Goal: Contribute content: Contribute content

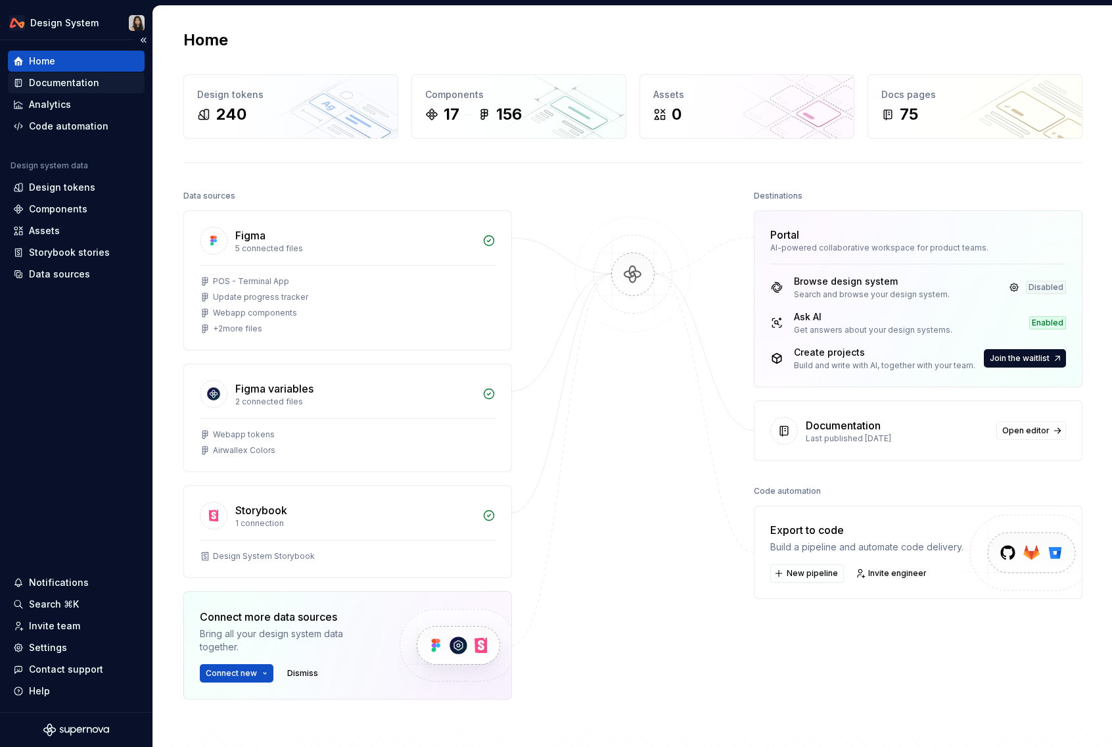
click at [93, 87] on div "Documentation" at bounding box center [64, 82] width 70 height 13
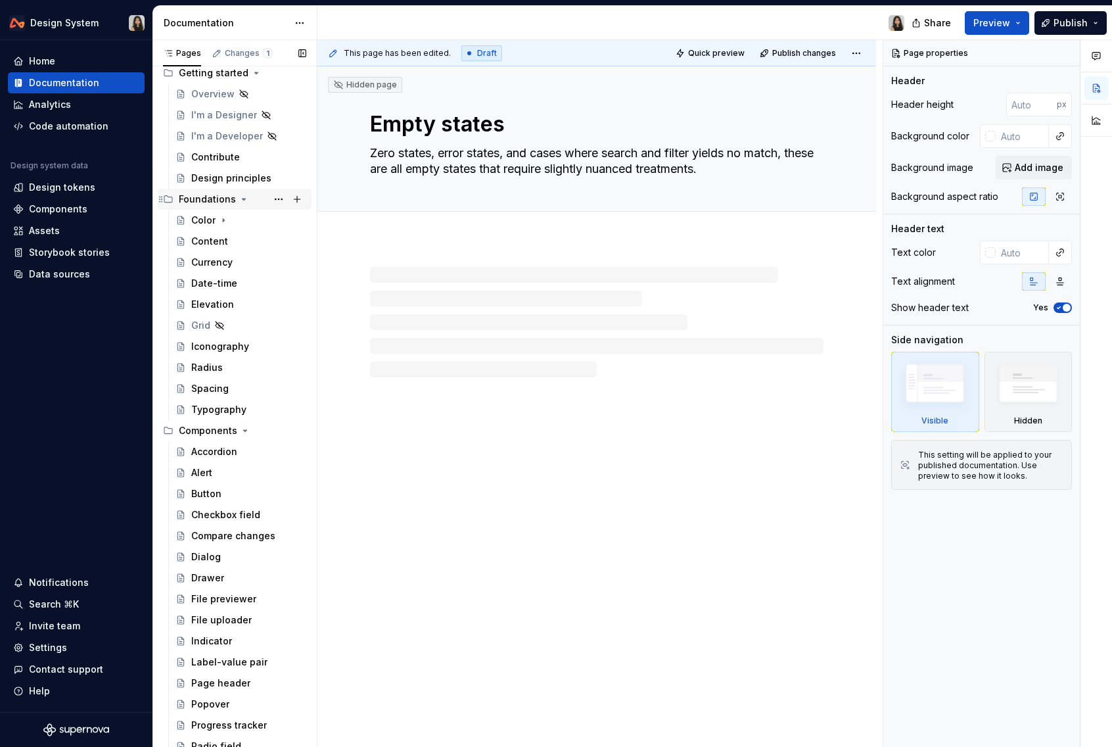
scroll to position [56, 0]
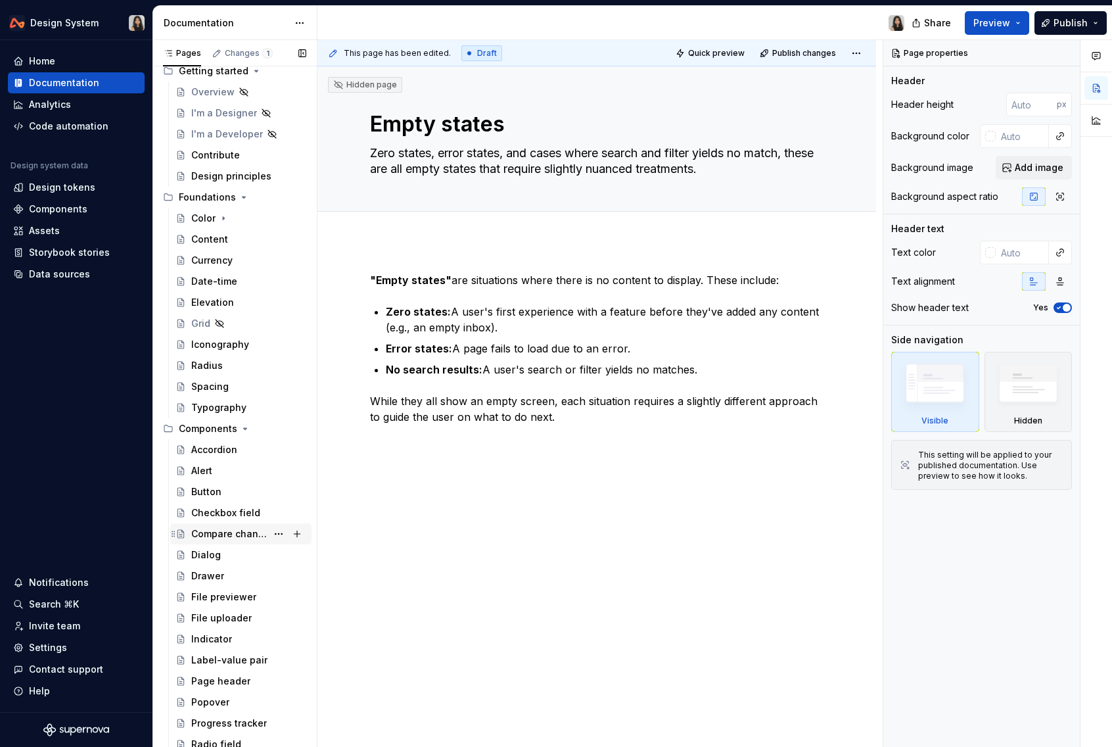
click at [223, 535] on div "Compare changes" at bounding box center [229, 533] width 76 height 13
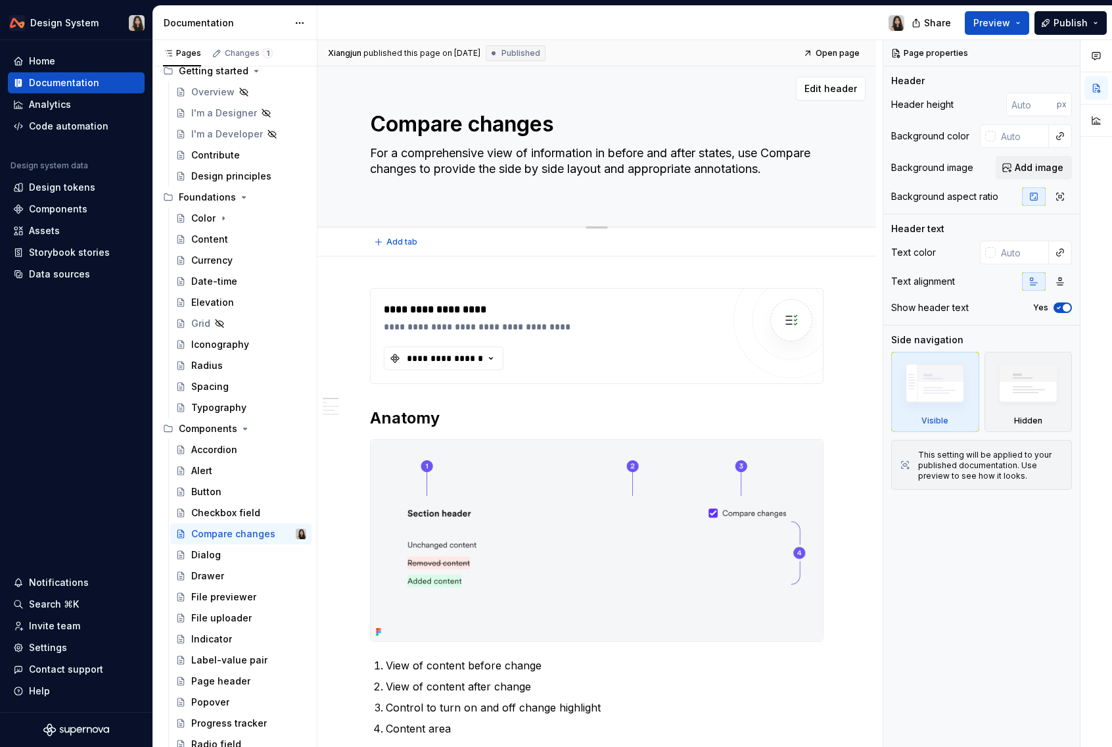
click at [703, 173] on textarea "For a comprehensive view of information in before and after states, use Compare…" at bounding box center [593, 169] width 453 height 53
click at [488, 154] on textarea "For a comprehensive view of information in before and after states, use Compare…" at bounding box center [593, 169] width 453 height 53
drag, startPoint x: 535, startPoint y: 169, endPoint x: 685, endPoint y: 169, distance: 149.8
click at [685, 169] on textarea "For a comprehensive view of information in before and after states, use Compare…" at bounding box center [593, 169] width 453 height 53
type textarea "*"
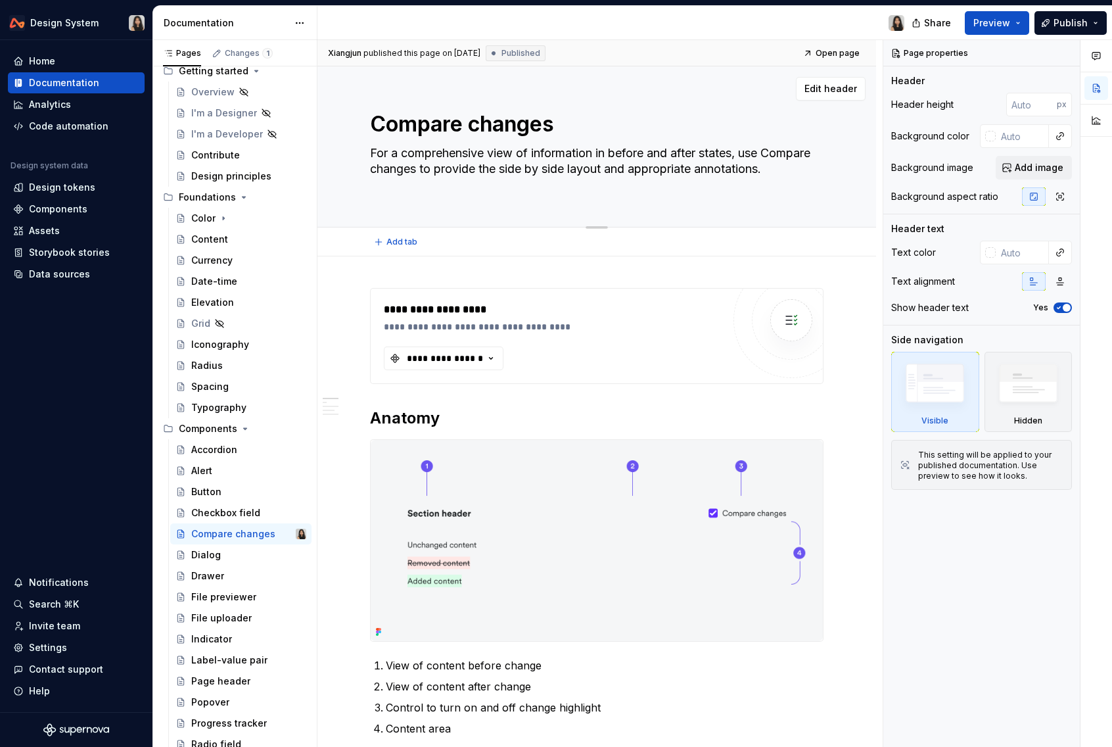
type textarea "For a comprehensive view of information in before and after states, use Compare…"
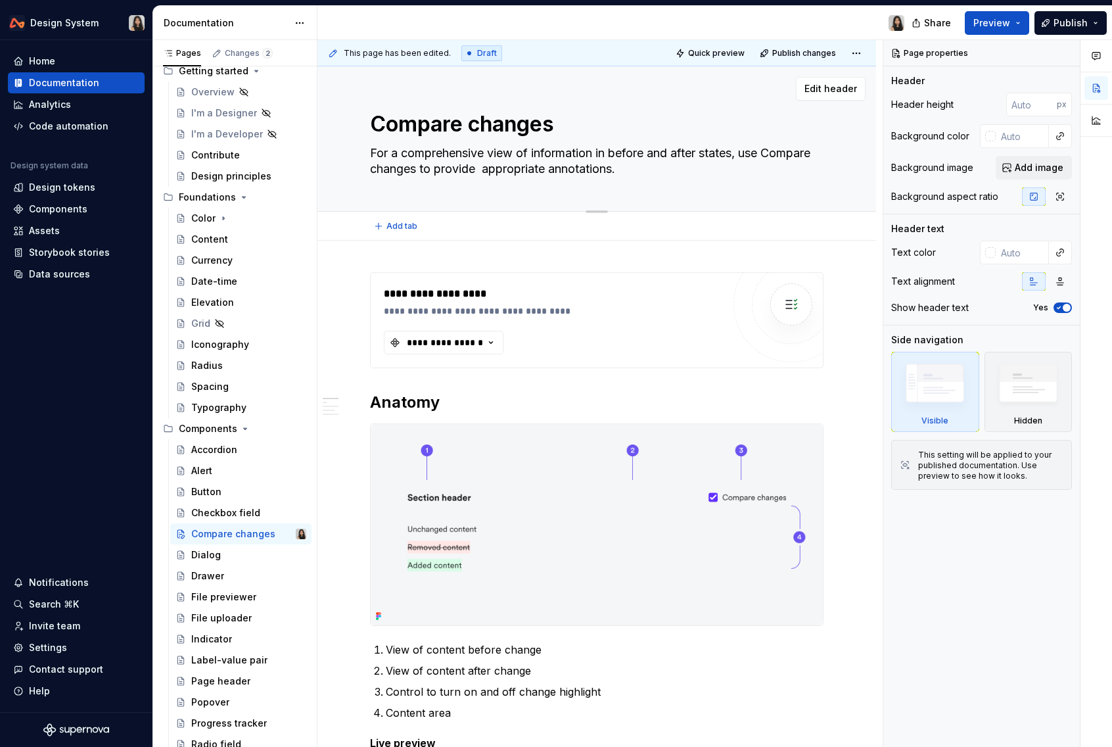
type textarea "*"
type textarea "For a comprehensive view of information in before and after states, use Compare…"
type textarea "*"
type textarea "For a comprehensive view of information in before and after states, use Compare…"
type textarea "*"
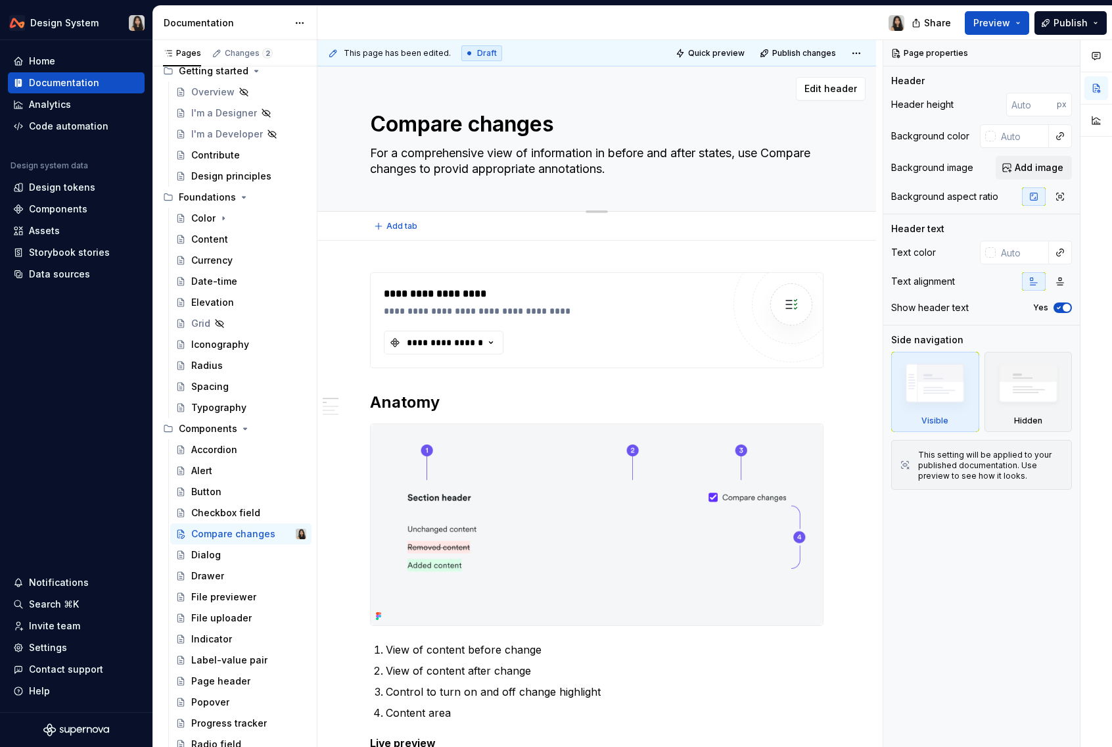
type textarea "For a comprehensive view of information in before and after states, use Compare…"
type textarea "*"
type textarea "For a comprehensive view of information in before and after states, use Compare…"
type textarea "*"
type textarea "For a comprehensive view of information in before and after states, use Compare…"
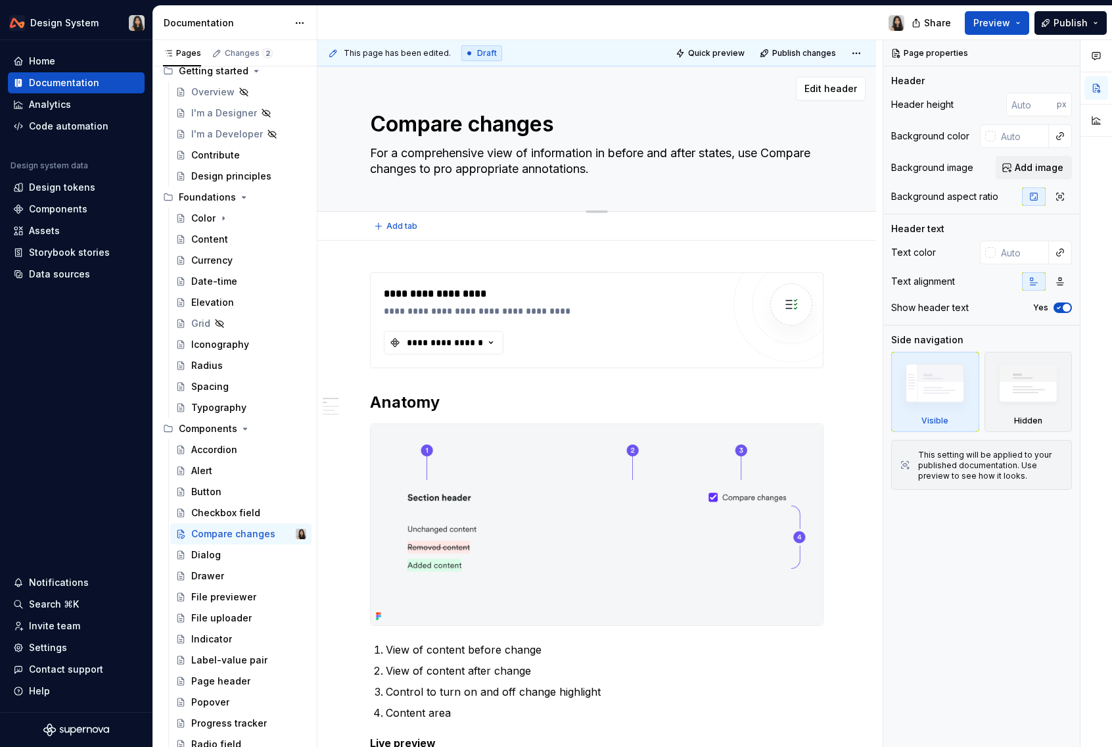
type textarea "*"
type textarea "For a comprehensive view of information in before and after states, use Compare…"
type textarea "*"
type textarea "For a comprehensive view of information in before and after states, use Compare…"
type textarea "*"
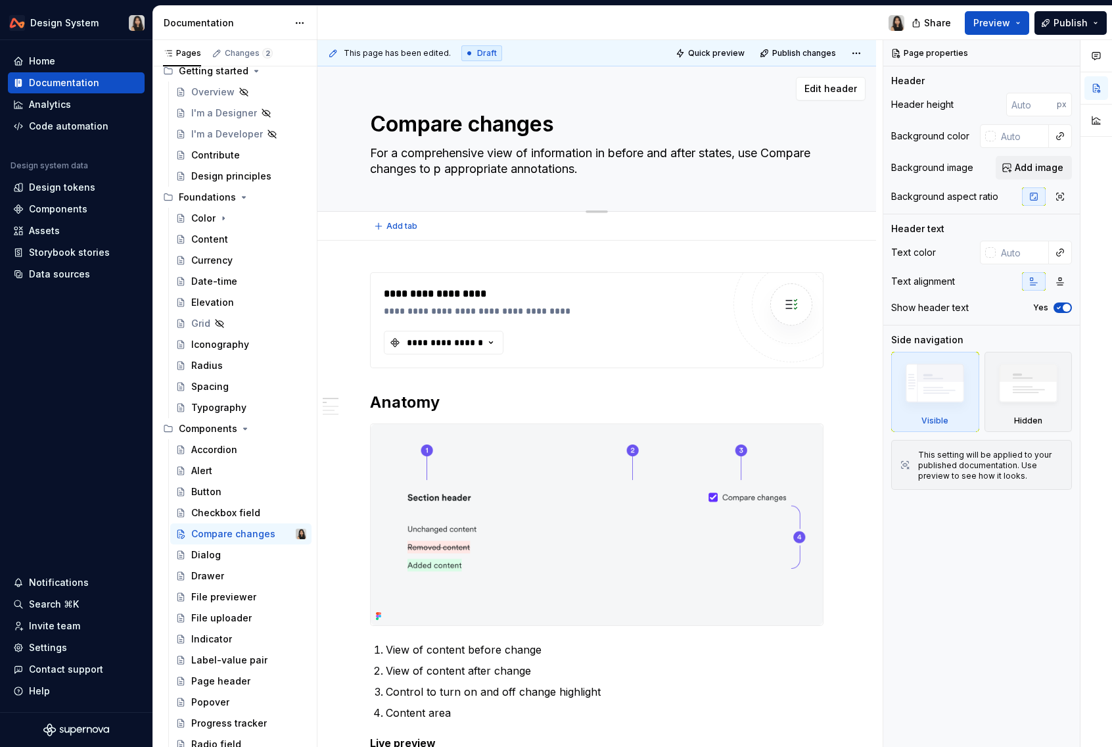
type textarea "For a comprehensive view of information in before and after states, use Compare…"
type textarea "*"
type textarea "For a comprehensive view of information in before and after states, use Compare…"
type textarea "*"
type textarea "For a comprehensive view of information in before and after states, use Compare…"
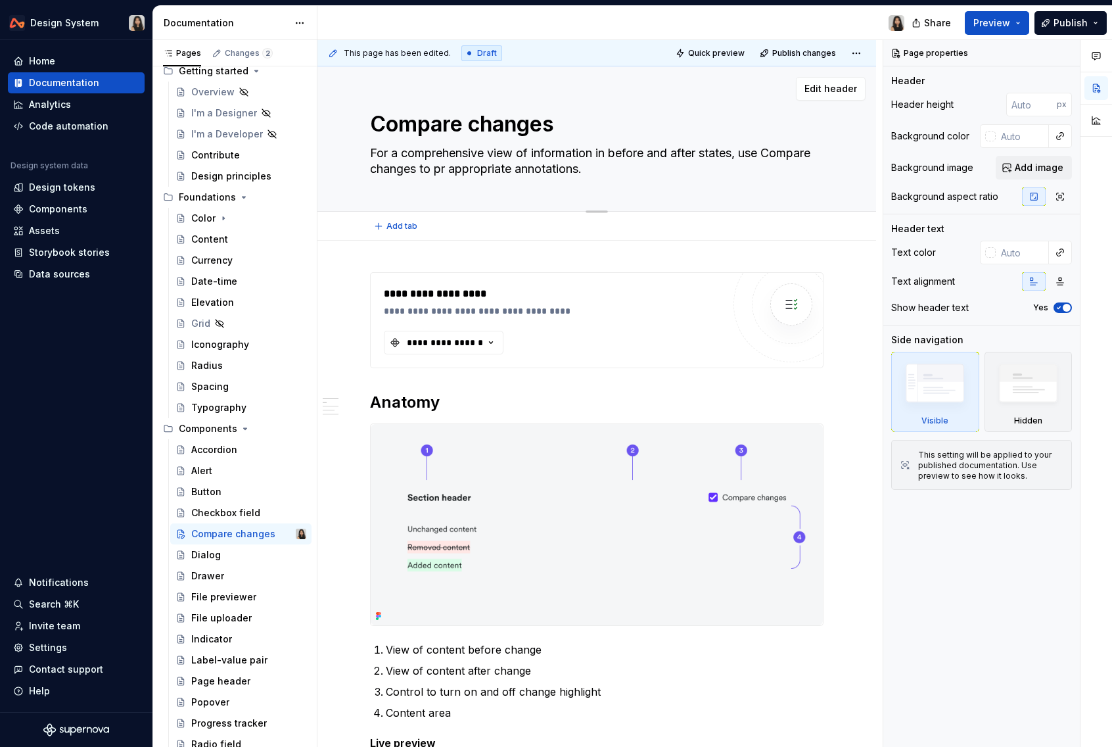
type textarea "*"
type textarea "For a comprehensive view of information in before and after states, use Compare…"
type textarea "*"
type textarea "For a comprehensive view of information in before and after states, use Compare…"
type textarea "*"
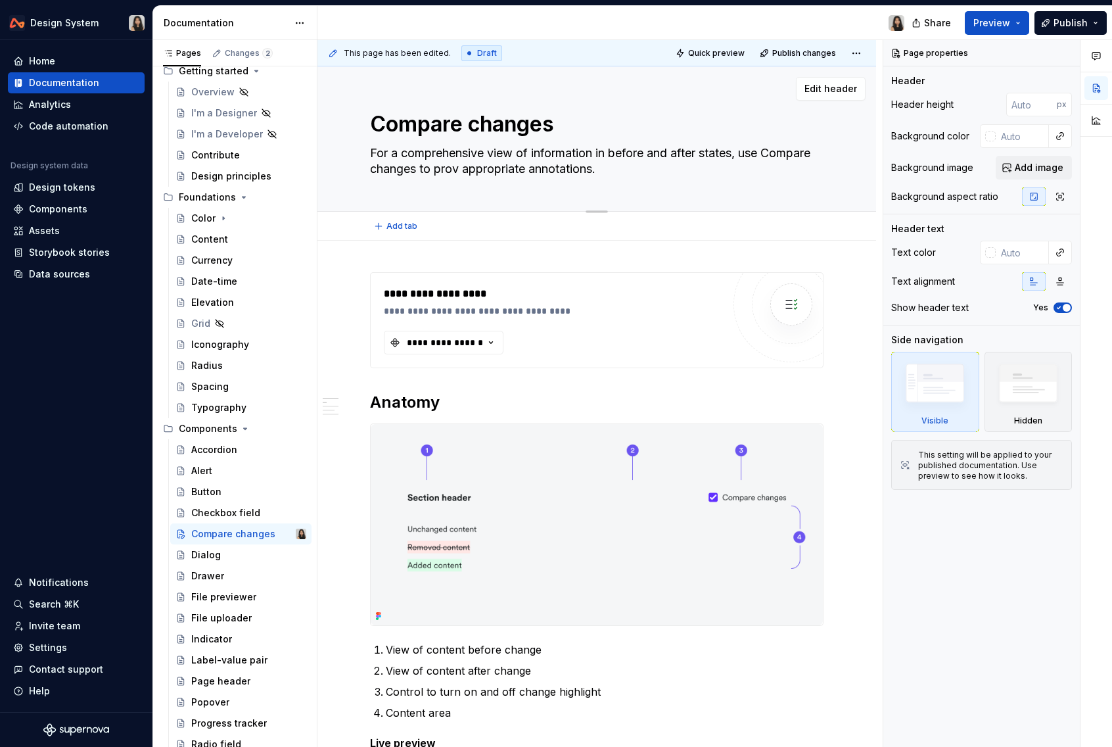
type textarea "For a comprehensive view of information in before and after states, use Compare…"
type textarea "*"
type textarea "For a comprehensive view of information in before and after states, use Compare…"
type textarea "*"
type textarea "For a comprehensive view of information in before and after states, use Compare…"
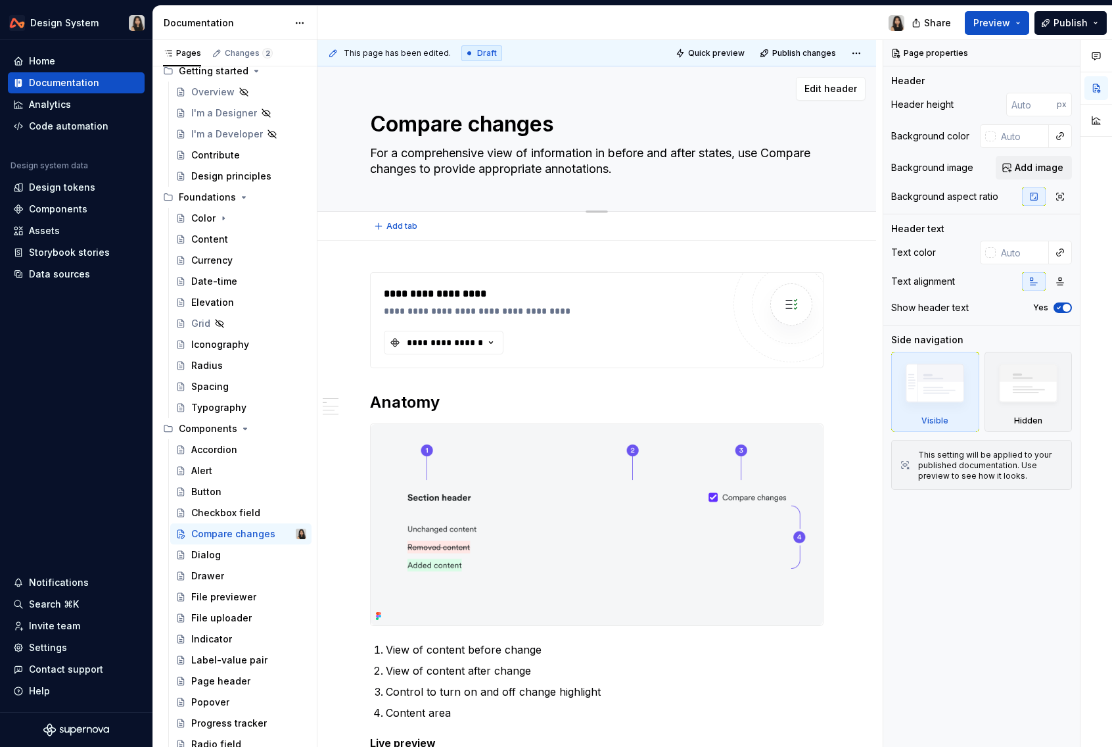
type textarea "*"
type textarea "For a comprehensive view of information in before and after states, use Compare…"
type textarea "*"
type textarea "For a comprehensive view of information in before and after states, use Compare…"
type textarea "*"
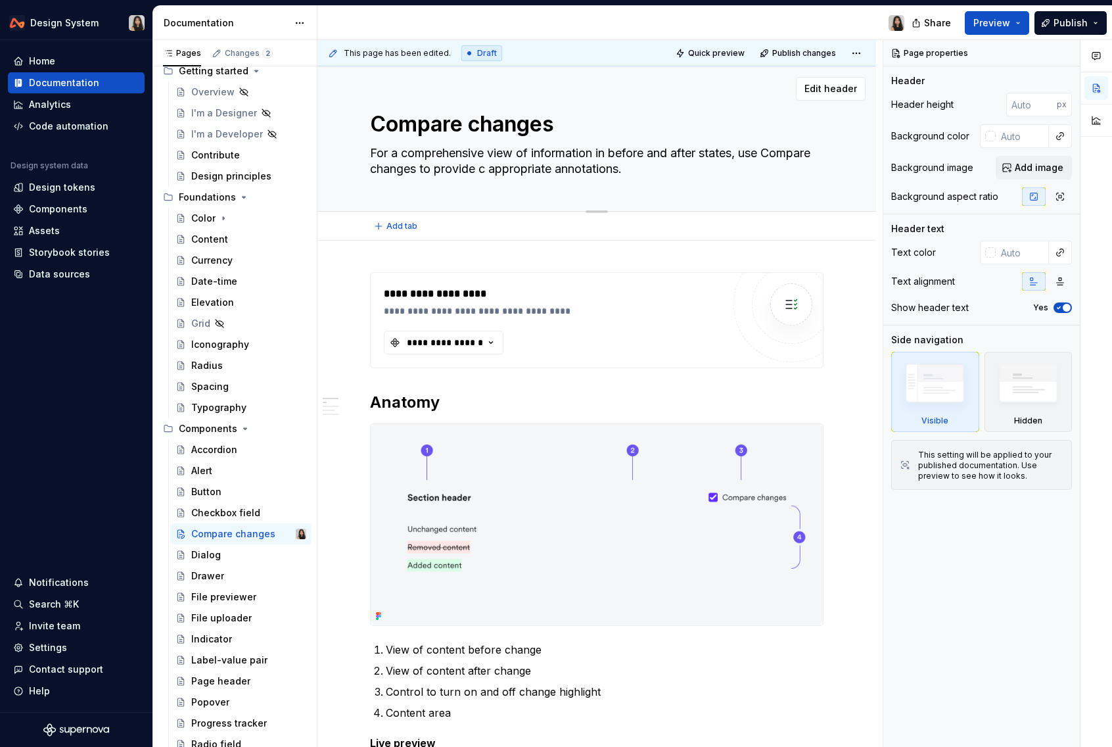
type textarea "For a comprehensive view of information in before and after states, use Compare…"
type textarea "*"
type textarea "For a comprehensive view of information in before and after states, use Compare…"
type textarea "*"
type textarea "For a comprehensive view of information in before and after states, use Compare…"
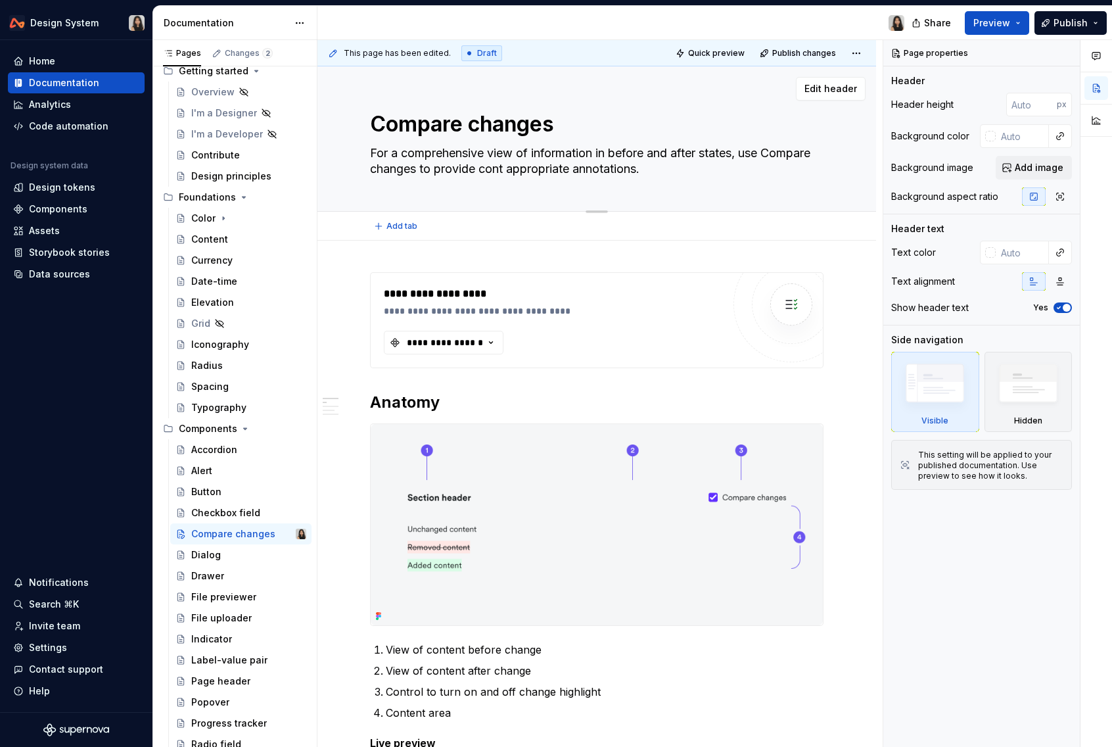
type textarea "*"
type textarea "For a comprehensive view of information in before and after states, use Compare…"
type textarea "*"
type textarea "For a comprehensive view of information in before and after states, use Compare…"
type textarea "*"
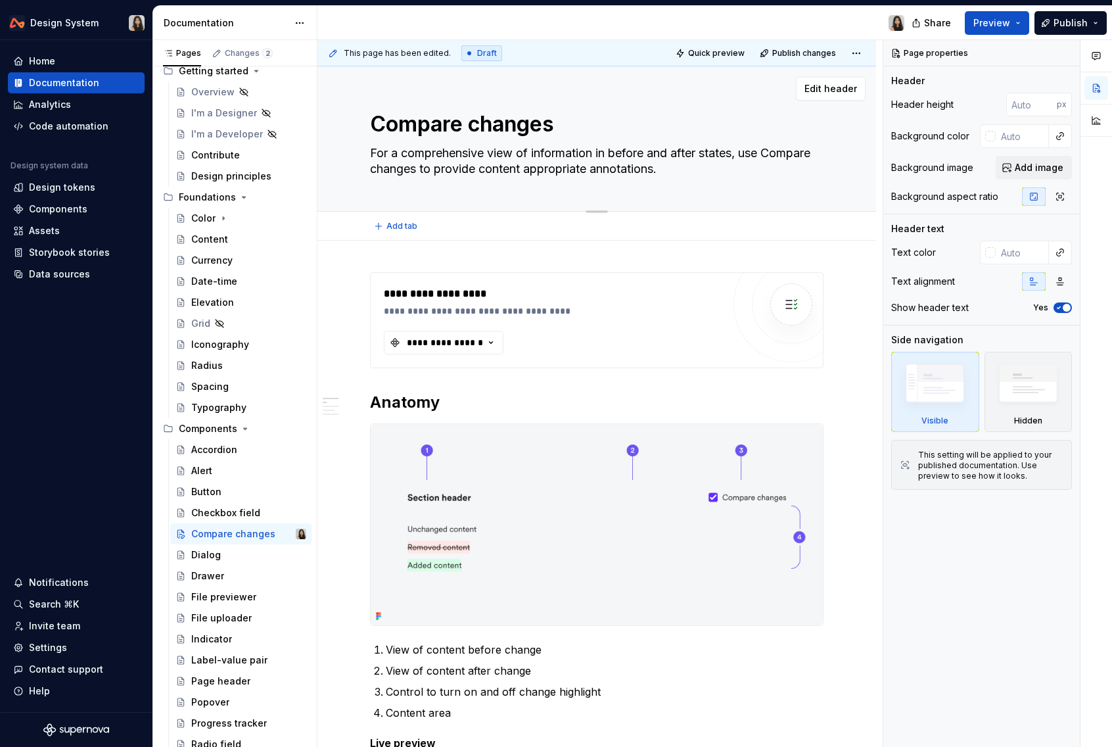
type textarea "For a comprehensive view of information in before and after states, use Compare…"
type textarea "*"
type textarea "For a comprehensive view of information in before and after states, use Compare…"
type textarea "*"
type textarea "For a comprehensive view of information in before and after states, use Compare…"
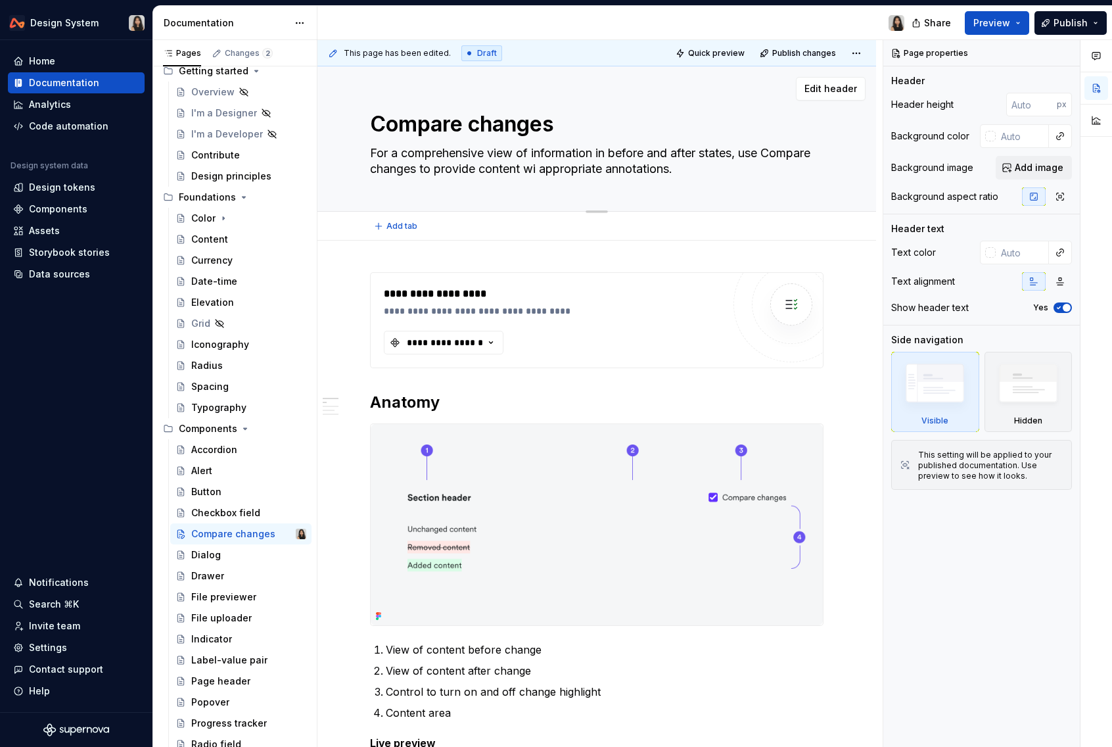
type textarea "*"
type textarea "For a comprehensive view of information in before and after states, use Compare…"
type textarea "*"
type textarea "For a comprehensive view of information in before and after states, use Compare…"
type textarea "*"
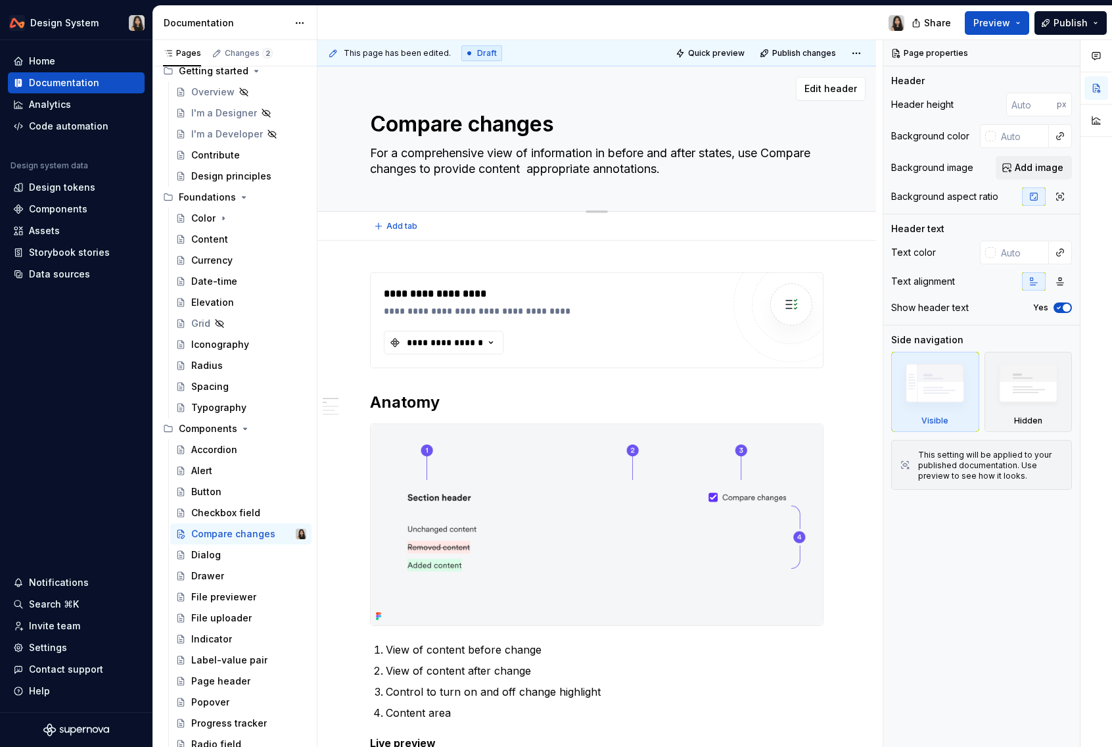
type textarea "For a comprehensive view of information in before and after states, use Compare…"
type textarea "*"
type textarea "For a comprehensive view of information in before and after states, use Compare…"
type textarea "*"
type textarea "For a comprehensive view of information in before and after states, use Compare…"
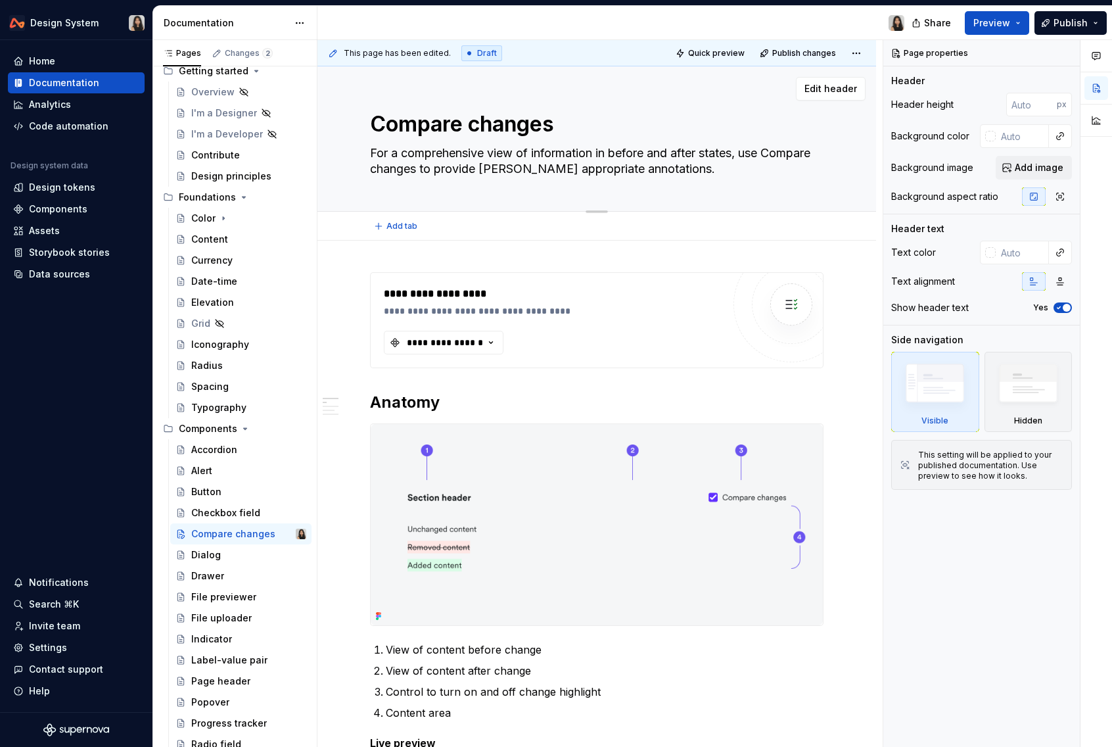
type textarea "*"
type textarea "For a comprehensive view of information in before and after states, use Compare…"
type textarea "*"
type textarea "For a comprehensive view of information in before and after states, use Compare…"
type textarea "*"
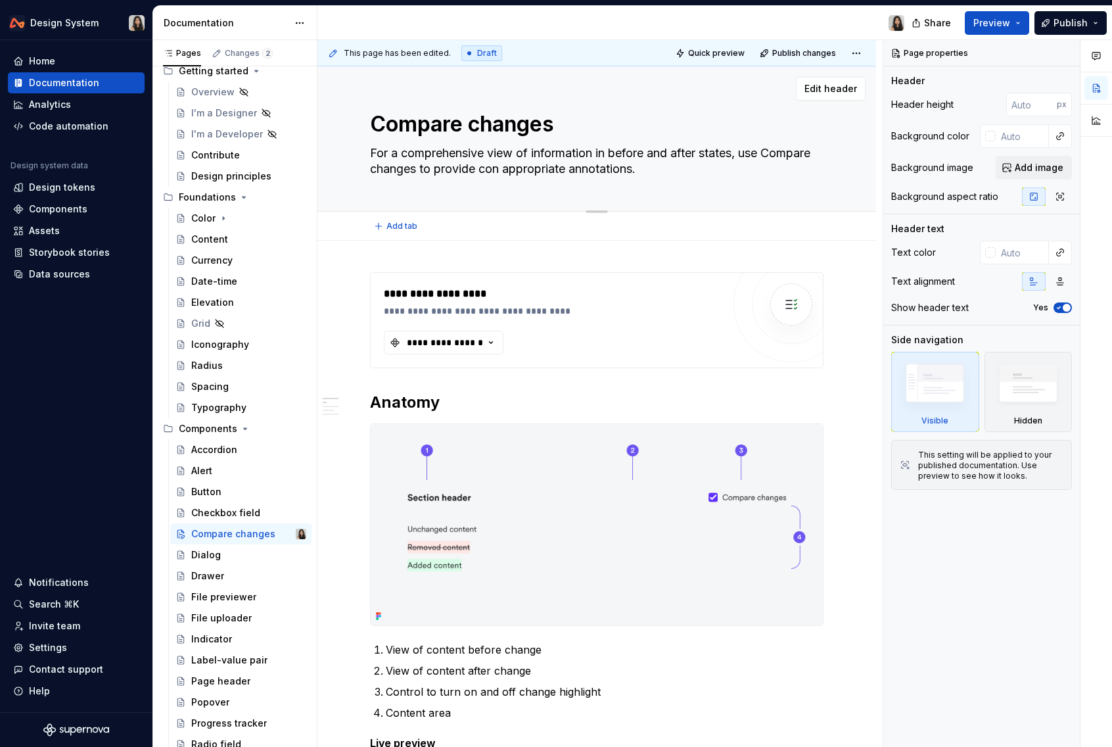
type textarea "For a comprehensive view of information in before and after states, use Compare…"
type textarea "*"
type textarea "For a comprehensive view of information in before and after states, use Compare…"
type textarea "*"
type textarea "For a comprehensive view of information in before and after states, use Compare…"
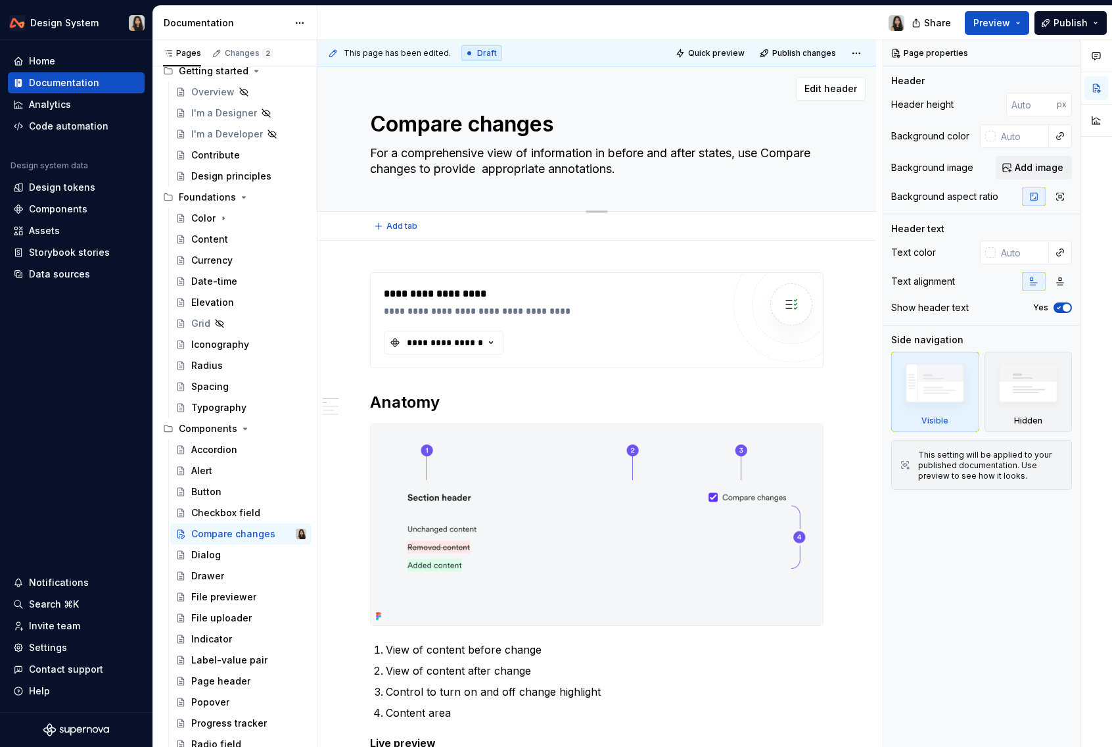
type textarea "*"
type textarea "For a comprehensive view of information in before and after states, use Compare…"
type textarea "*"
type textarea "For a comprehensive view of information in before and after states, use Compare…"
type textarea "*"
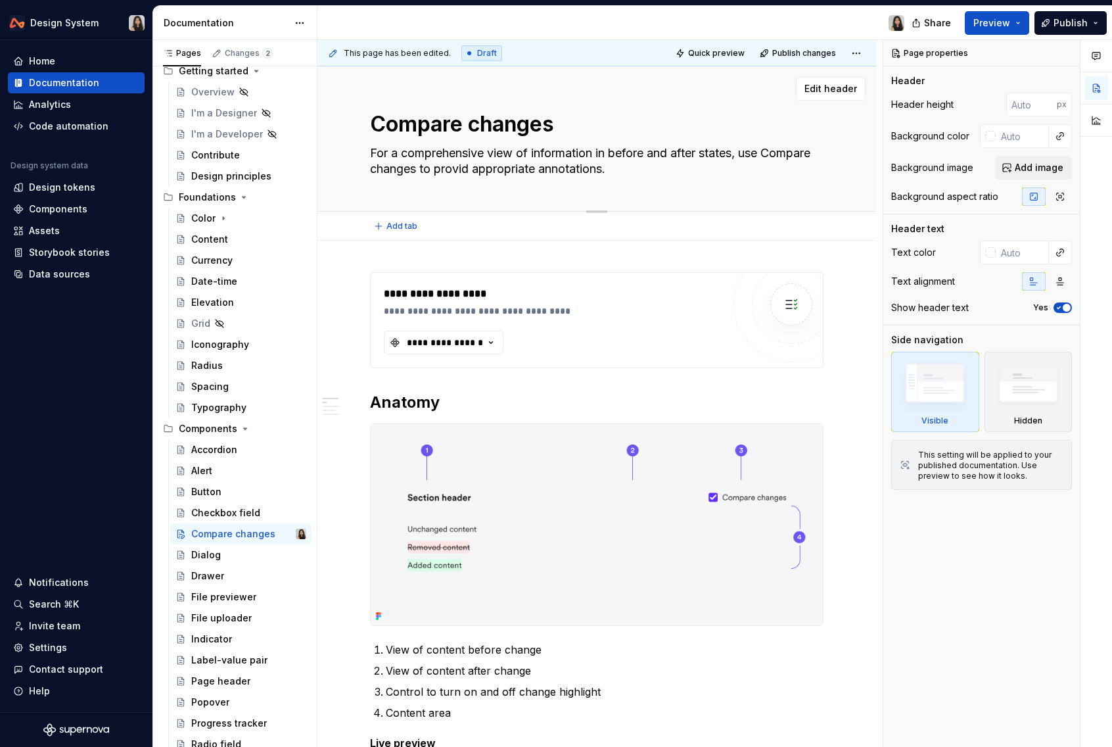
type textarea "For a comprehensive view of information in before and after states, use Compare…"
type textarea "*"
type textarea "For a comprehensive view of information in before and after states, use Compare…"
type textarea "*"
type textarea "For a comprehensive view of information in before and after states, use Compare…"
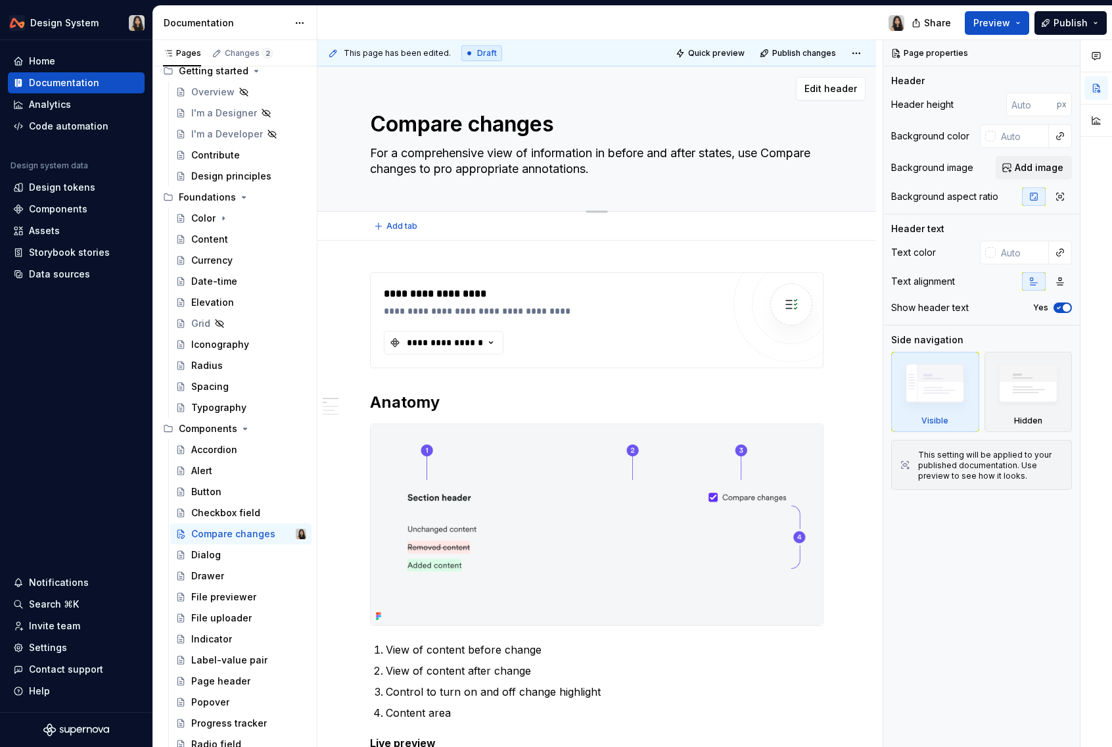
type textarea "*"
type textarea "For a comprehensive view of information in before and after states, use Compare…"
type textarea "*"
type textarea "For a comprehensive view of information in before and after states, use Compare…"
type textarea "*"
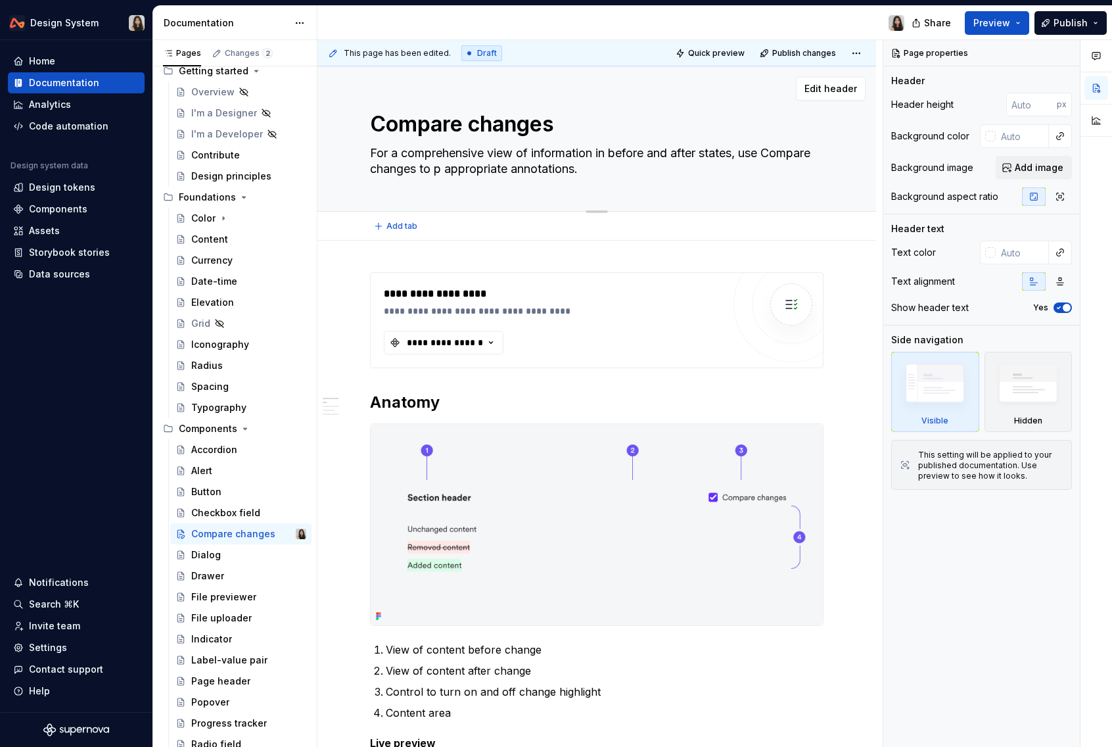
type textarea "For a comprehensive view of information in before and after states, use Compare…"
type textarea "*"
type textarea "For a comprehensive view of information in before and after states, use Compare…"
type textarea "*"
type textarea "For a comprehensive view of information in before and after states, use Compare…"
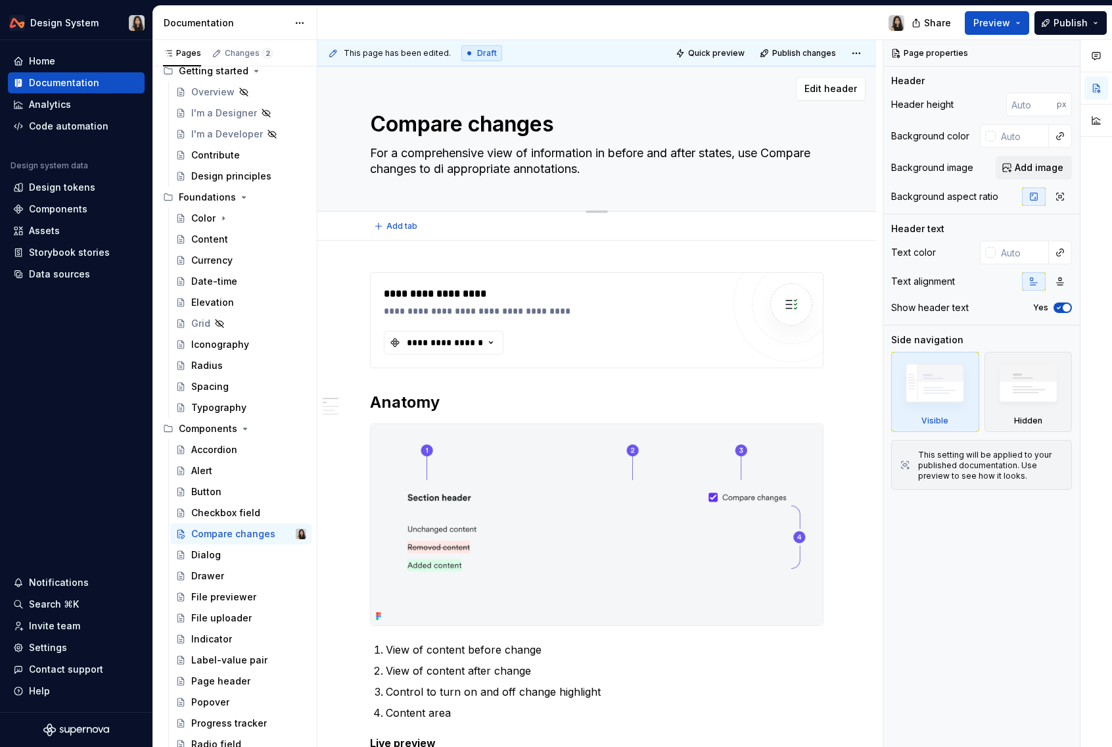
type textarea "*"
type textarea "For a comprehensive view of information in before and after states, use Compare…"
type textarea "*"
type textarea "For a comprehensive view of information in before and after states, use Compare…"
type textarea "*"
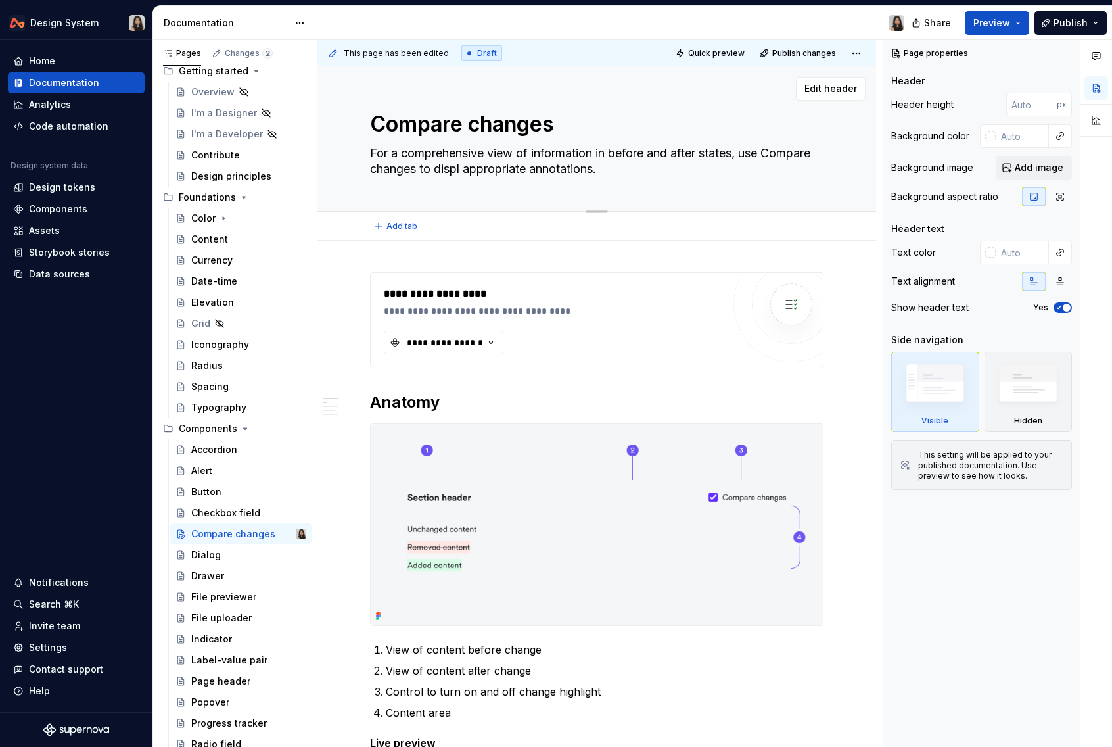
type textarea "For a comprehensive view of information in before and after states, use Compare…"
type textarea "*"
type textarea "For a comprehensive view of information in before and after states, use Compare…"
type textarea "*"
type textarea "For a comprehensive view of information in before and after states, use Compare…"
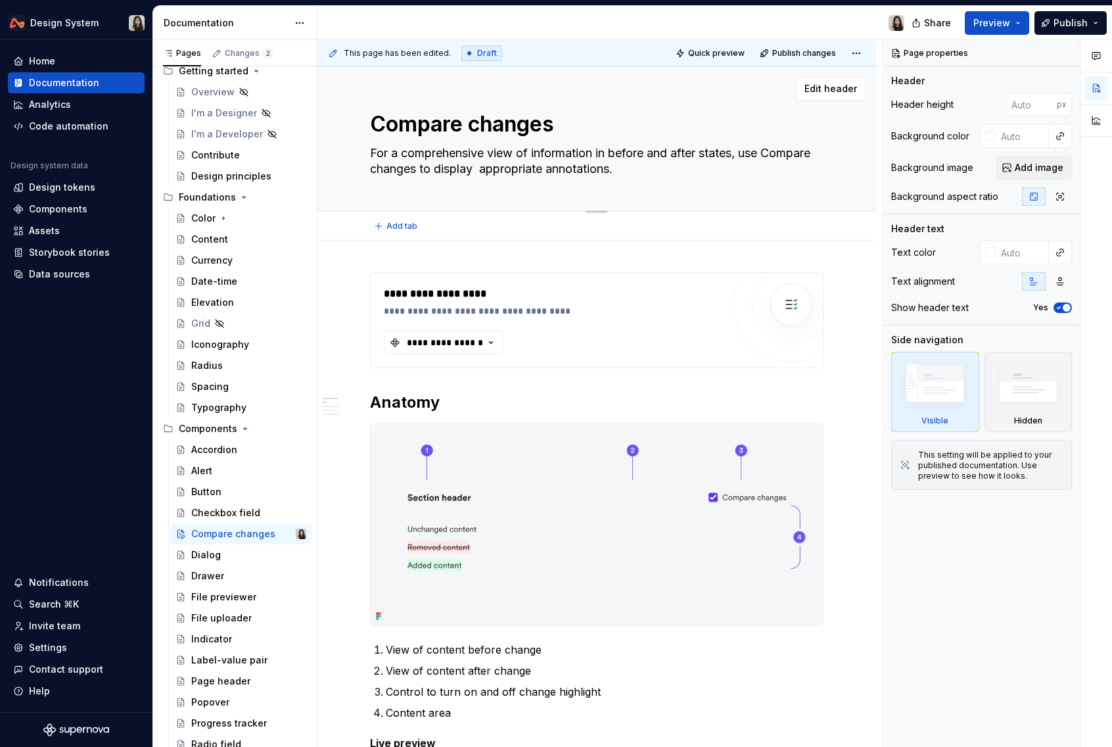
type textarea "*"
type textarea "For a comprehensive view of information in before and after states, use Compare…"
type textarea "*"
type textarea "For a comprehensive view of information in before and after states, use Compare…"
type textarea "*"
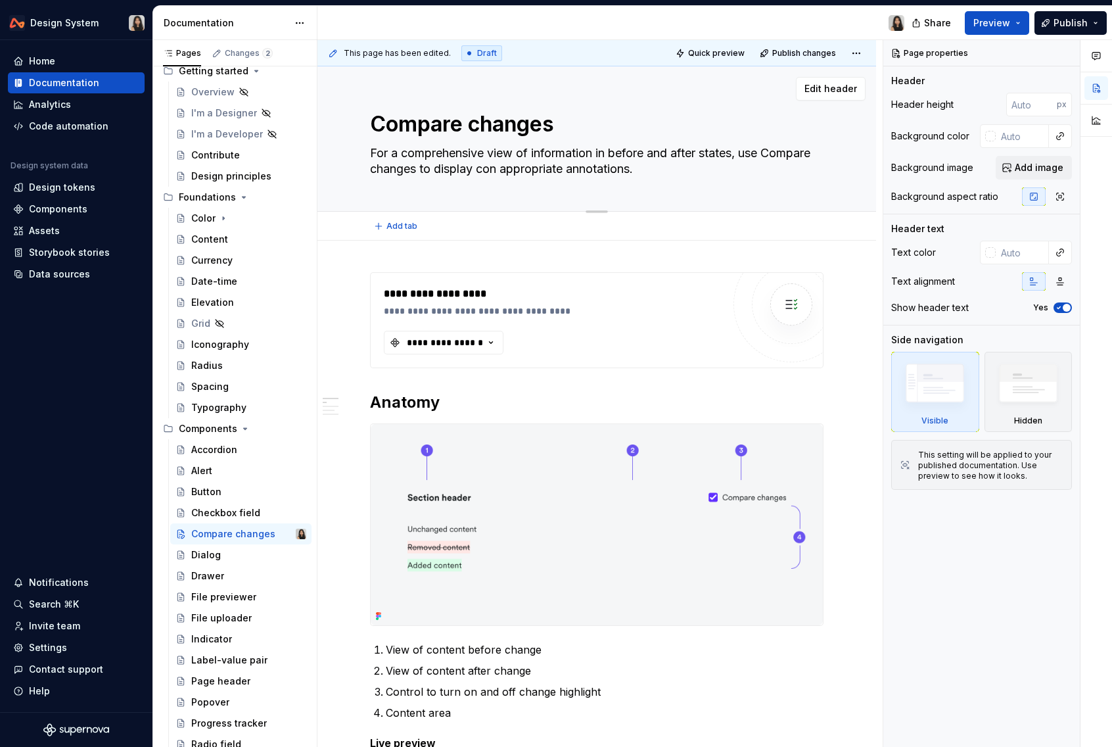
type textarea "For a comprehensive view of information in before and after states, use Compare…"
type textarea "*"
type textarea "For a comprehensive view of information in before and after states, use Compare…"
type textarea "*"
type textarea "For a comprehensive view of information in before and after states, use Compare…"
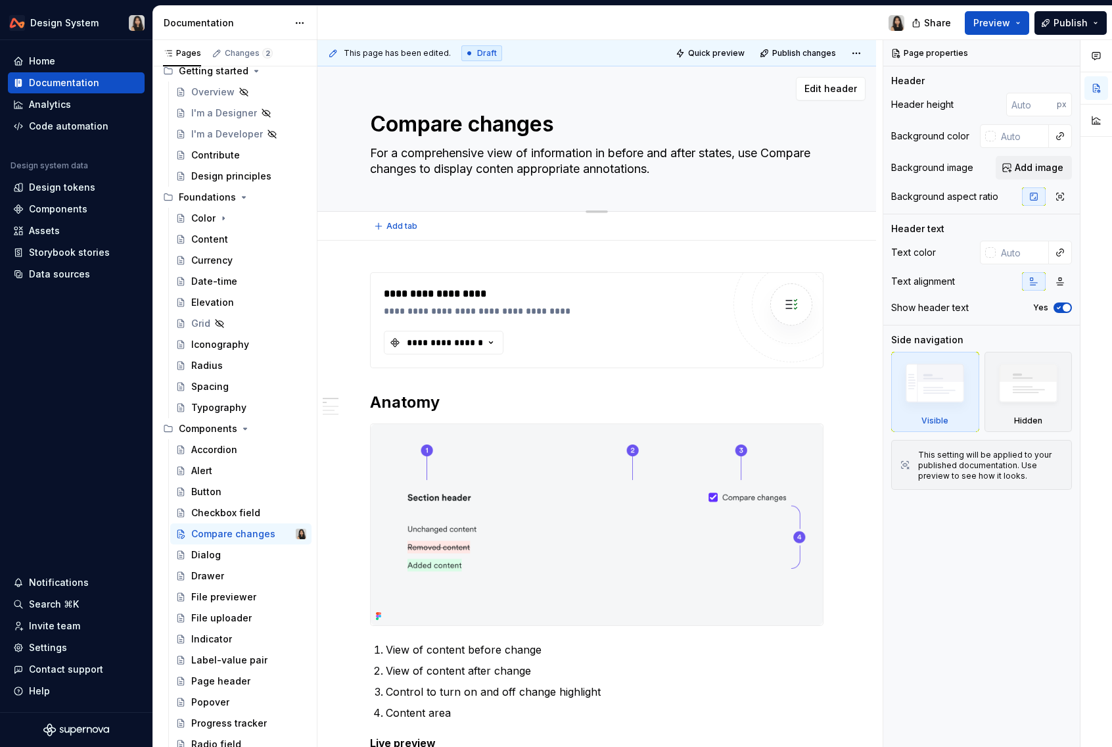
type textarea "*"
type textarea "For a comprehensive view of information in before and after states, use Compare…"
type textarea "*"
type textarea "For a comprehensive view of information in before and after states, use Compare…"
type textarea "*"
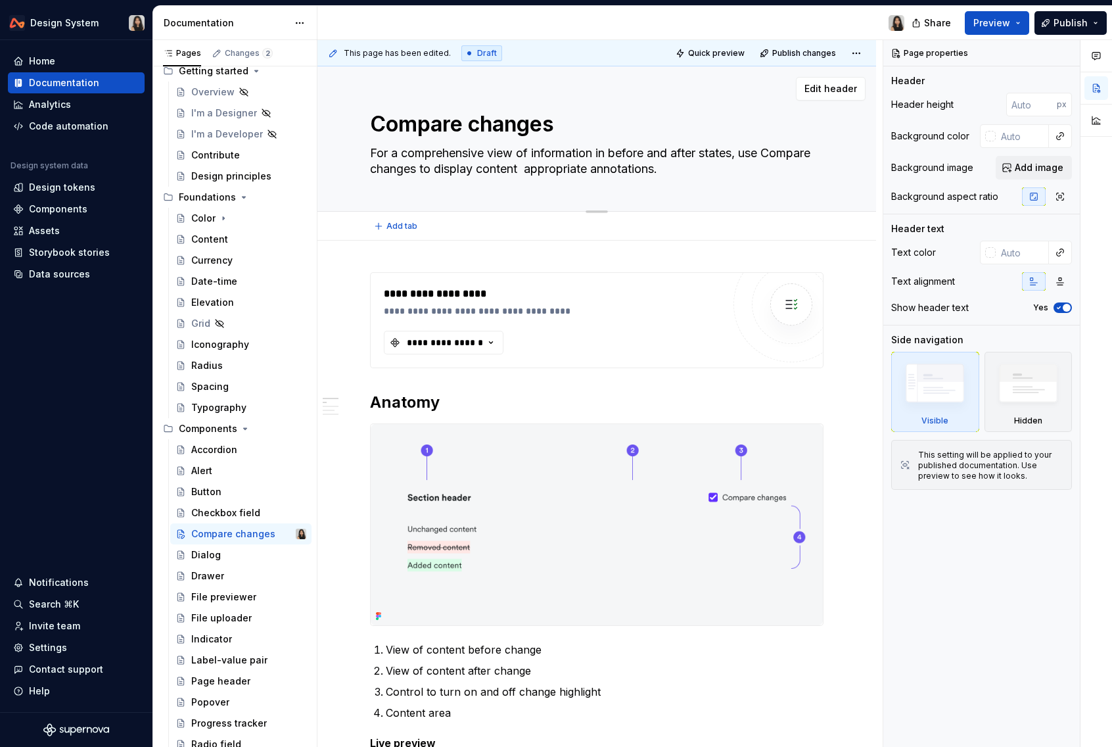
type textarea "For a comprehensive view of information in before and after states, use Compare…"
type textarea "*"
type textarea "For a comprehensive view of information in before and after states, use Compare…"
type textarea "*"
type textarea "For a comprehensive view of information in before and after states, use Compare…"
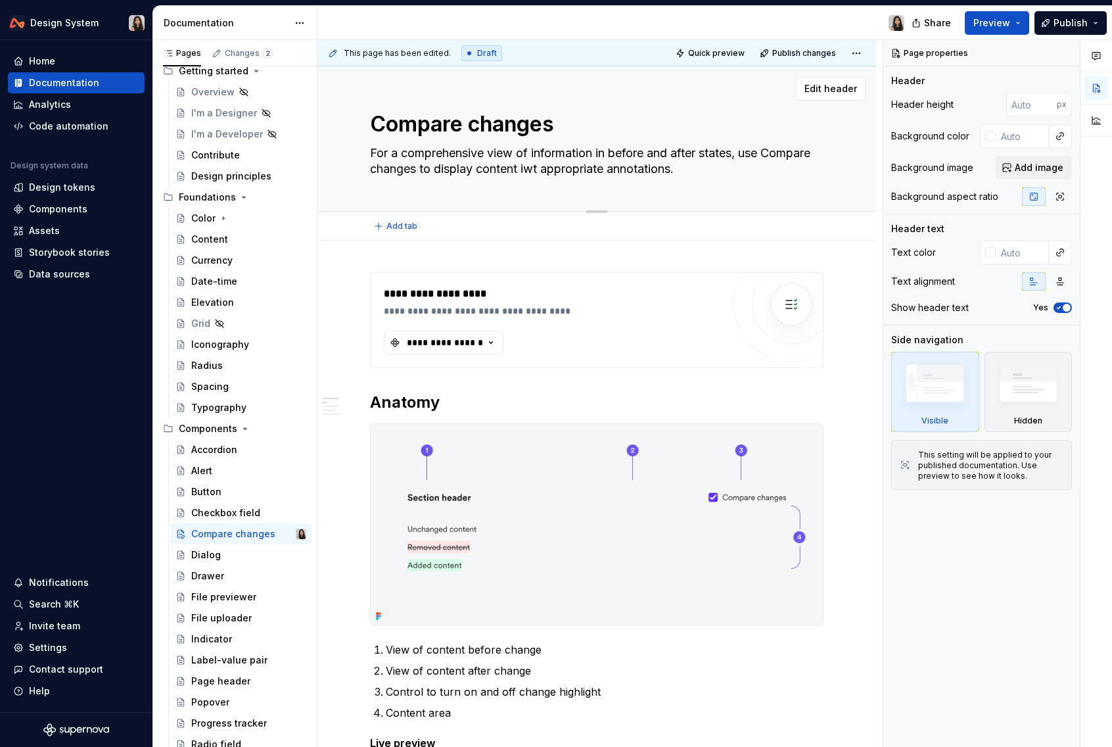
type textarea "*"
type textarea "For a comprehensive view of information in before and after states, use Compare…"
type textarea "*"
type textarea "For a comprehensive view of information in before and after states, use Compare…"
type textarea "*"
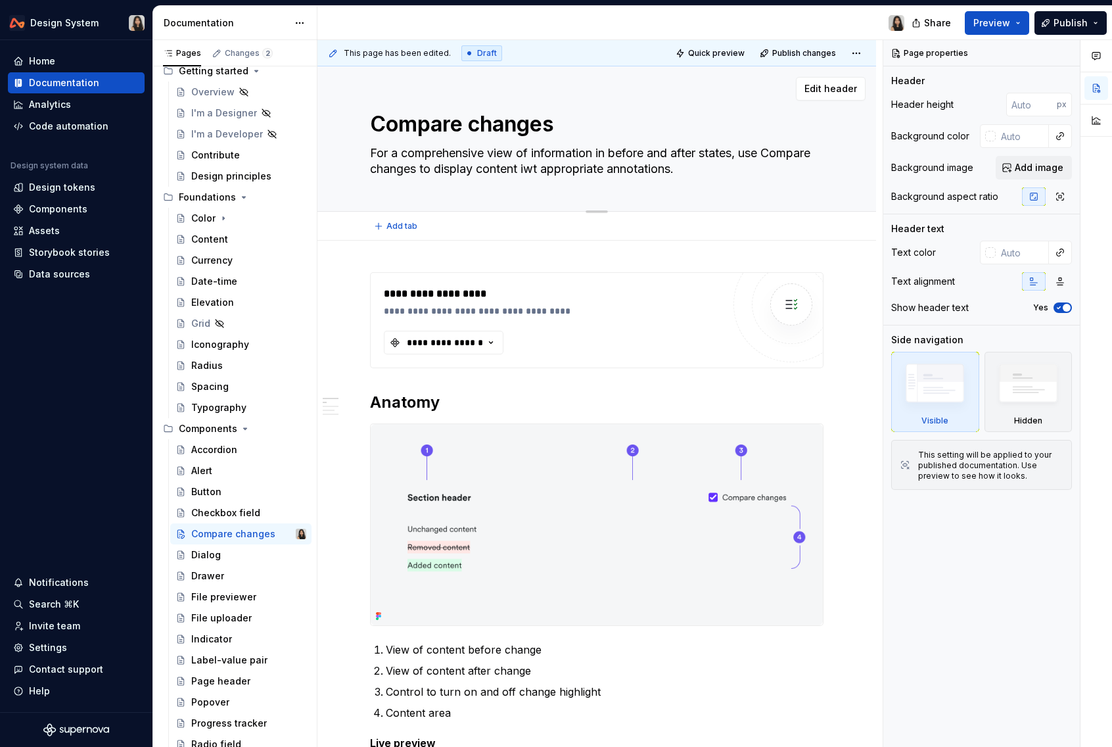
type textarea "For a comprehensive view of information in before and after states, use Compare…"
type textarea "*"
type textarea "For a comprehensive view of information in before and after states, use Compare…"
type textarea "*"
type textarea "For a comprehensive view of information in before and after states, use Compare…"
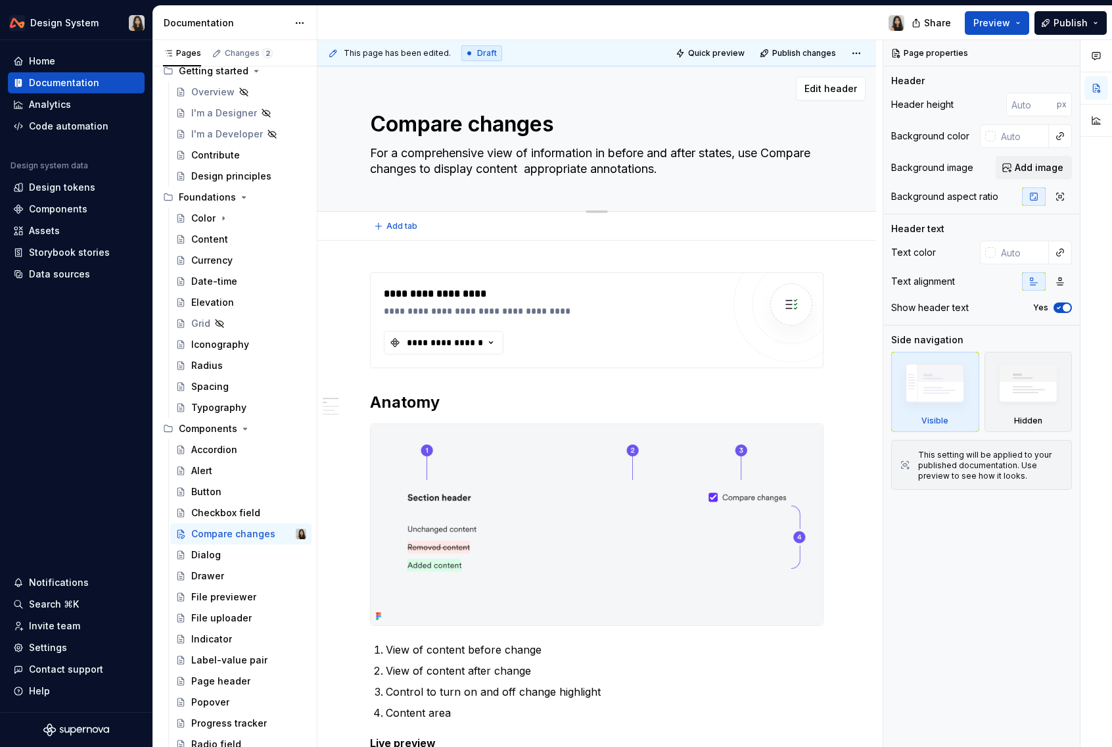
type textarea "*"
type textarea "For a comprehensive view of information in before and after states, use Compare…"
type textarea "*"
type textarea "For a comprehensive view of information in before and after states, use Compare…"
type textarea "*"
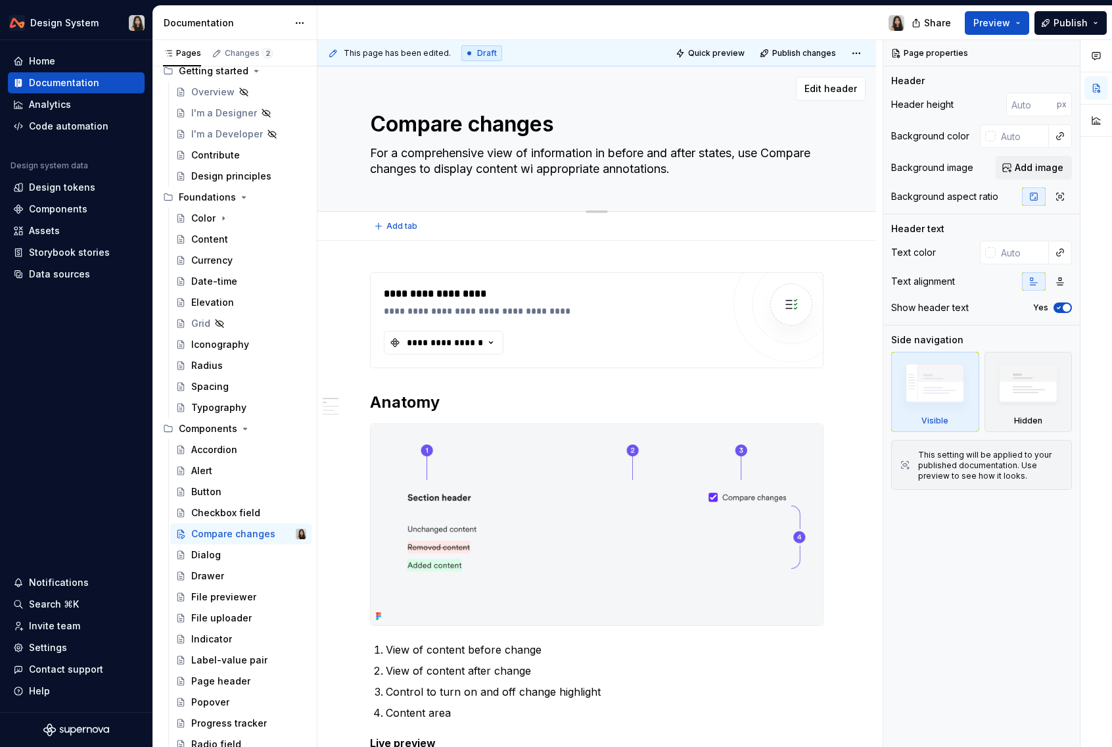
type textarea "For a comprehensive view of information in before and after states, use Compare…"
type textarea "*"
type textarea "For a comprehensive view of information in before and after states, use Compare…"
click at [804, 162] on textarea "For a comprehensive view of information in before and after states, use Compare…" at bounding box center [593, 161] width 453 height 37
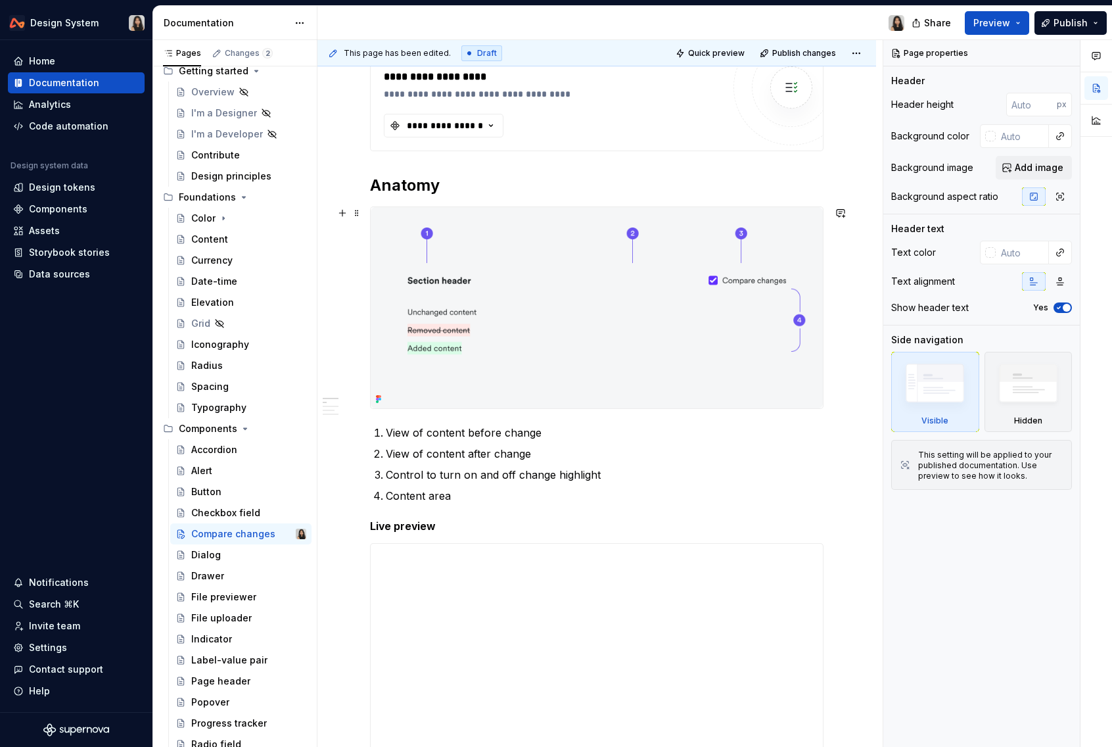
scroll to position [218, 0]
type textarea "*"
type textarea "For a comprehensive view of information in before and after states, use Compare…"
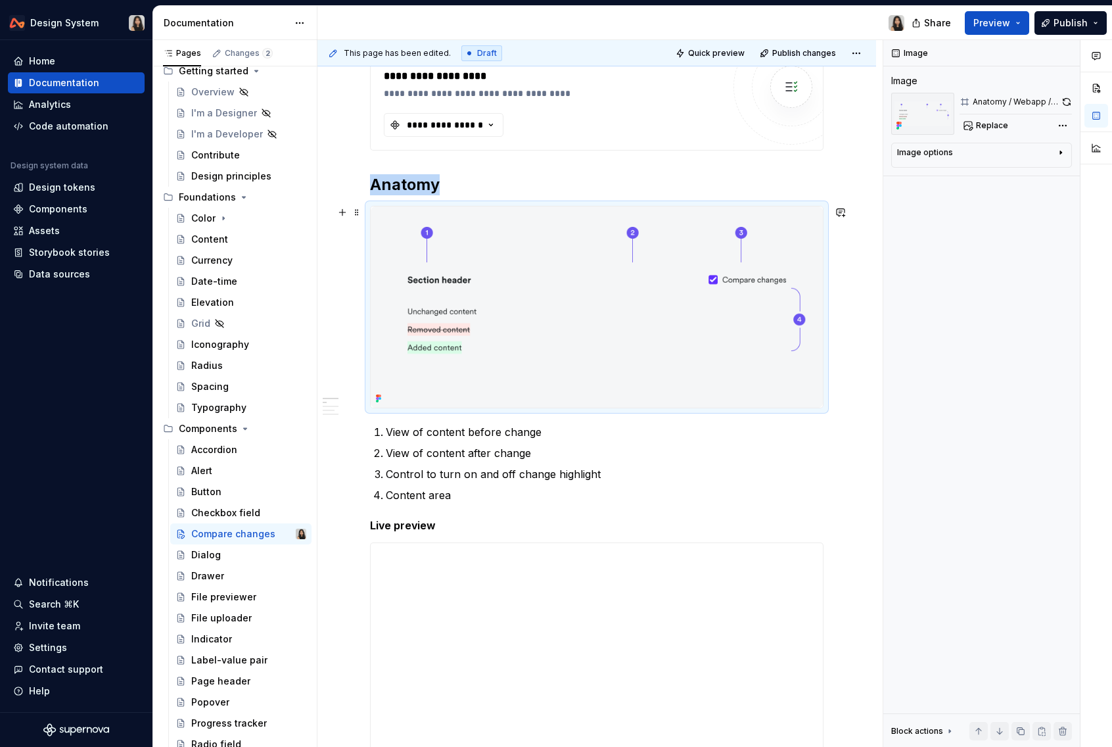
click at [650, 348] on img at bounding box center [597, 306] width 452 height 201
click at [1063, 102] on button "button" at bounding box center [1066, 102] width 11 height 18
click at [1026, 103] on div "Anatomy / Webapp / CompareChanges" at bounding box center [1015, 102] width 85 height 11
click at [960, 122] on div "Replace" at bounding box center [1015, 125] width 112 height 18
click at [996, 122] on div "Replace" at bounding box center [1015, 125] width 112 height 18
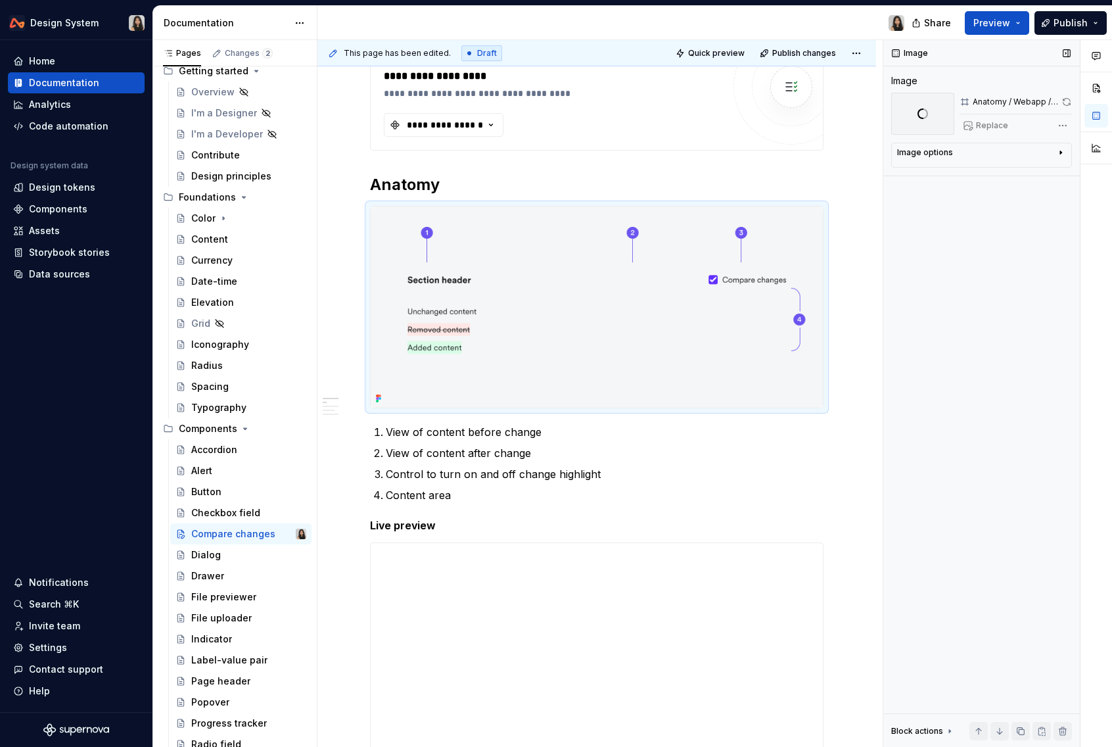
click at [996, 122] on div "Replace" at bounding box center [1015, 125] width 112 height 18
click at [566, 432] on p "View of content before change" at bounding box center [605, 432] width 438 height 16
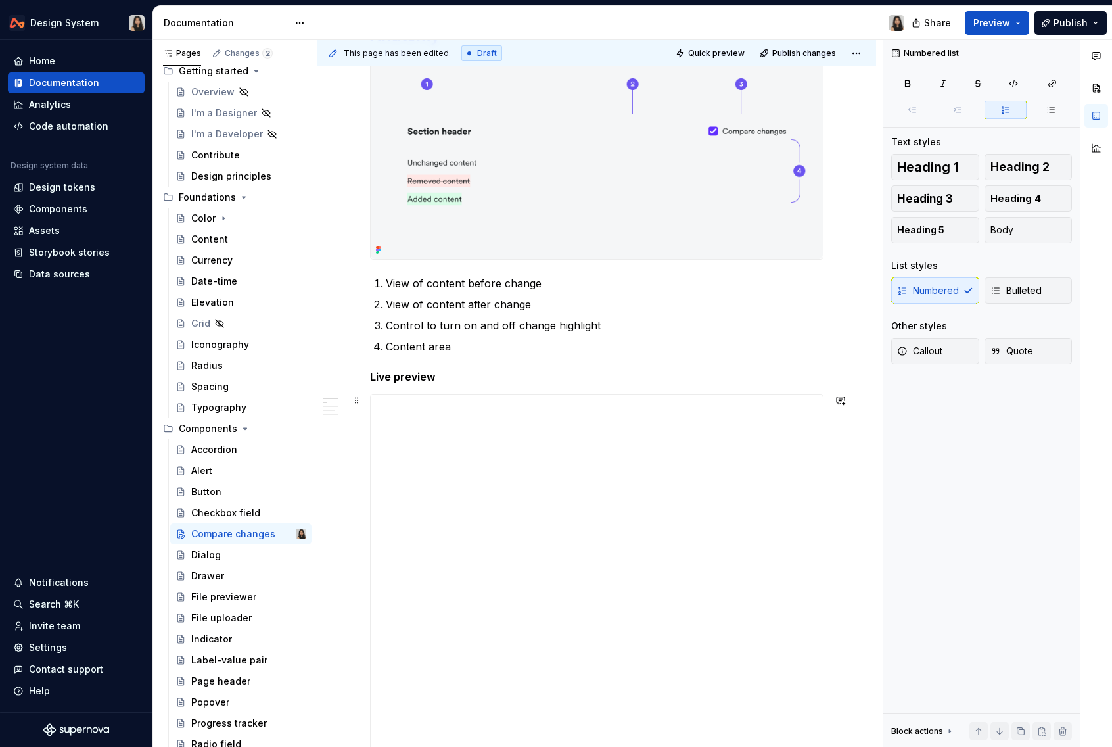
scroll to position [371, 0]
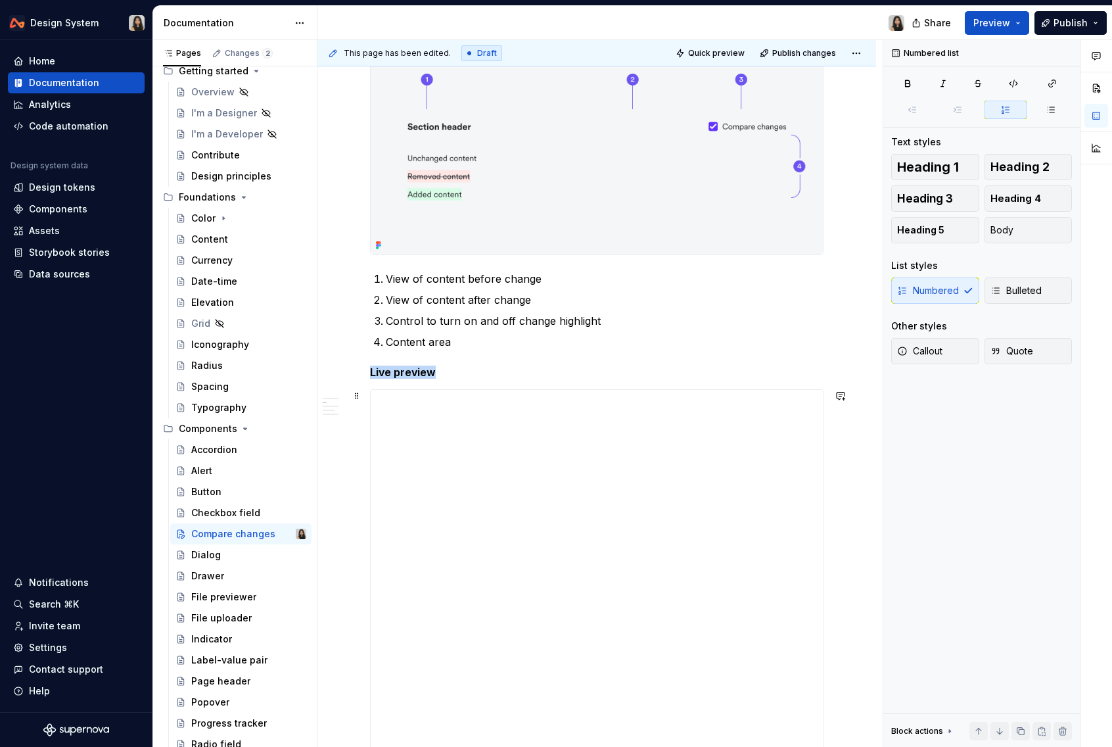
click at [566, 432] on div "**********" at bounding box center [597, 633] width 452 height 486
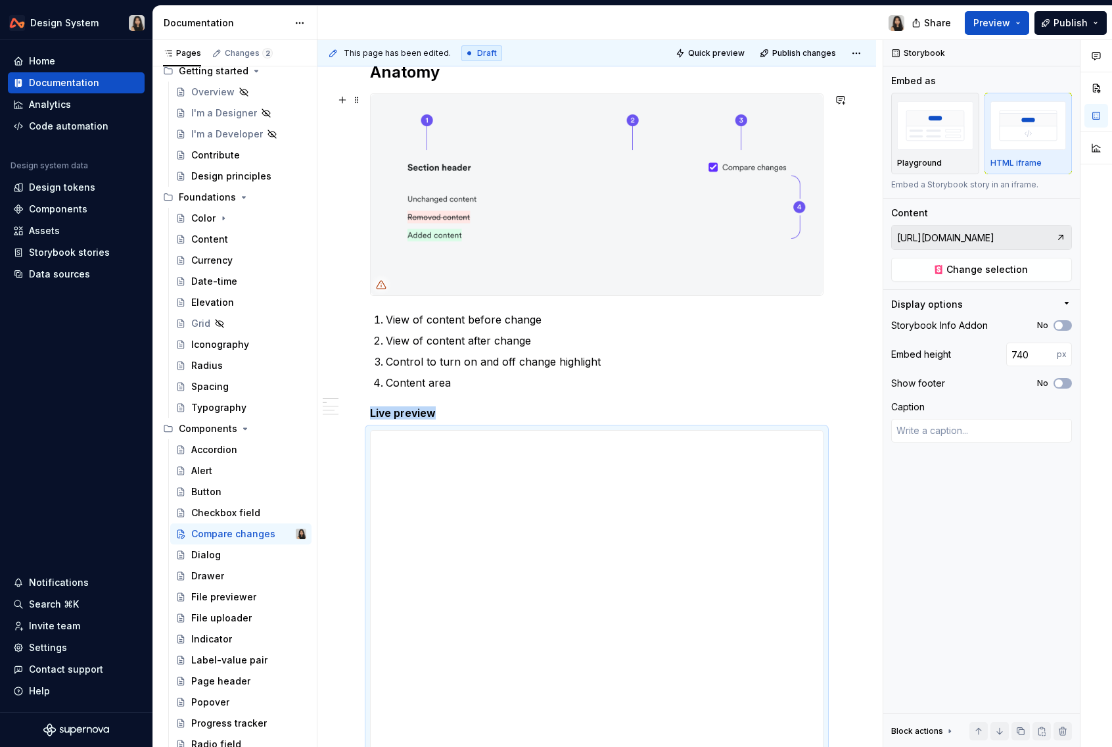
scroll to position [216, 0]
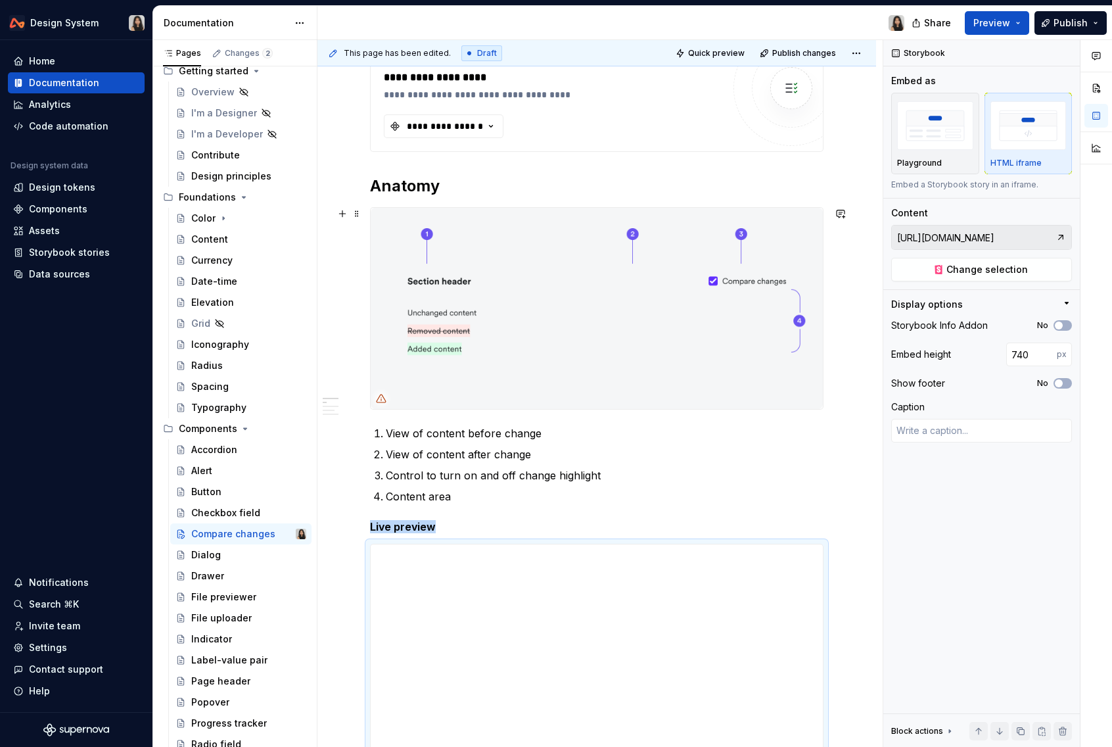
click at [645, 286] on img at bounding box center [597, 308] width 452 height 201
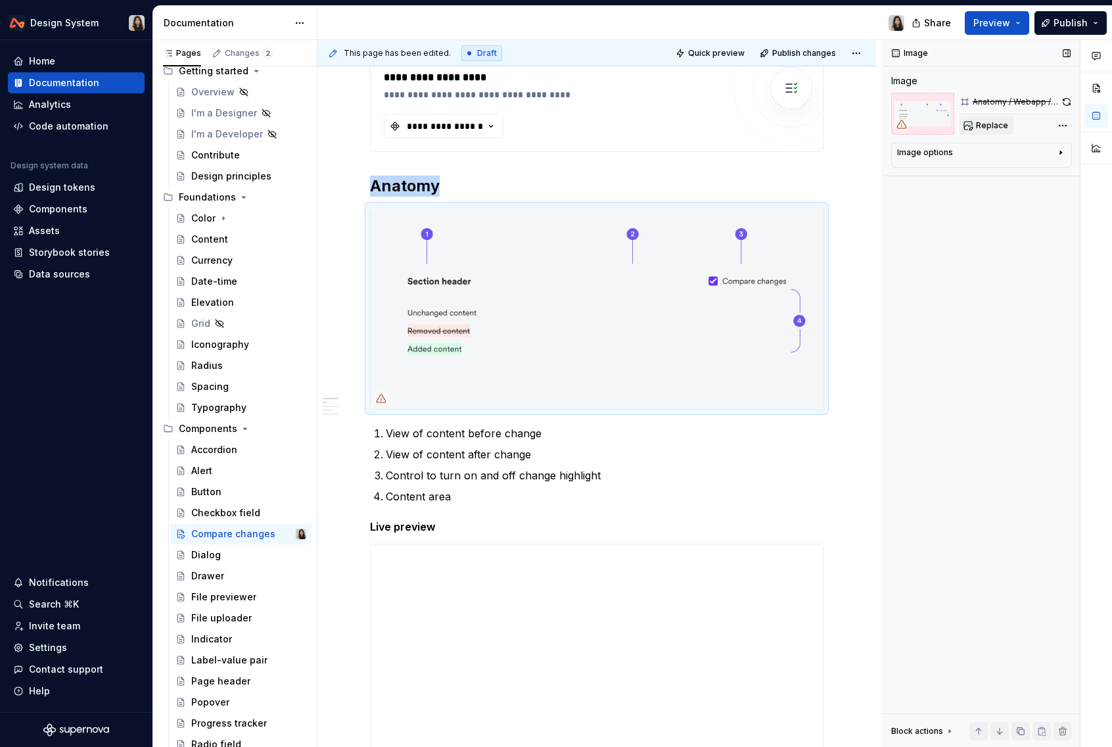
click at [987, 126] on span "Replace" at bounding box center [992, 125] width 32 height 11
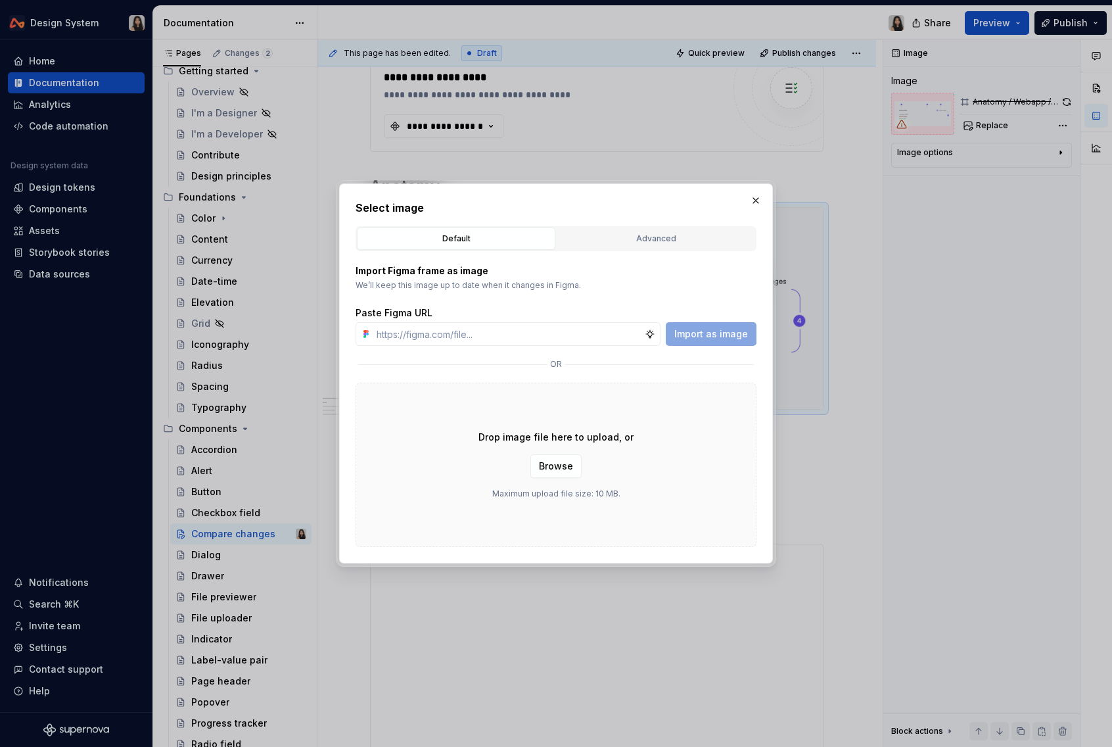
type textarea "*"
click at [656, 238] on div "Advanced" at bounding box center [655, 238] width 189 height 13
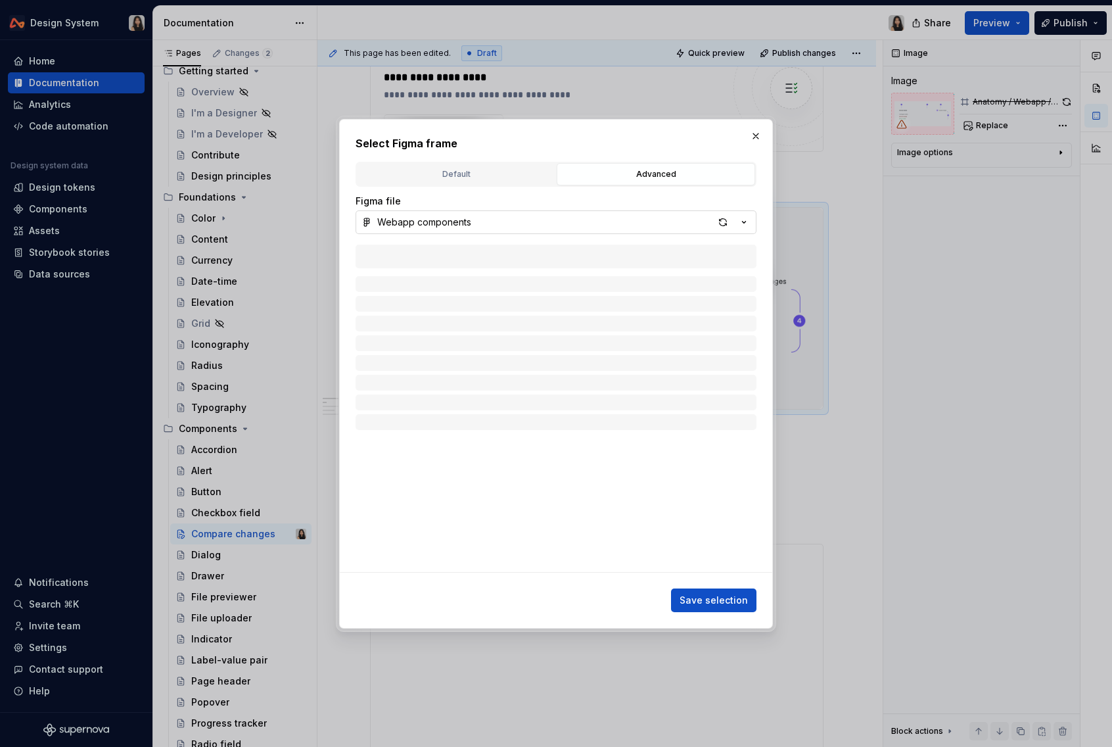
click at [754, 227] on button "Webapp components" at bounding box center [556, 222] width 401 height 24
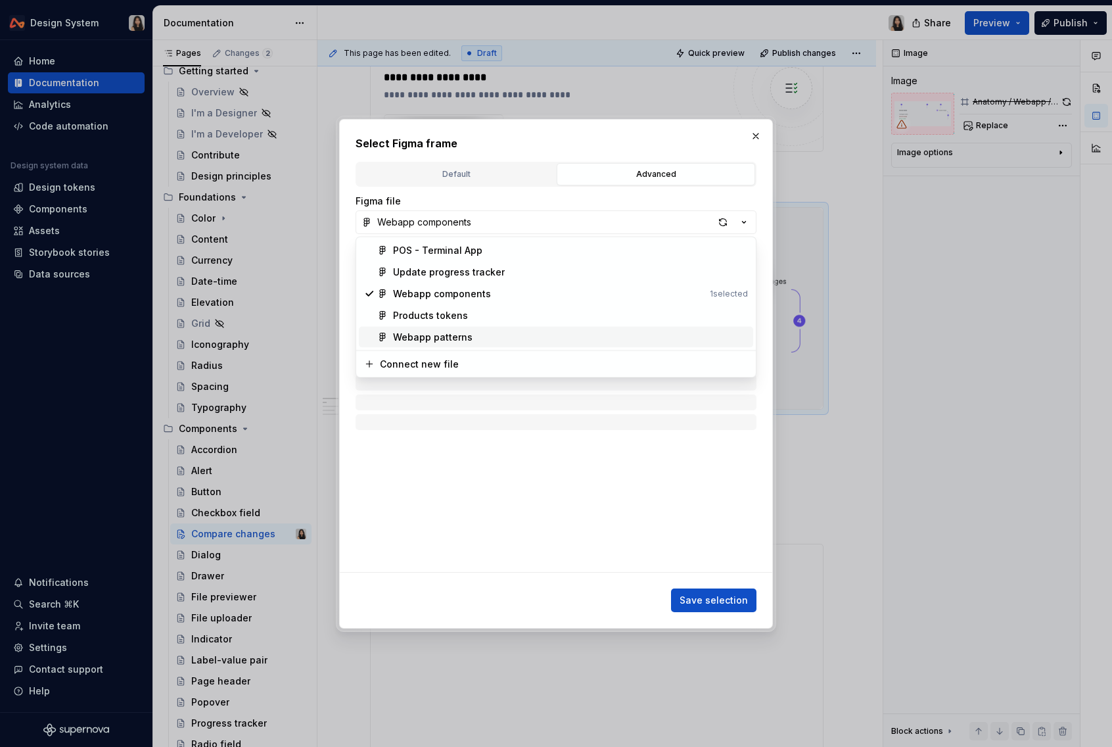
click at [466, 331] on div "Webapp patterns" at bounding box center [433, 337] width 80 height 13
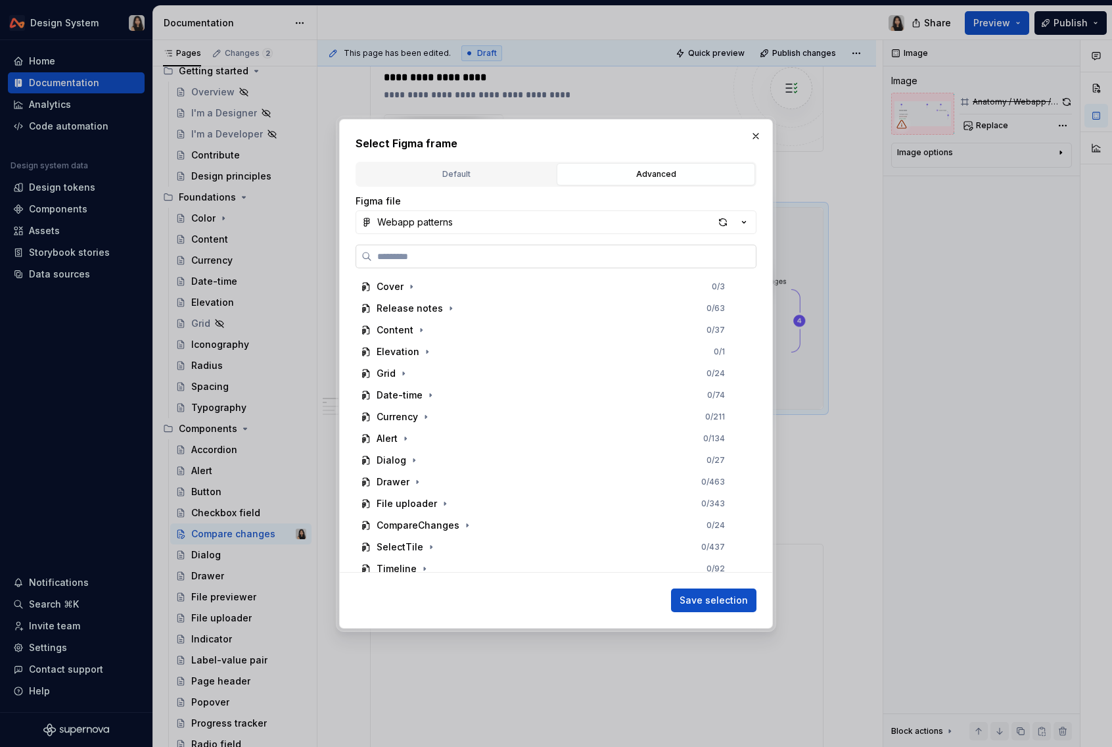
click at [444, 254] on input "search" at bounding box center [564, 256] width 384 height 13
paste input "**********"
type input "**********"
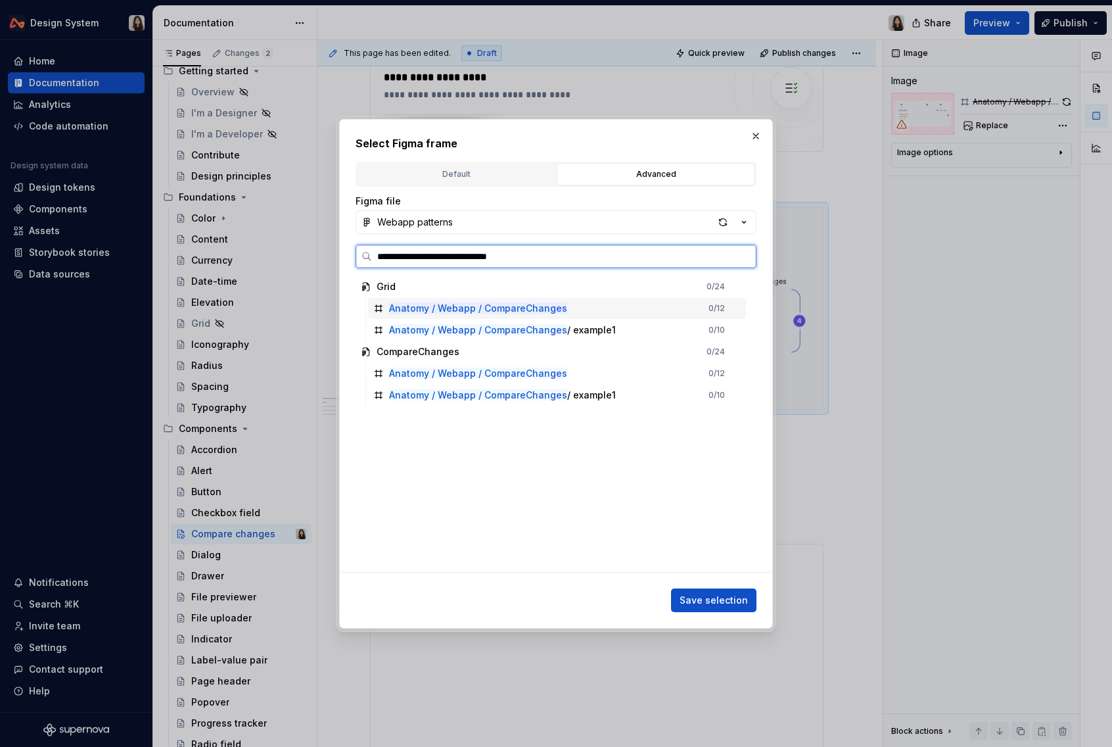
click at [453, 309] on mark "Anatomy / Webapp / CompareChanges" at bounding box center [478, 307] width 178 height 11
click at [488, 375] on mark "Anatomy / Webapp / CompareChanges" at bounding box center [478, 372] width 178 height 11
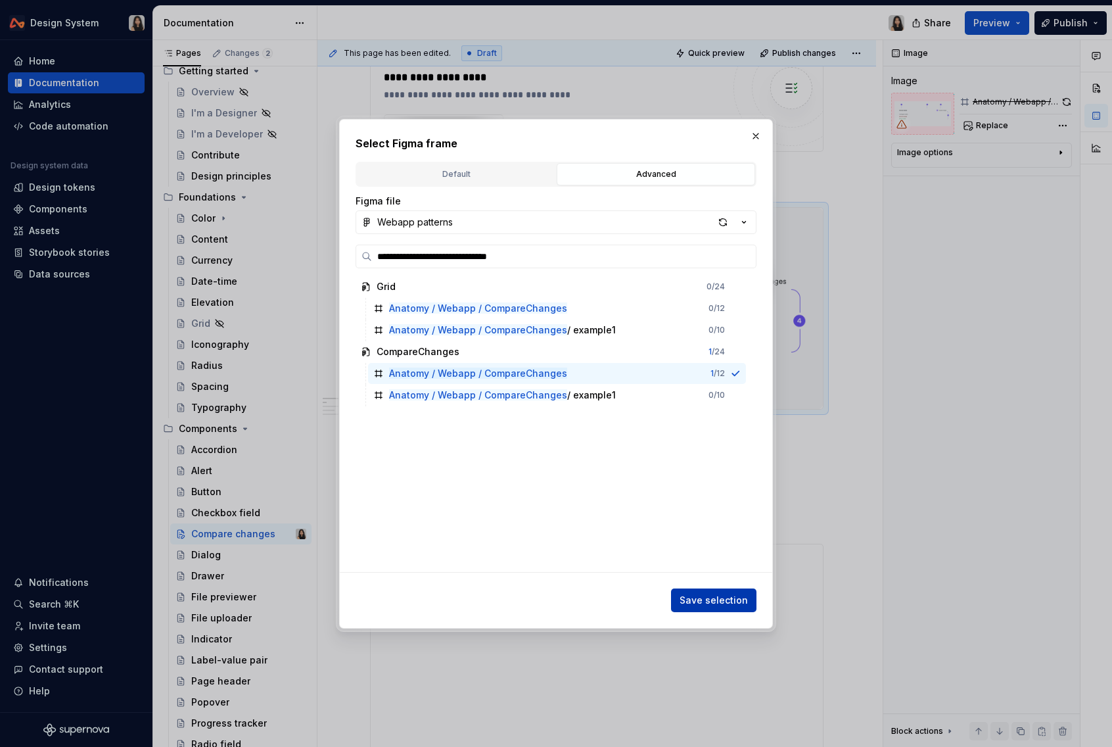
click at [723, 601] on span "Save selection" at bounding box center [714, 599] width 68 height 13
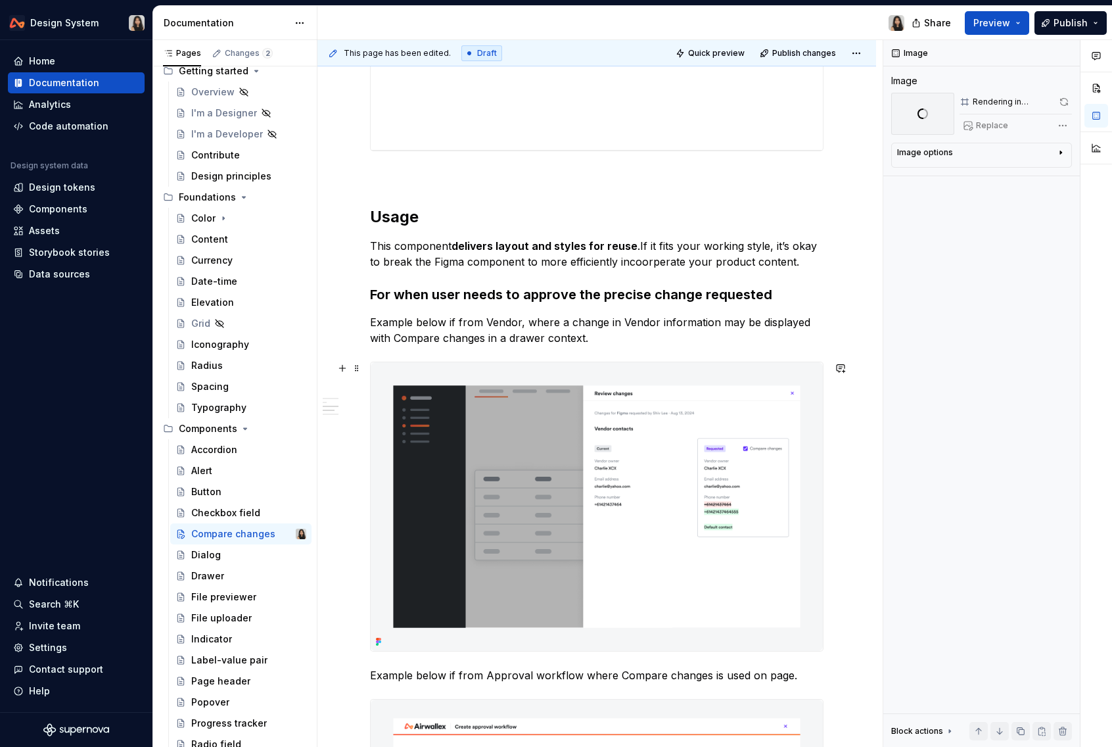
scroll to position [920, 0]
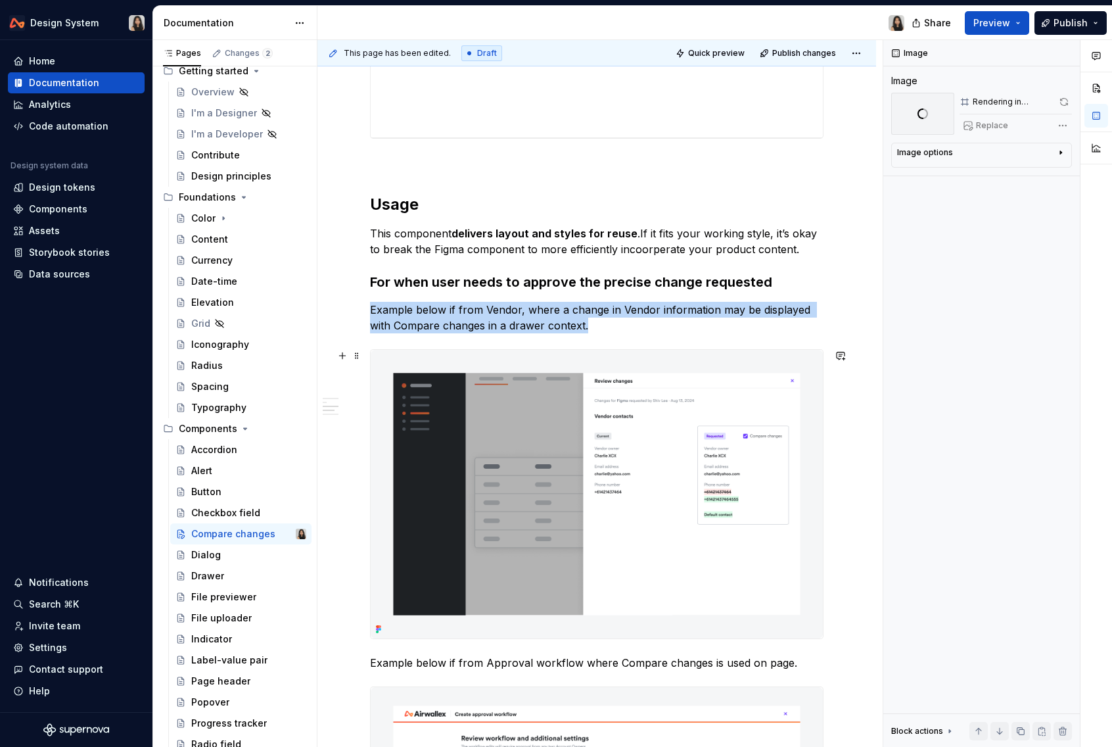
click at [488, 462] on img at bounding box center [597, 494] width 452 height 288
click at [993, 127] on span "Replace" at bounding box center [992, 125] width 32 height 11
type textarea "*"
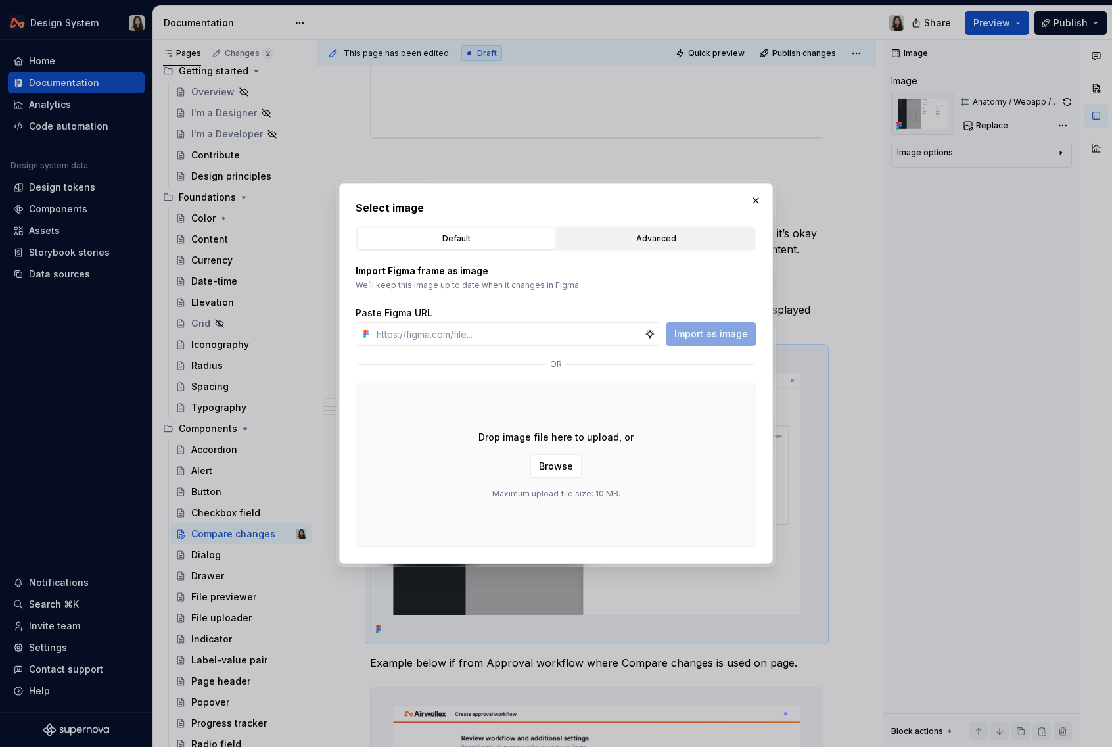
click at [664, 240] on div "Advanced" at bounding box center [655, 238] width 189 height 13
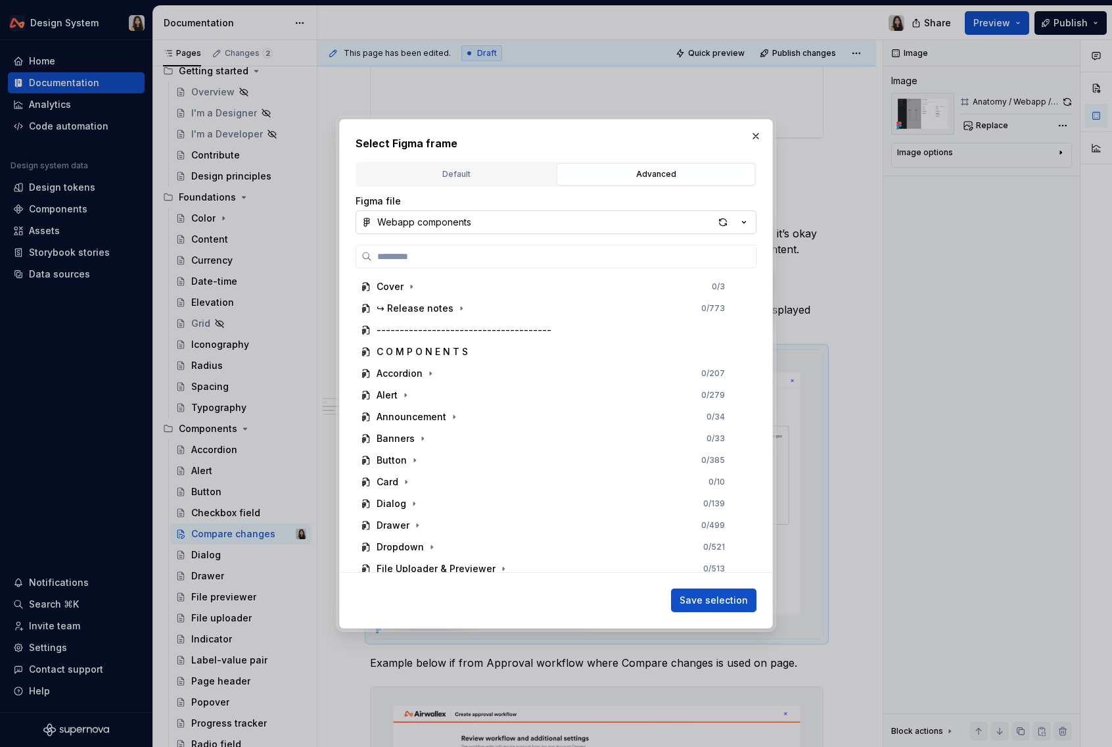
click at [648, 219] on button "Webapp components" at bounding box center [556, 222] width 401 height 24
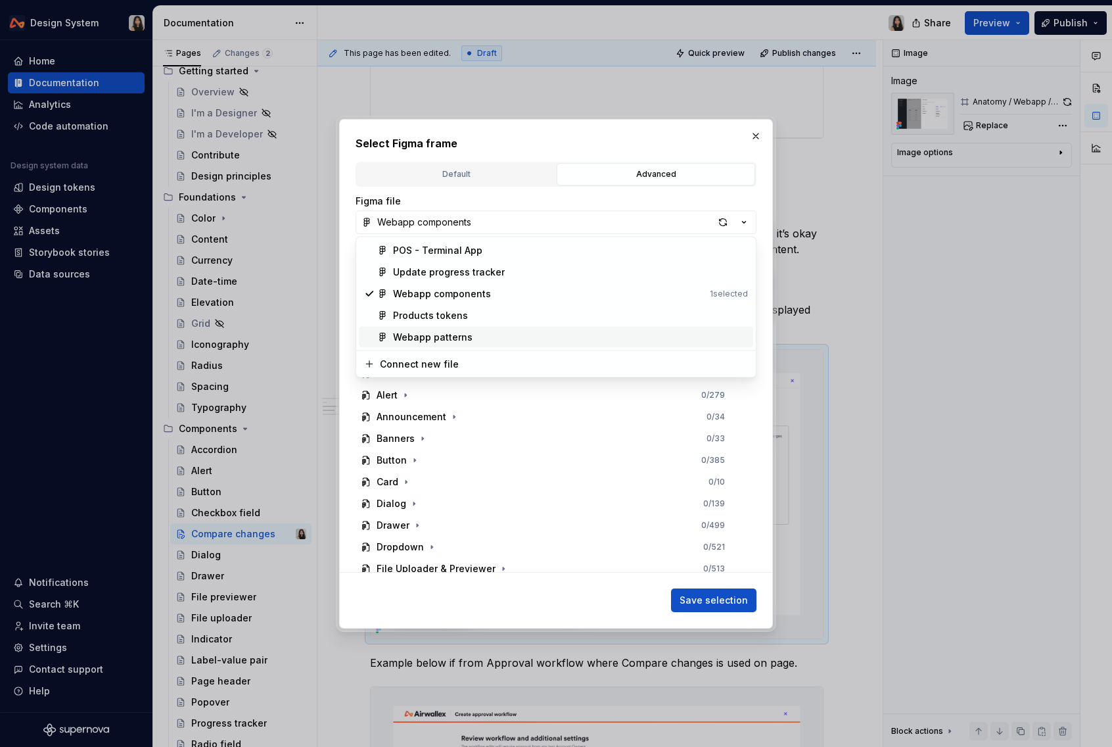
click at [503, 338] on div "Webapp patterns" at bounding box center [570, 337] width 355 height 13
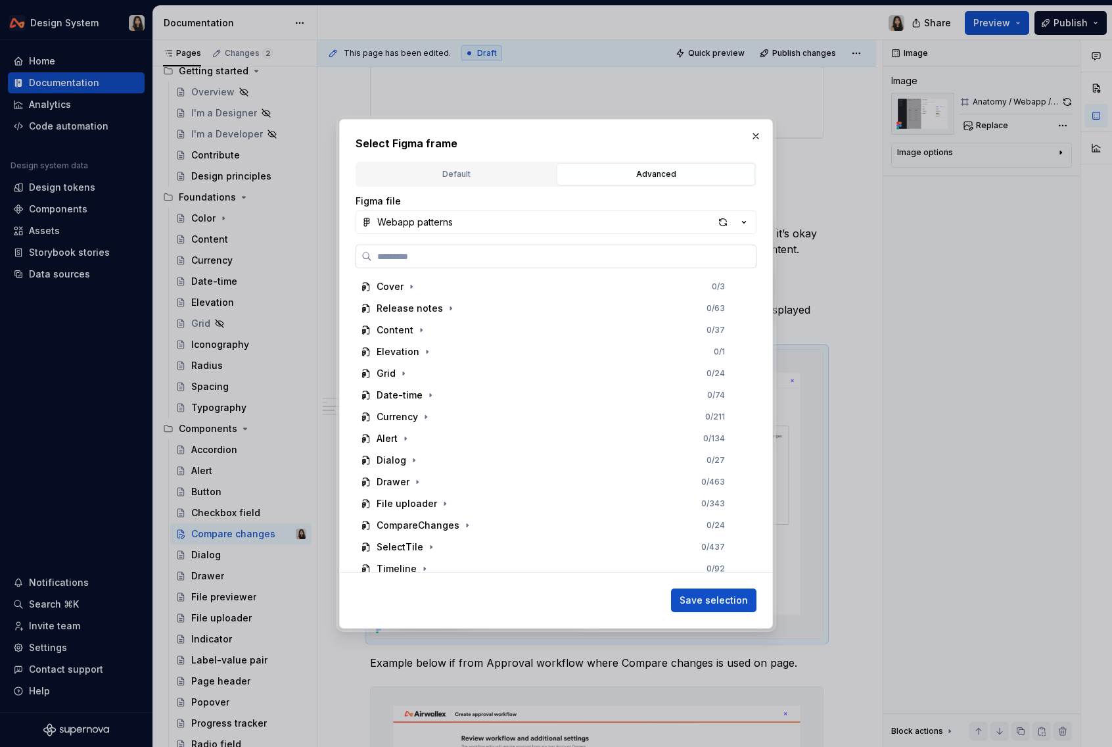
click at [481, 252] on input "search" at bounding box center [564, 256] width 384 height 13
paste input "**********"
type input "**********"
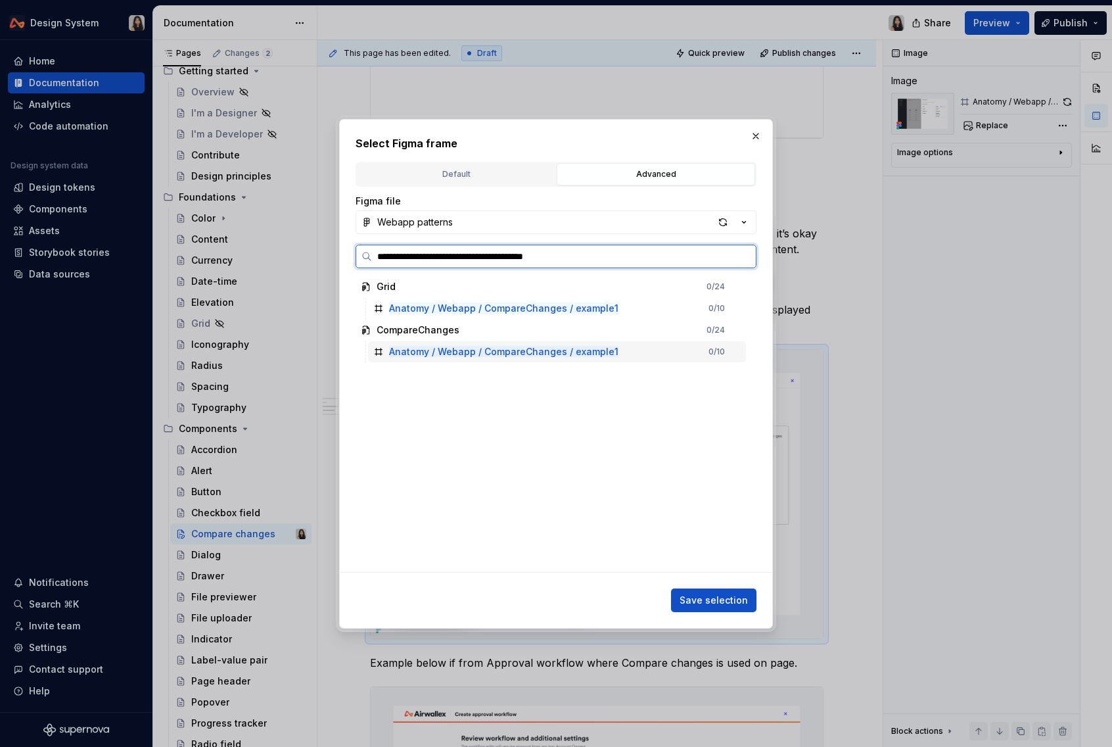
click at [557, 352] on mark "Anatomy / Webapp / CompareChanges / example1" at bounding box center [503, 351] width 229 height 11
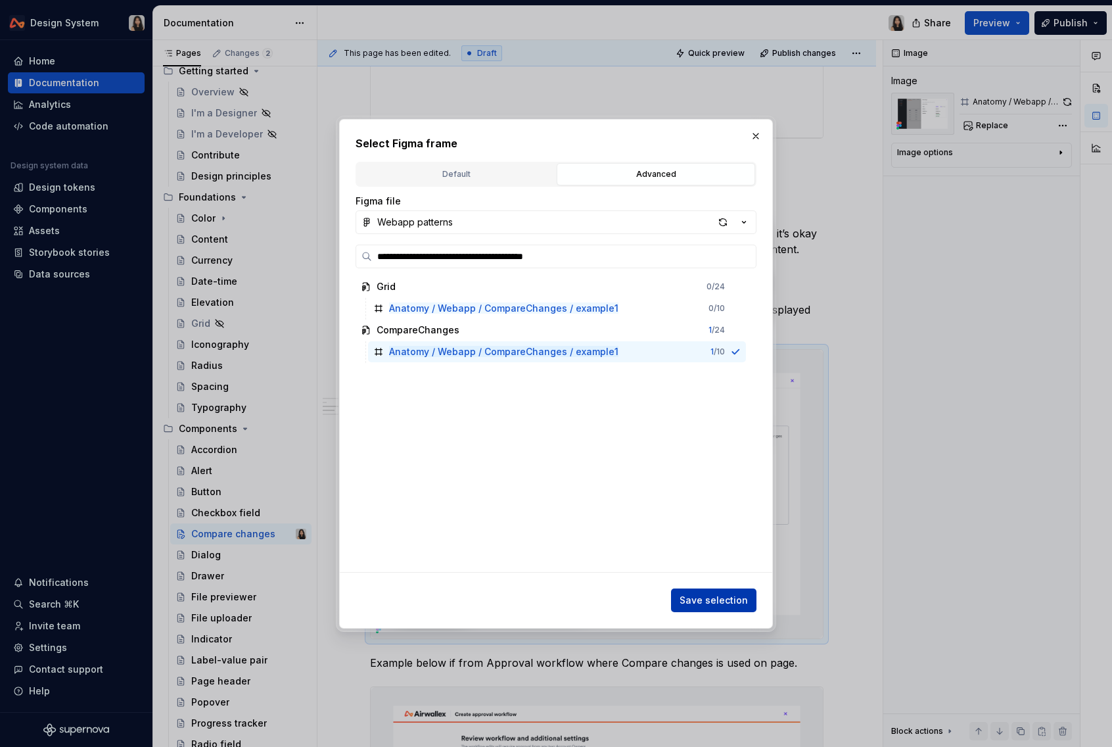
click at [740, 602] on span "Save selection" at bounding box center [714, 599] width 68 height 13
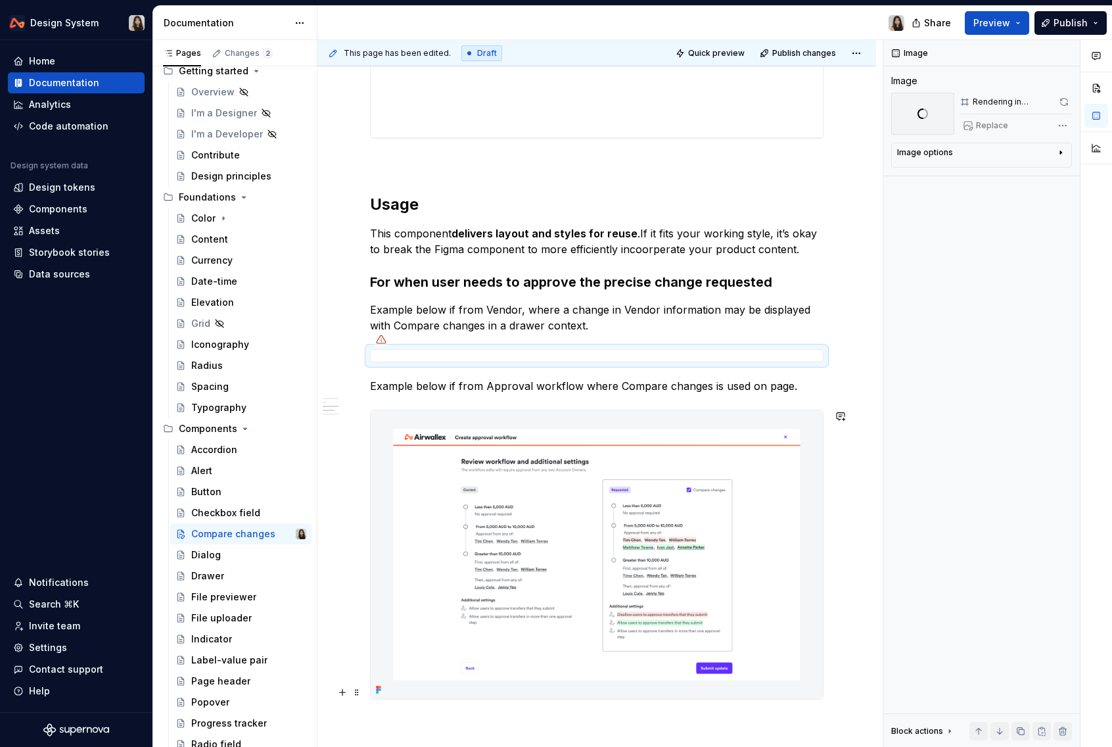
scroll to position [1109, 0]
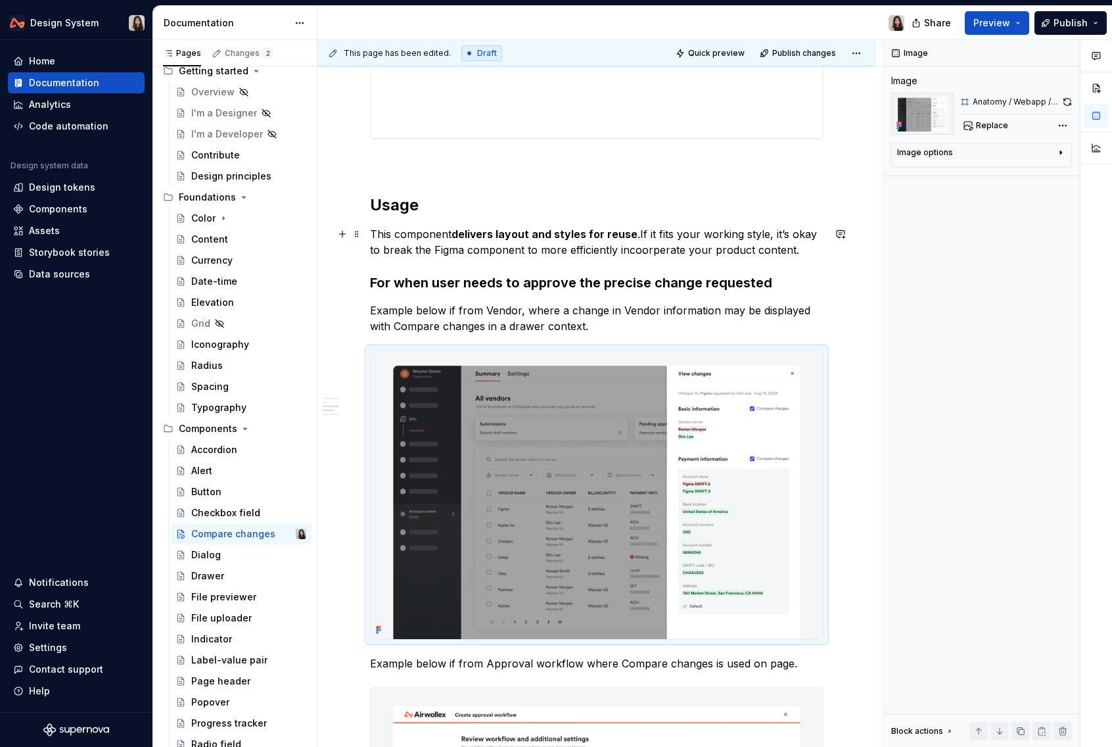
click at [646, 239] on p "This component delivers layout and styles for reuse .If it fits your working st…" at bounding box center [596, 242] width 453 height 32
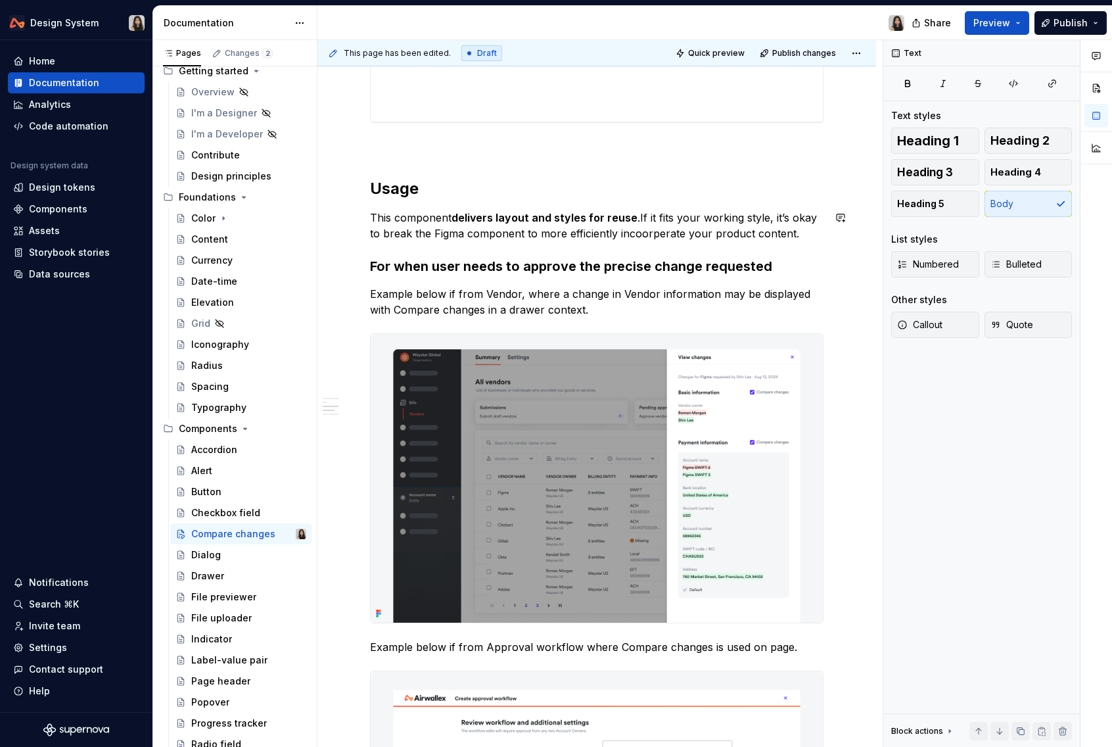
scroll to position [1217, 0]
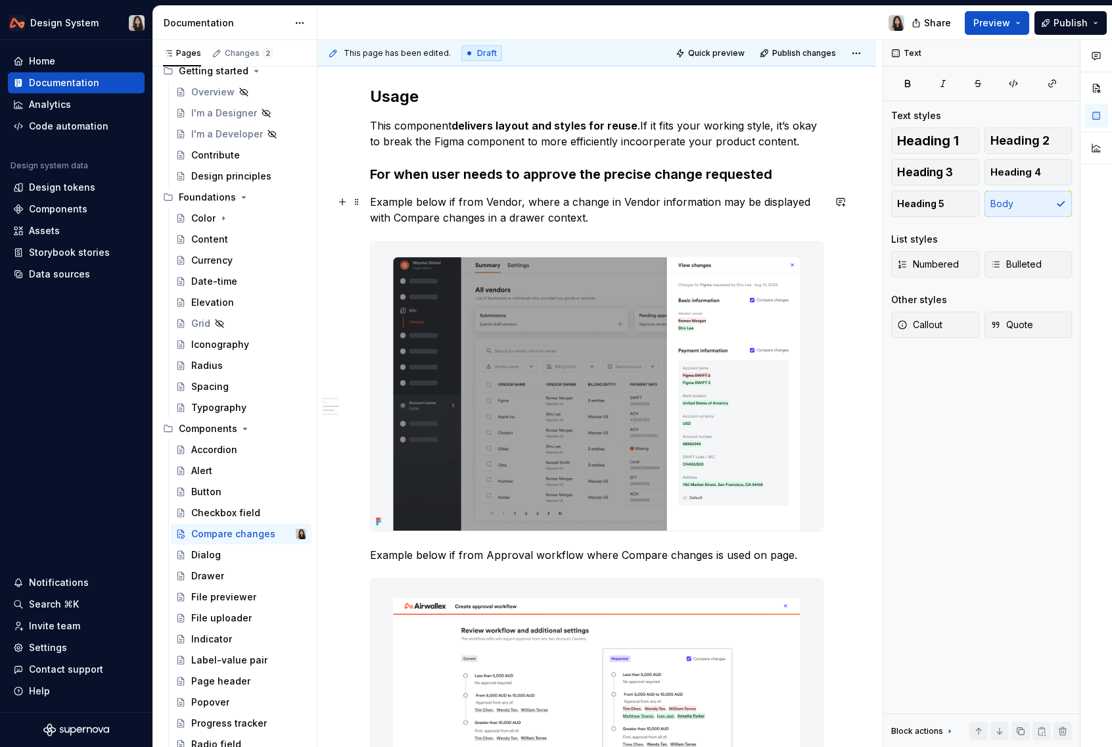
click at [563, 202] on p "Example below if from Vendor, where a change in Vendor information may be displ…" at bounding box center [596, 210] width 453 height 32
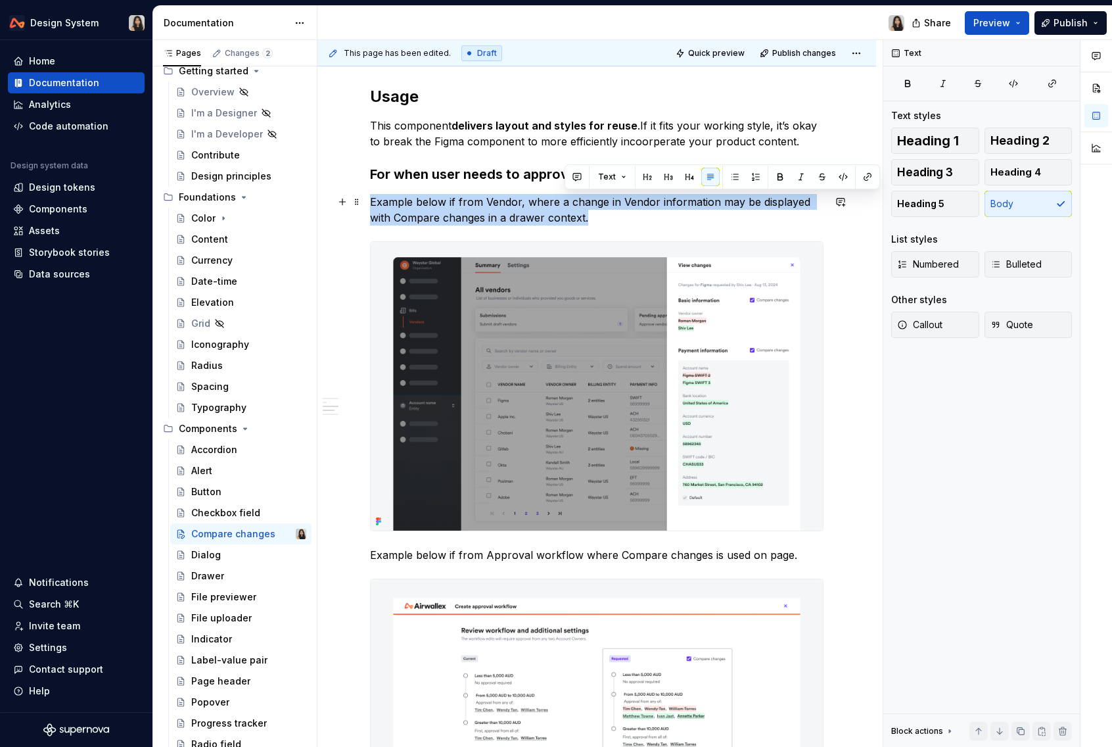
click at [563, 202] on p "Example below if from Vendor, where a change in Vendor information may be displ…" at bounding box center [596, 210] width 453 height 32
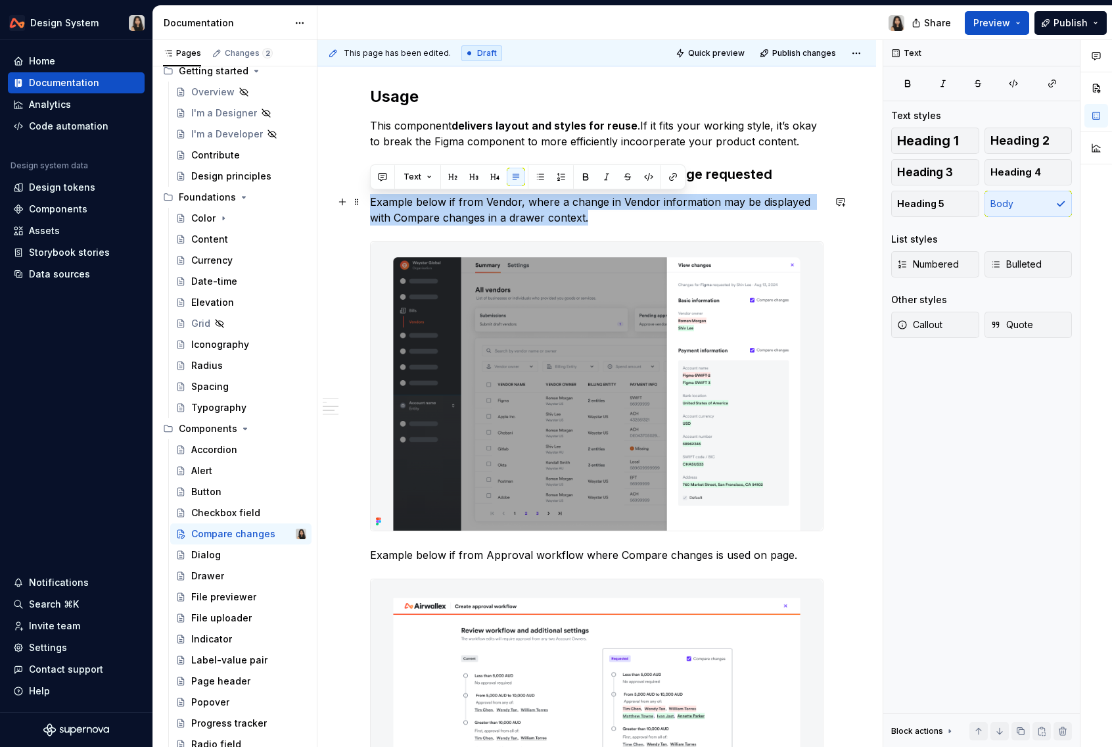
click at [587, 210] on p "Example below if from Vendor, where a change in Vendor information may be displ…" at bounding box center [596, 210] width 453 height 32
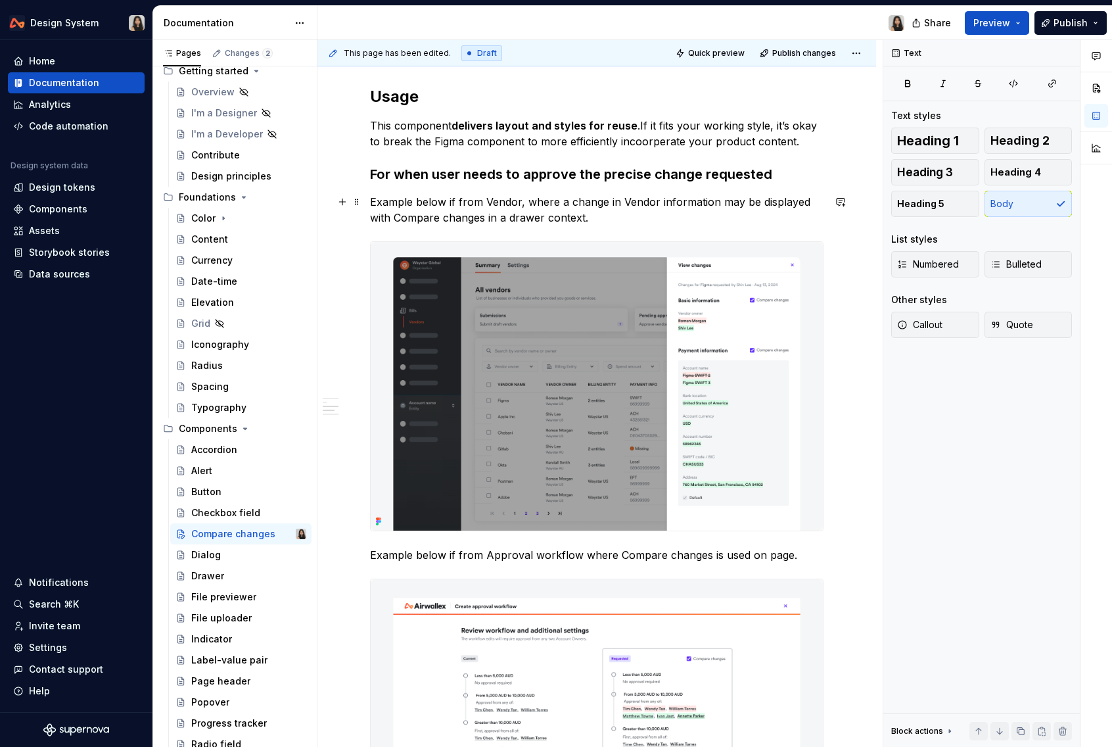
click at [679, 219] on p "Example below if from Vendor, where a change in Vendor information may be displ…" at bounding box center [596, 210] width 453 height 32
click at [538, 210] on p "Example below if from Vendor, where a change in Vendor information may be displ…" at bounding box center [596, 210] width 453 height 32
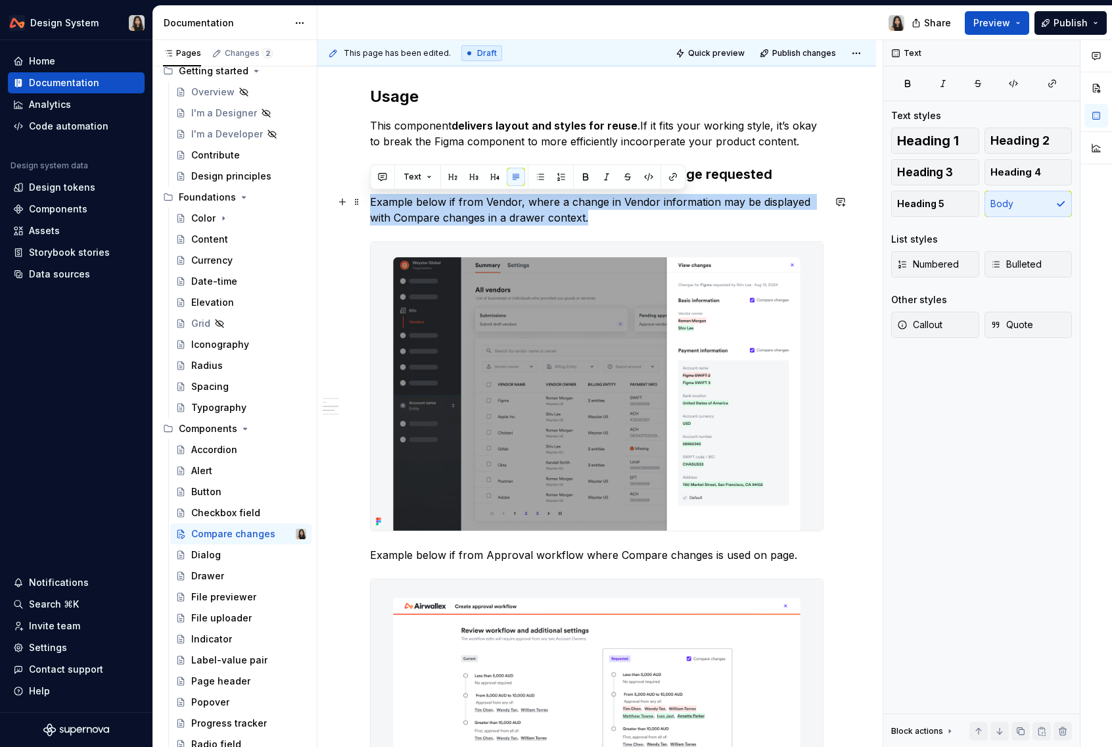
click at [589, 212] on p "Example below if from Vendor, where a change in Vendor information may be displ…" at bounding box center [596, 210] width 453 height 32
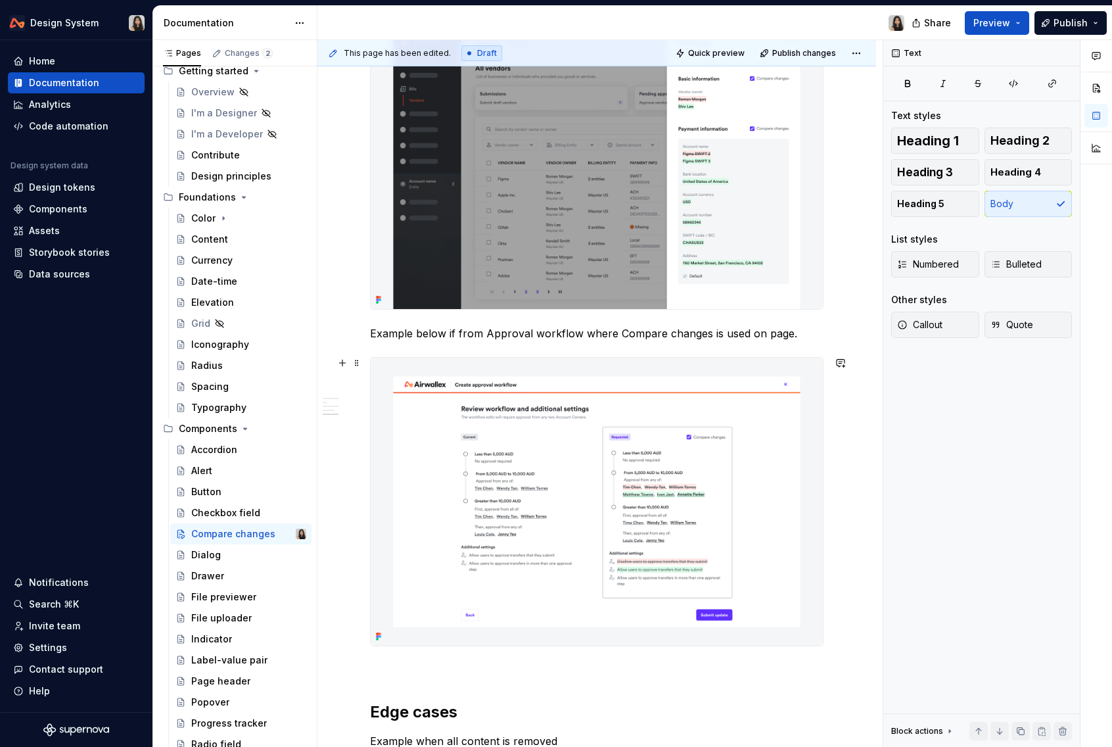
scroll to position [1438, 0]
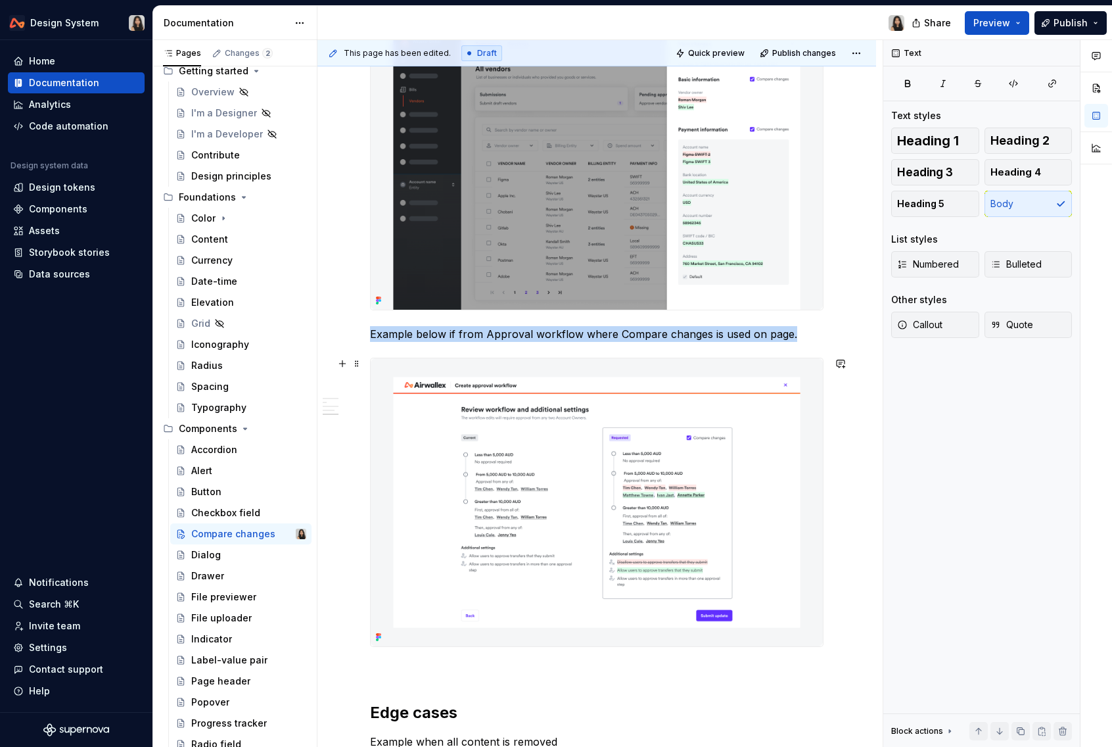
click at [623, 574] on img at bounding box center [597, 502] width 452 height 288
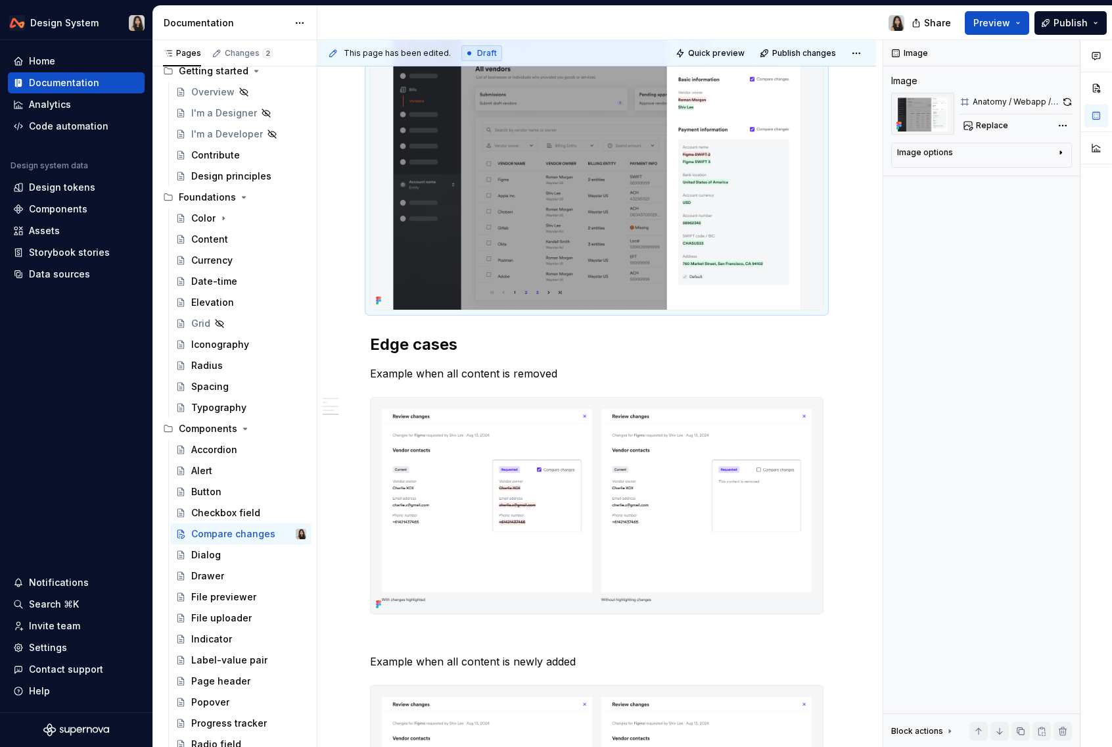
scroll to position [1417, 0]
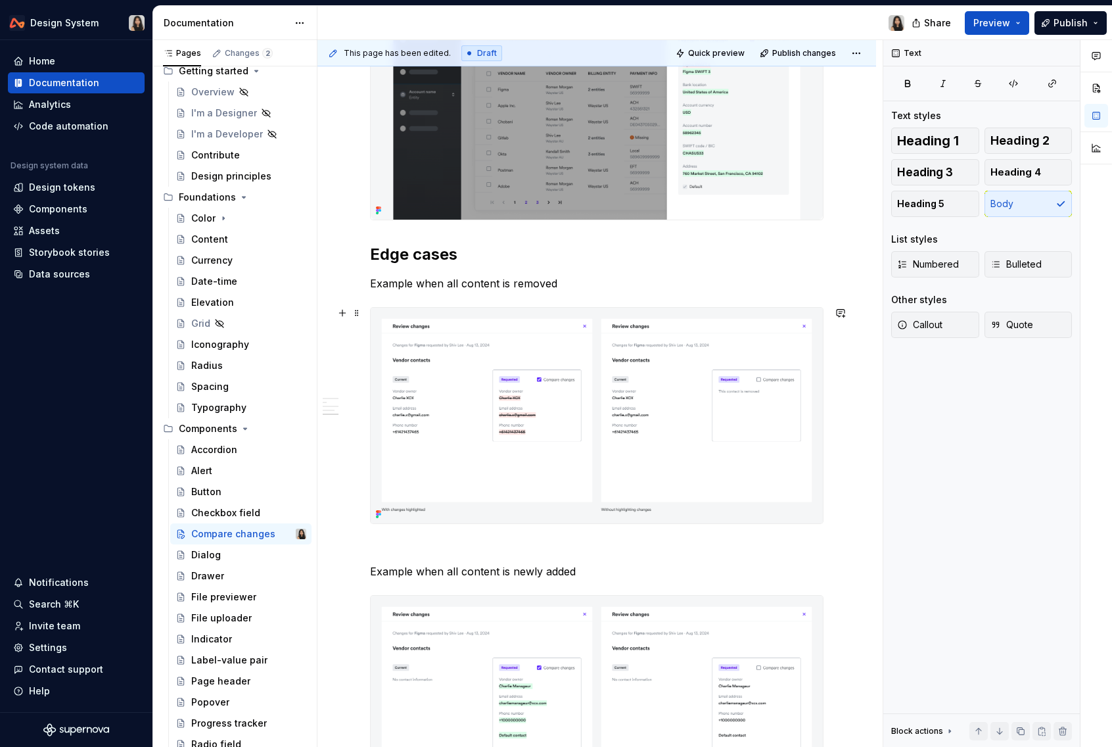
scroll to position [1536, 0]
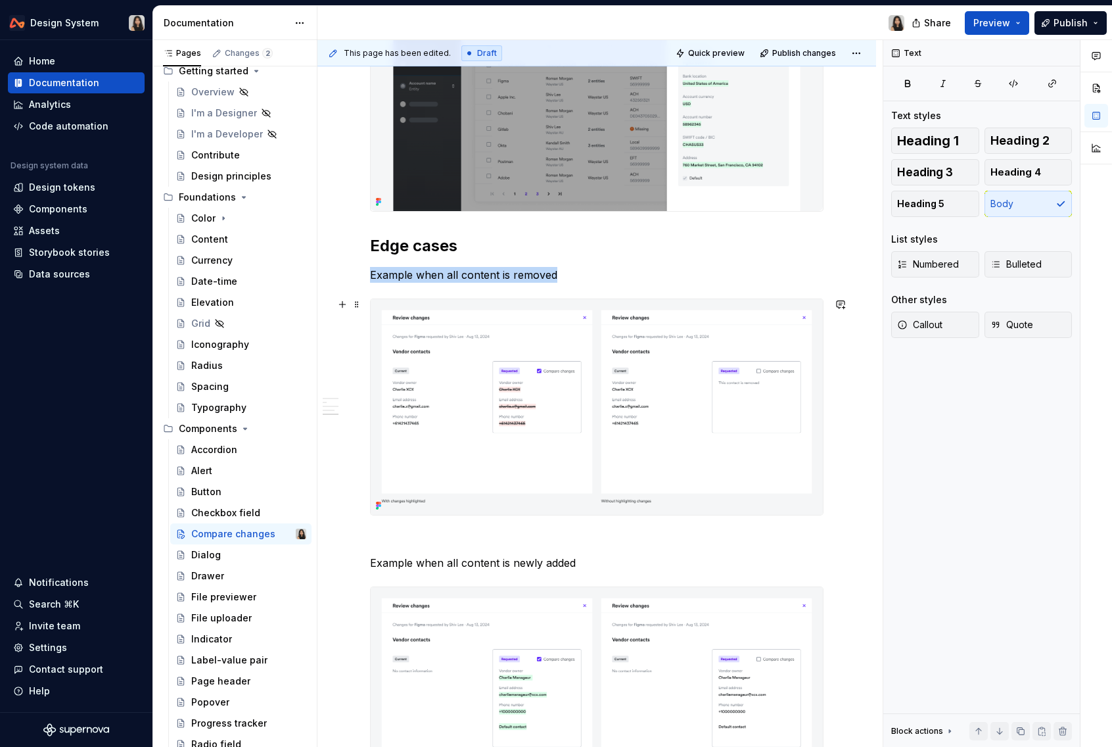
click at [662, 380] on img at bounding box center [597, 407] width 452 height 216
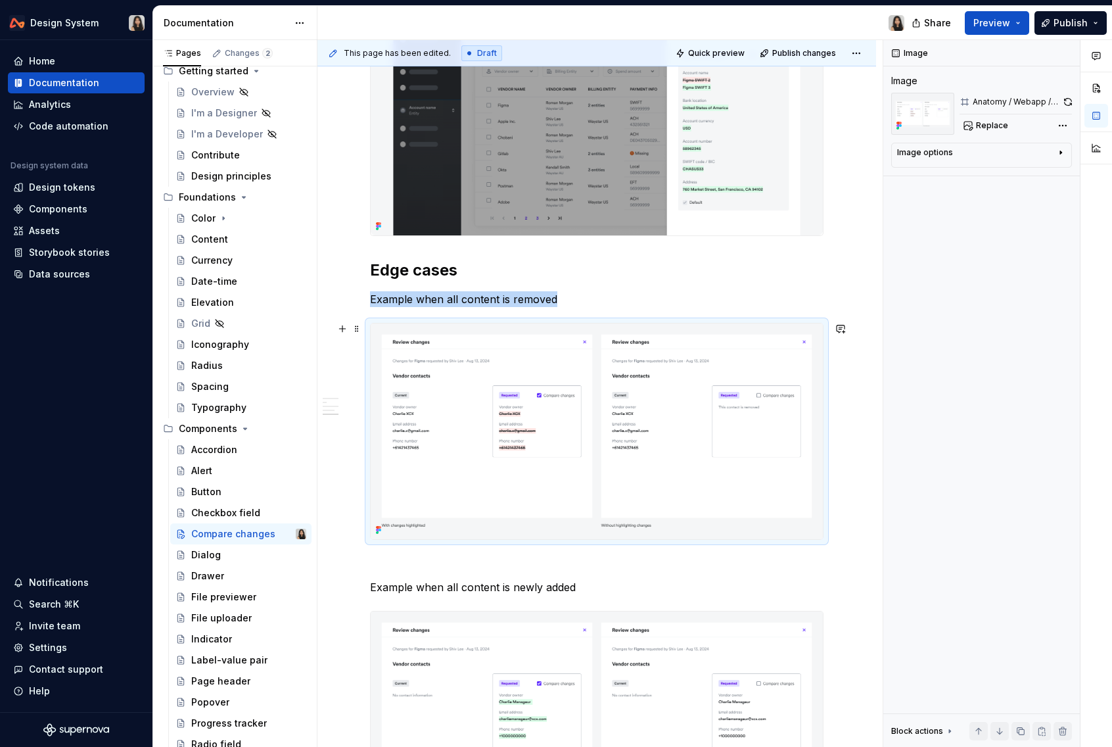
scroll to position [1483, 0]
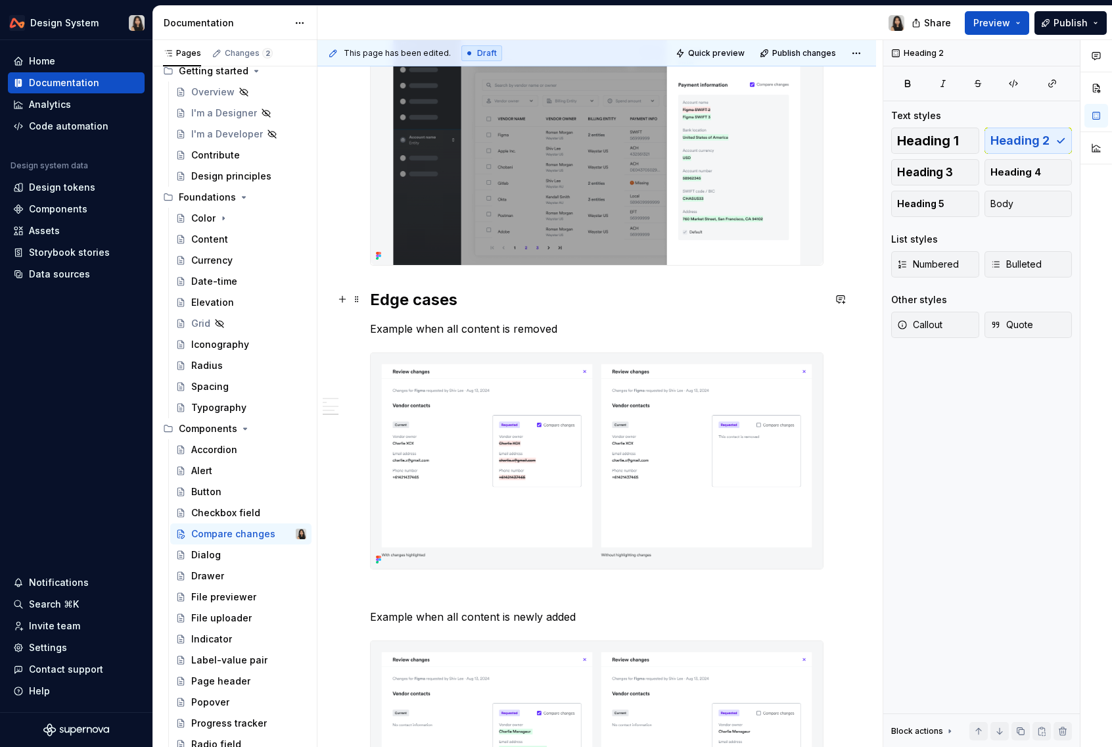
click at [511, 300] on h2 "Edge cases" at bounding box center [596, 299] width 453 height 21
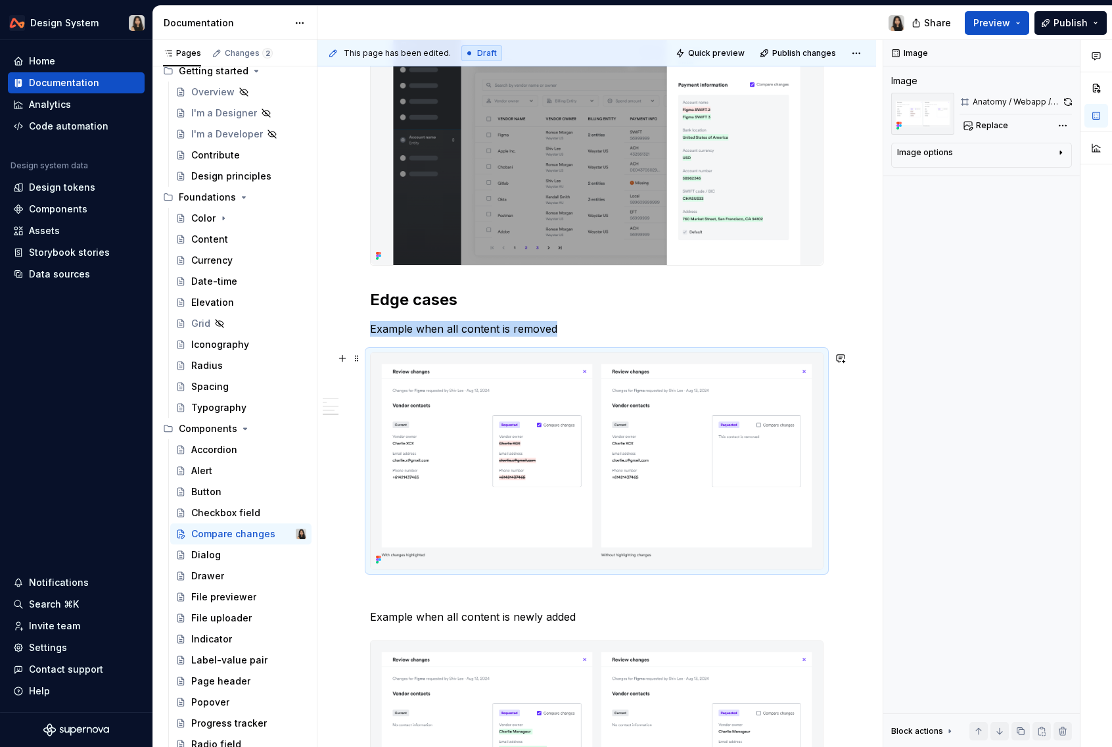
click at [549, 380] on img at bounding box center [597, 461] width 452 height 216
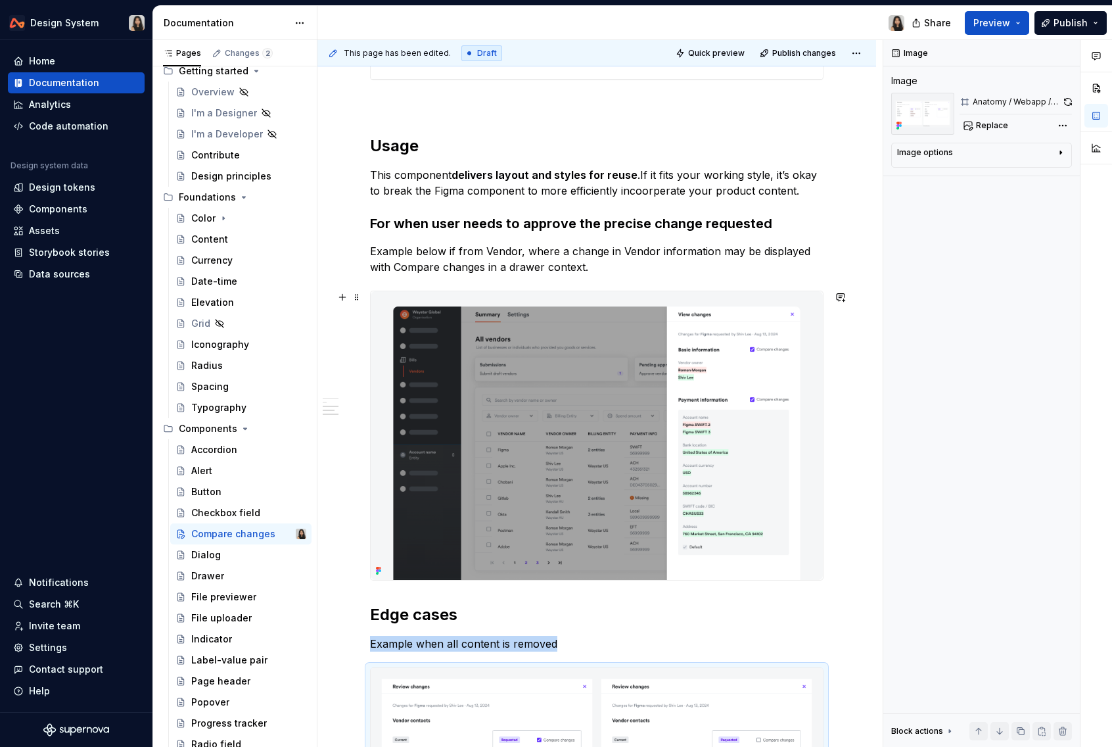
scroll to position [1479, 0]
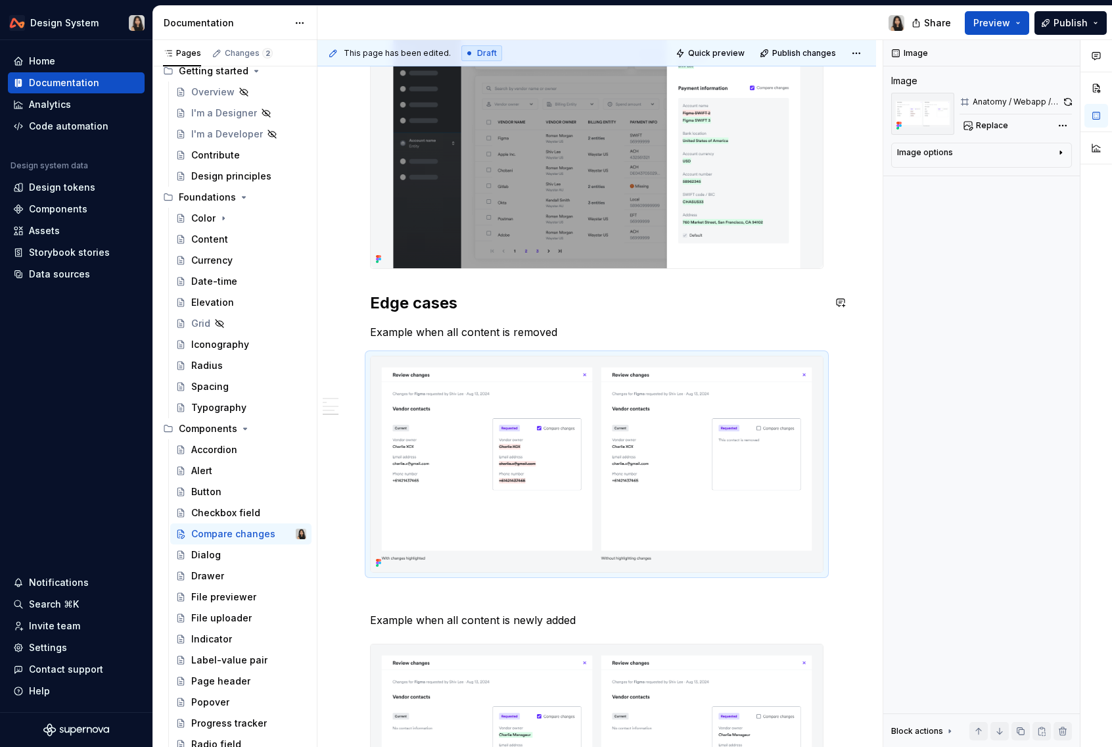
click at [458, 303] on h2 "Edge cases" at bounding box center [596, 302] width 453 height 21
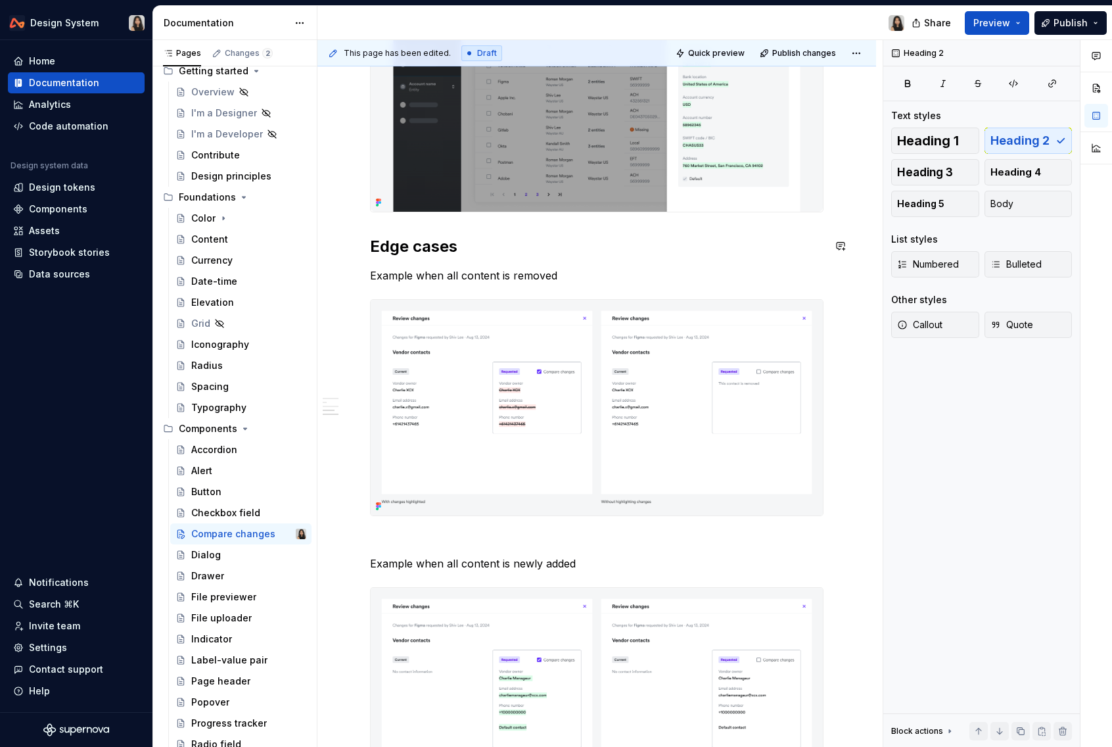
scroll to position [1540, 0]
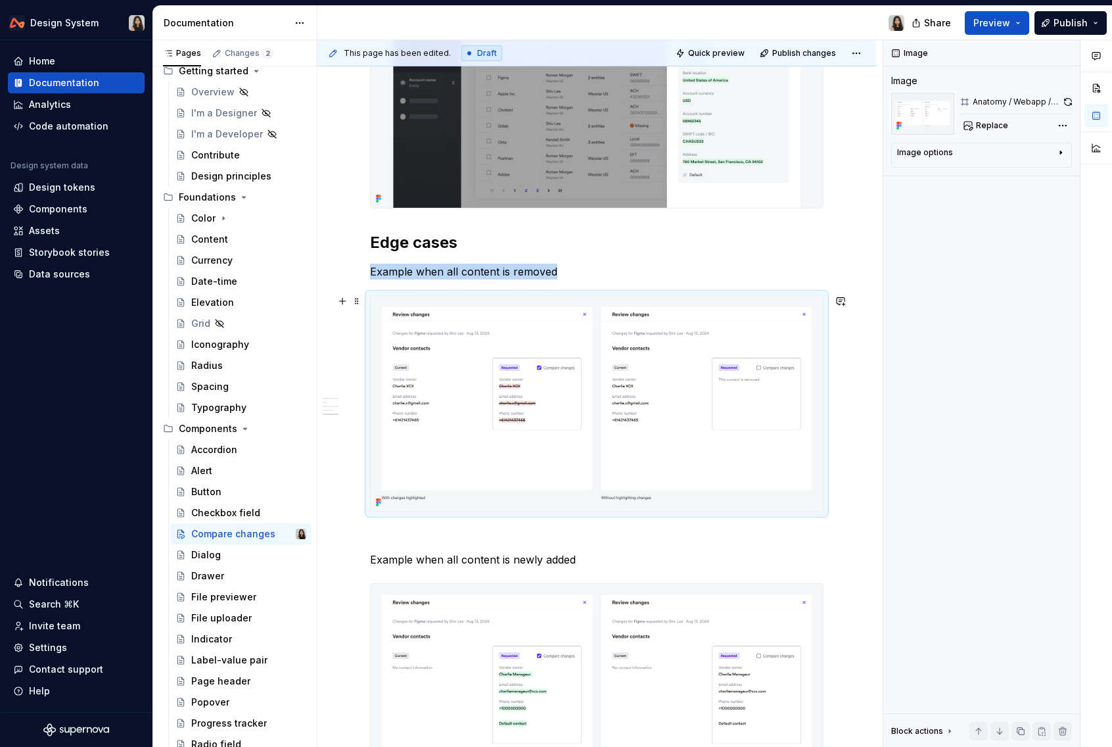
click at [513, 391] on img at bounding box center [597, 404] width 452 height 216
click at [1003, 118] on button "Replace" at bounding box center [986, 125] width 55 height 18
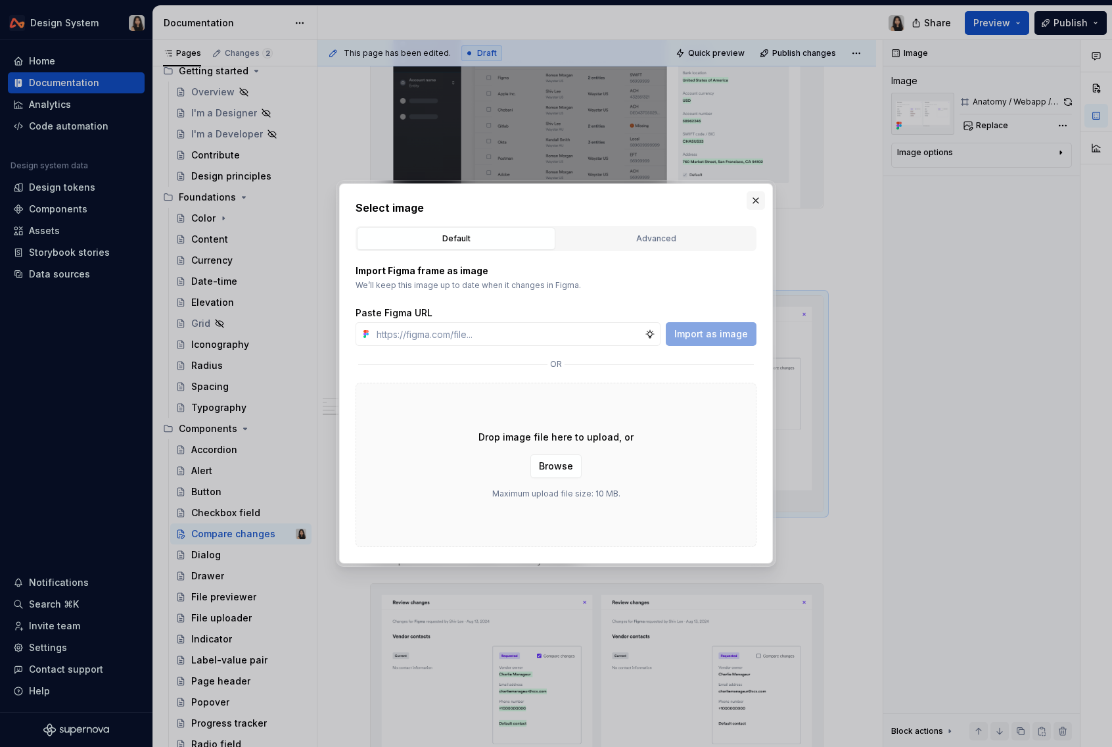
click at [762, 201] on button "button" at bounding box center [756, 200] width 18 height 18
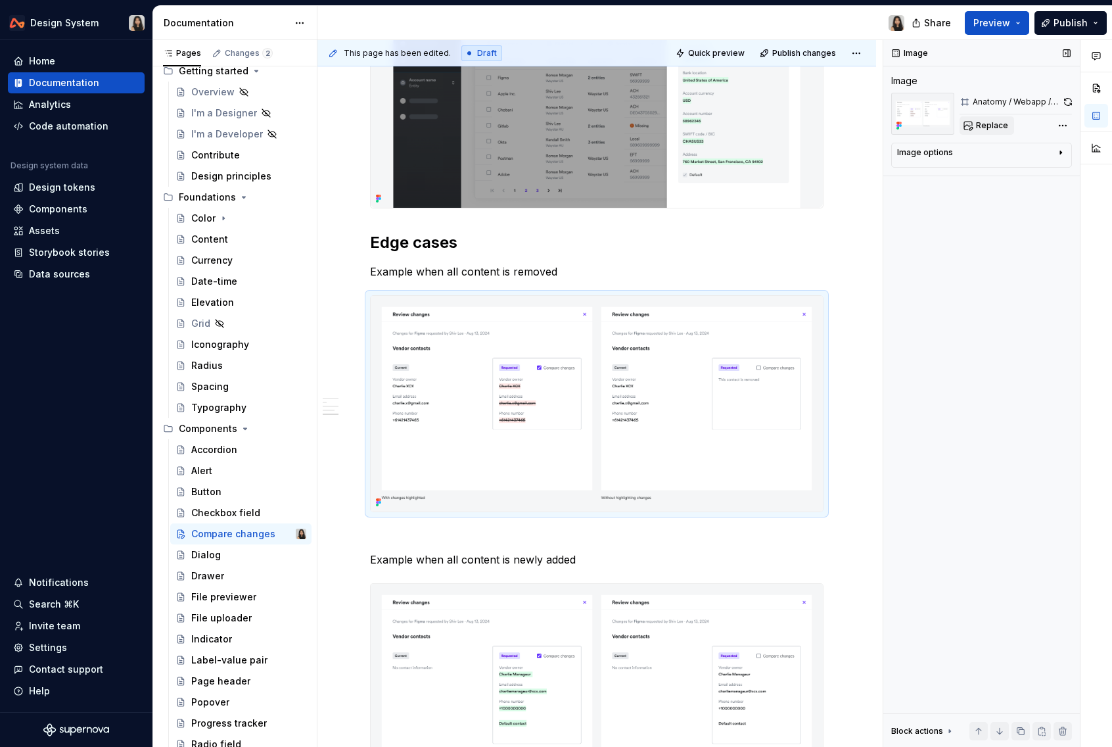
click at [990, 127] on span "Replace" at bounding box center [992, 125] width 32 height 11
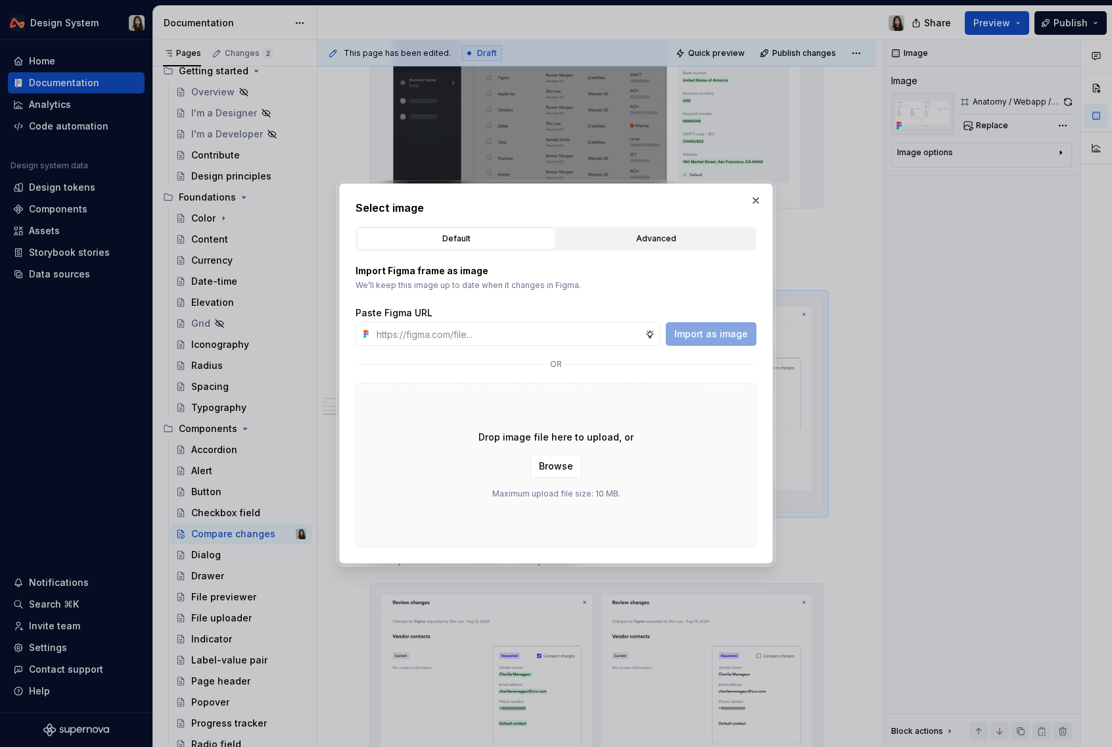
type textarea "*"
click at [625, 243] on div "Advanced" at bounding box center [655, 238] width 189 height 13
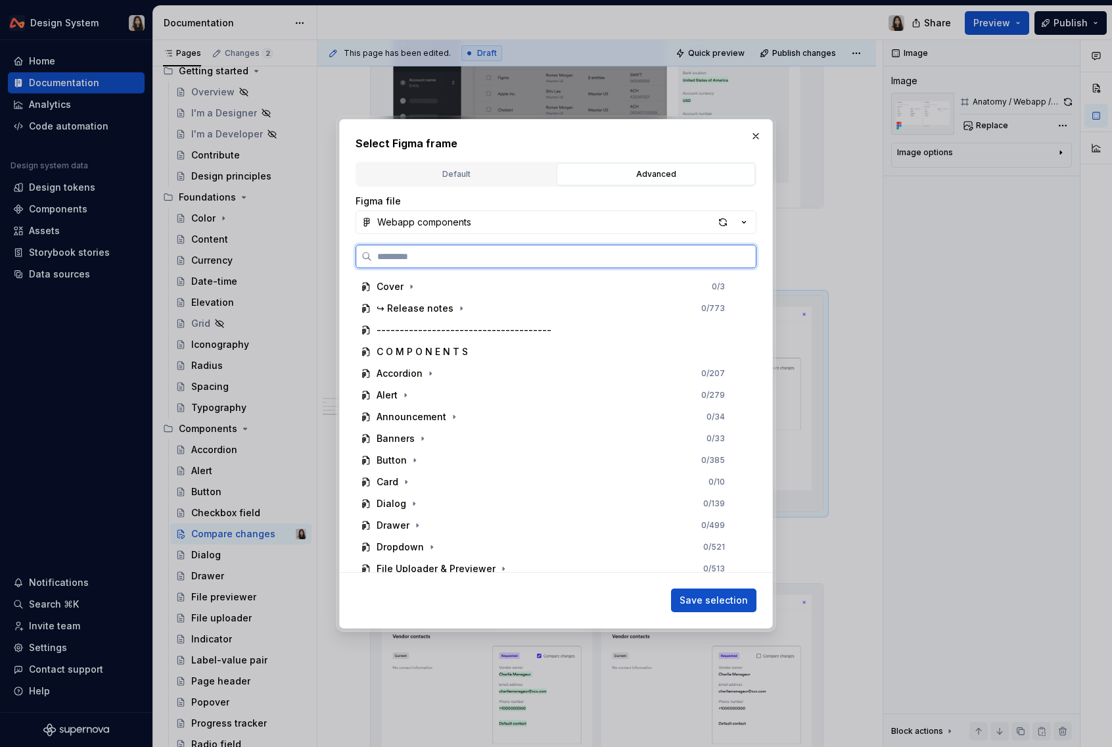
click at [461, 252] on input "search" at bounding box center [564, 256] width 384 height 13
paste input "**********"
type input "**********"
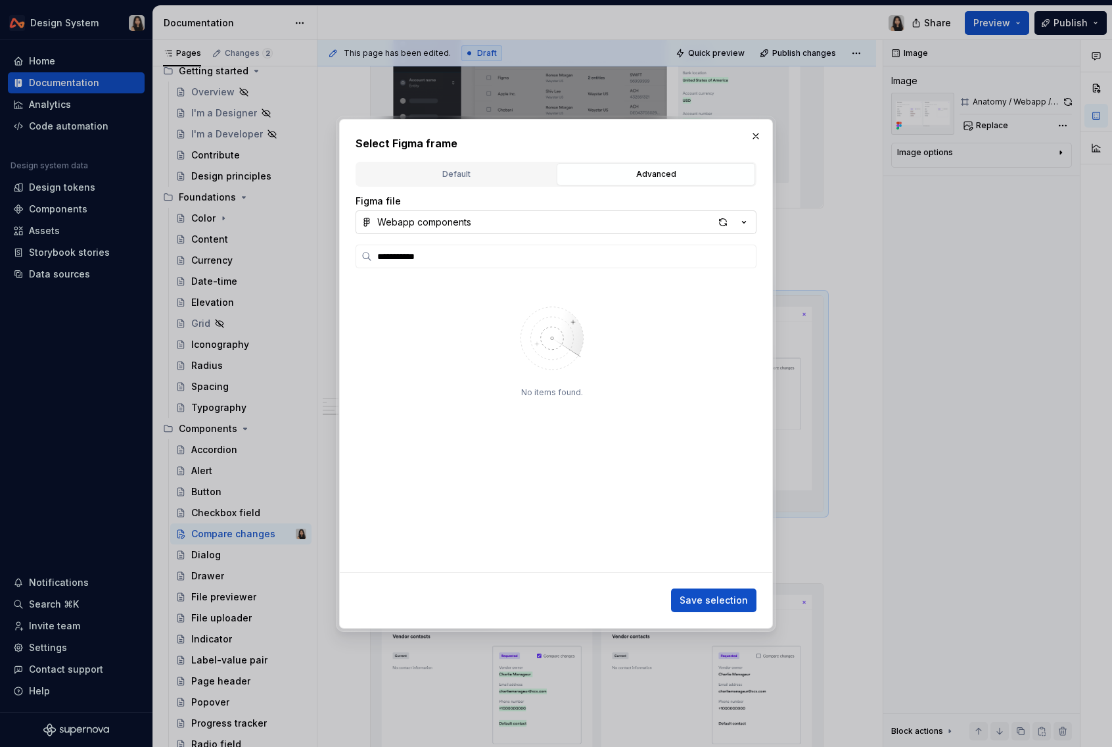
click at [472, 232] on button "Webapp components" at bounding box center [556, 222] width 401 height 24
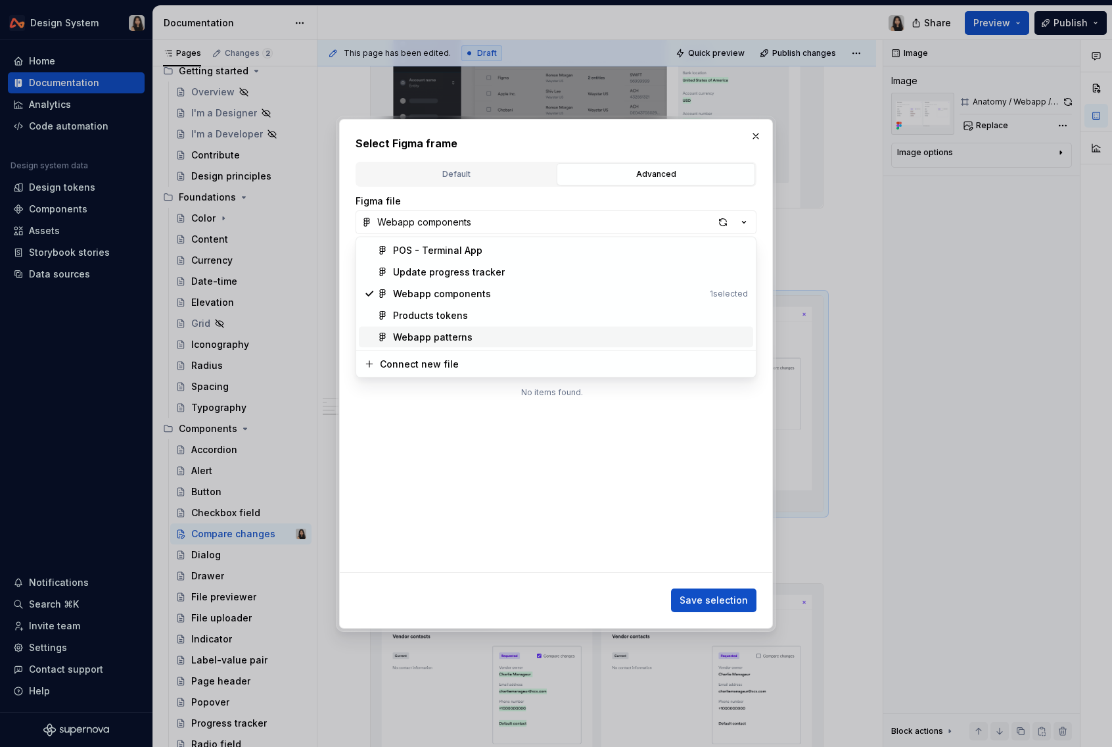
click at [453, 338] on div "Webapp patterns" at bounding box center [433, 337] width 80 height 13
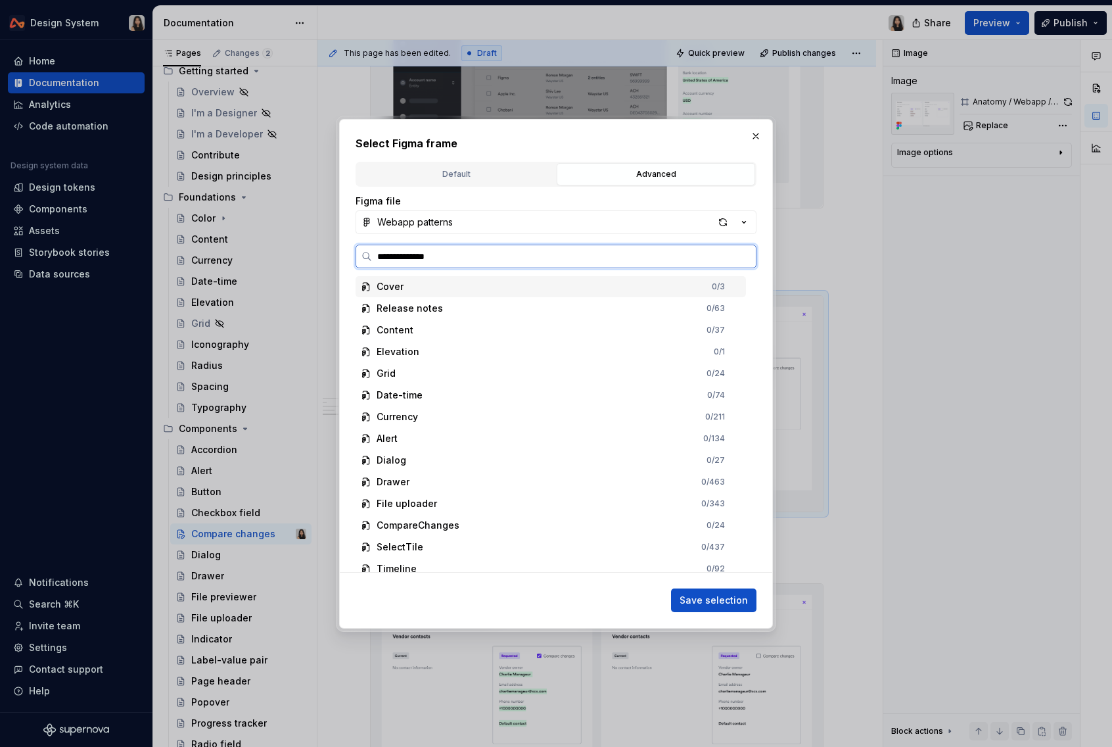
type input "**********"
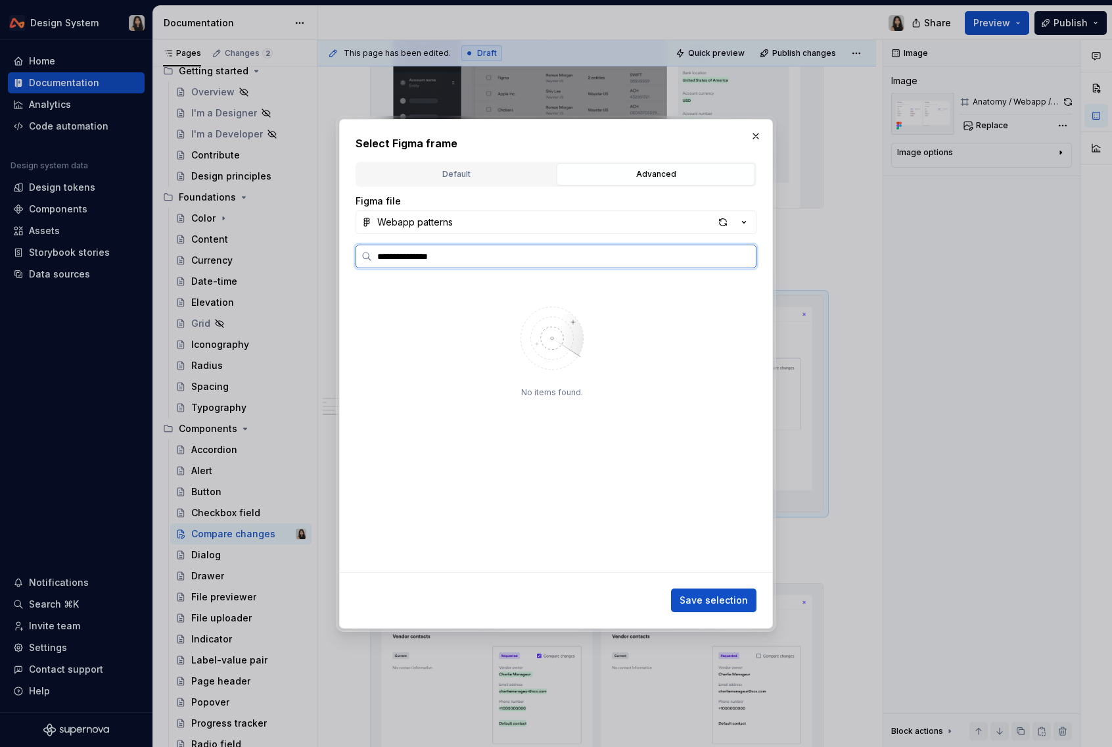
click at [472, 256] on input "**********" at bounding box center [564, 256] width 384 height 13
click at [515, 220] on button "Webapp patterns" at bounding box center [556, 222] width 401 height 24
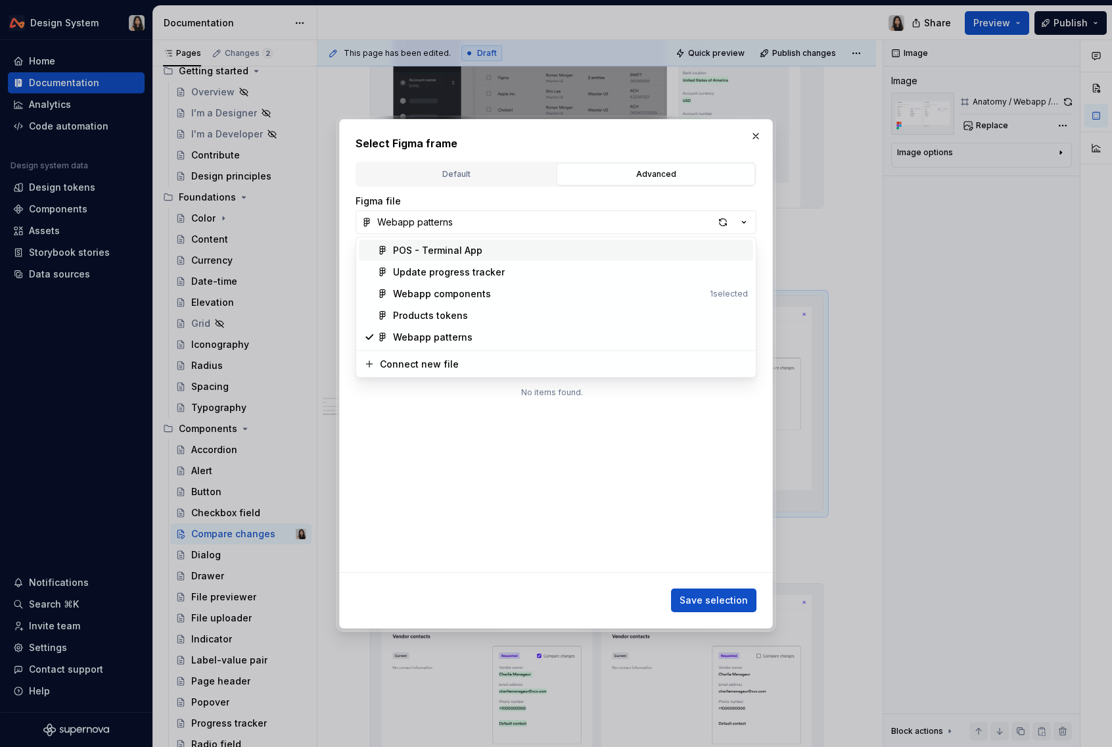
click at [732, 218] on div "**********" at bounding box center [556, 373] width 1112 height 747
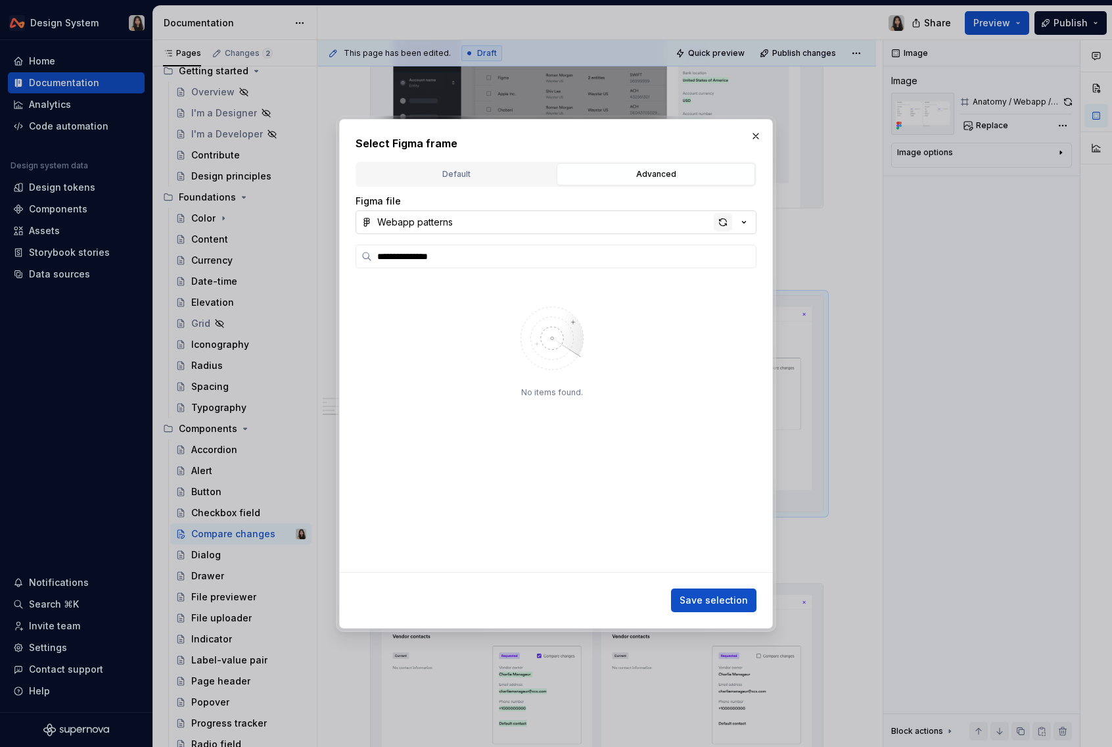
click at [727, 219] on div "button" at bounding box center [723, 222] width 18 height 18
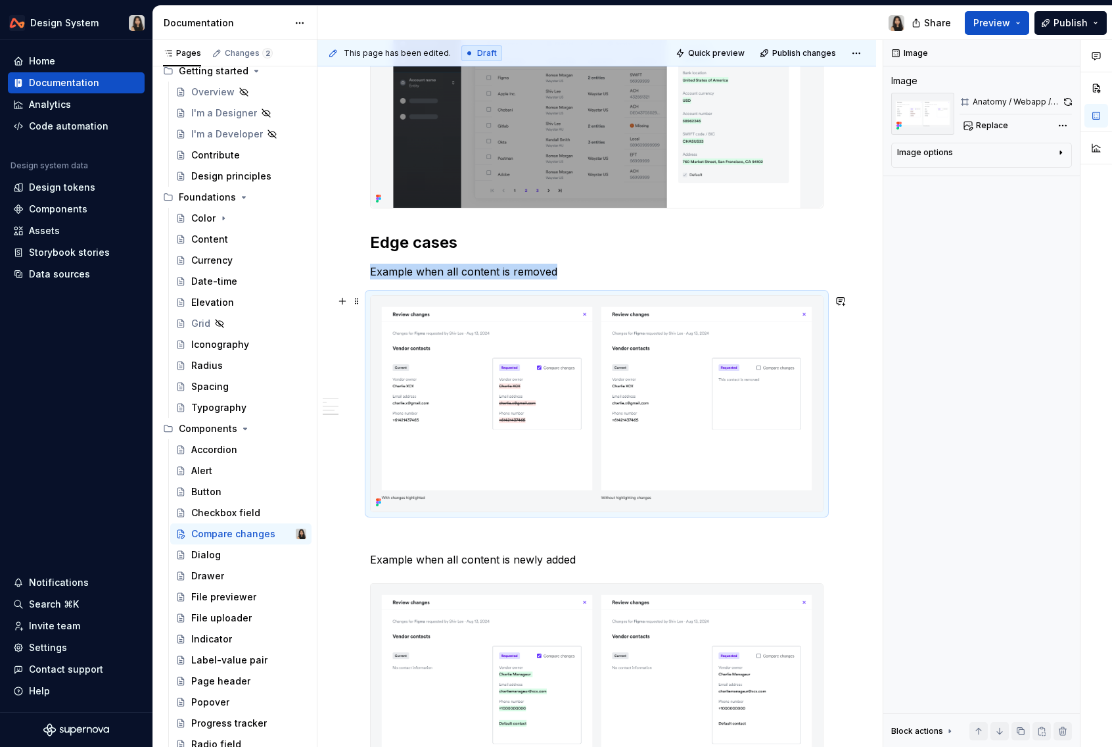
click at [750, 386] on img at bounding box center [597, 404] width 452 height 216
click at [990, 122] on span "Replace" at bounding box center [992, 125] width 32 height 11
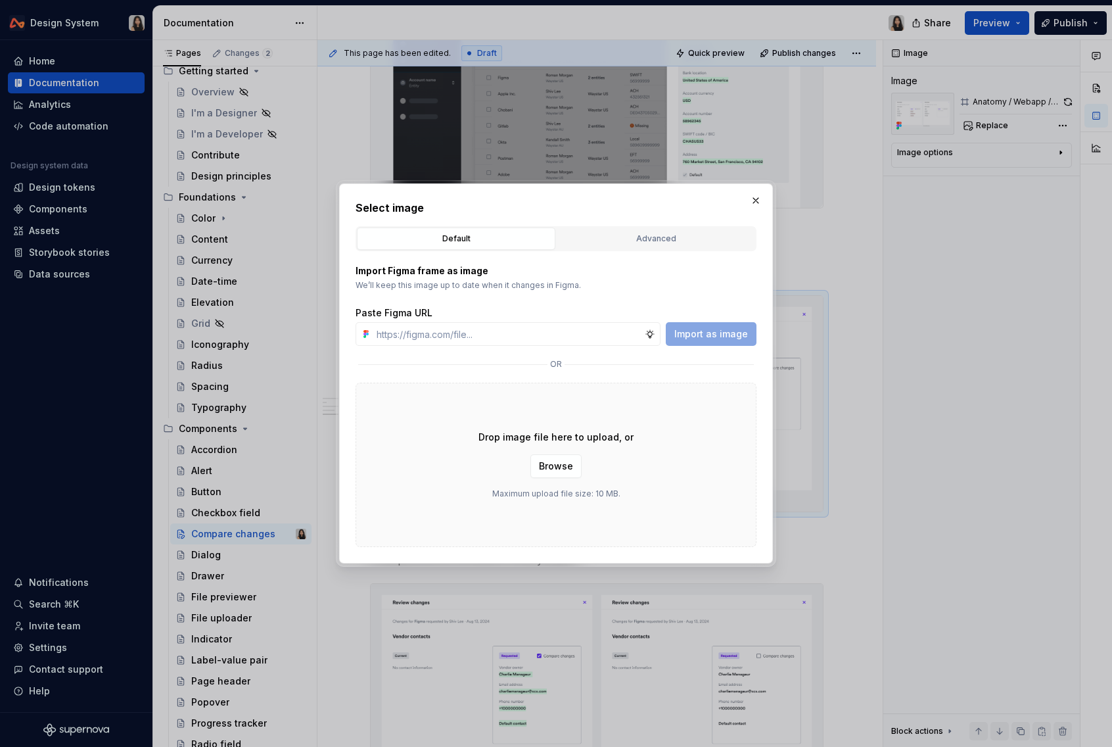
type textarea "*"
click at [655, 239] on div "Advanced" at bounding box center [655, 238] width 189 height 13
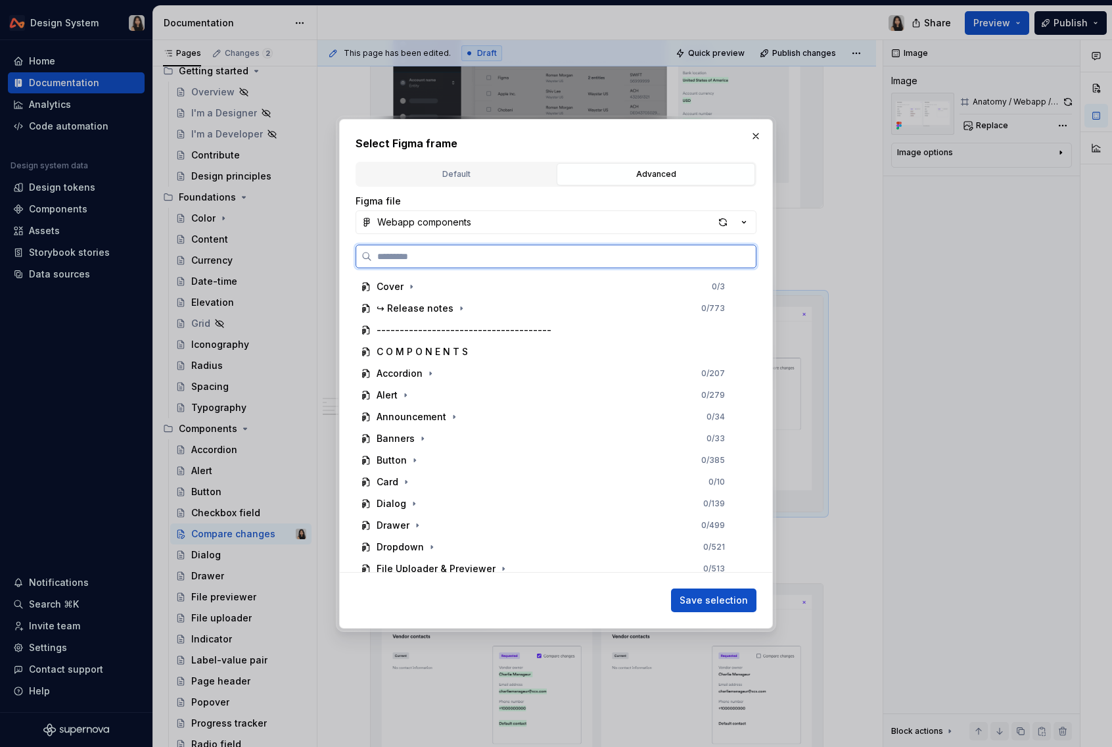
click at [442, 260] on input "search" at bounding box center [564, 256] width 384 height 13
click at [453, 233] on button "Webapp components" at bounding box center [556, 222] width 401 height 24
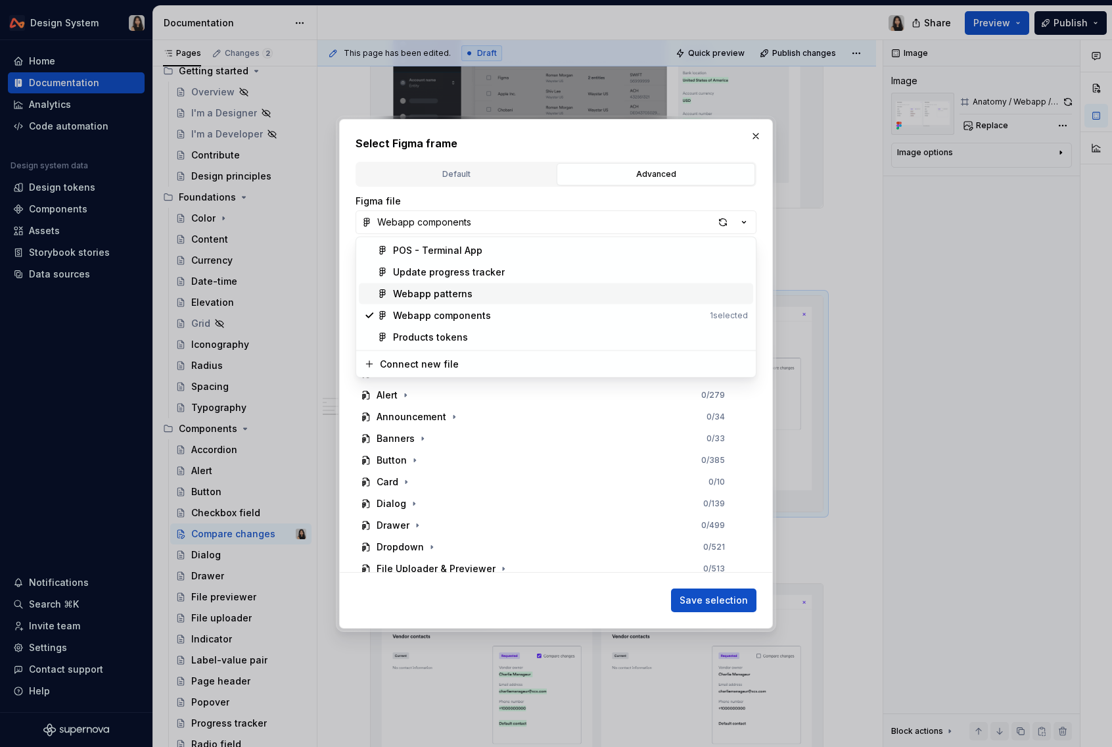
click at [453, 290] on div "Webapp patterns" at bounding box center [433, 293] width 80 height 13
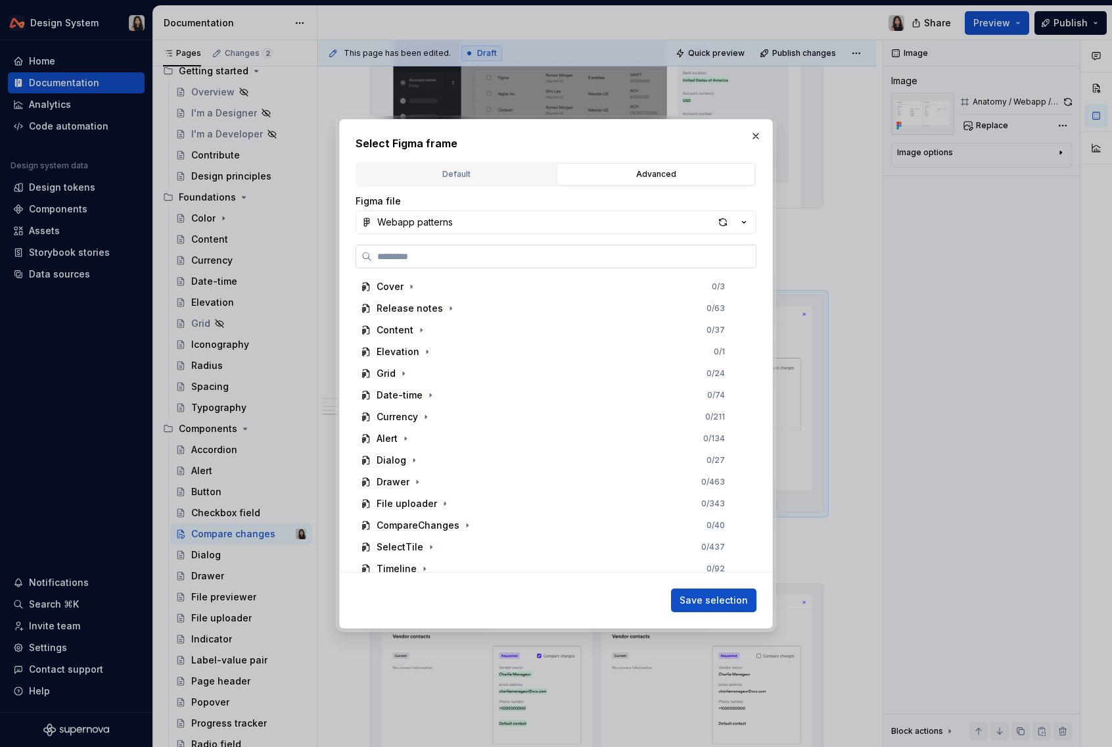
click at [467, 250] on input "search" at bounding box center [564, 256] width 384 height 13
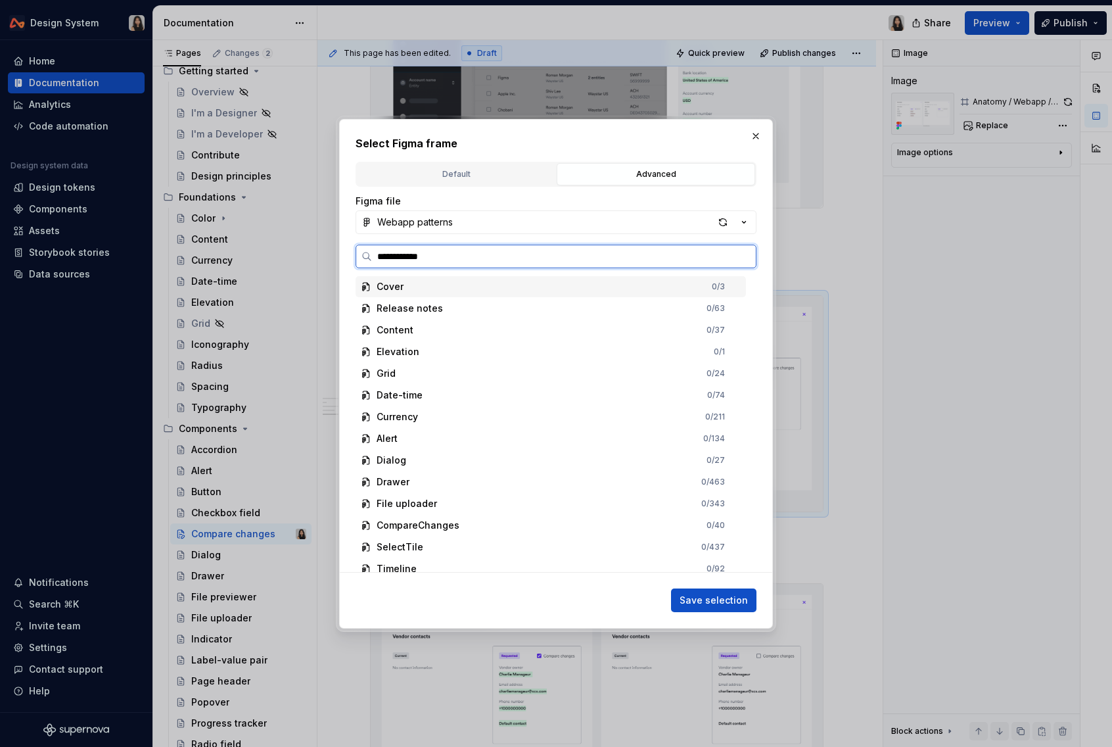
type input "**********"
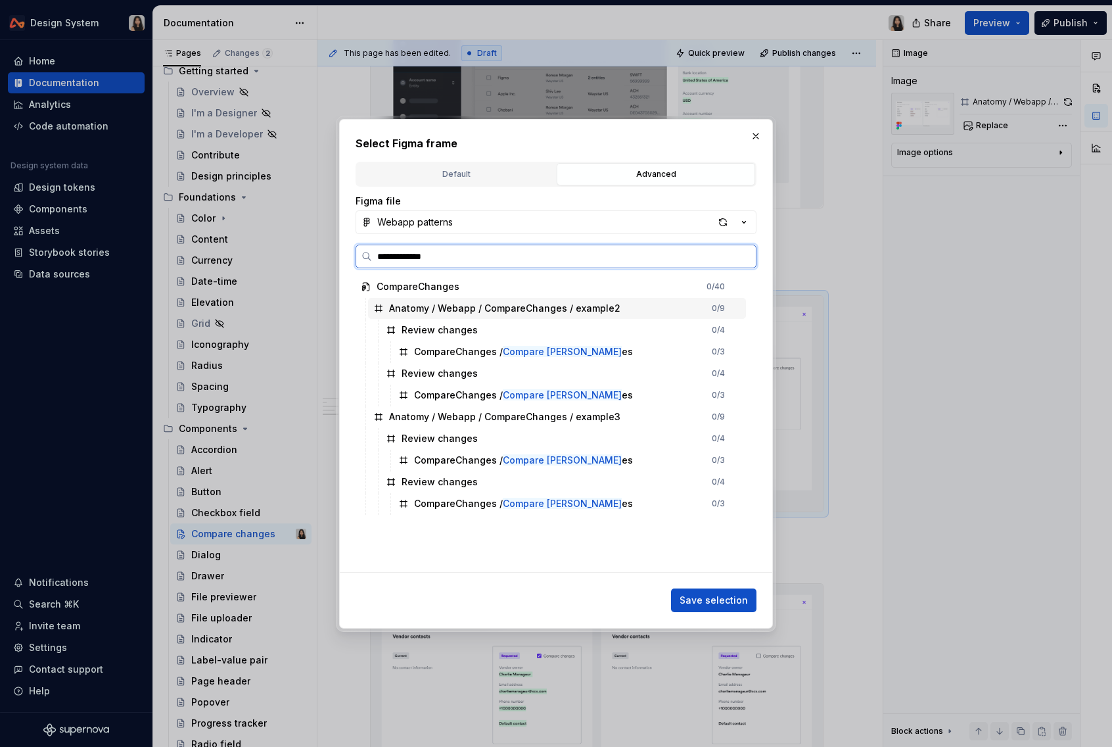
click at [426, 306] on div "Anatomy / Webapp / CompareChanges / example2" at bounding box center [504, 308] width 231 height 13
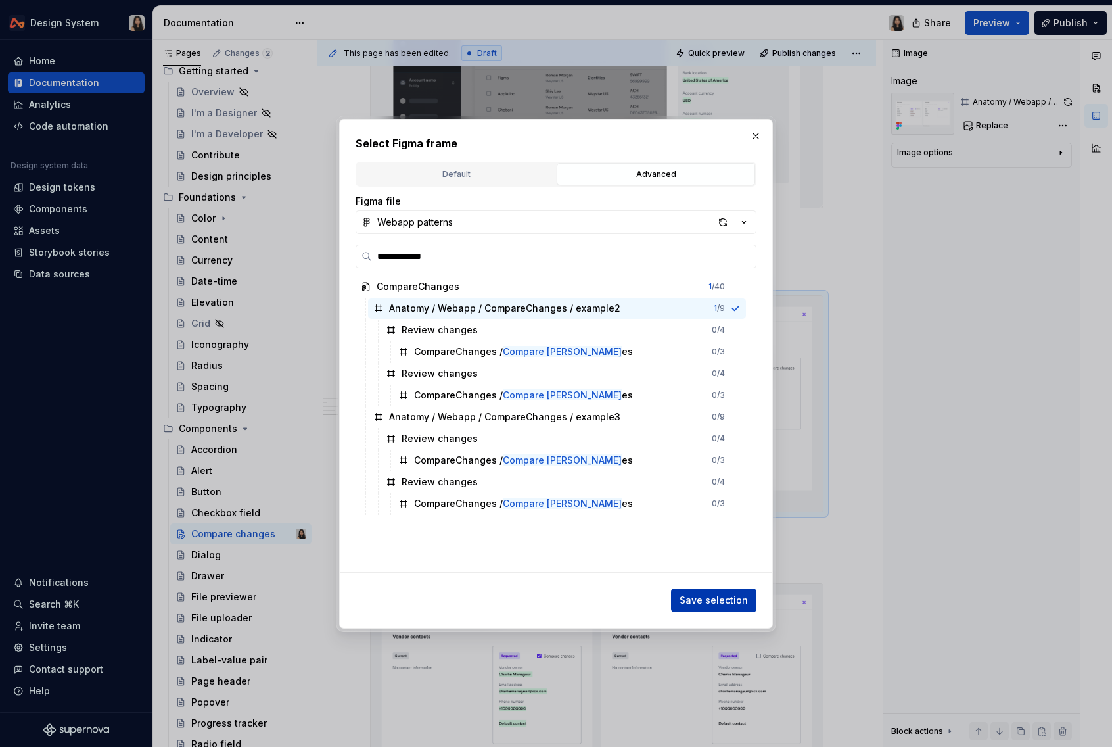
click at [715, 589] on button "Save selection" at bounding box center [713, 600] width 85 height 24
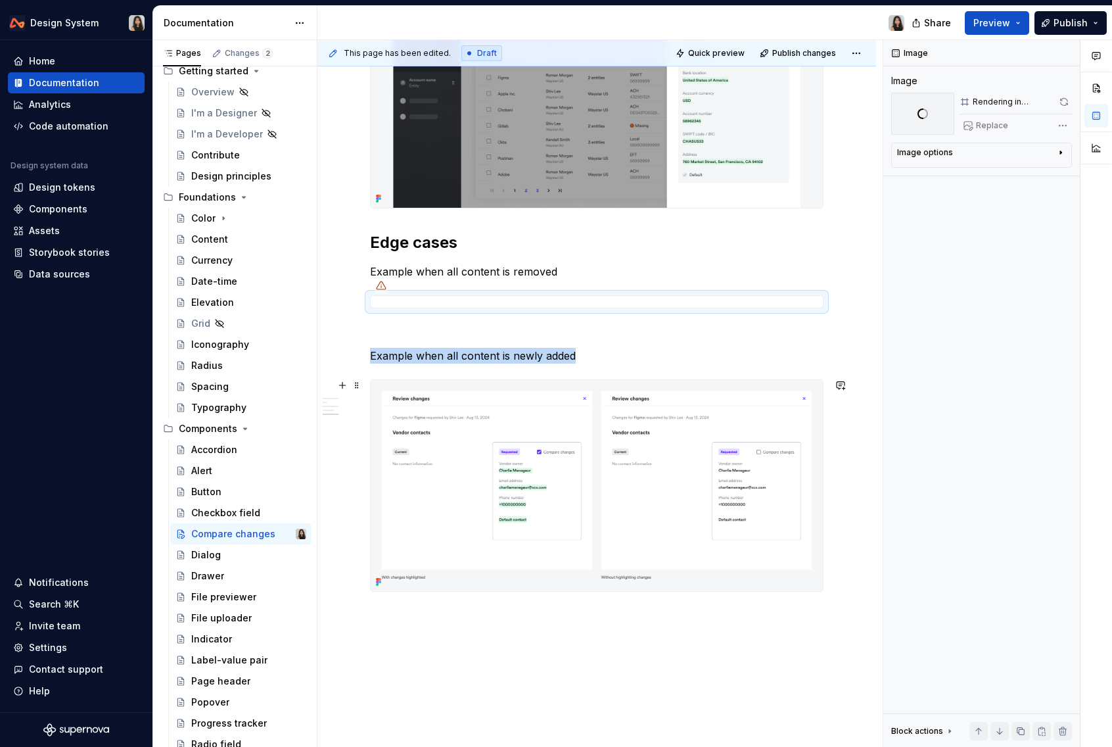
click at [714, 535] on img at bounding box center [597, 485] width 452 height 211
click at [1000, 125] on span "Replace" at bounding box center [992, 125] width 32 height 11
type textarea "*"
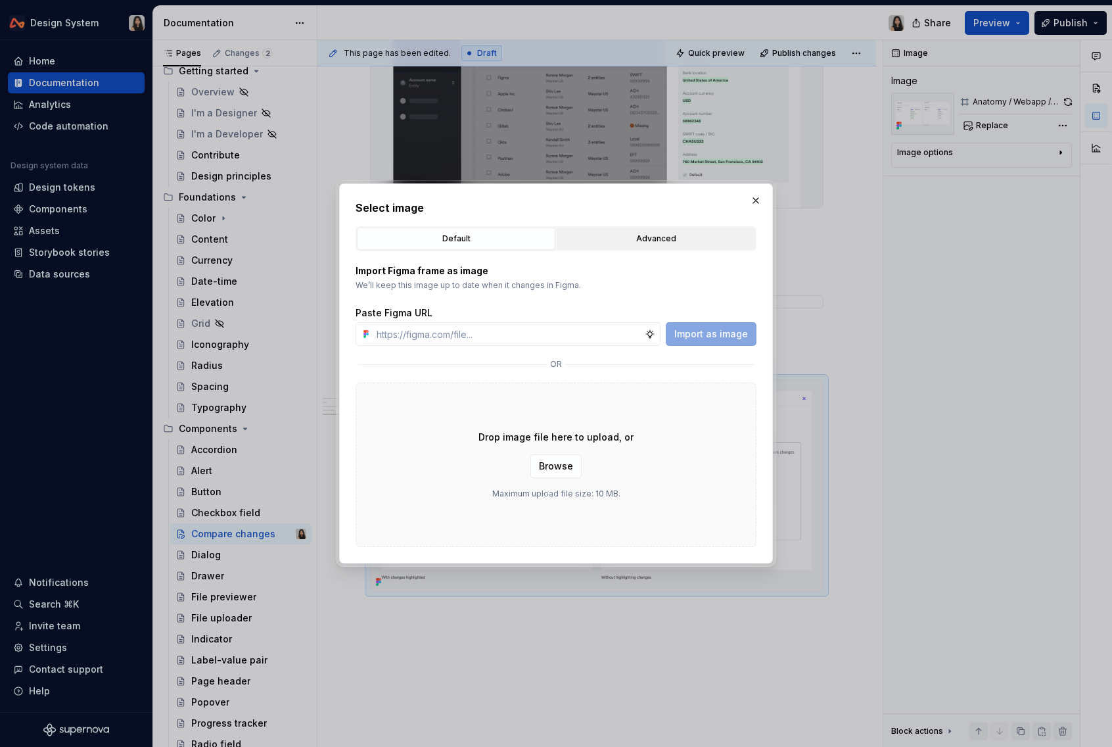
click at [660, 235] on div "Advanced" at bounding box center [655, 238] width 189 height 13
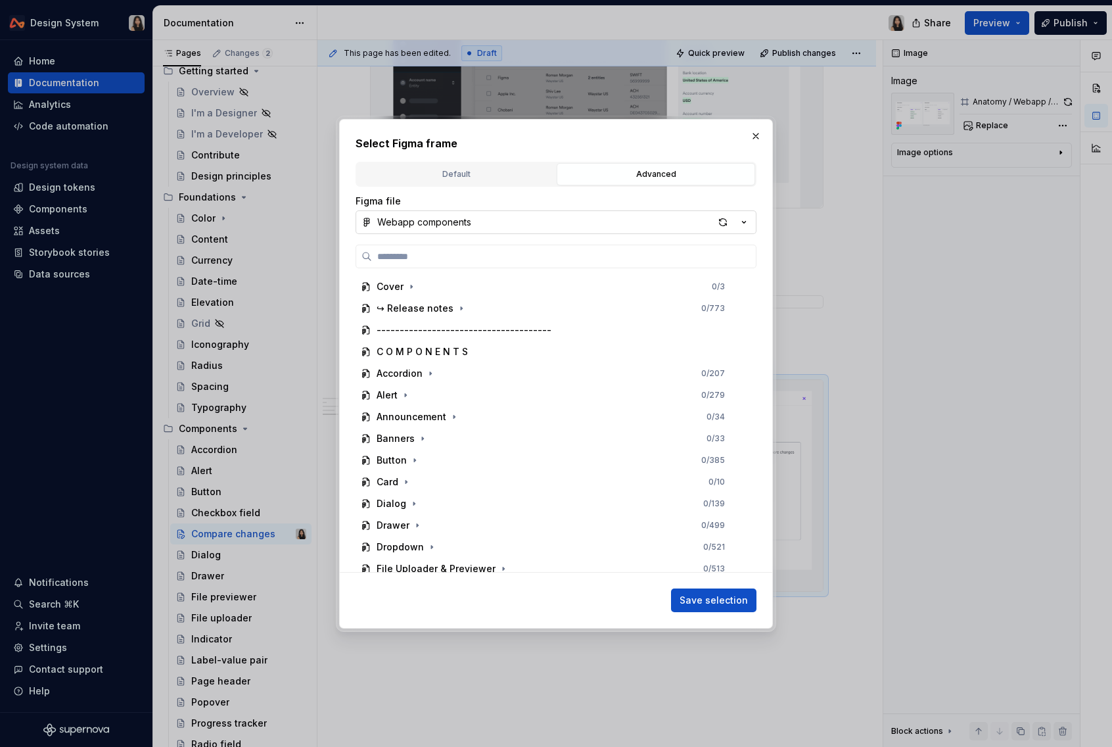
click at [574, 231] on button "Webapp components" at bounding box center [556, 222] width 401 height 24
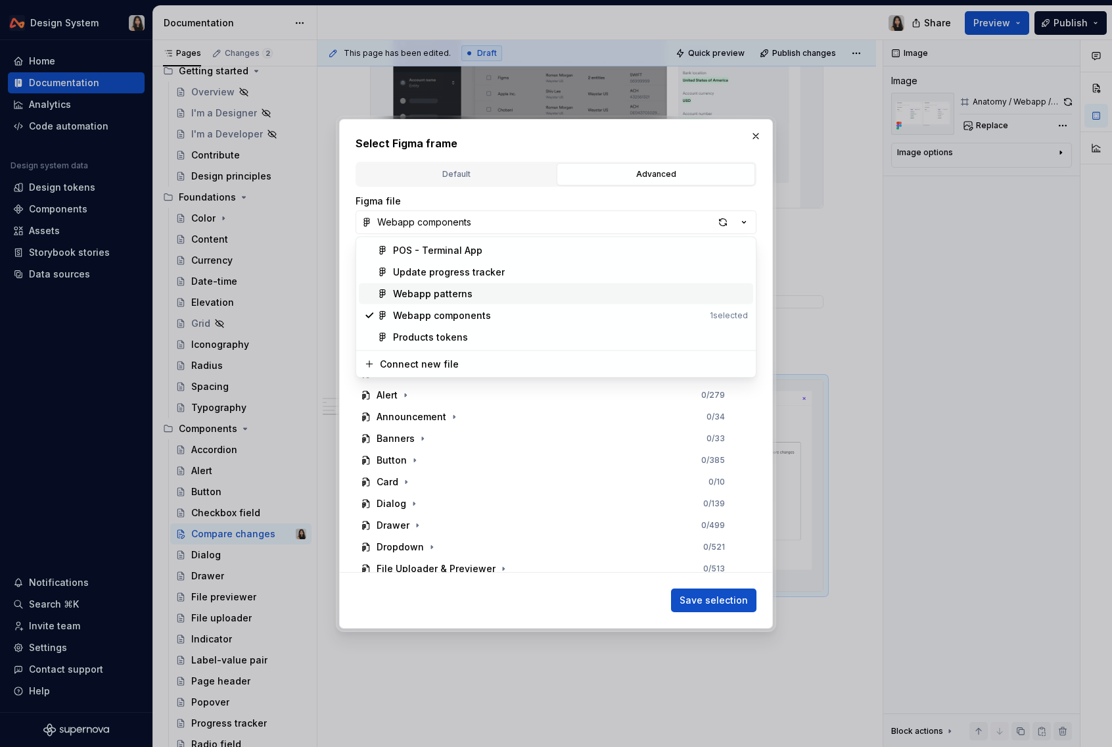
click at [485, 300] on div "Webapp patterns" at bounding box center [570, 293] width 355 height 13
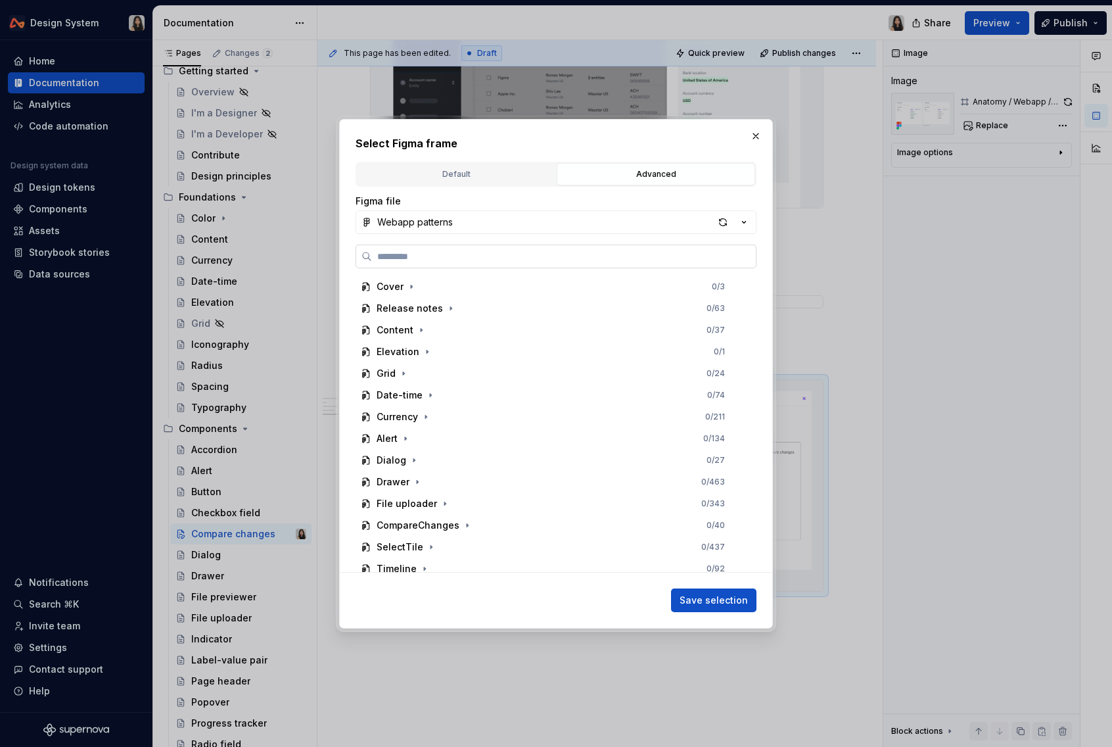
click at [485, 256] on input "search" at bounding box center [564, 256] width 384 height 13
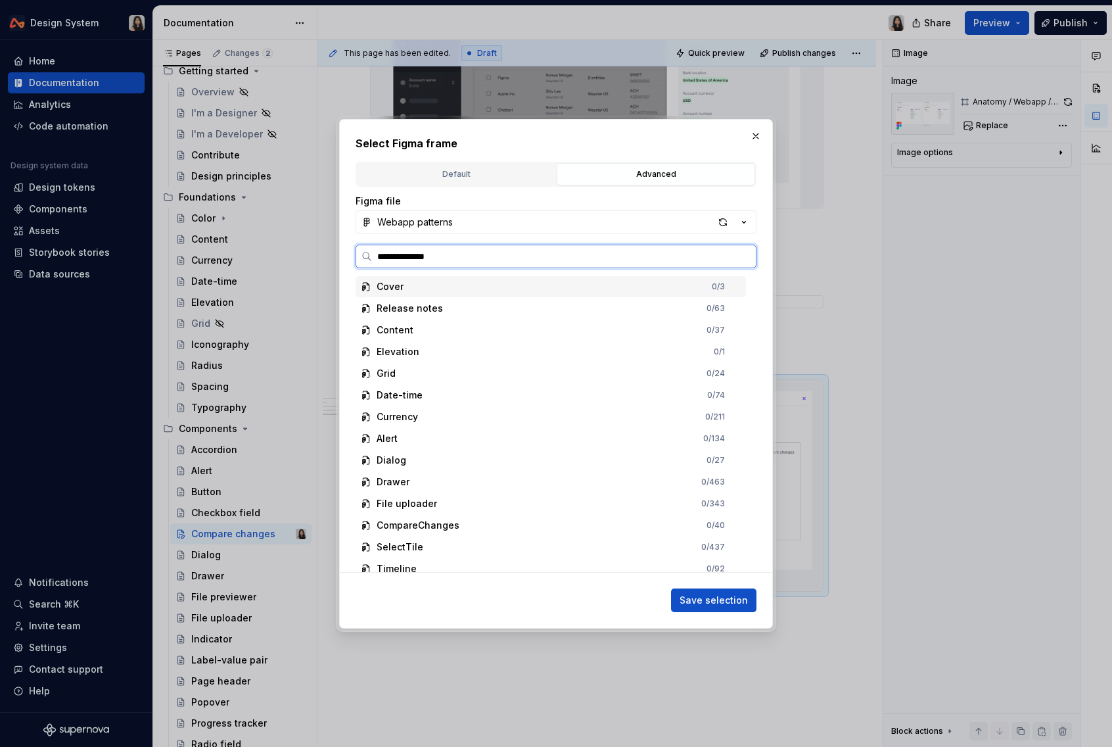
type input "**********"
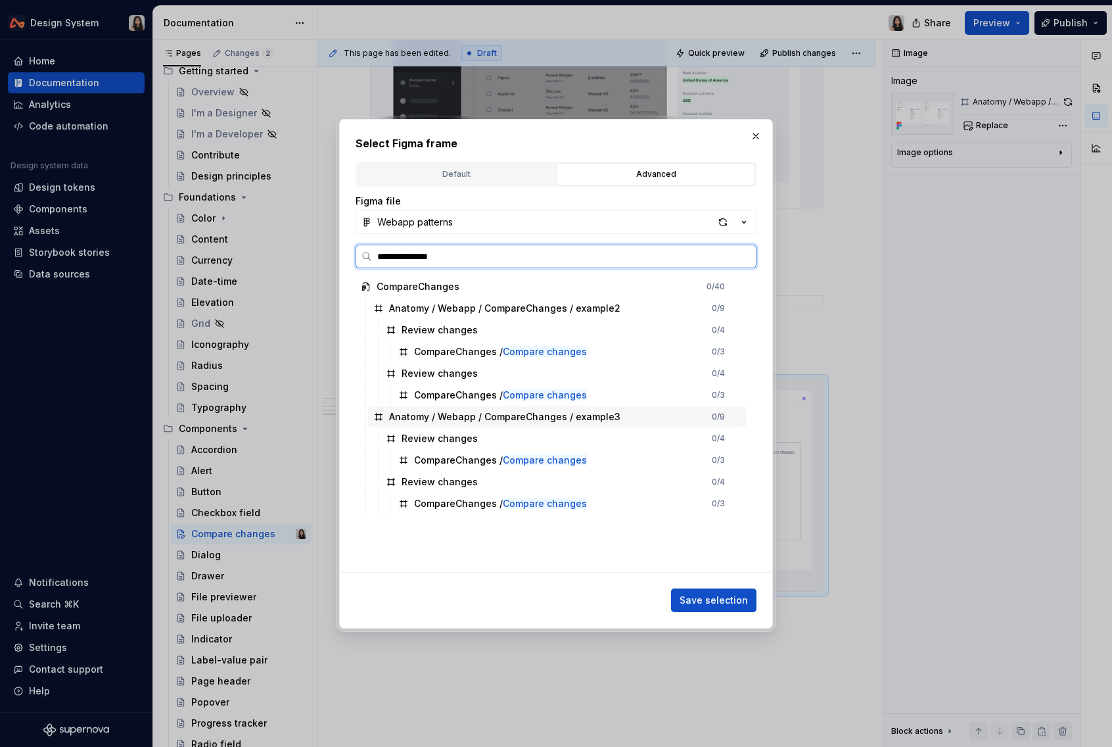
click at [463, 407] on div "Anatomy / Webapp / CompareChanges / example3 0 / 9" at bounding box center [557, 416] width 378 height 21
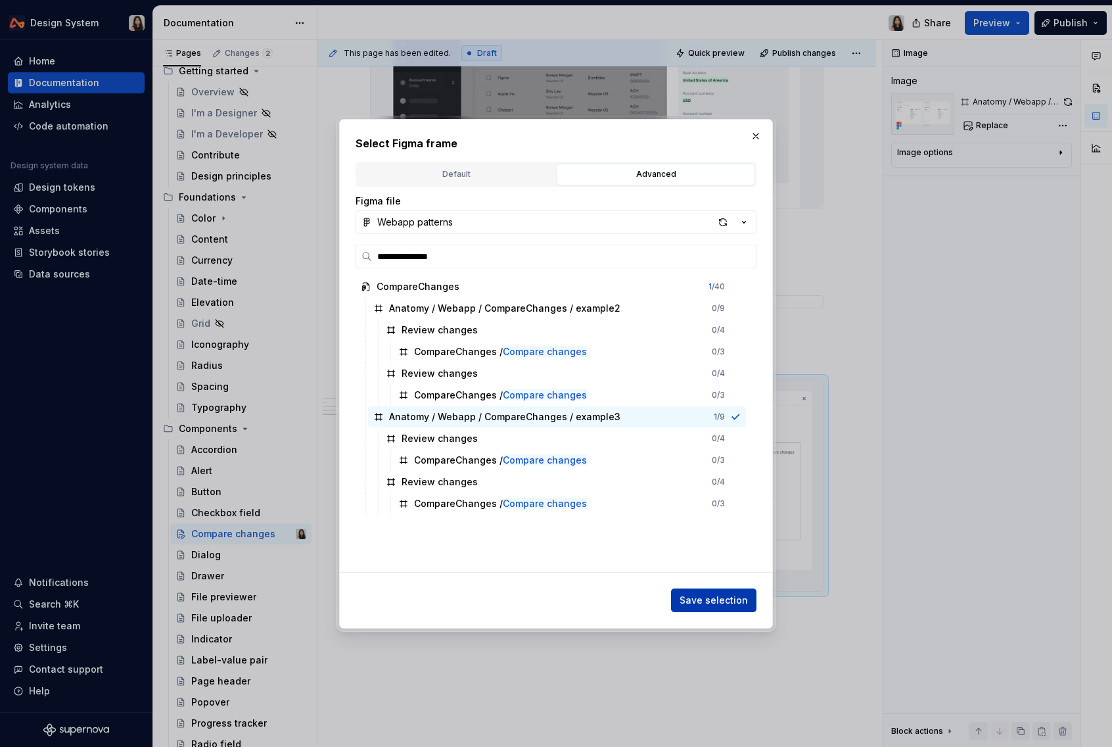
click at [706, 601] on span "Save selection" at bounding box center [714, 599] width 68 height 13
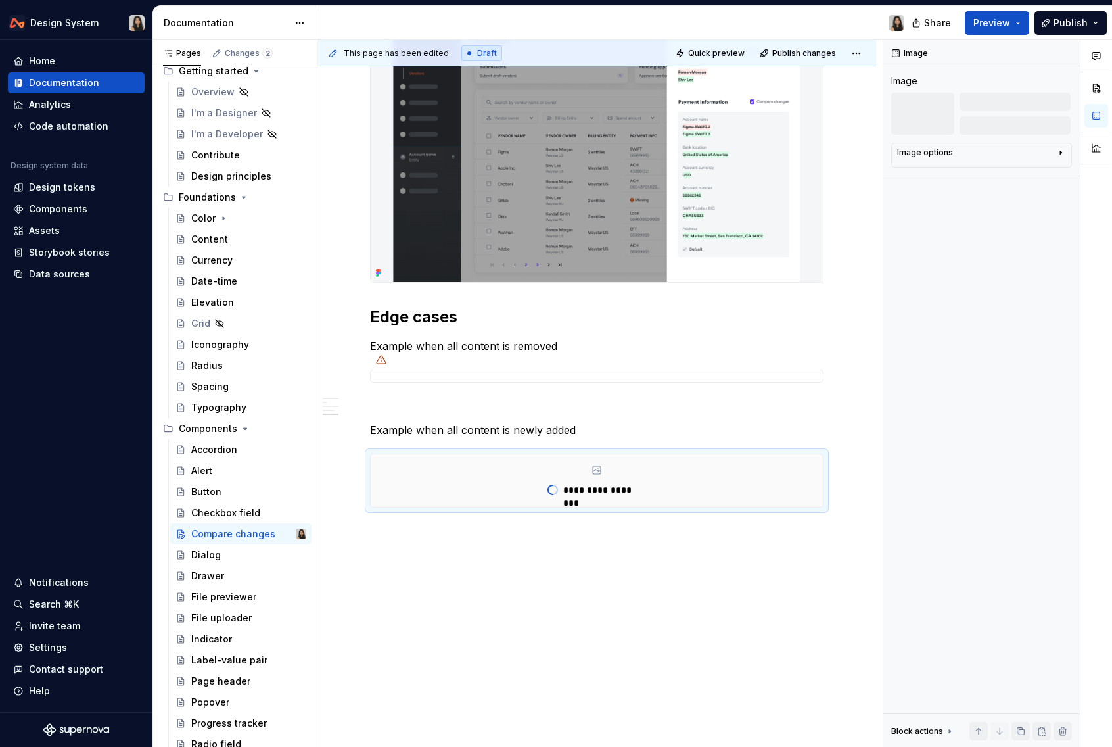
scroll to position [1464, 0]
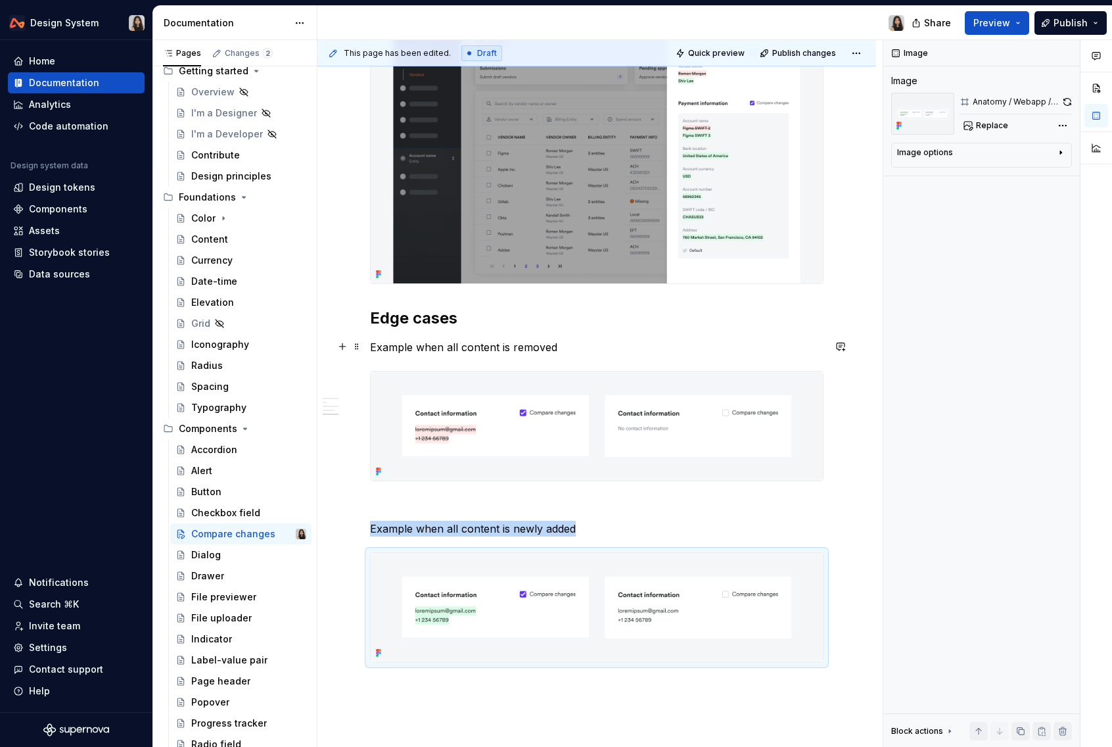
type textarea "*"
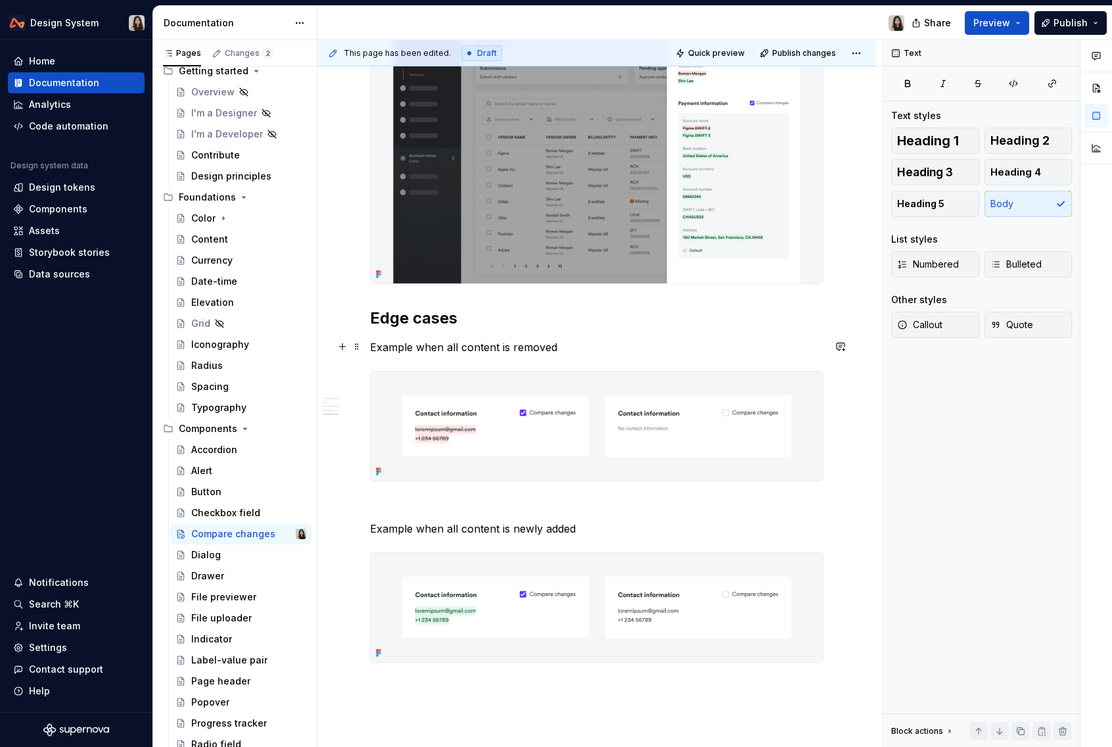
click at [556, 346] on p "Example when all content is removed" at bounding box center [596, 347] width 453 height 16
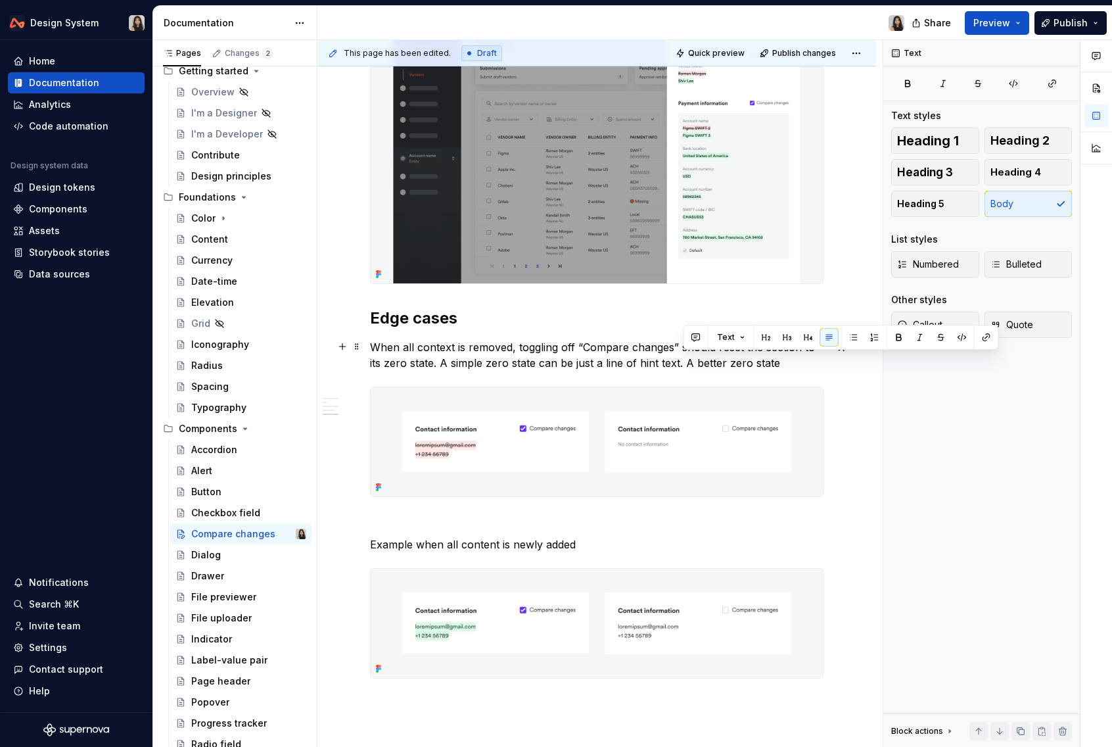
drag, startPoint x: 787, startPoint y: 360, endPoint x: 684, endPoint y: 362, distance: 102.5
click at [684, 362] on p "When all context is removed, toggling off “Compare changes” should reset the se…" at bounding box center [596, 355] width 453 height 32
click at [528, 540] on p "Example when all content is newly added" at bounding box center [596, 544] width 453 height 16
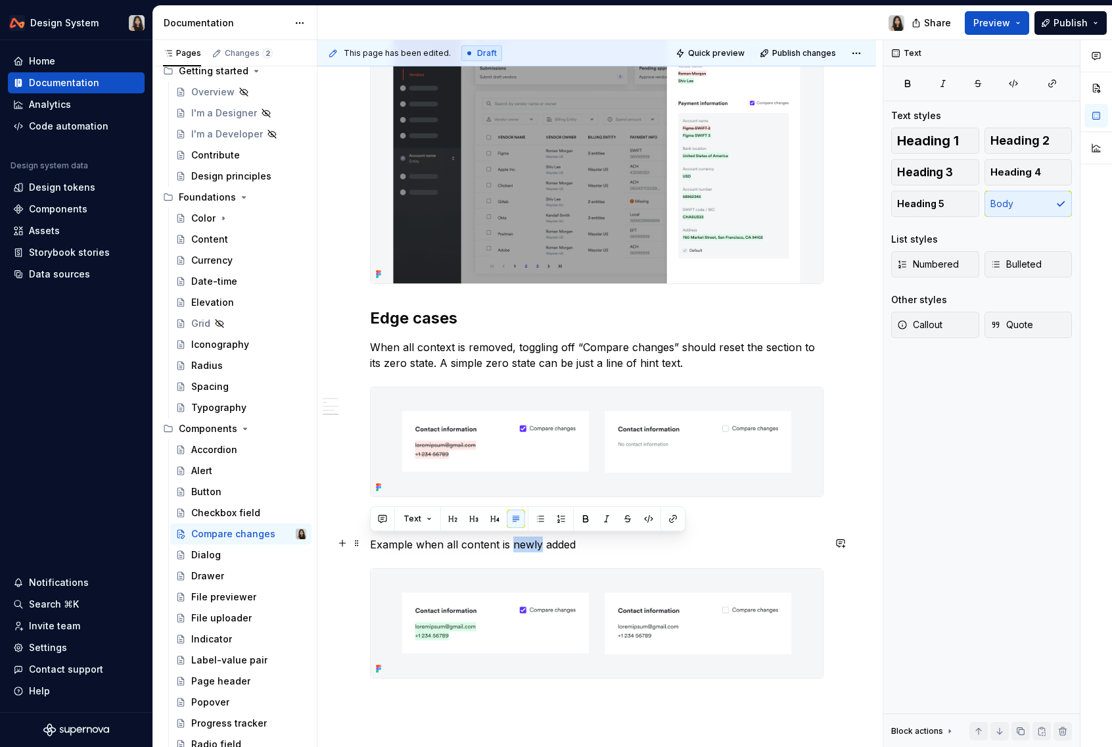
click at [528, 540] on p "Example when all content is newly added" at bounding box center [596, 544] width 453 height 16
click at [439, 350] on p "When all context is removed, toggling off “Compare changes” should reset the se…" at bounding box center [596, 355] width 453 height 32
click at [411, 543] on p "When all" at bounding box center [596, 544] width 453 height 16
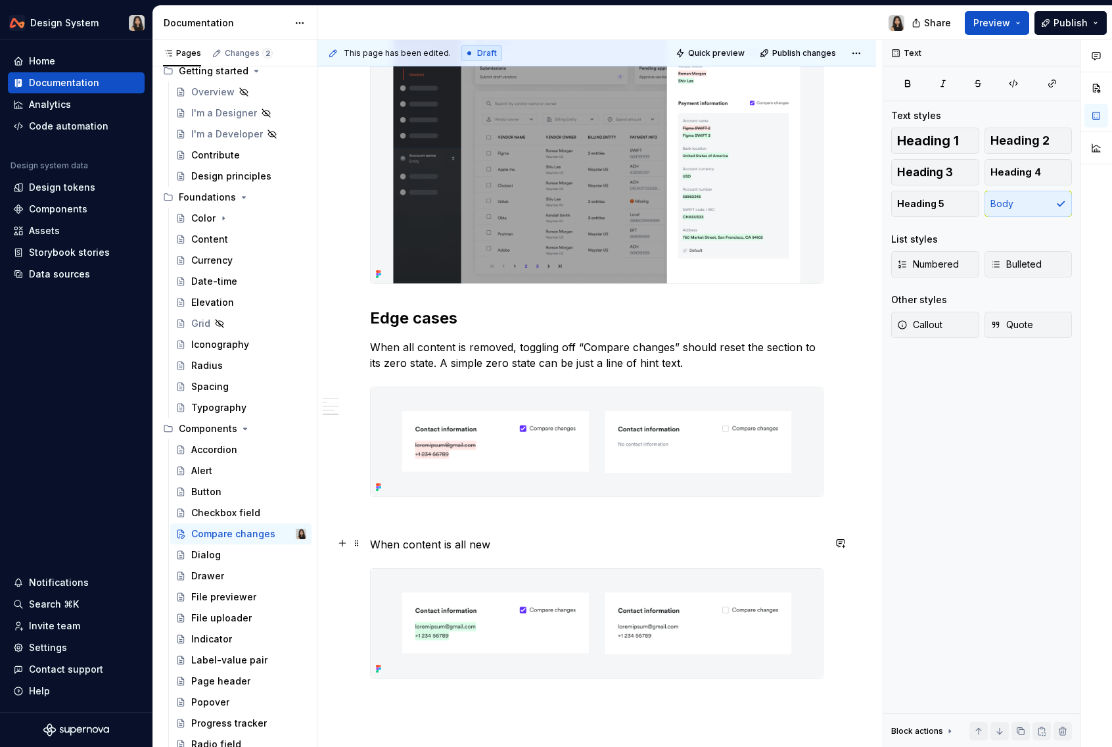
click at [400, 542] on p "When content is all new" at bounding box center [596, 544] width 453 height 16
click at [459, 344] on p "When all content is removed, toggling off “Compare changes” should reset the se…" at bounding box center [596, 355] width 453 height 32
click at [591, 545] on p "When the section’s content is all new" at bounding box center [596, 544] width 453 height 16
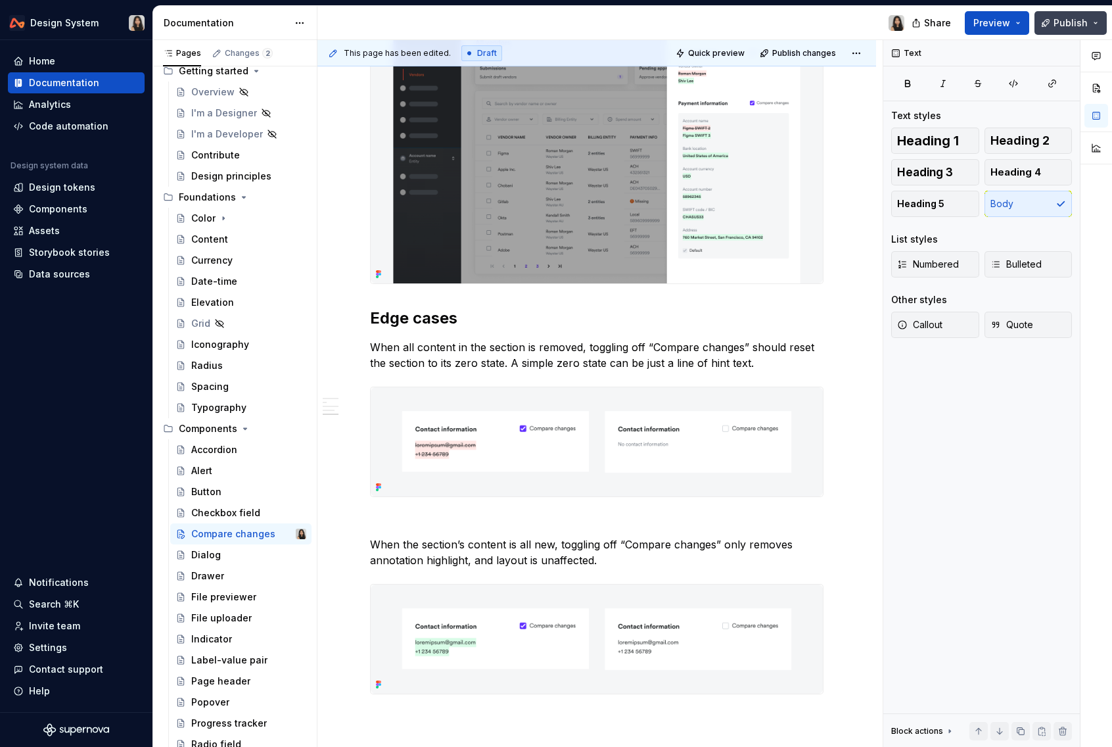
click at [1062, 23] on span "Publish" at bounding box center [1070, 22] width 34 height 13
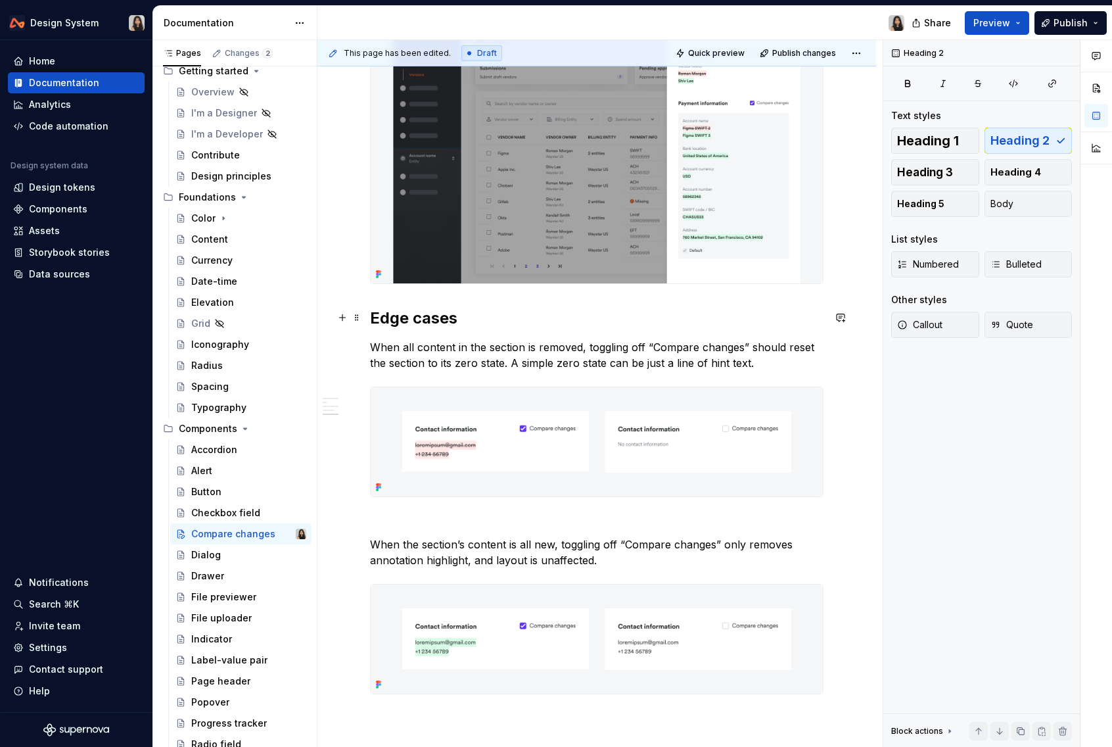
click at [447, 319] on h2 "Edge cases" at bounding box center [596, 318] width 453 height 21
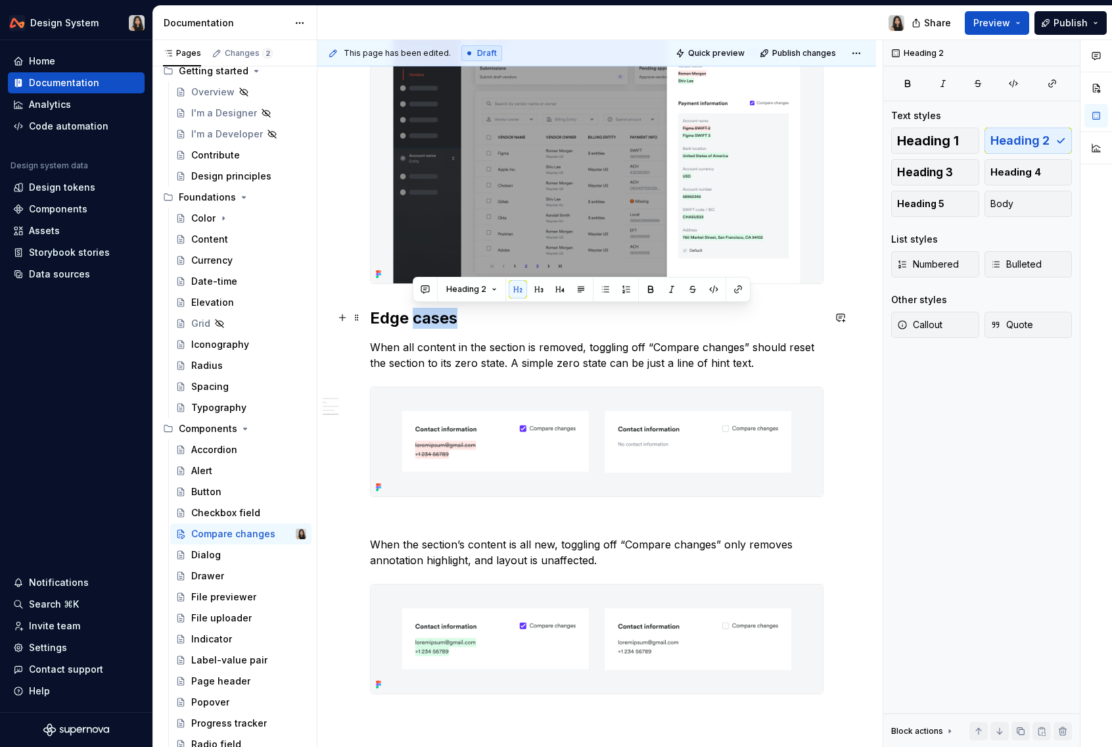
click at [447, 319] on h2 "Edge cases" at bounding box center [596, 318] width 453 height 21
click at [497, 292] on button "button" at bounding box center [496, 289] width 18 height 18
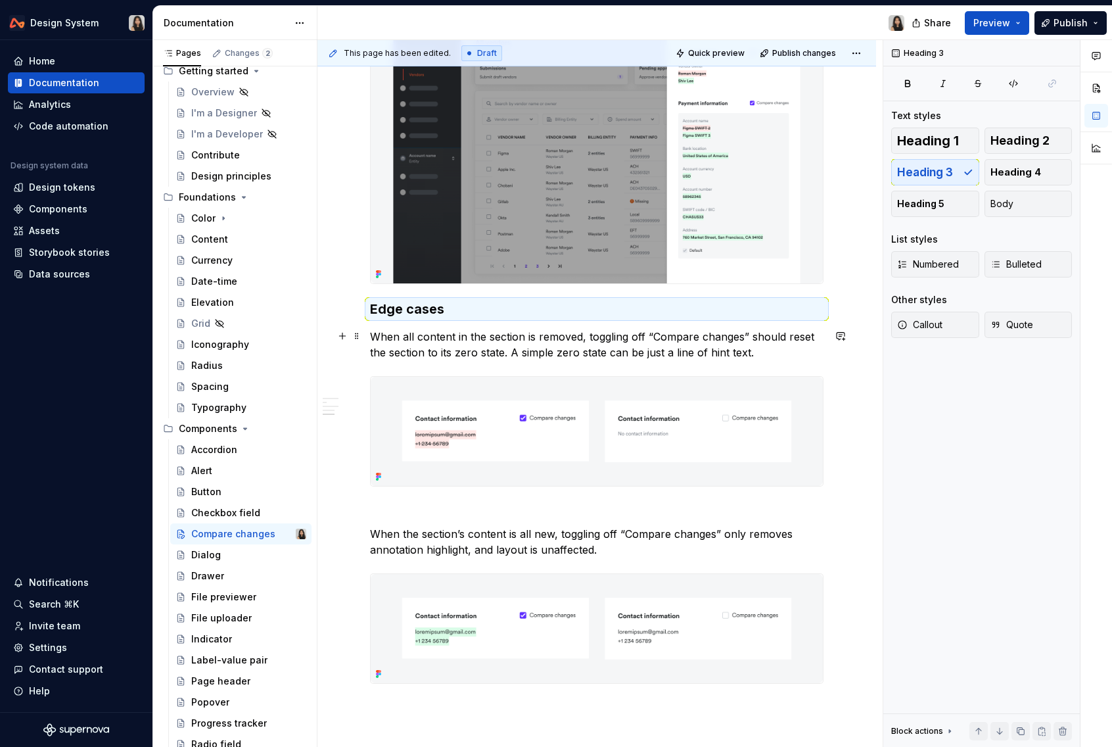
click at [497, 339] on p "When all content in the section is removed, toggling off “Compare changes” shou…" at bounding box center [596, 345] width 453 height 32
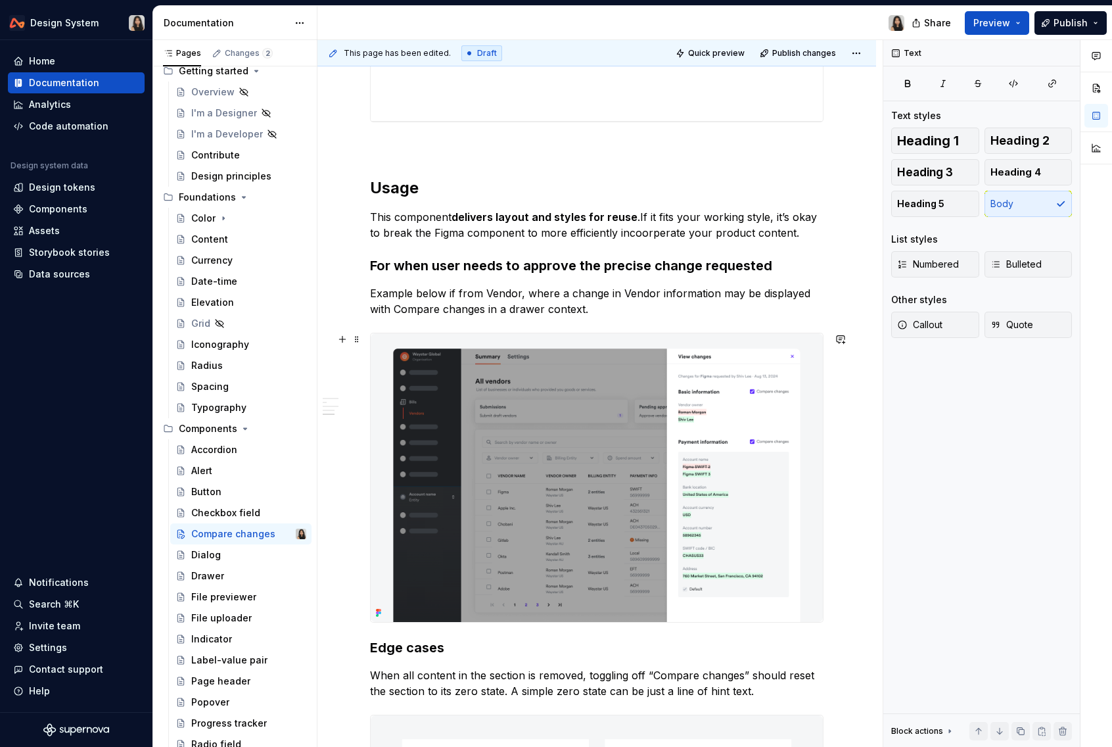
scroll to position [917, 0]
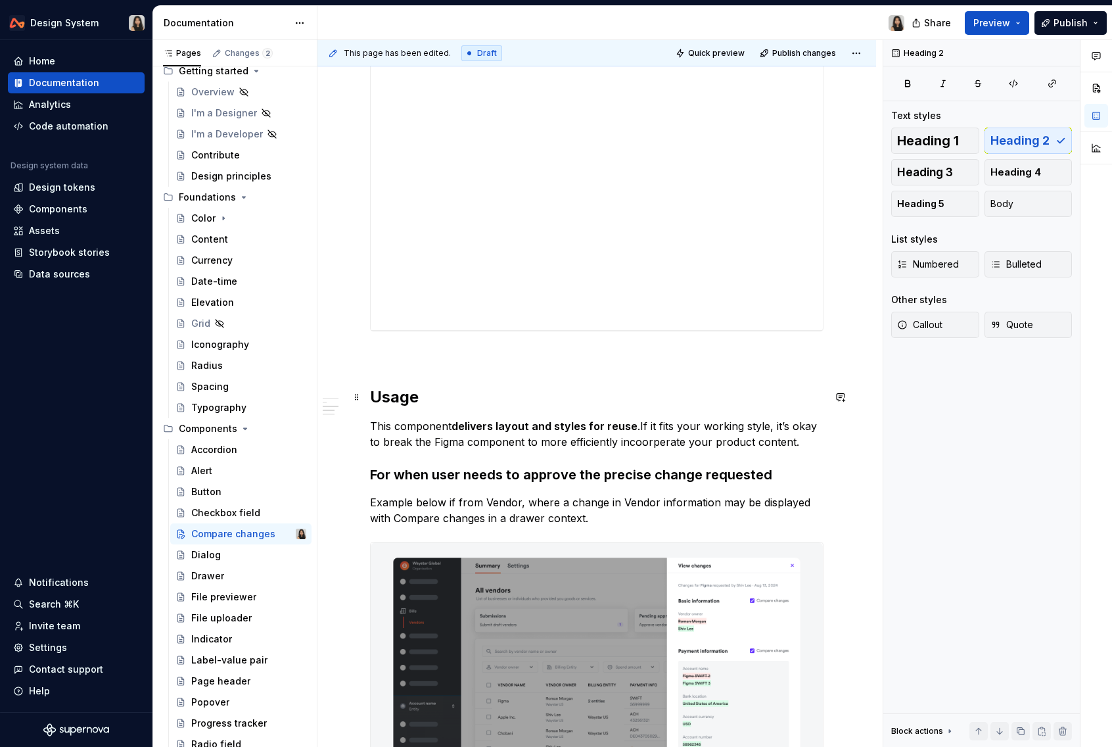
click at [400, 406] on h2 "Usage" at bounding box center [596, 396] width 453 height 21
click at [419, 474] on h3 "For when user needs to approve the precise change requested" at bounding box center [596, 474] width 453 height 18
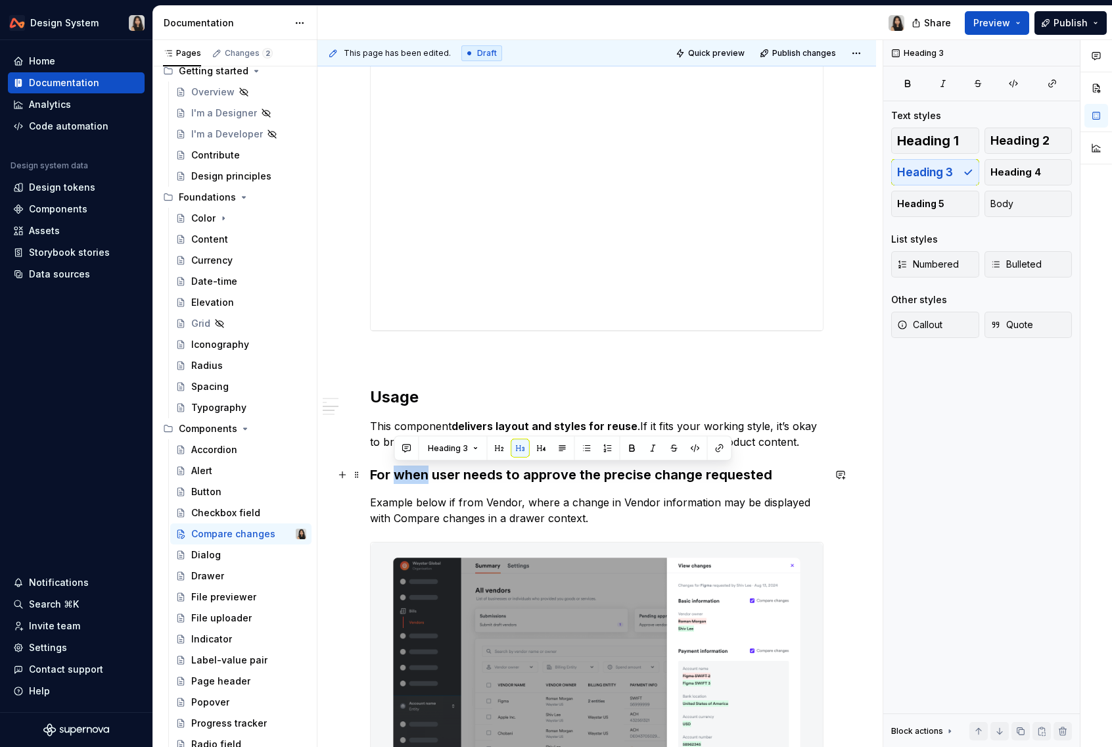
click at [419, 474] on h3 "For when user needs to approve the precise change requested" at bounding box center [596, 474] width 453 height 18
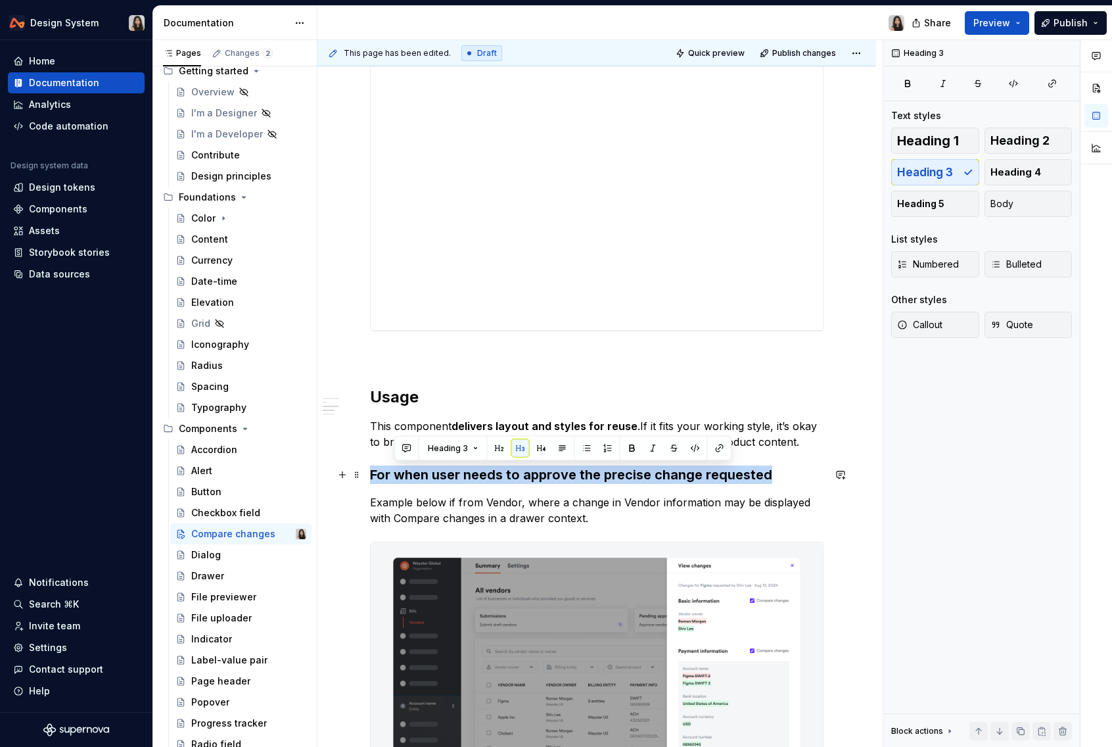
click at [419, 474] on h3 "For when user needs to approve the precise change requested" at bounding box center [596, 474] width 453 height 18
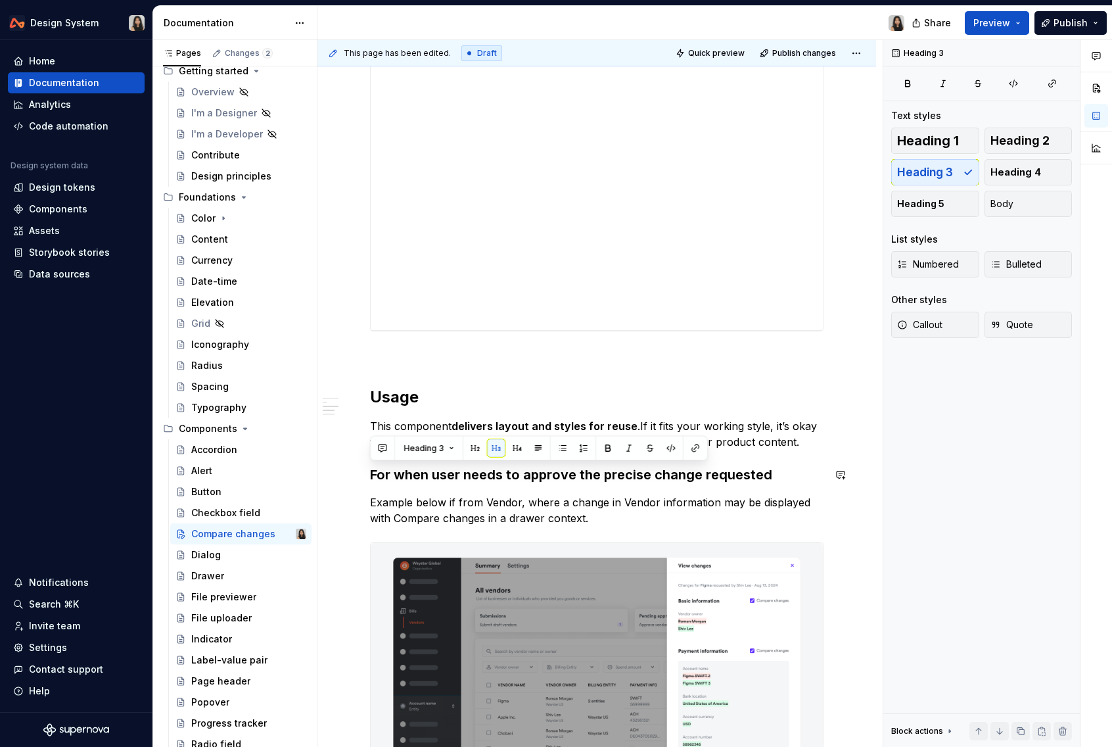
click at [419, 494] on p "Example below if from Vendor, where a change in Vendor information may be displ…" at bounding box center [596, 510] width 453 height 32
click at [489, 470] on h3 "For when user needs to approve the precise change requested" at bounding box center [596, 474] width 453 height 18
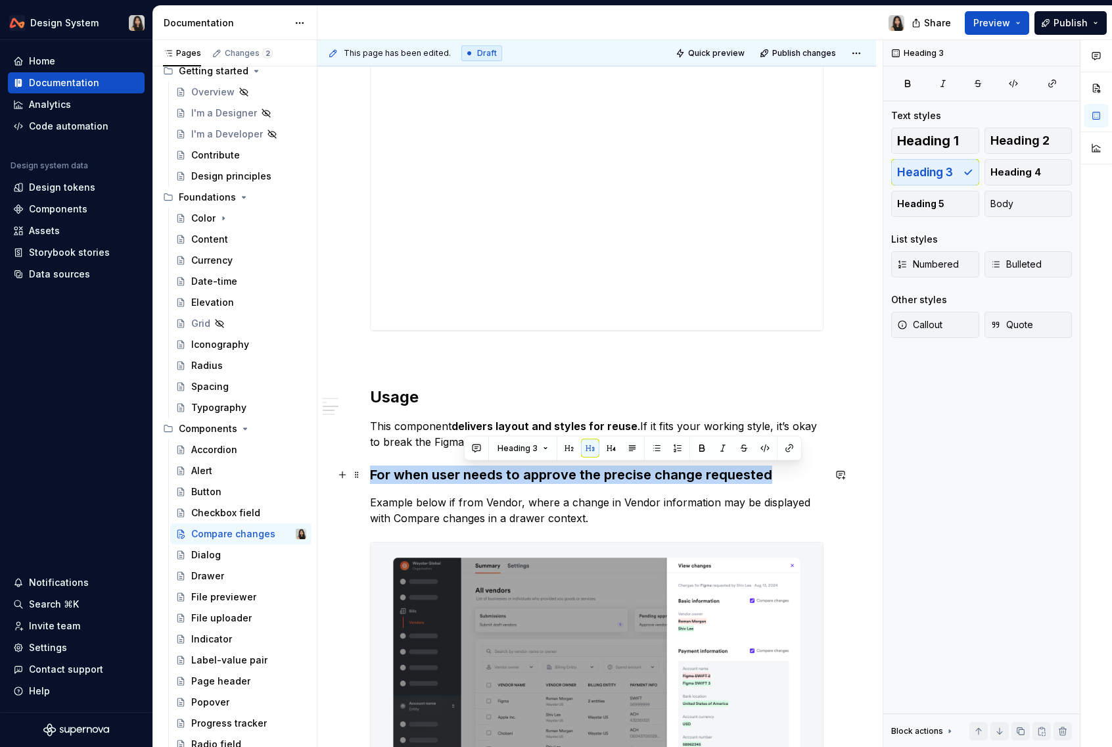
click at [489, 470] on h3 "For when user needs to approve the precise change requested" at bounding box center [596, 474] width 453 height 18
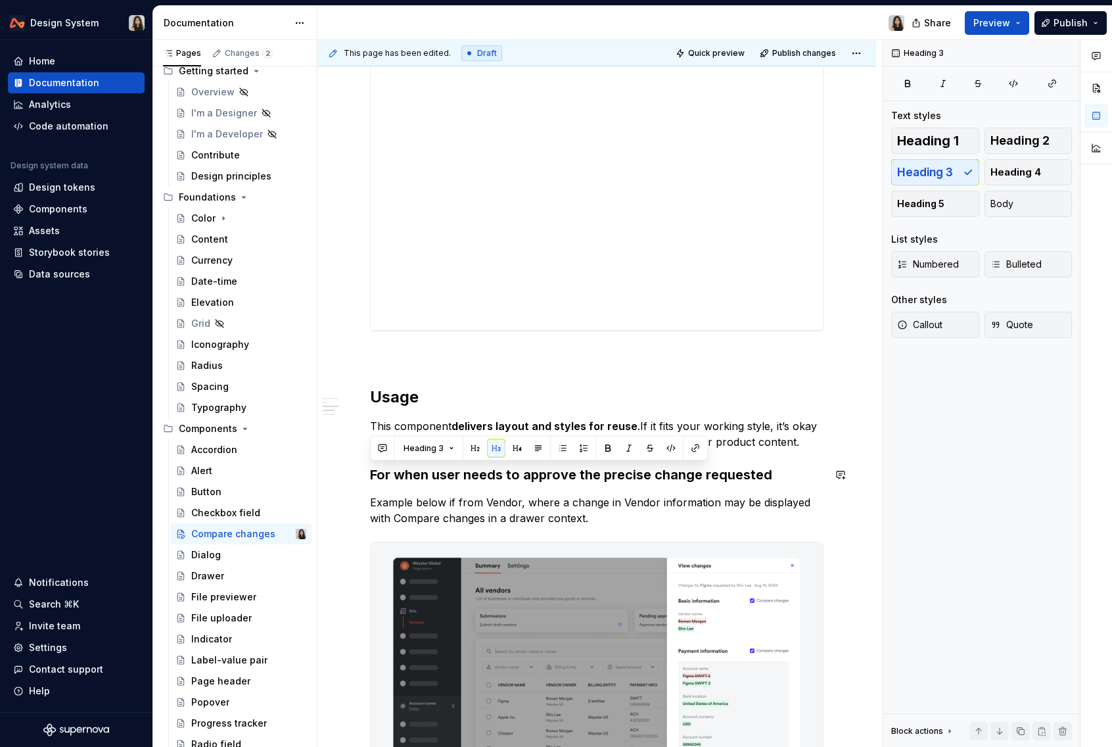
click at [571, 486] on div "**********" at bounding box center [596, 293] width 453 height 1876
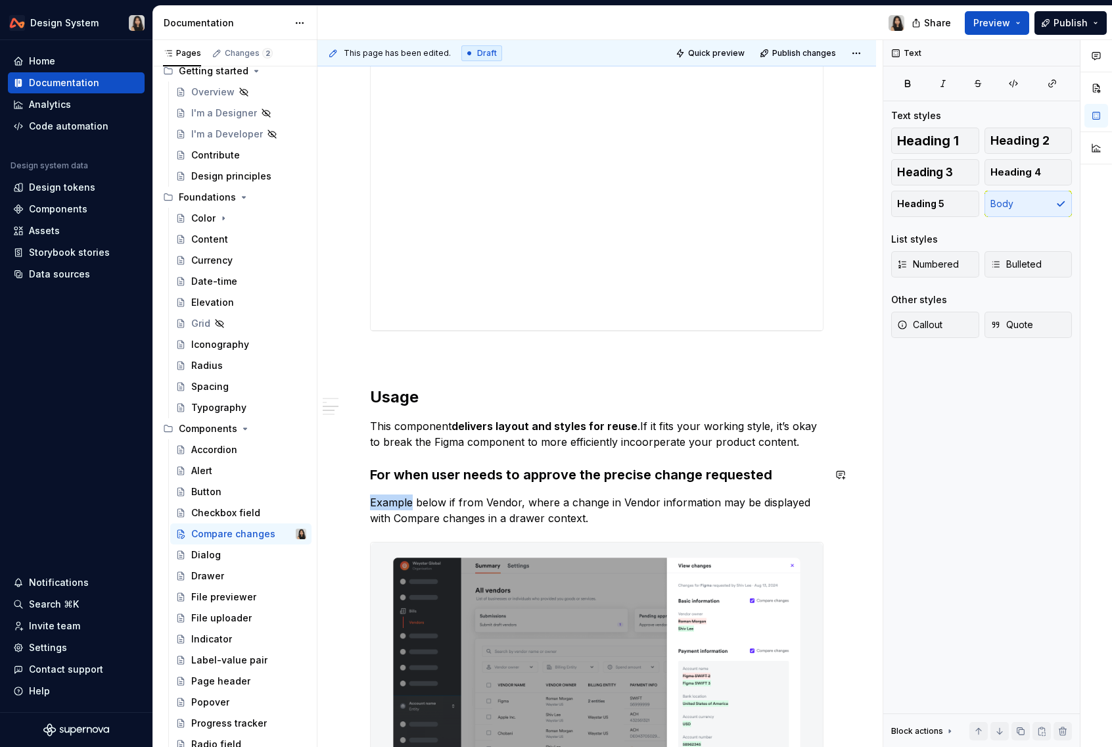
click at [571, 486] on div "**********" at bounding box center [596, 293] width 453 height 1876
click at [573, 486] on div at bounding box center [573, 477] width 1 height 24
click at [571, 511] on p "Example below if from Vendor, where a change in Vendor information may be displ…" at bounding box center [596, 510] width 453 height 32
click at [531, 481] on h3 "For when user needs to approve the precise change requested" at bounding box center [596, 474] width 453 height 18
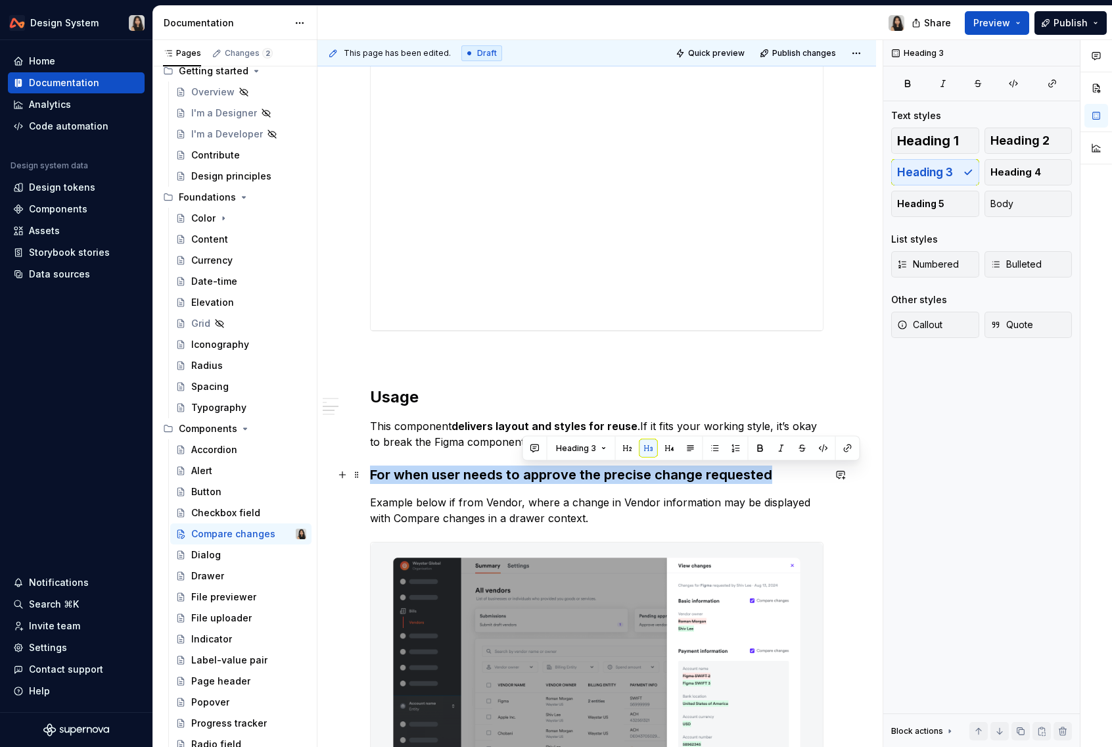
click at [531, 481] on h3 "For when user needs to approve the precise change requested" at bounding box center [596, 474] width 453 height 18
click at [531, 480] on h3 "For when user needs to approve the precise change requested" at bounding box center [596, 474] width 453 height 18
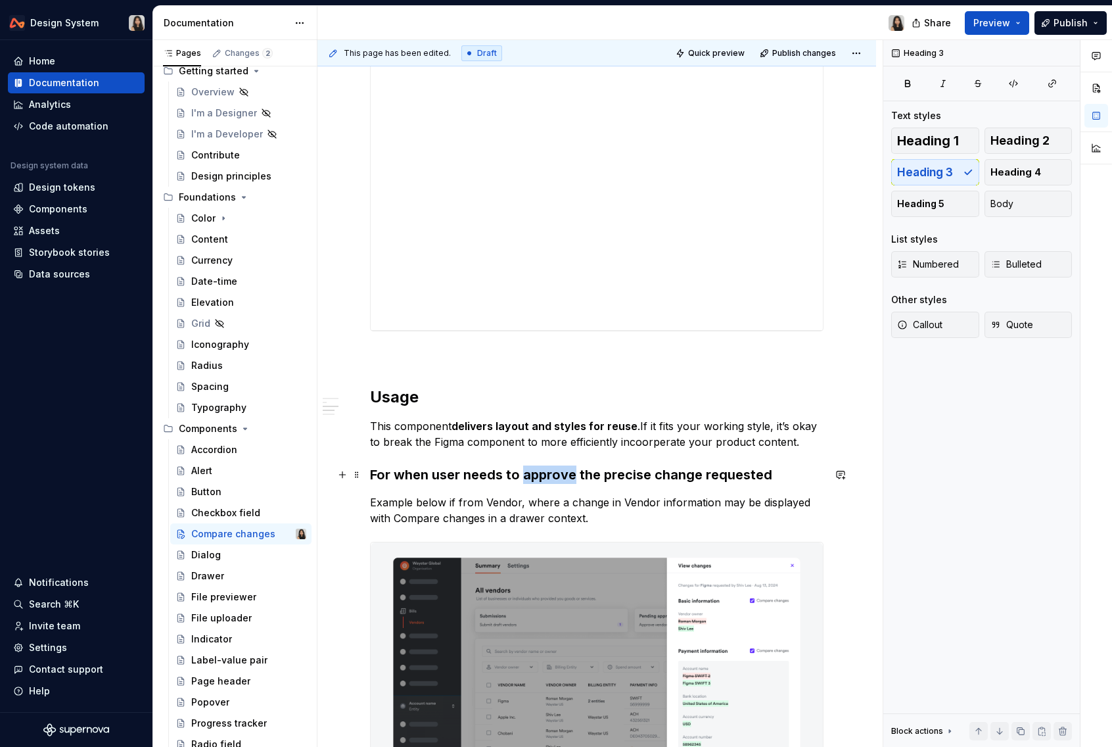
click at [531, 480] on h3 "For when user needs to approve the precise change requested" at bounding box center [596, 474] width 453 height 18
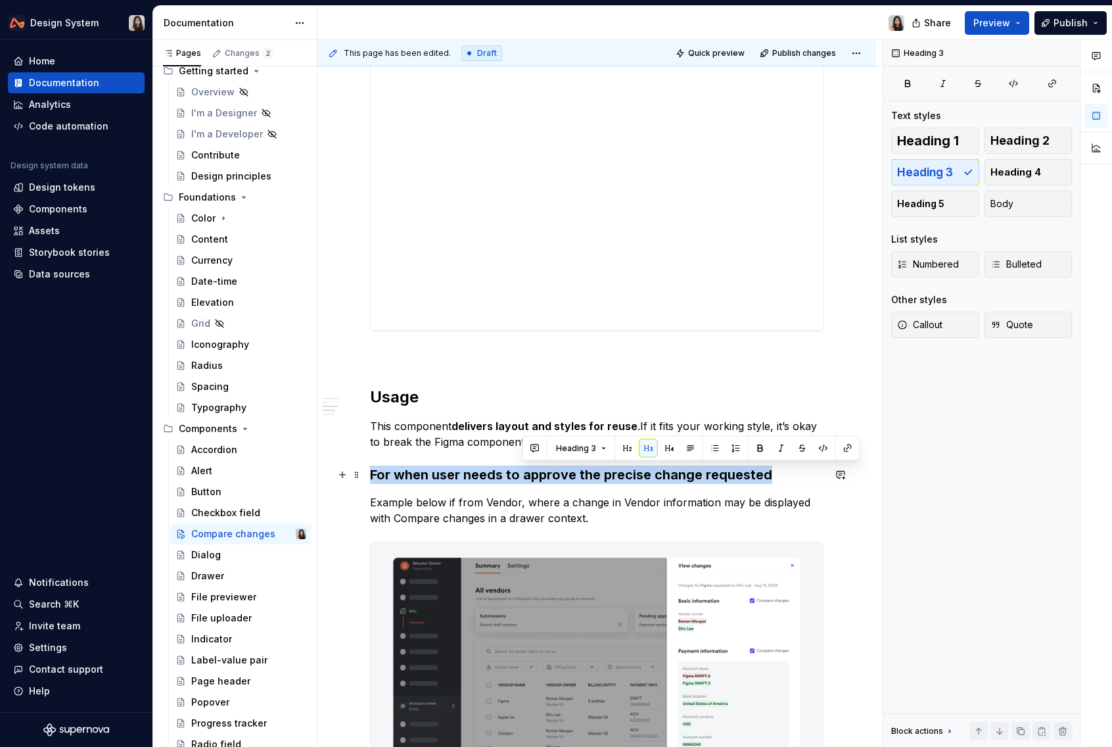
click at [531, 480] on h3 "For when user needs to approve the precise change requested" at bounding box center [596, 474] width 453 height 18
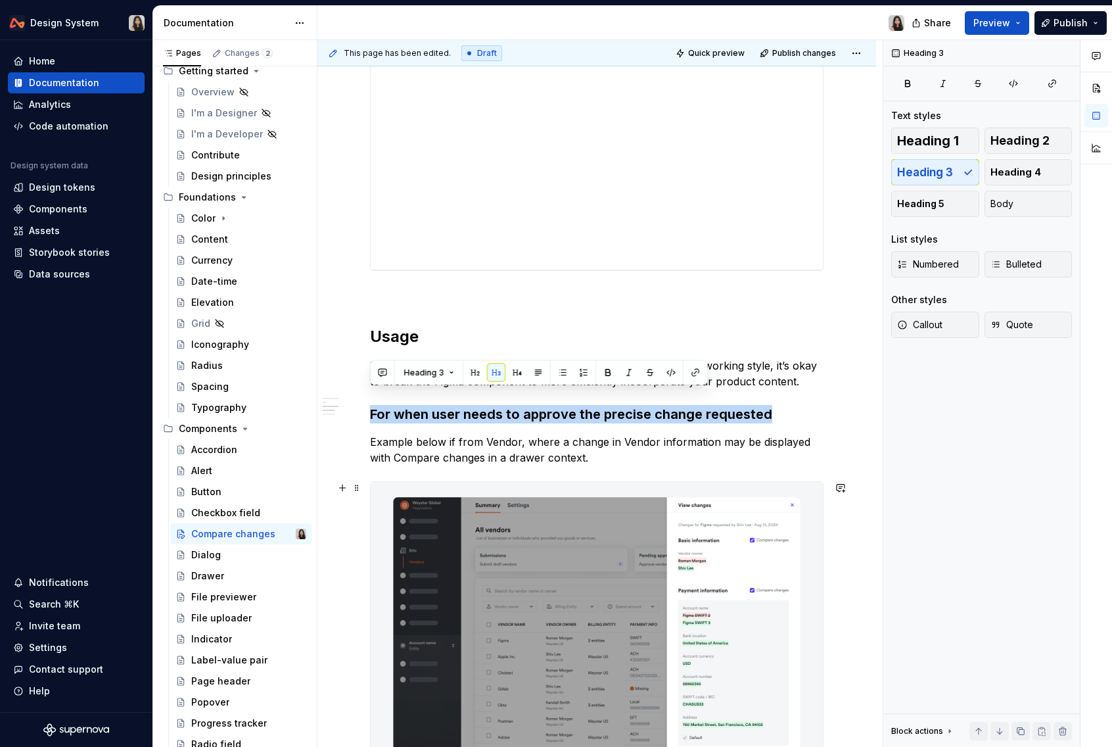
scroll to position [993, 0]
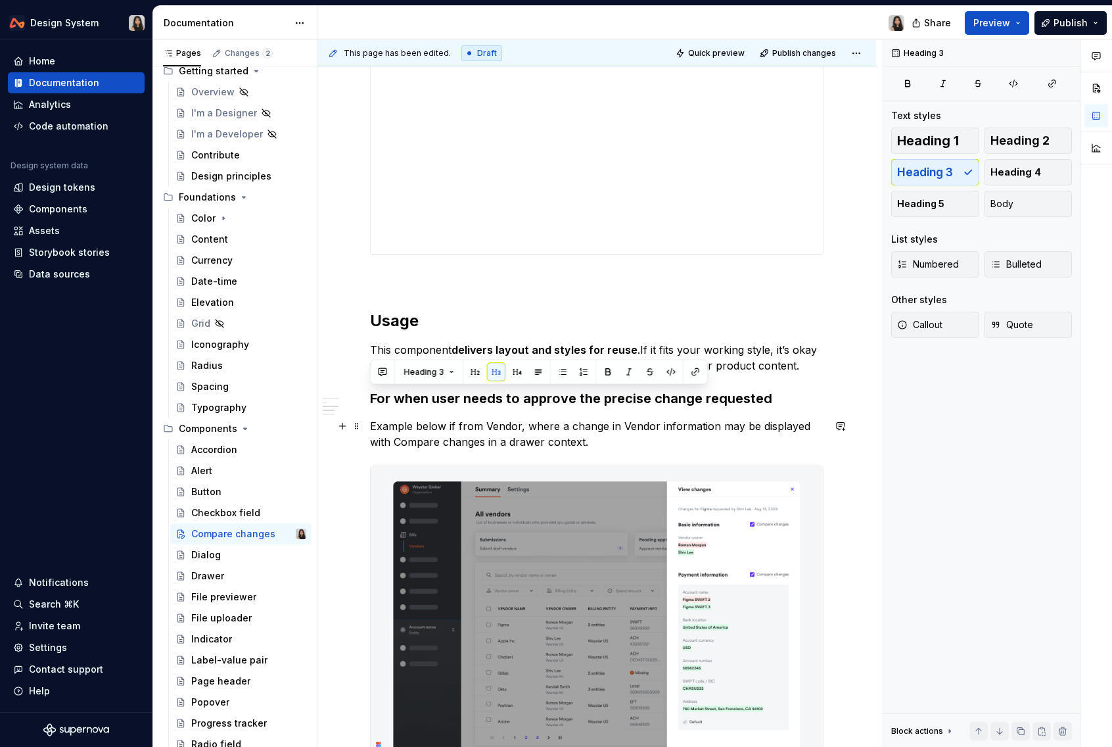
click at [531, 421] on p "Example below if from Vendor, where a change in Vendor information may be displ…" at bounding box center [596, 434] width 453 height 32
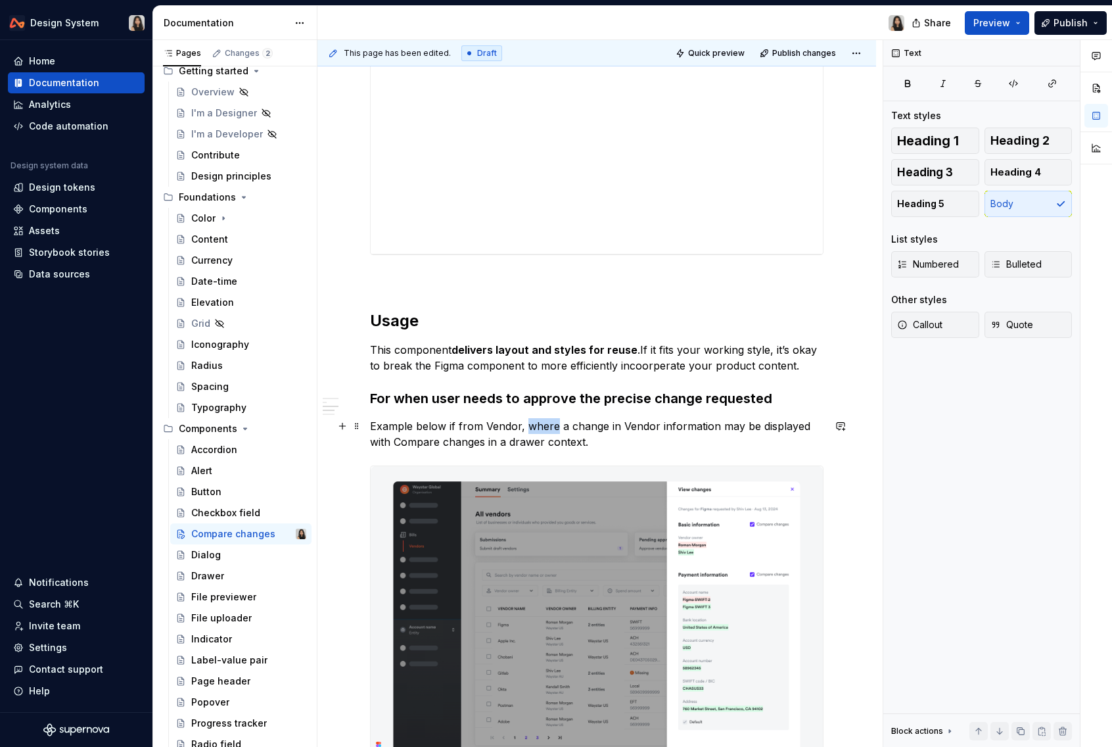
click at [531, 421] on p "Example below if from Vendor, where a change in Vendor information may be displ…" at bounding box center [596, 434] width 453 height 32
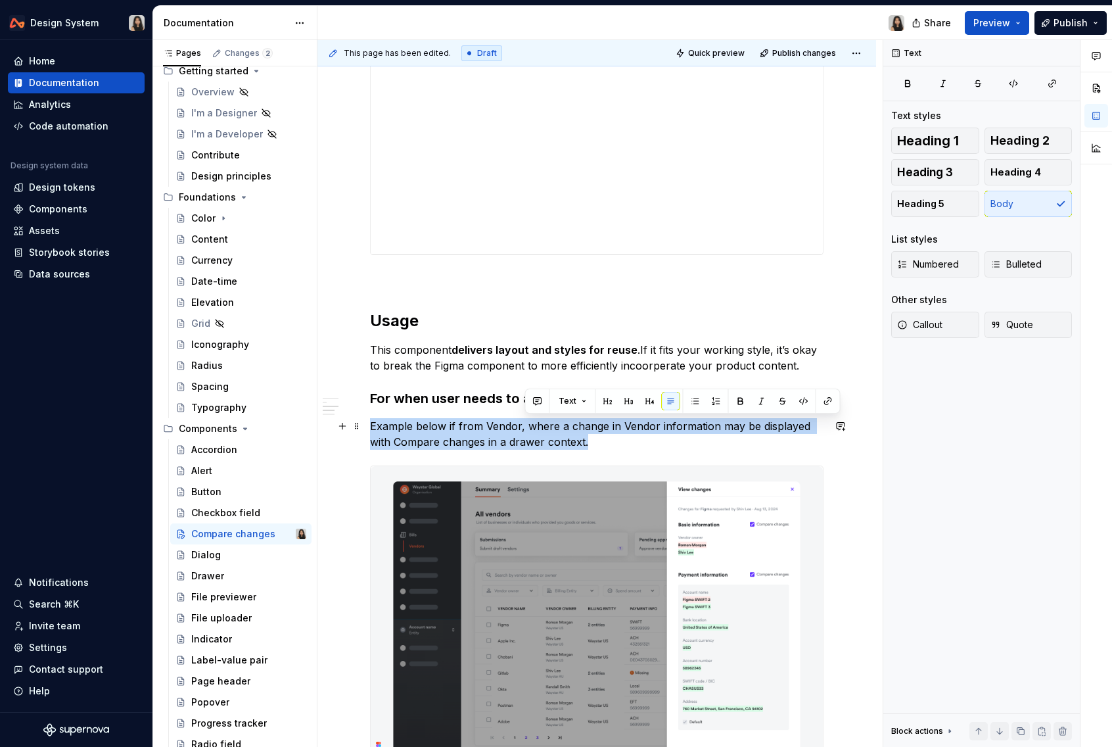
click at [531, 421] on p "Example below if from Vendor, where a change in Vendor information may be displ…" at bounding box center [596, 434] width 453 height 32
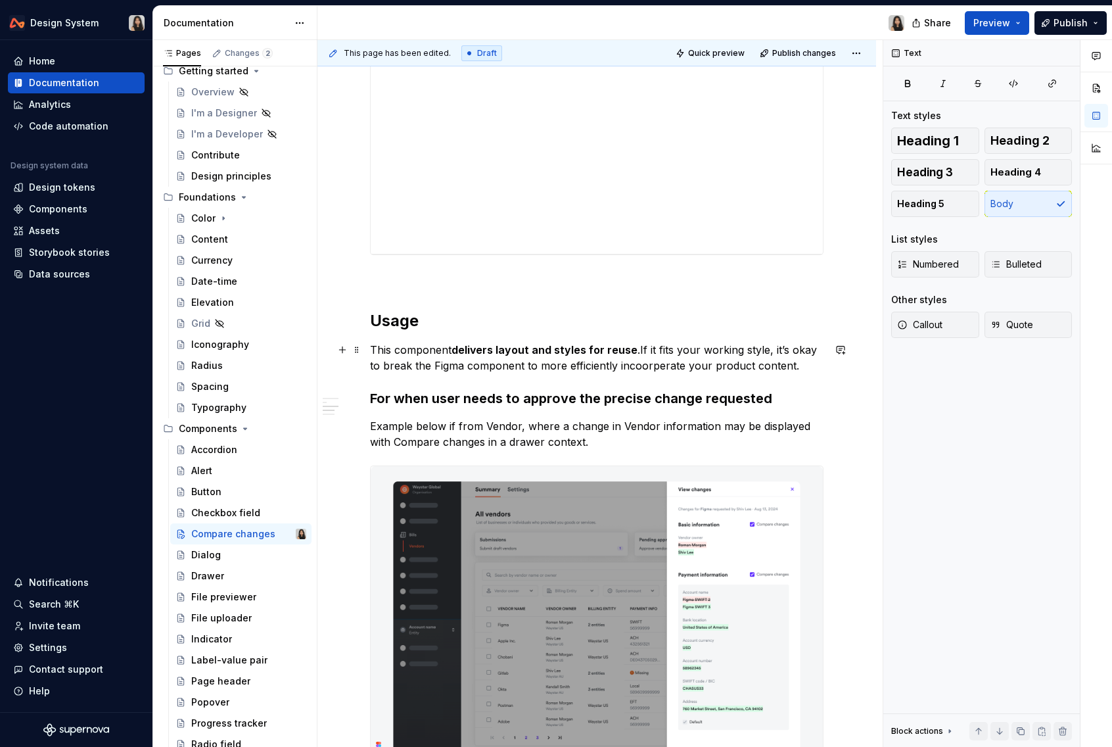
click at [641, 361] on p "This component delivers layout and styles for reuse .If it fits your working st…" at bounding box center [596, 358] width 453 height 32
click at [681, 403] on h3 "For when user needs to approve the precise change requested" at bounding box center [596, 398] width 453 height 18
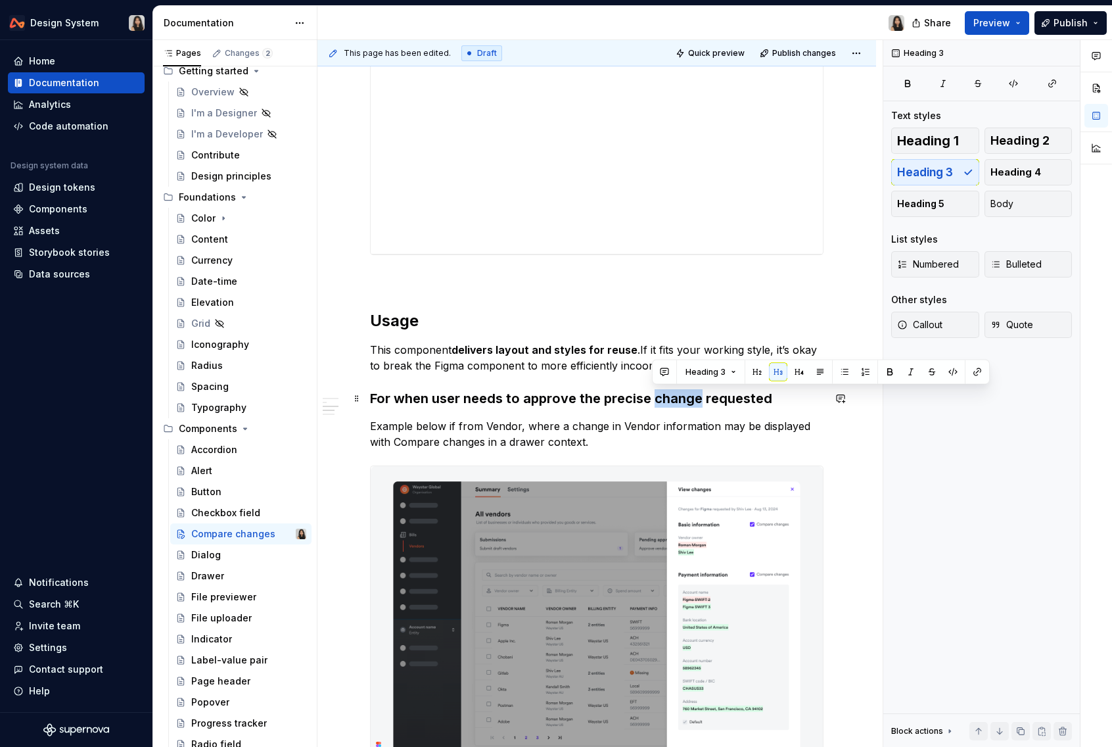
click at [681, 403] on h3 "For when user needs to approve the precise change requested" at bounding box center [596, 398] width 453 height 18
click at [469, 400] on h3 "Use with request for approval request" at bounding box center [596, 398] width 453 height 18
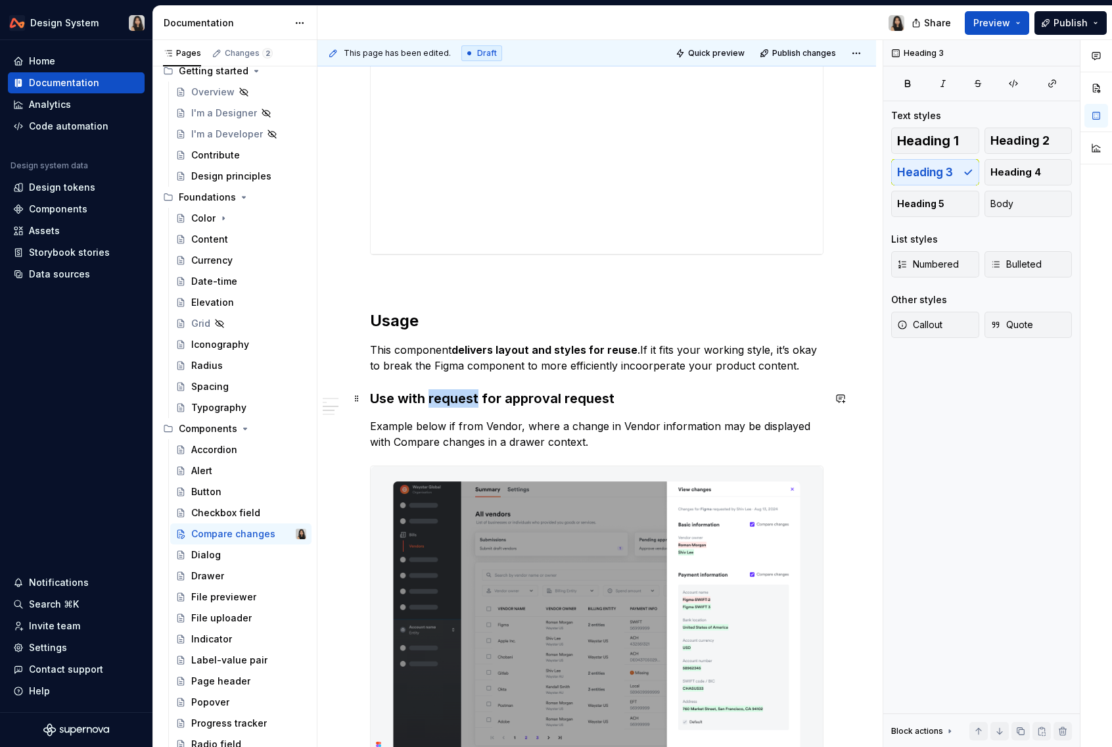
click at [469, 400] on h3 "Use with request for approval request" at bounding box center [596, 398] width 453 height 18
click at [579, 400] on h3 "Use with approval request" at bounding box center [596, 398] width 453 height 18
click at [585, 421] on p "Example below if from Vendor, where a change in Vendor information may be displ…" at bounding box center [596, 434] width 453 height 32
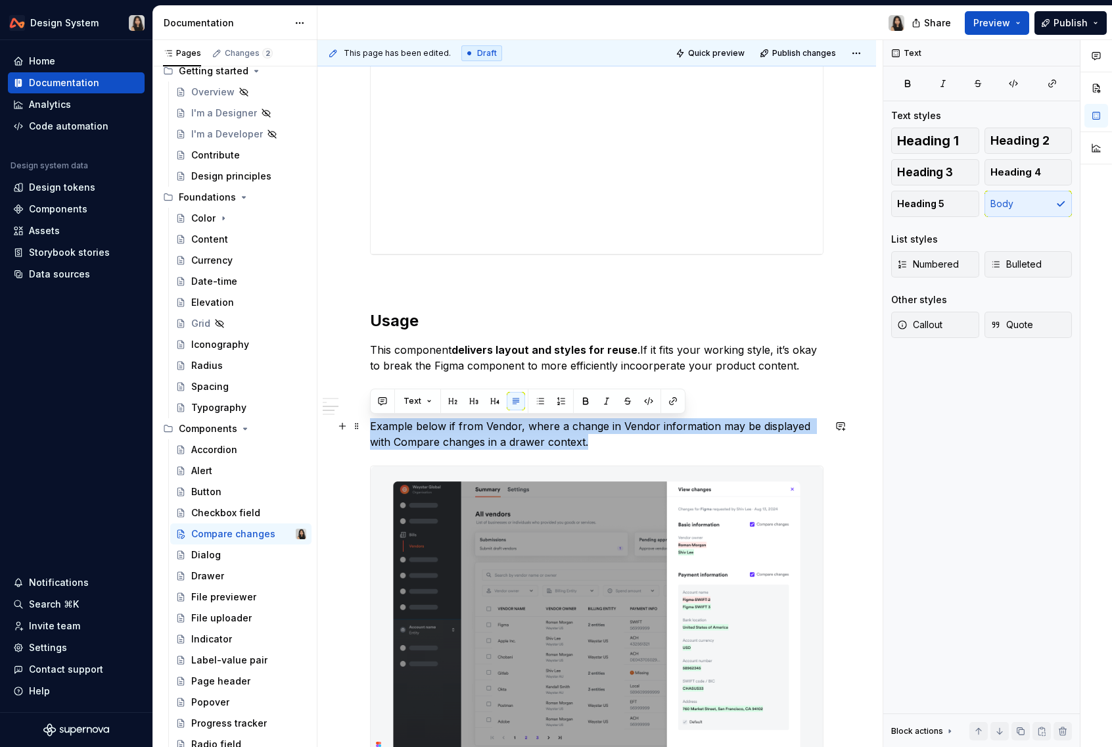
click at [585, 421] on p "Example below if from Vendor, where a change in Vendor information may be displ…" at bounding box center [596, 434] width 453 height 32
click at [554, 438] on p "Example below if from Vendor, where a change in Vendor information may be displ…" at bounding box center [596, 434] width 453 height 32
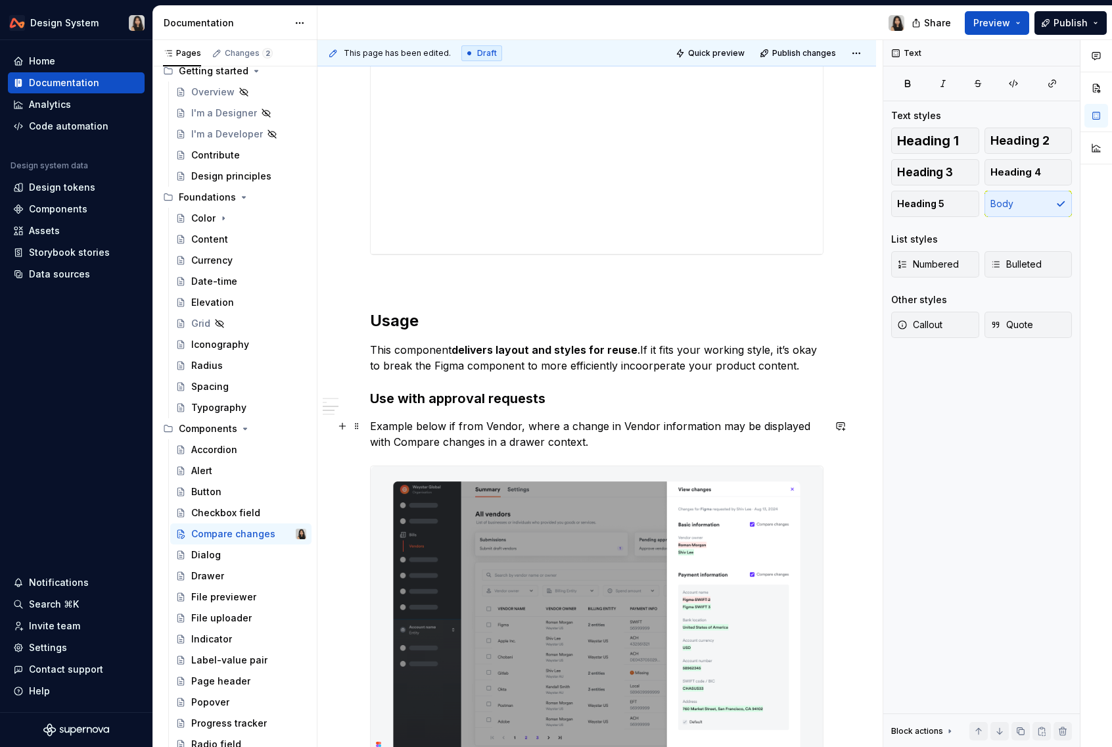
click at [524, 426] on p "Example below if from Vendor, where a change in Vendor information may be displ…" at bounding box center [596, 434] width 453 height 32
click at [417, 366] on p "This component delivers layout and styles for reuse .If it fits your working st…" at bounding box center [596, 358] width 453 height 32
click at [518, 393] on h3 "Use with approval requests" at bounding box center [596, 398] width 453 height 18
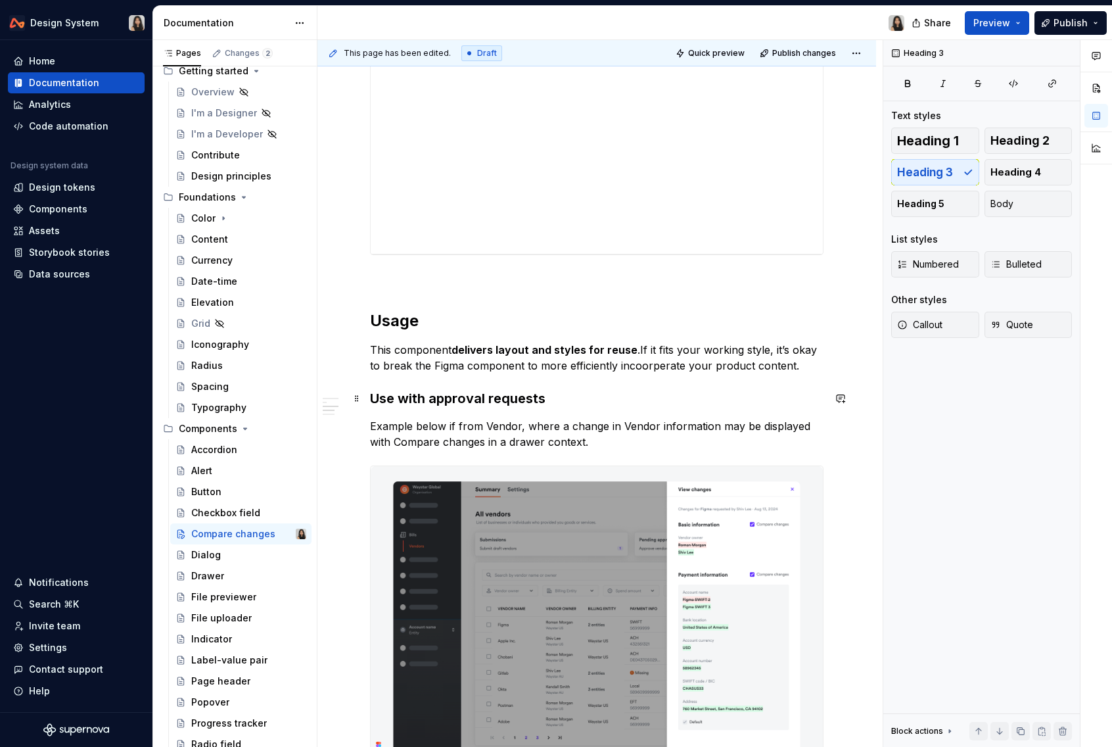
scroll to position [1018, 0]
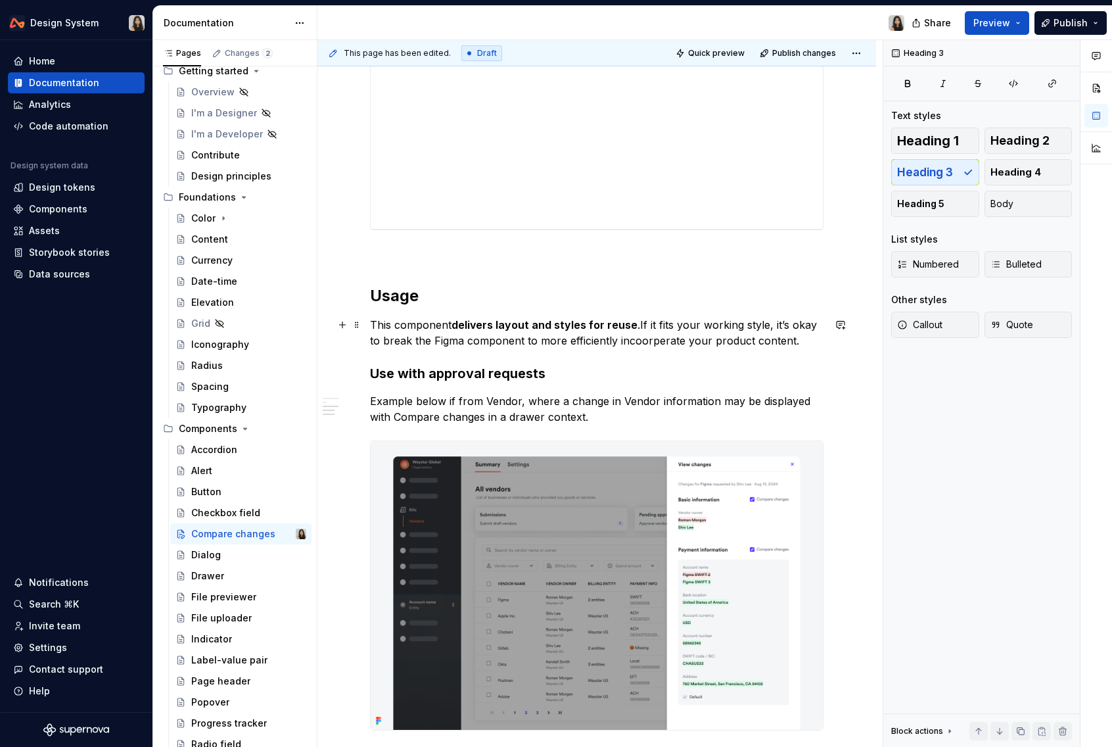
click at [614, 329] on strong "delivers layout and styles for reuse" at bounding box center [544, 324] width 186 height 13
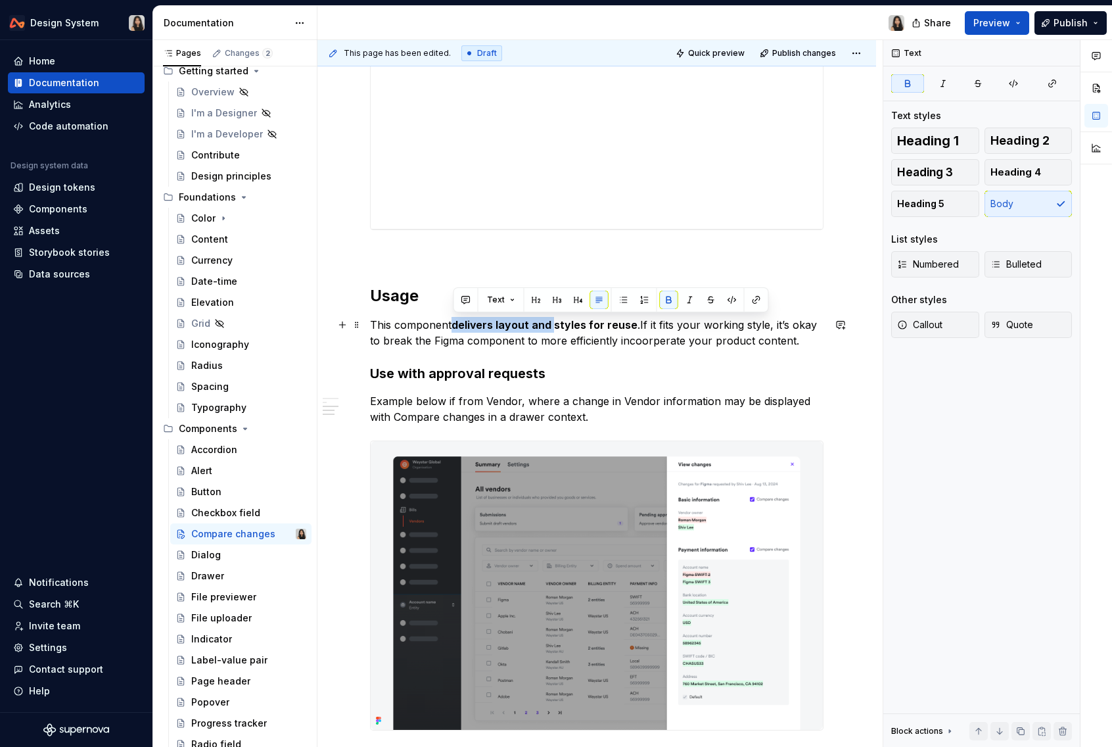
drag, startPoint x: 453, startPoint y: 325, endPoint x: 551, endPoint y: 326, distance: 98.6
click at [551, 326] on strong "delivers layout and styles for reuse" at bounding box center [544, 324] width 186 height 13
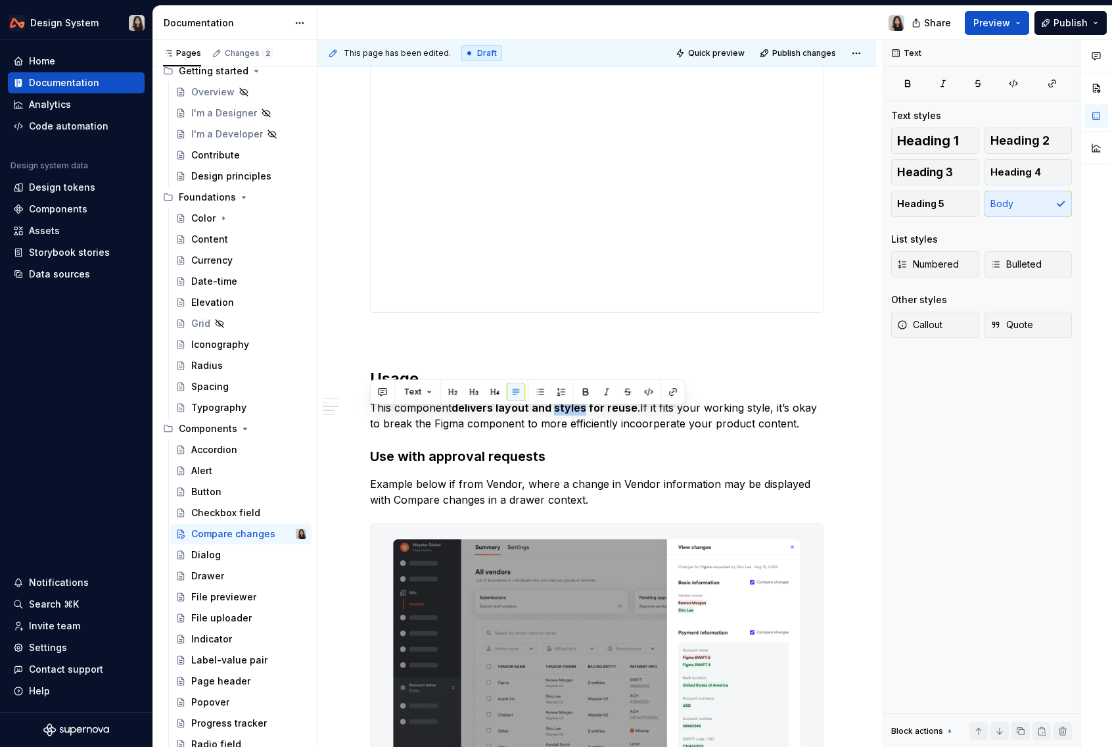
scroll to position [926, 0]
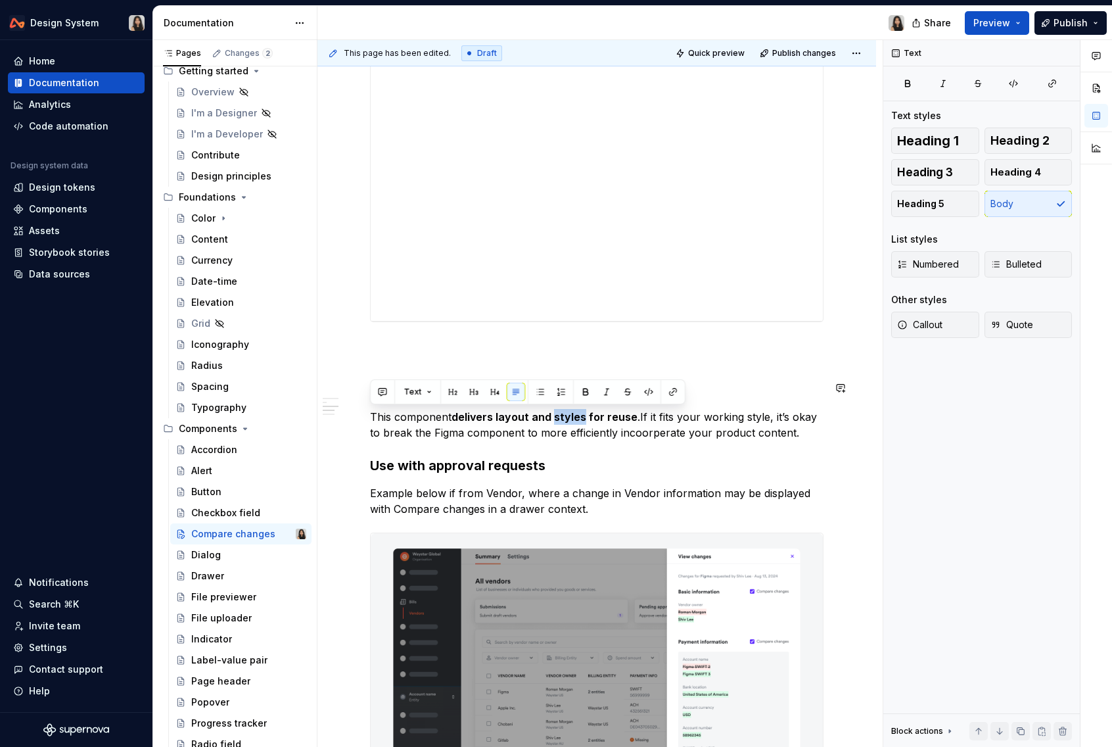
drag, startPoint x: 587, startPoint y: 382, endPoint x: 591, endPoint y: 354, distance: 29.3
click at [591, 354] on body "Design System Home Documentation Analytics Code automation Design system data D…" at bounding box center [556, 373] width 1112 height 747
click at [591, 354] on div "**********" at bounding box center [596, 284] width 453 height 1876
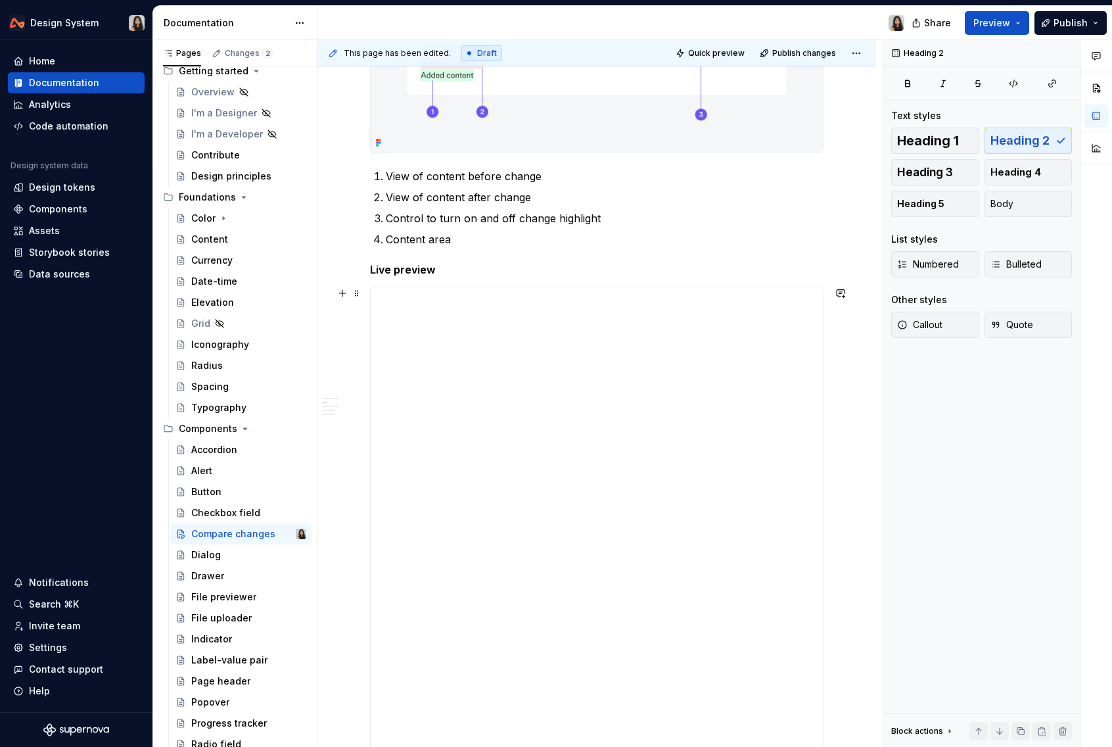
scroll to position [291, 0]
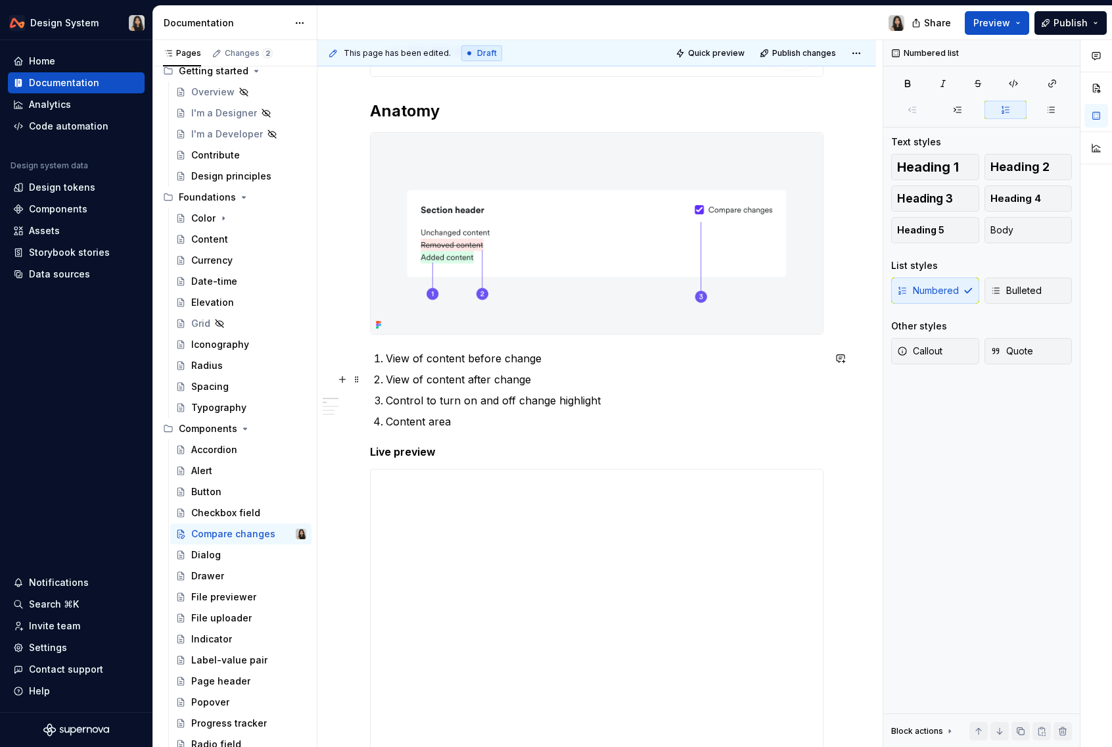
click at [598, 366] on ol "View of content before change View of content after change Control to turn on a…" at bounding box center [605, 389] width 438 height 79
click at [590, 365] on ol "View of content before change View of content after change Control to turn on a…" at bounding box center [605, 389] width 438 height 79
click at [470, 400] on p "Control to turn on and off change highlight" at bounding box center [605, 400] width 438 height 16
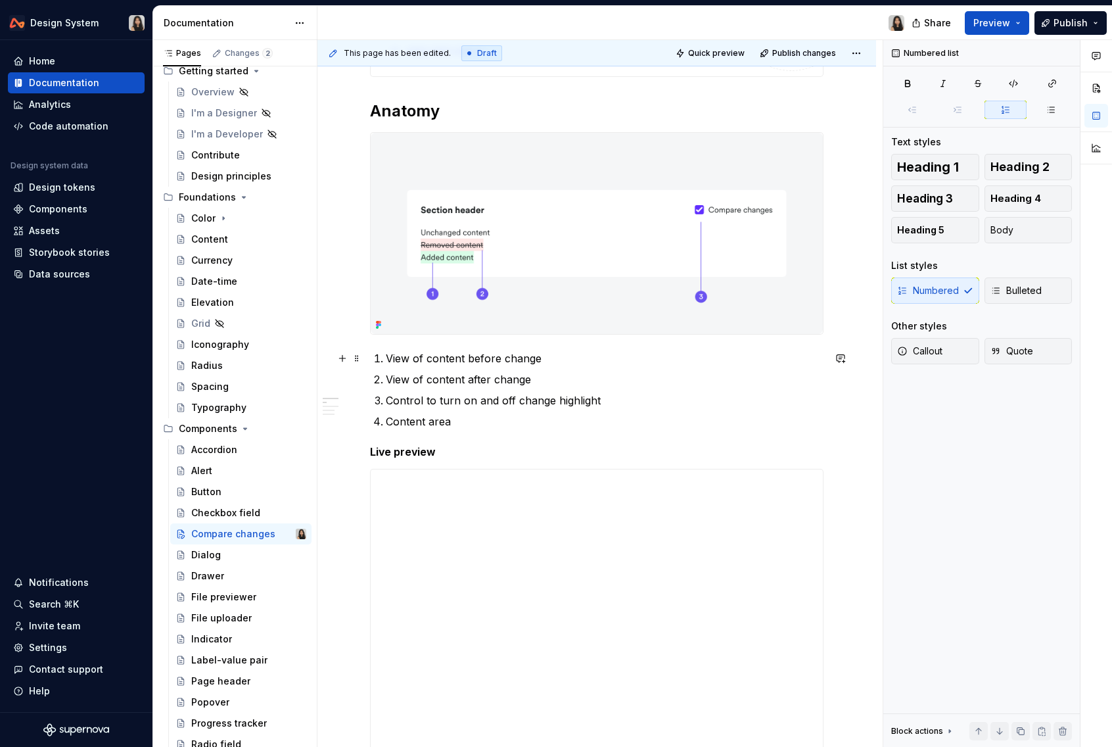
click at [552, 357] on p "View of content before change" at bounding box center [605, 358] width 438 height 16
click at [476, 359] on p "View of content before change" at bounding box center [605, 358] width 438 height 16
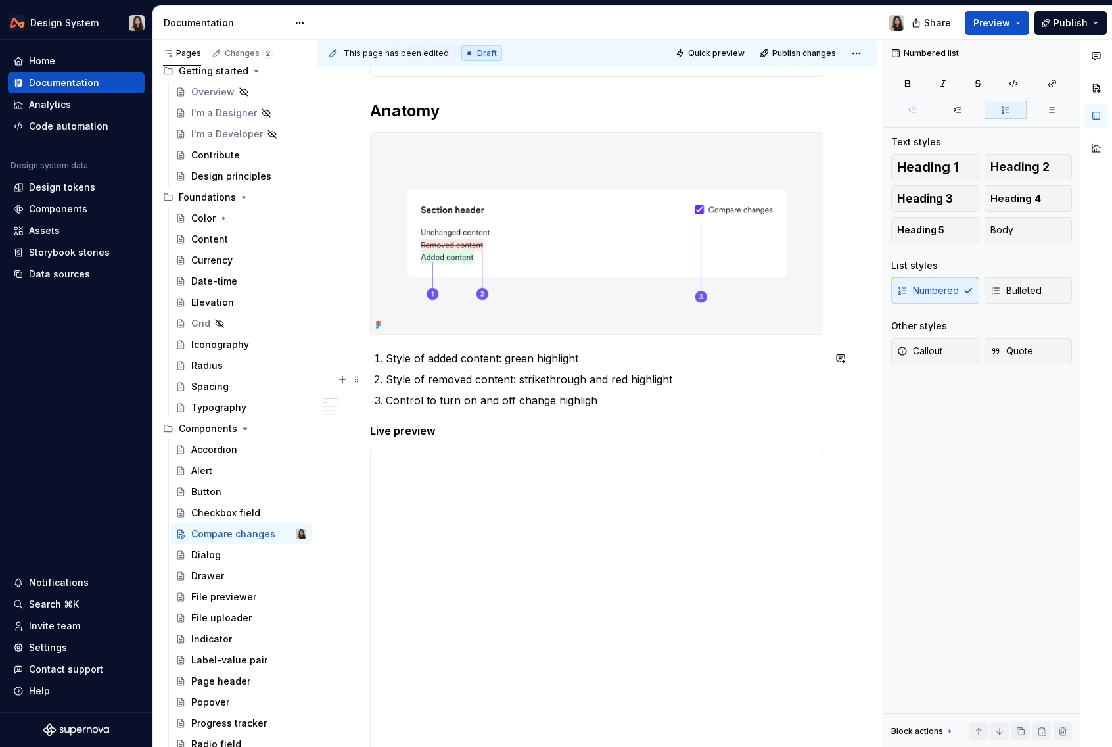
click at [583, 386] on ol "Style of added content: green highlight Style of removed content: strikethrough…" at bounding box center [605, 379] width 438 height 58
click at [626, 399] on p "Control to turn on and off change highligh" at bounding box center [605, 400] width 438 height 16
click at [651, 399] on p "Control to turn on and off change highlighs" at bounding box center [605, 400] width 438 height 16
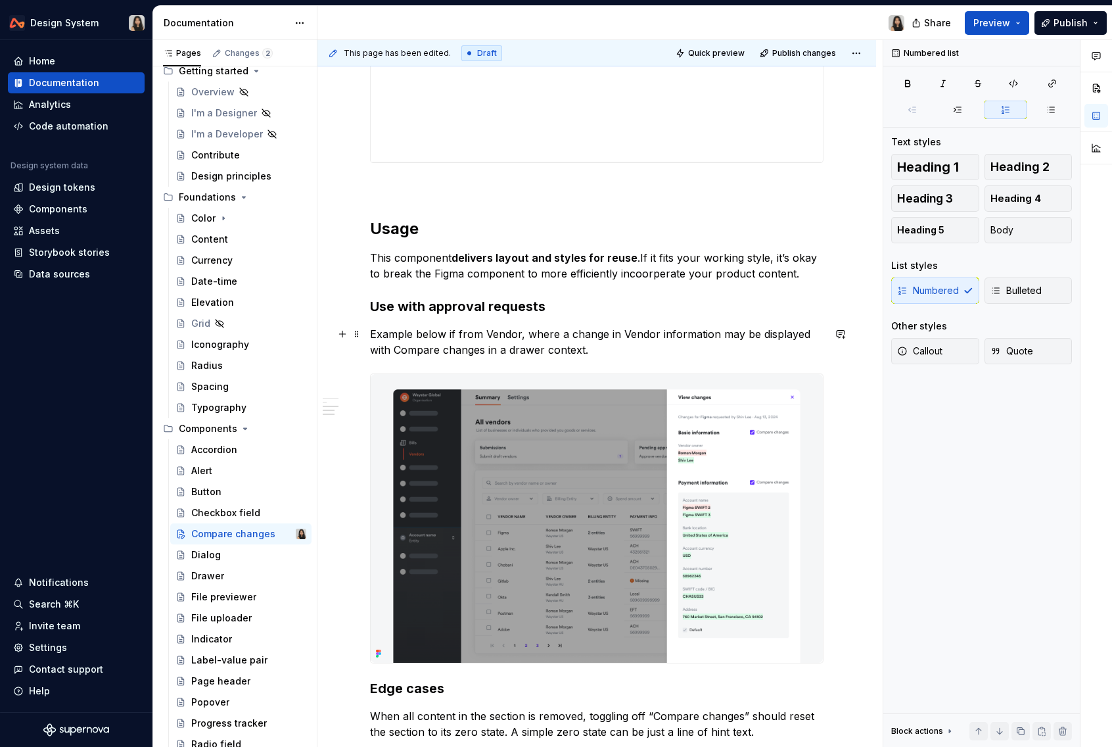
scroll to position [1075, 0]
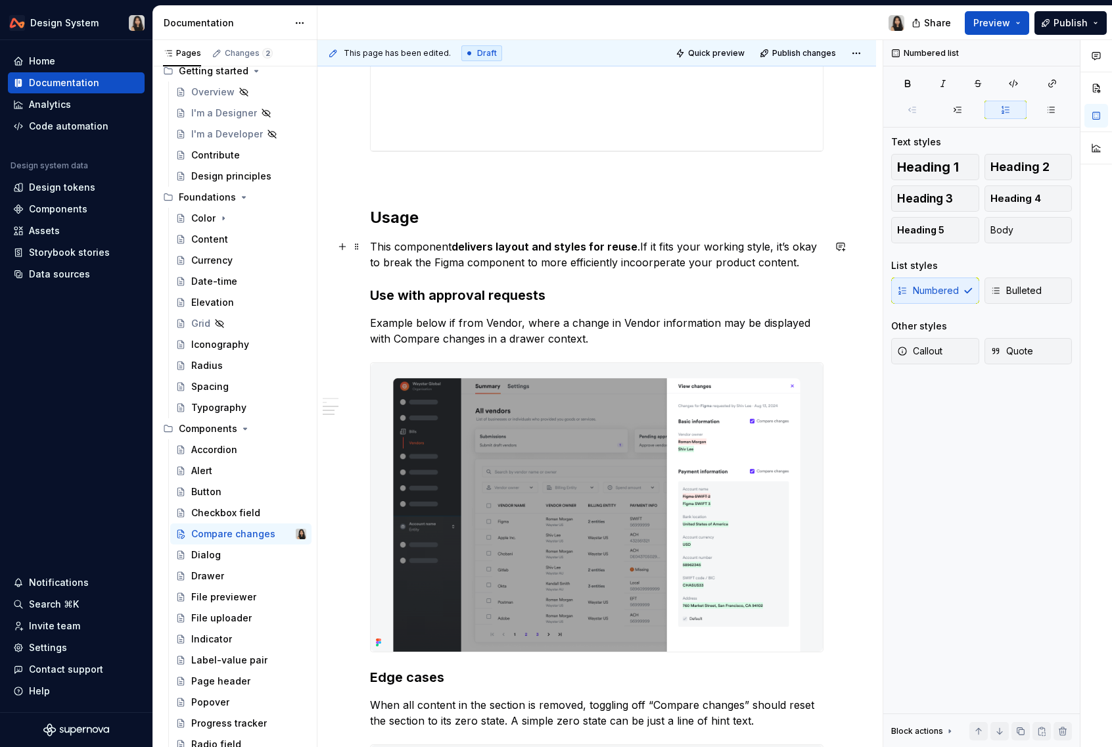
click at [677, 264] on p "This component delivers layout and styles for reuse .If it fits your working st…" at bounding box center [596, 255] width 453 height 32
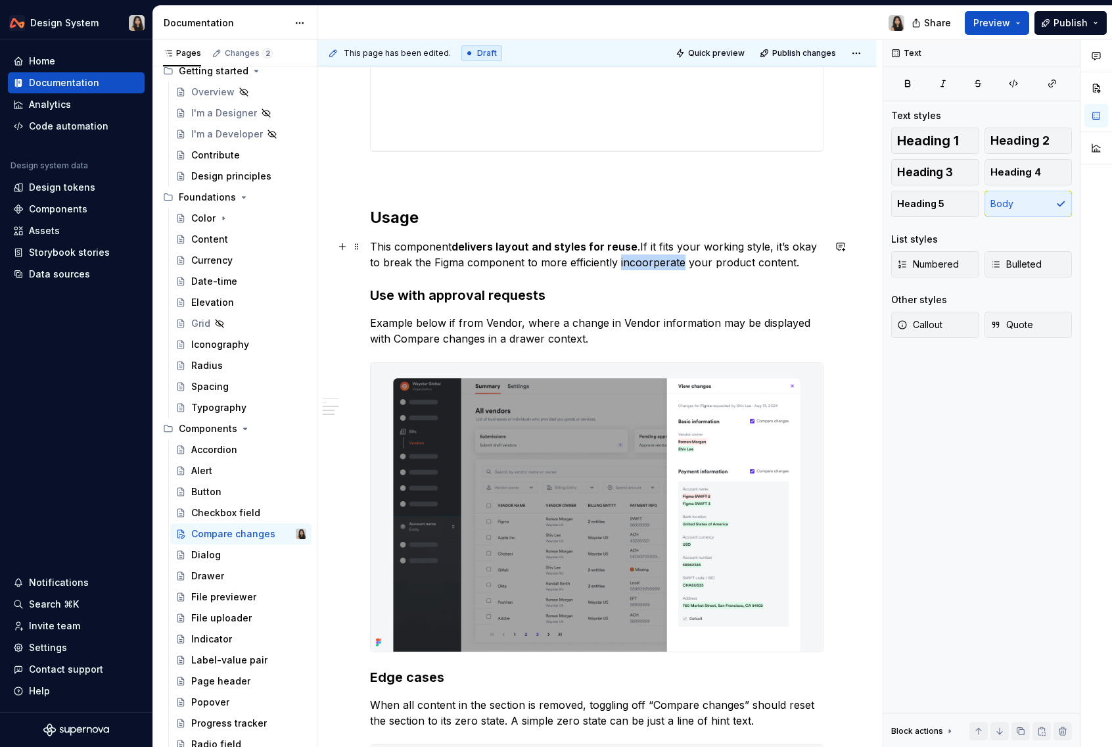
click at [677, 264] on p "This component delivers layout and styles for reuse .If it fits your working st…" at bounding box center [596, 255] width 453 height 32
click at [449, 261] on p "This component delivers layout and styles for reuse .If it fits your working st…" at bounding box center [596, 255] width 453 height 32
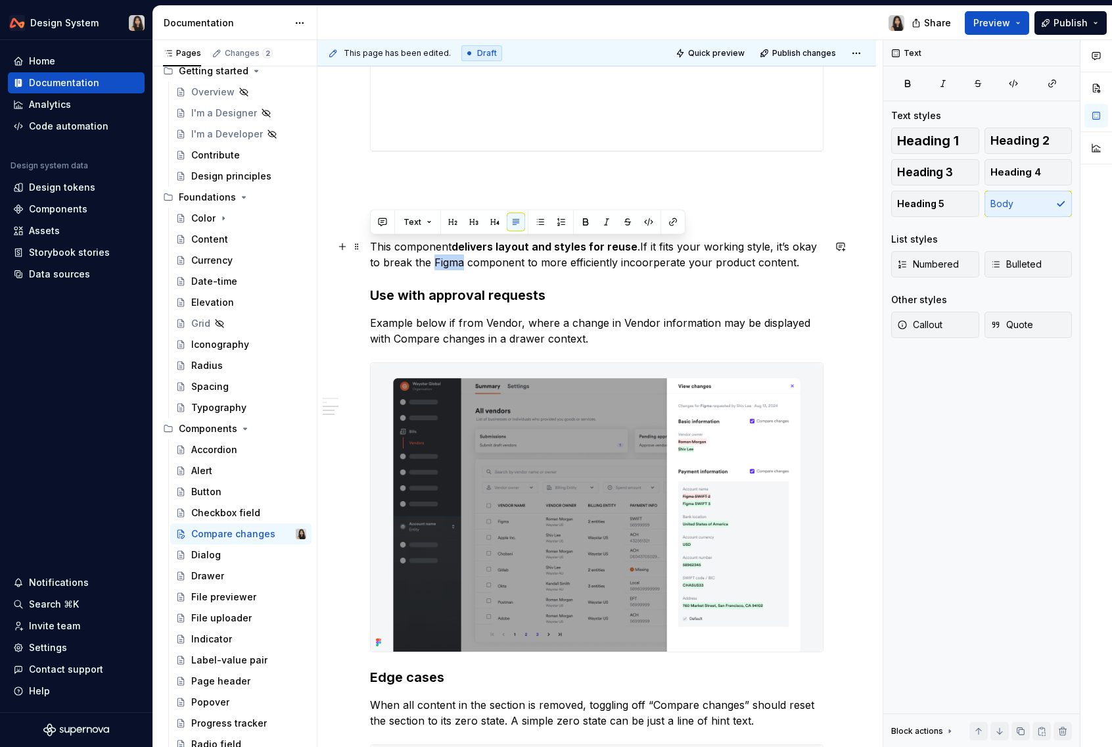
click at [449, 261] on p "This component delivers layout and styles for reuse .If it fits your working st…" at bounding box center [596, 255] width 453 height 32
click at [712, 246] on p "This component delivers layout and styles for reuse .If it fits your working st…" at bounding box center [596, 255] width 453 height 32
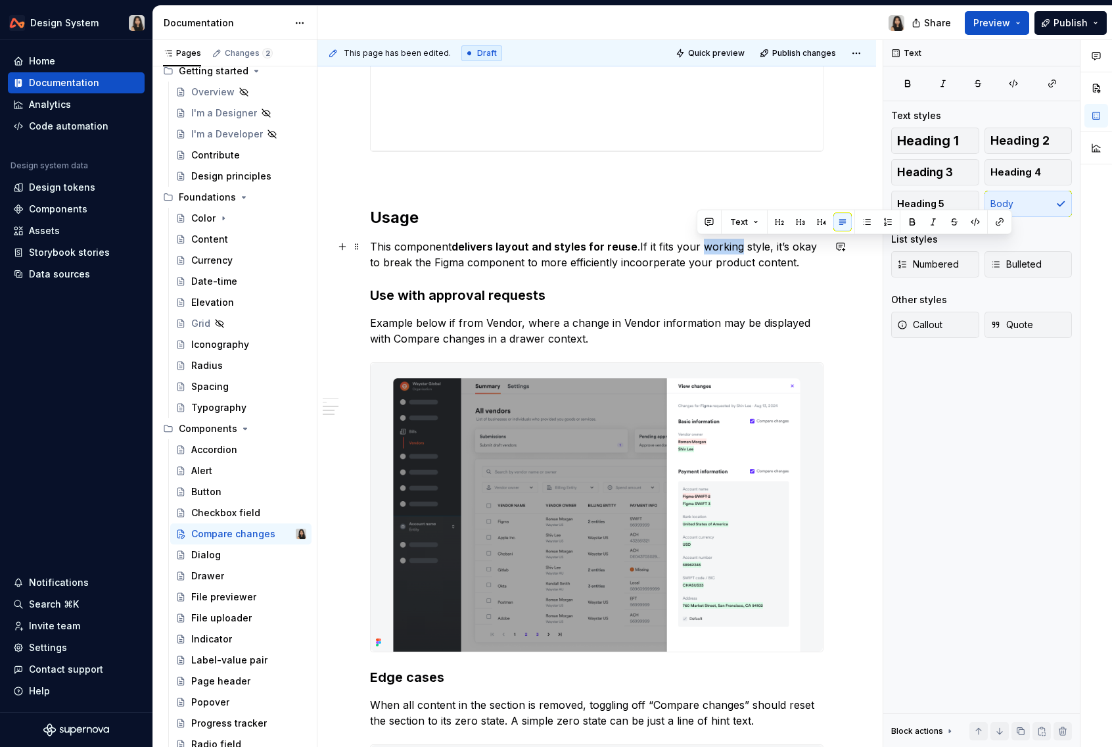
click at [712, 246] on p "This component delivers layout and styles for reuse .If it fits your working st…" at bounding box center [596, 255] width 453 height 32
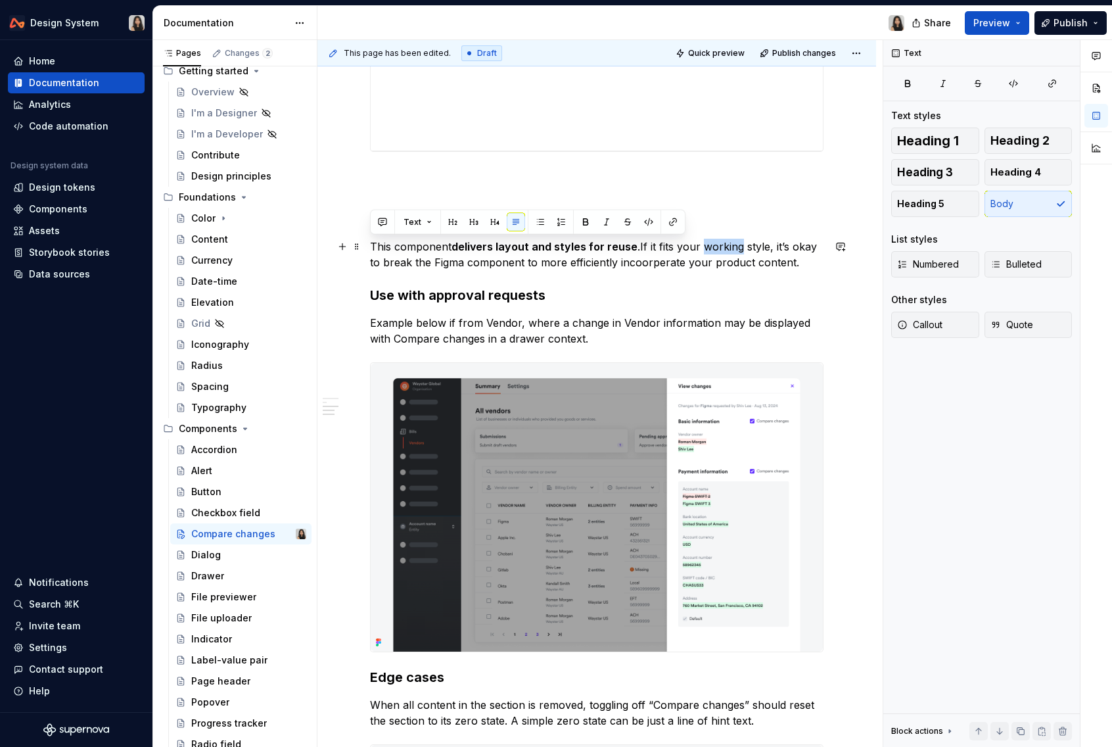
click at [424, 254] on p "This component delivers layout and styles for reuse .If it fits your working st…" at bounding box center [596, 255] width 453 height 32
click at [382, 250] on p "This component delivers layout and styles for reuse .If it fits your working st…" at bounding box center [596, 255] width 453 height 32
click at [371, 251] on p "This component delivers layout and styles for reuse .If it fits your working st…" at bounding box center [596, 255] width 453 height 32
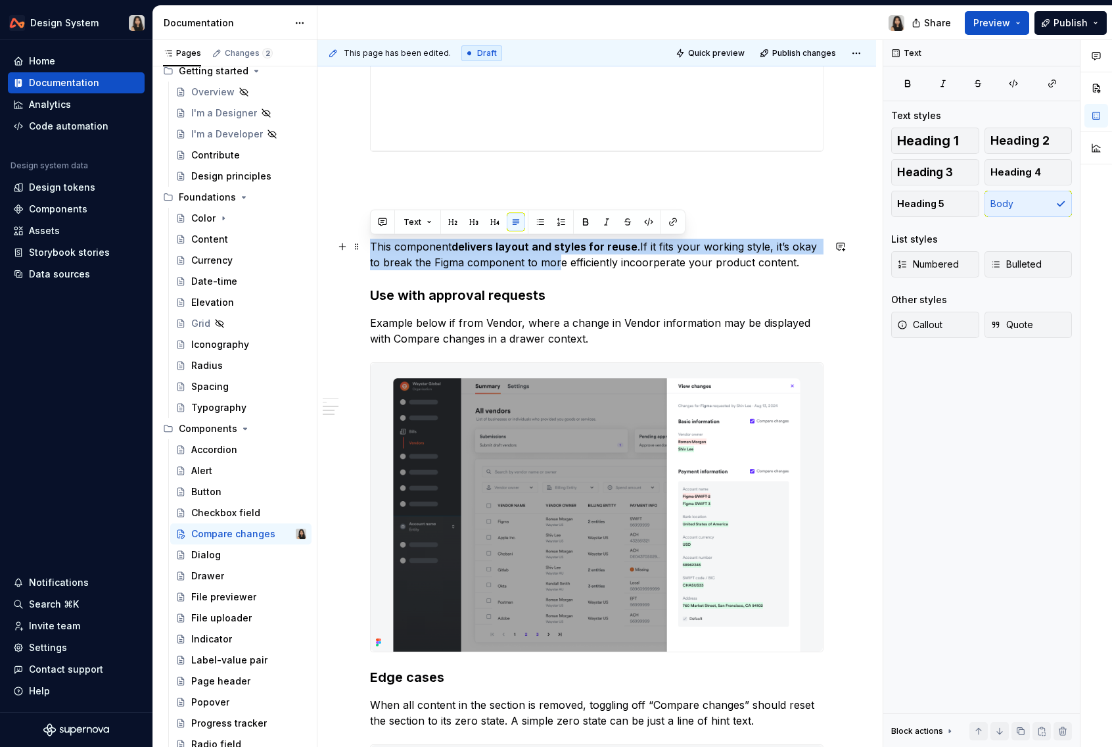
drag, startPoint x: 369, startPoint y: 248, endPoint x: 558, endPoint y: 264, distance: 189.3
click at [558, 264] on p "This component delivers layout and styles for reuse .If it fits your working st…" at bounding box center [596, 255] width 453 height 32
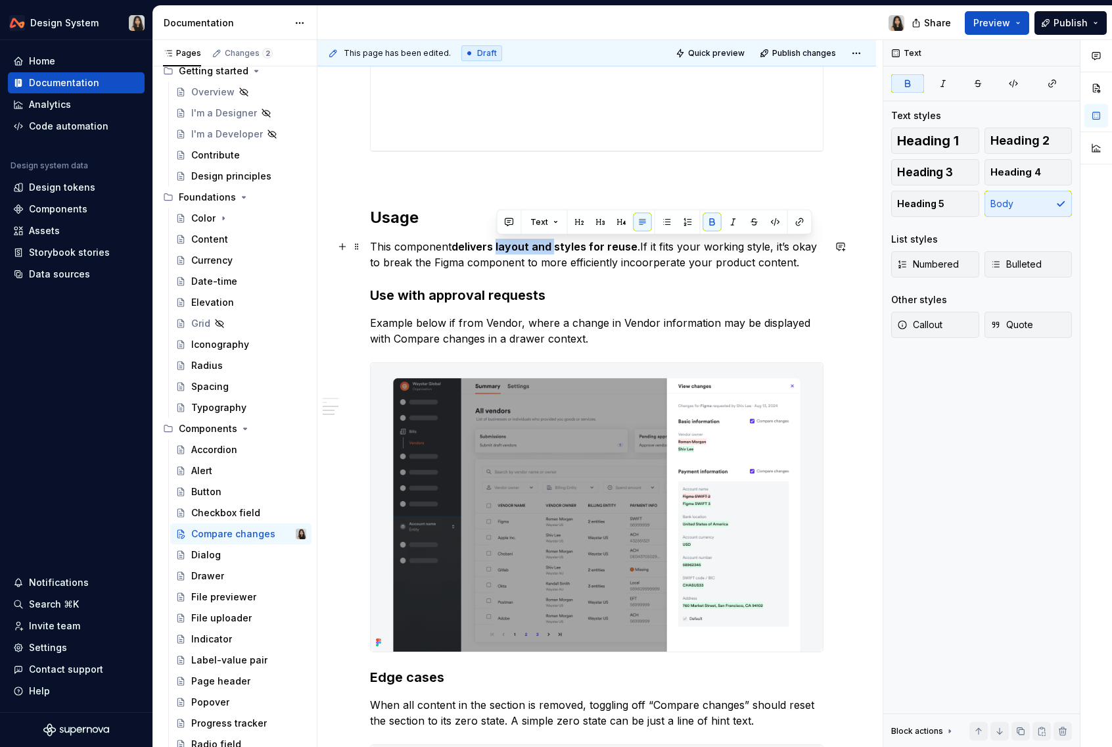
drag, startPoint x: 553, startPoint y: 245, endPoint x: 497, endPoint y: 241, distance: 55.3
click at [497, 241] on strong "delivers layout and styles for reuse" at bounding box center [544, 246] width 186 height 13
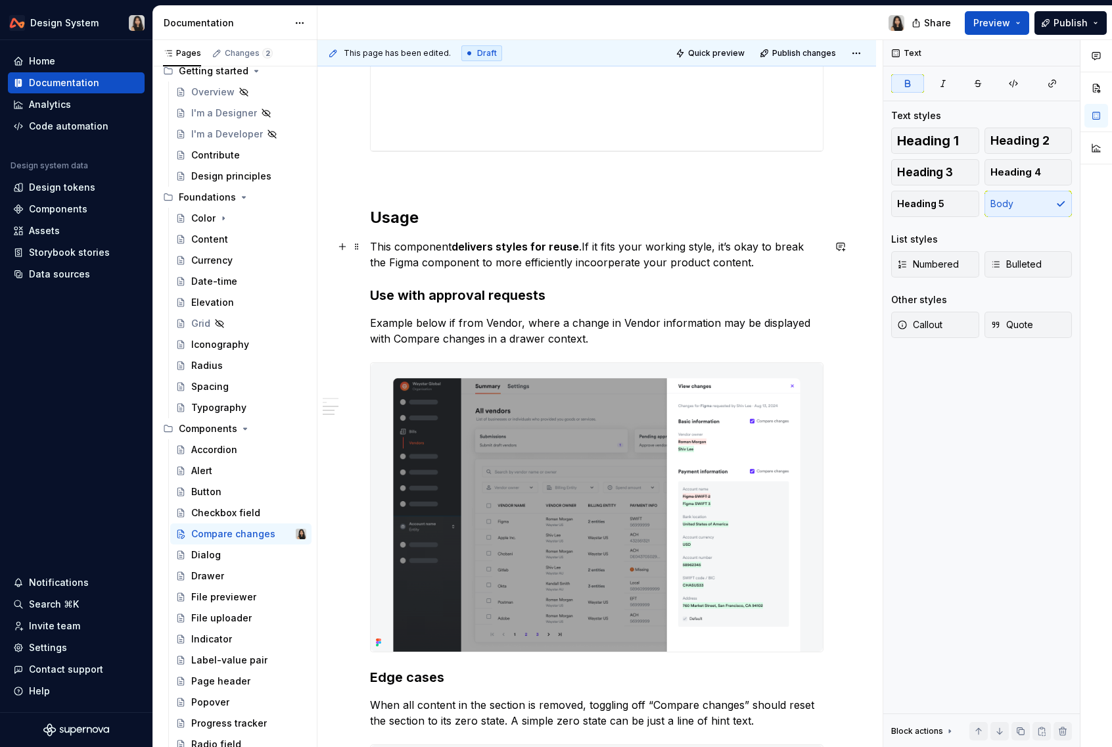
click at [477, 243] on strong "delivers styles for reuse" at bounding box center [514, 246] width 127 height 13
click at [495, 243] on strong "styles for reuse" at bounding box center [534, 246] width 83 height 13
click at [535, 247] on strong "for reuse" at bounding box center [548, 246] width 49 height 13
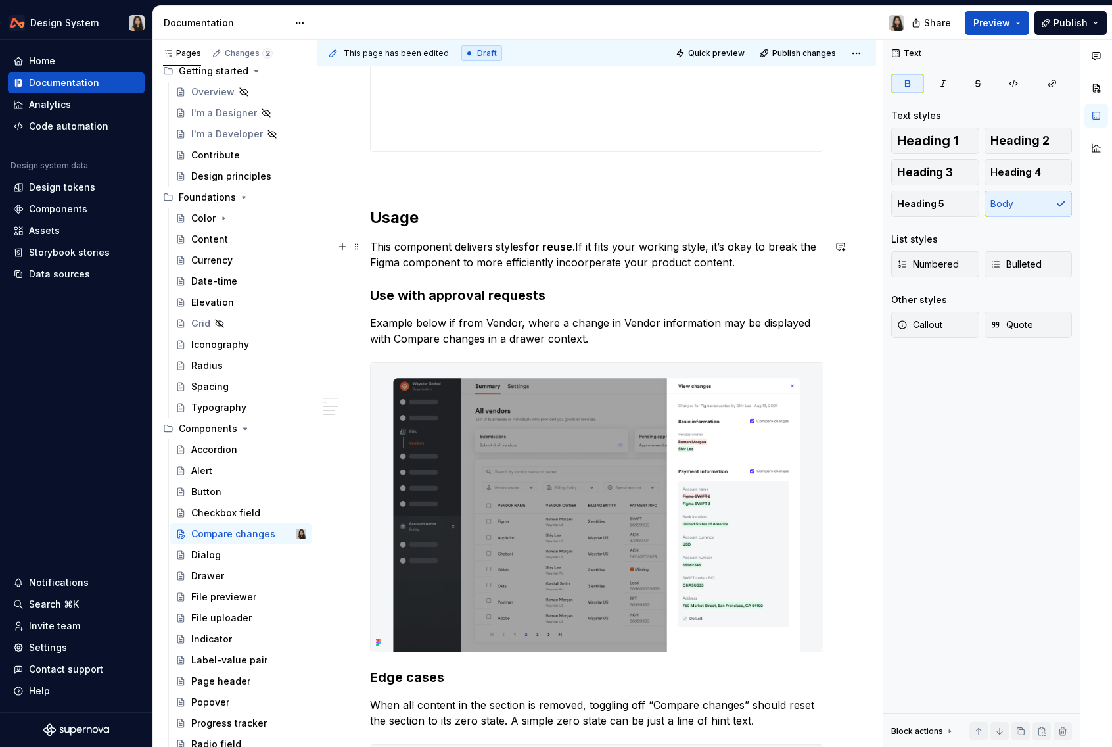
click at [535, 247] on strong "for reuse" at bounding box center [548, 246] width 49 height 13
click at [553, 246] on strong "reuse" at bounding box center [556, 246] width 30 height 13
drag, startPoint x: 522, startPoint y: 244, endPoint x: 495, endPoint y: 244, distance: 26.9
click at [495, 244] on p "This component delivers styles for reuse.If it fits your working style, it’s ok…" at bounding box center [596, 255] width 453 height 32
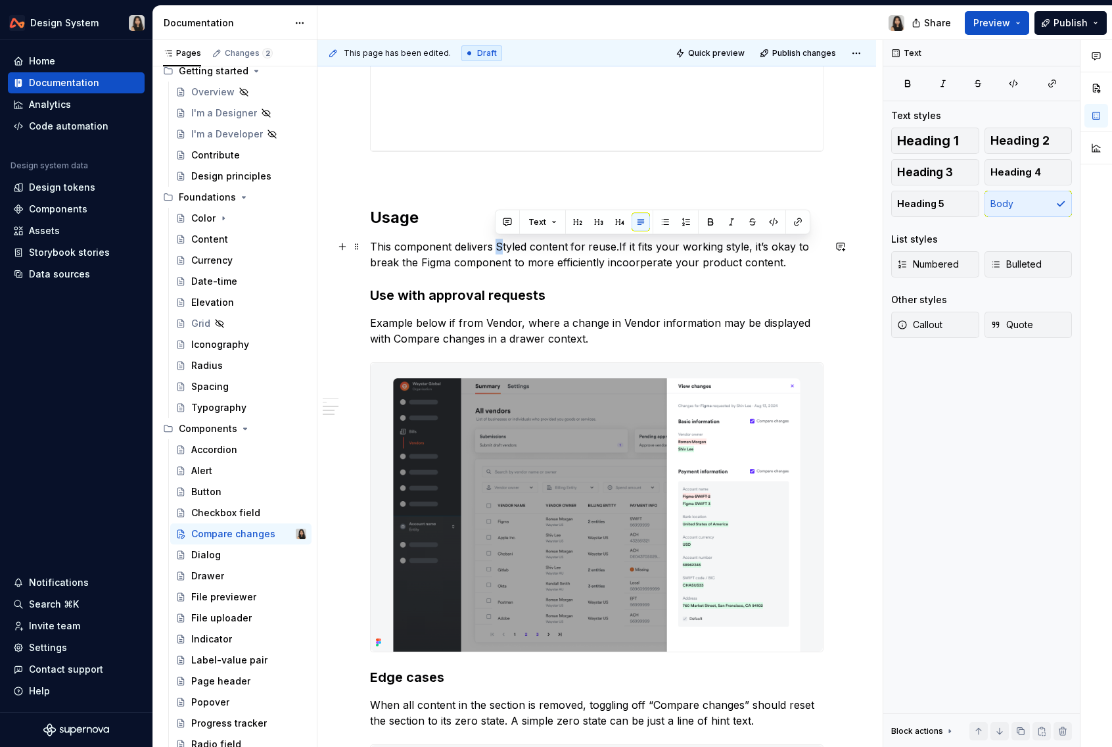
click at [501, 246] on p "This component delivers Styled content for reuse.If it fits your working style,…" at bounding box center [596, 255] width 453 height 32
click at [570, 246] on strong at bounding box center [571, 246] width 3 height 13
click at [551, 244] on p "This component delivers “styled content” for reuse.If it fits your working styl…" at bounding box center [596, 255] width 453 height 32
drag, startPoint x: 495, startPoint y: 246, endPoint x: 579, endPoint y: 247, distance: 83.5
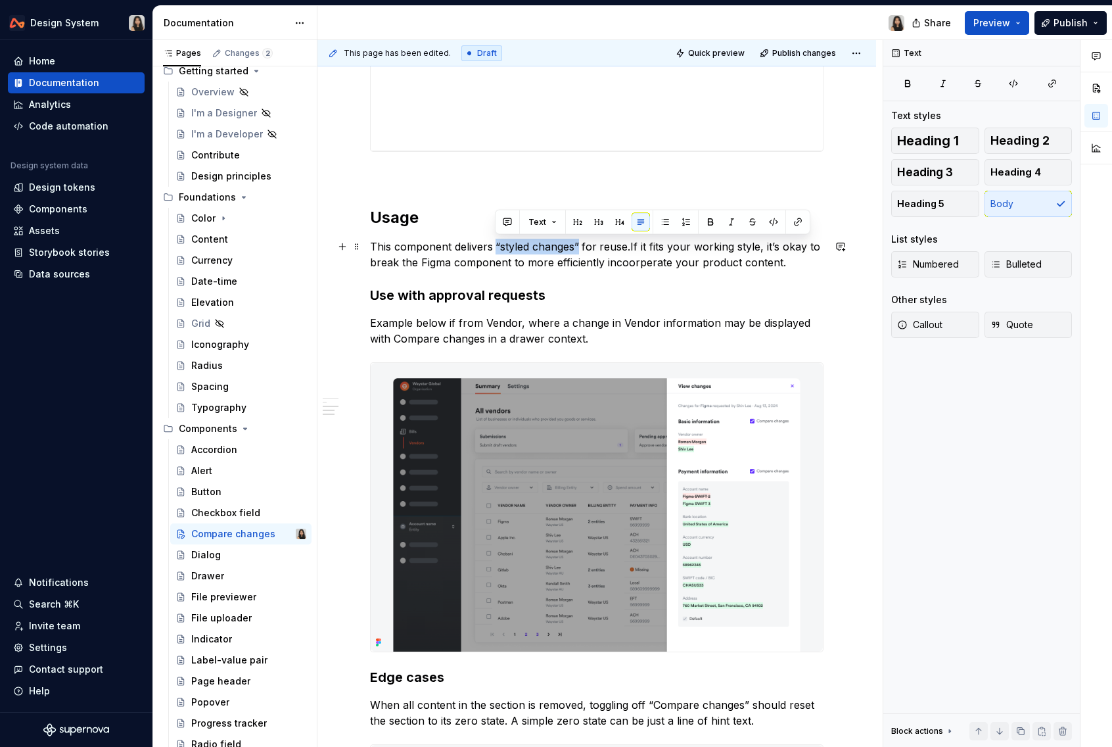
click at [579, 247] on p "This component delivers “styled changes” for reuse.If it fits your working styl…" at bounding box center [596, 255] width 453 height 32
click at [499, 243] on p "This component delivers “styled changes for reuse.If it fits your working style…" at bounding box center [596, 255] width 453 height 32
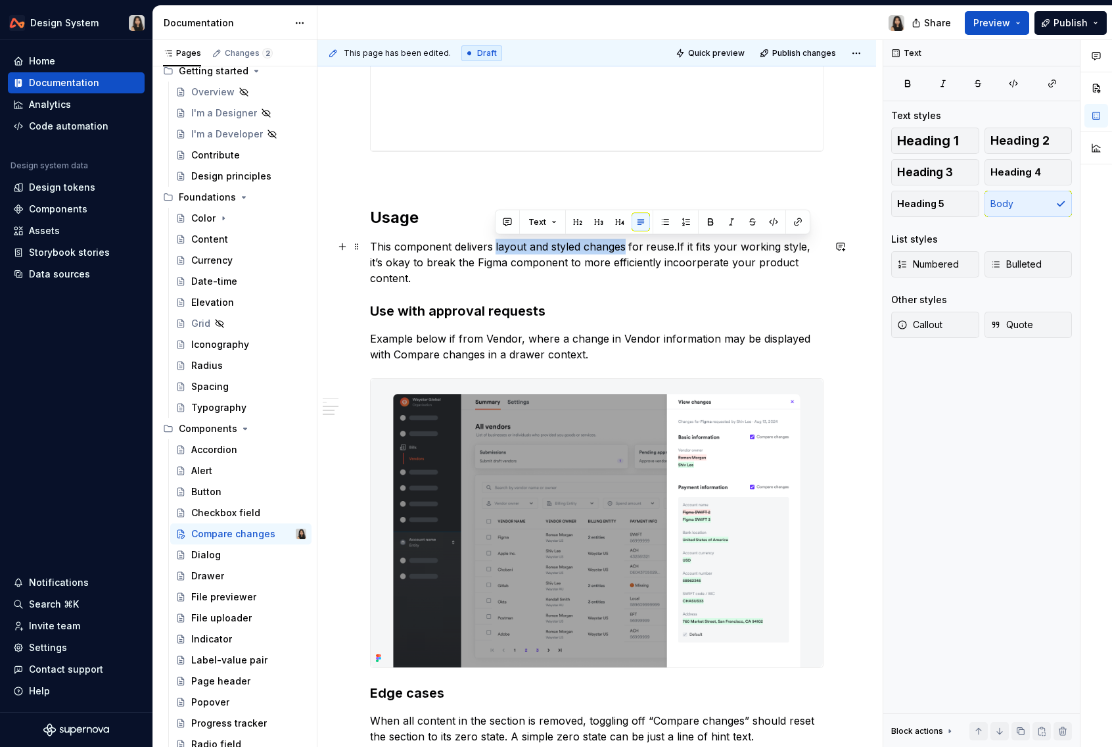
drag, startPoint x: 494, startPoint y: 246, endPoint x: 624, endPoint y: 246, distance: 130.8
click at [624, 246] on p "This component delivers layout and styled changes for reuse.If it fits your wor…" at bounding box center [596, 262] width 453 height 47
click at [662, 246] on p "This component delivers layout and styled changes for reuse.If it fits your wor…" at bounding box center [596, 262] width 453 height 47
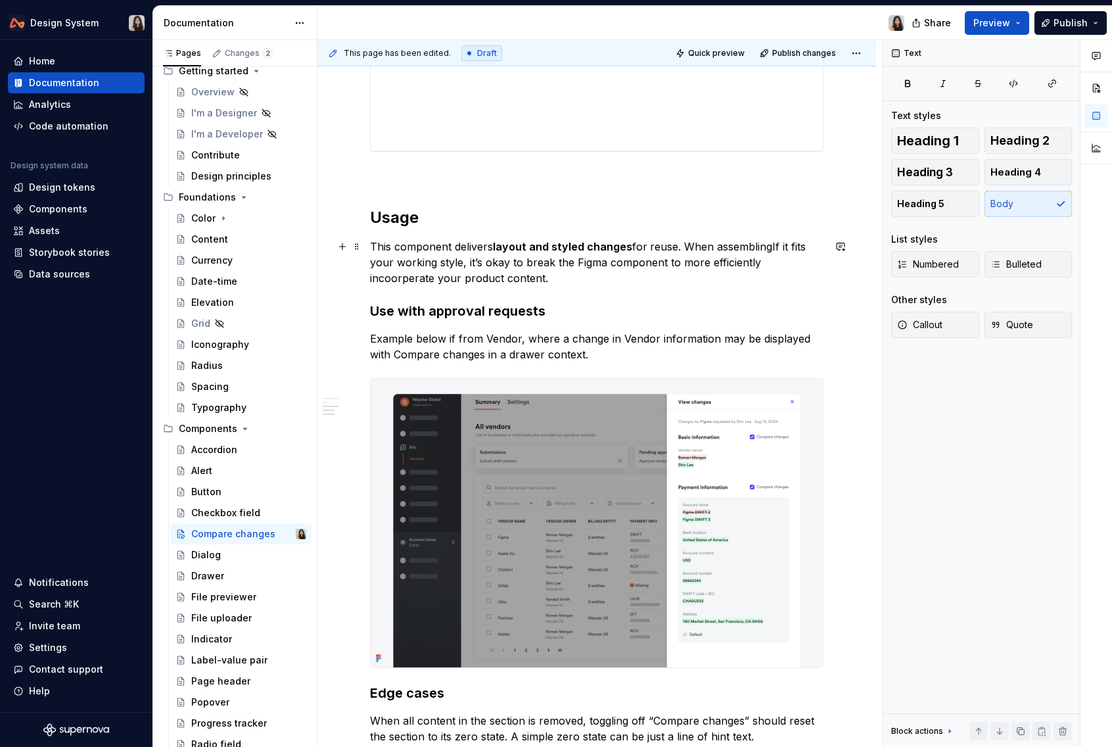
click at [681, 251] on p "This component delivers layout and styled changes for reuse. When assemblingIf …" at bounding box center [596, 262] width 453 height 47
drag, startPoint x: 681, startPoint y: 251, endPoint x: 772, endPoint y: 241, distance: 90.6
click at [772, 241] on p "This component delivers layout and styled changes for reuse. When assemblingIf …" at bounding box center [596, 262] width 453 height 47
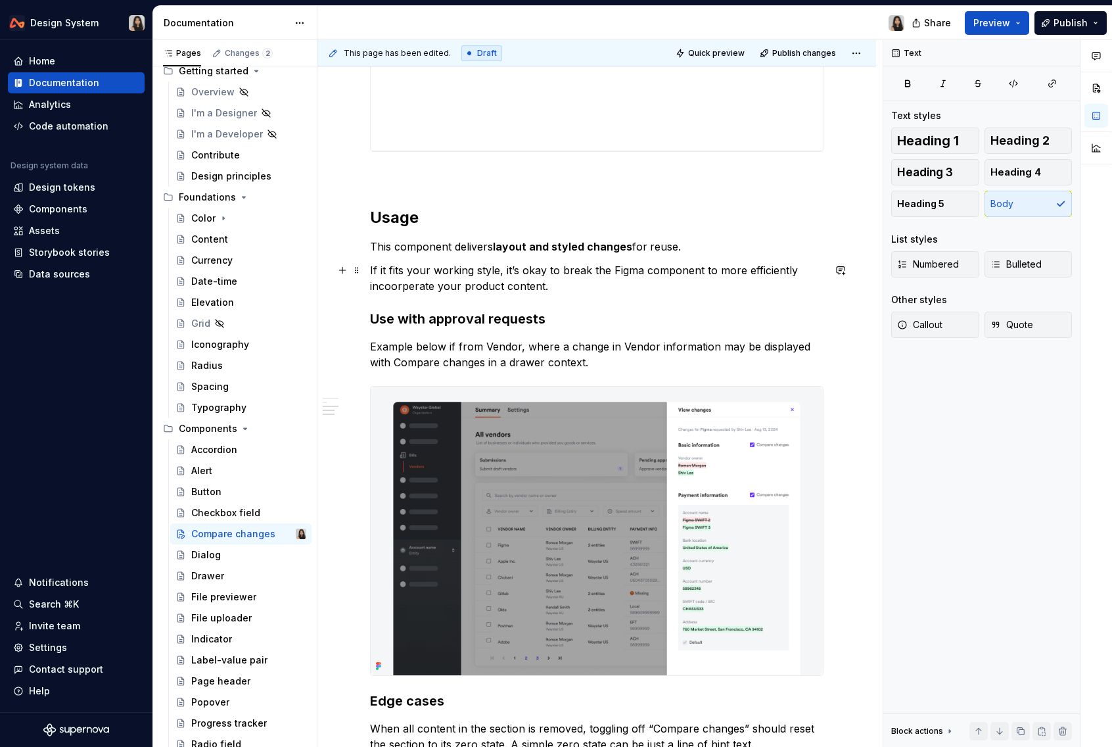
click at [622, 265] on p "If it fits your working style, it’s okay to break the Figma component to more e…" at bounding box center [596, 278] width 453 height 32
click at [722, 291] on p "If it fits your working style, it’s okay to detach the component to more effici…" at bounding box center [596, 278] width 453 height 32
click at [756, 269] on p "If it fits your working style, it’s okay to detach the component to more effici…" at bounding box center [596, 278] width 453 height 32
click at [421, 283] on p "If it fits your working style, it’s okay to detach the component to more effici…" at bounding box center [596, 278] width 453 height 32
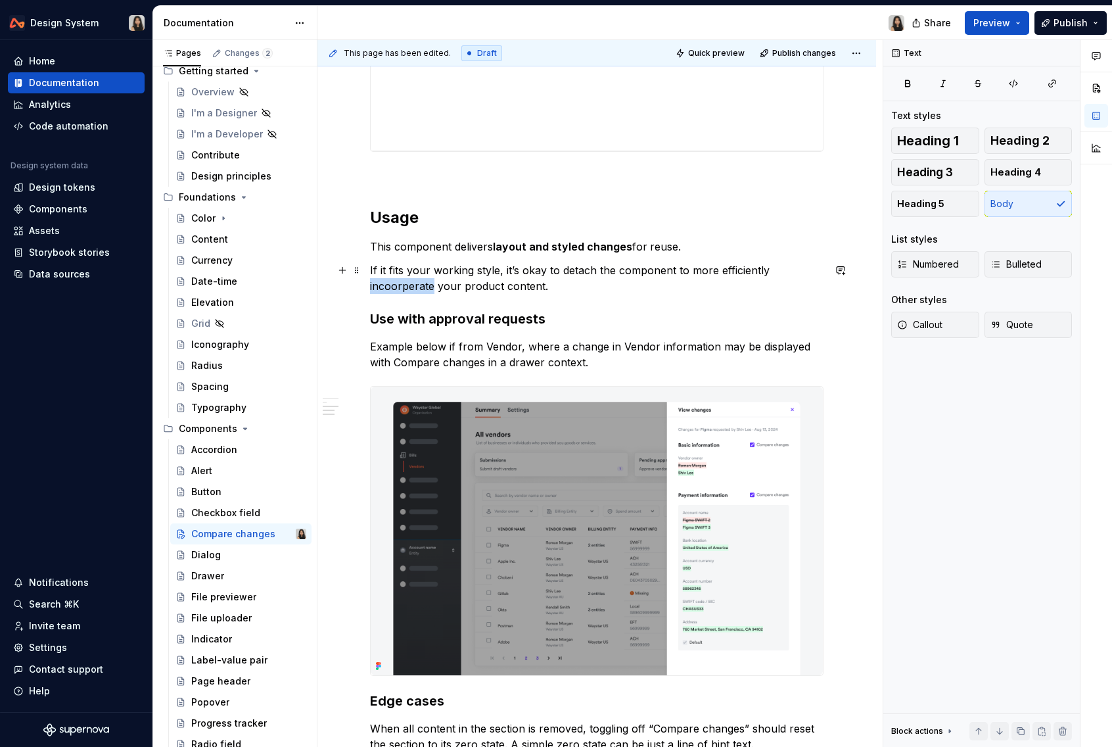
click at [421, 283] on p "If it fits your working style, it’s okay to detach the component to more effici…" at bounding box center [596, 278] width 453 height 32
click at [561, 279] on p "If it fits your working style, it’s okay to detach the component to more effici…" at bounding box center [596, 278] width 453 height 32
click at [706, 244] on p "This component delivers layout and styled changes for reuse." at bounding box center [596, 247] width 453 height 16
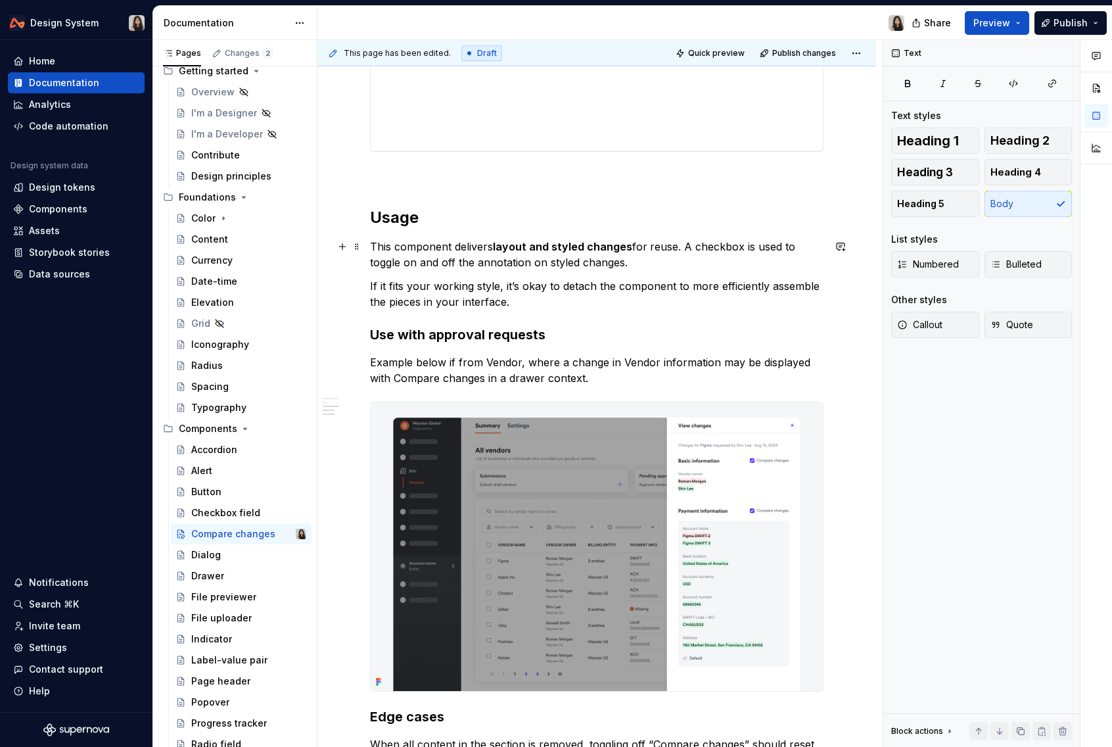
click at [570, 264] on p "This component delivers layout and styled changes for reuse. A checkbox is used…" at bounding box center [596, 255] width 453 height 32
copy p "styled"
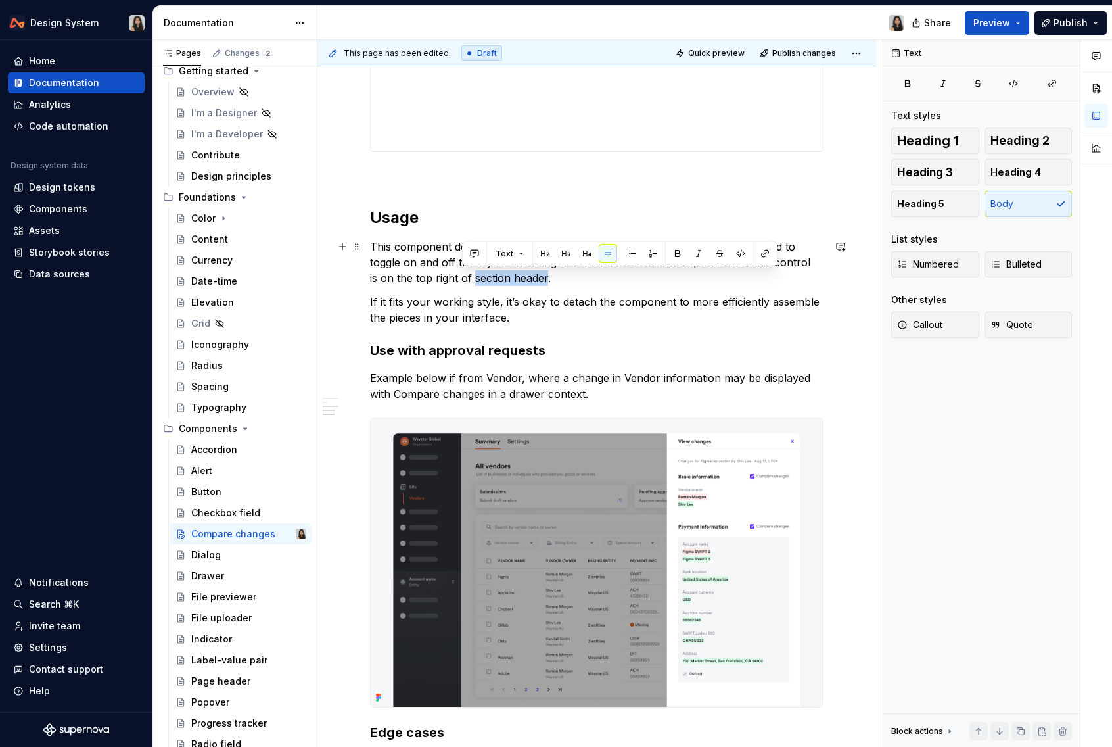
drag, startPoint x: 461, startPoint y: 280, endPoint x: 536, endPoint y: 281, distance: 75.6
click at [536, 281] on p "This component delivers layout and styled changes for reuse. A checkbox is used…" at bounding box center [596, 262] width 453 height 47
click at [479, 276] on p "This component delivers layout and styled changes for reuse. A checkbox is used…" at bounding box center [596, 262] width 453 height 47
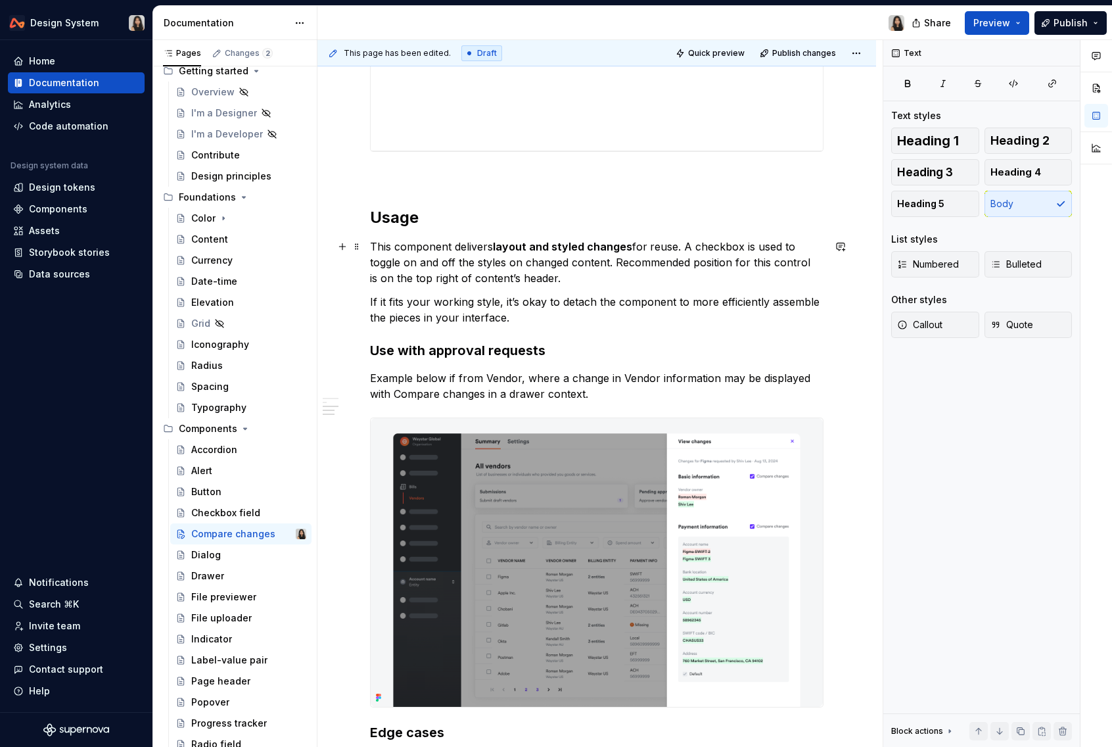
click at [526, 280] on p "This component delivers layout and styled changes for reuse. A checkbox is used…" at bounding box center [596, 262] width 453 height 47
click at [604, 285] on p "This component delivers layout and styled changes for reuse. A checkbox is used…" at bounding box center [596, 262] width 453 height 47
drag, startPoint x: 617, startPoint y: 264, endPoint x: 618, endPoint y: 274, distance: 10.6
click at [618, 274] on p "This component delivers layout and styled changes for reuse. A checkbox is used…" at bounding box center [596, 262] width 453 height 47
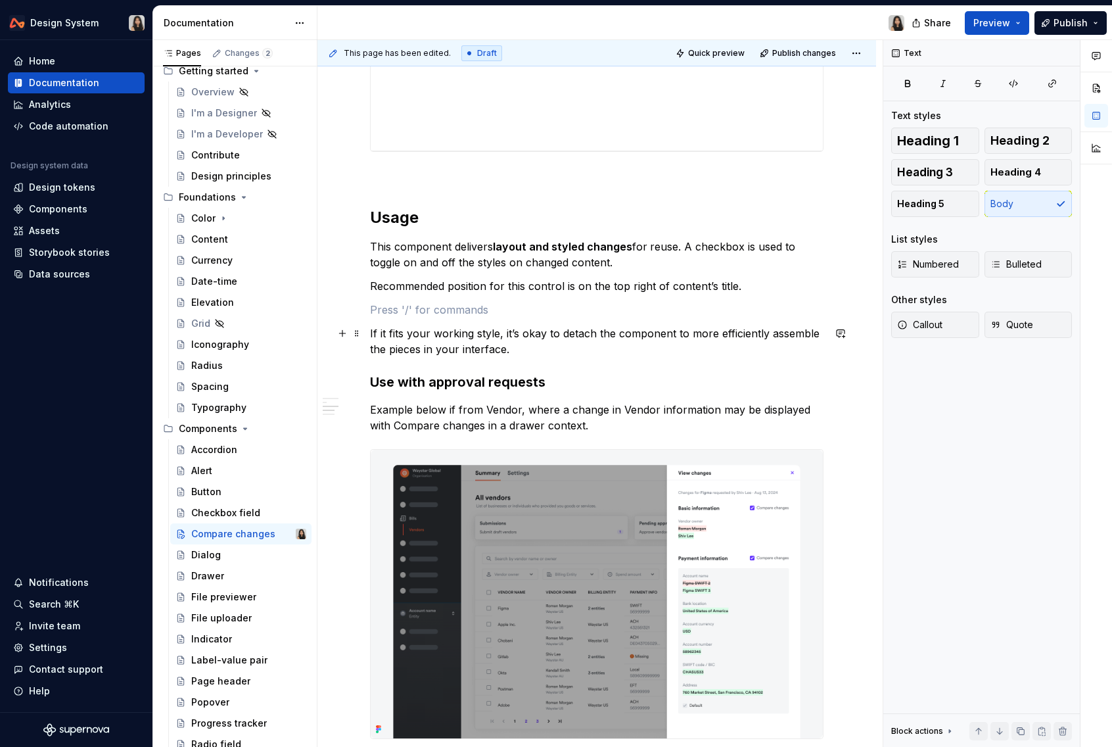
click at [545, 333] on p "If it fits your working style, it’s okay to detach the component to more effici…" at bounding box center [596, 341] width 453 height 32
click at [541, 370] on div "**********" at bounding box center [596, 167] width 453 height 1941
click at [508, 311] on p at bounding box center [596, 310] width 453 height 16
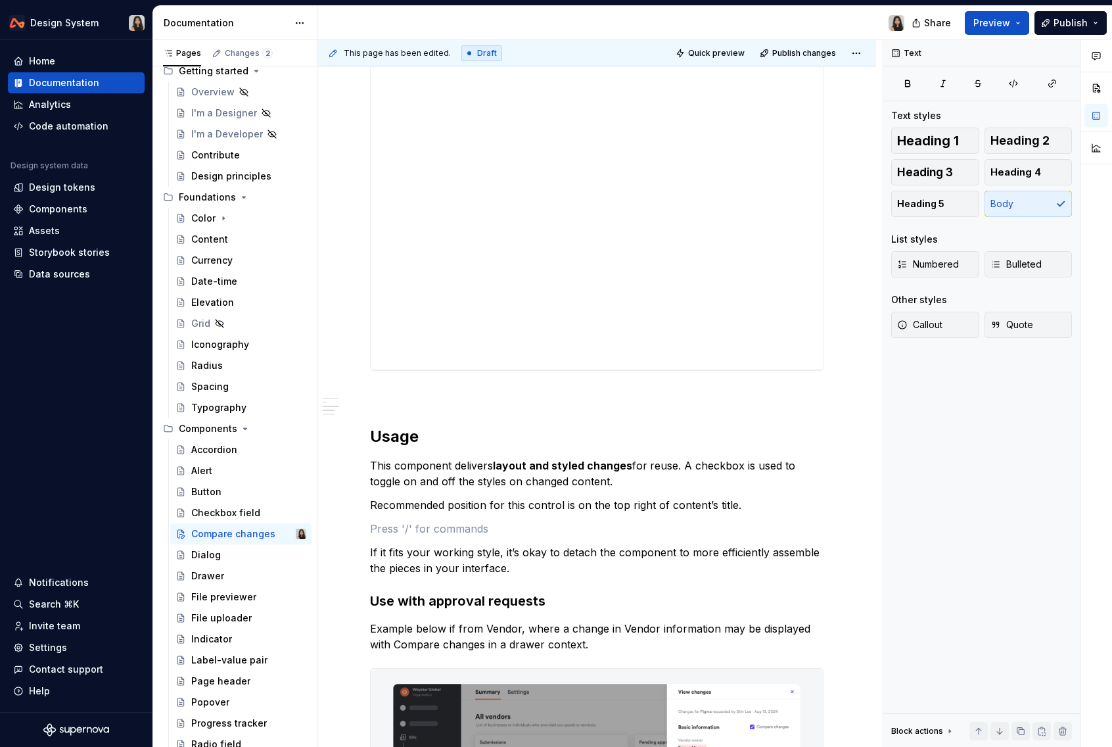
scroll to position [856, 0]
click at [456, 507] on p "Recommended position for this control is on the top right of content’s title." at bounding box center [596, 505] width 453 height 16
copy p "Recommended position for this control is on the top right of content’s title."
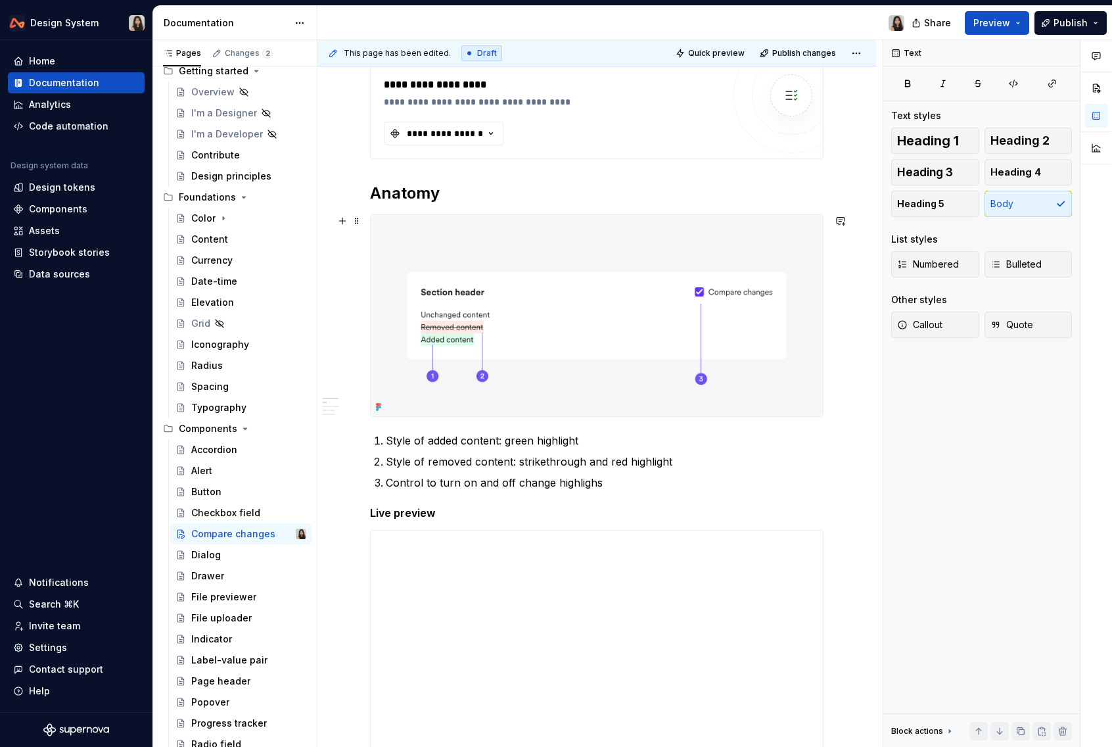
scroll to position [157, 0]
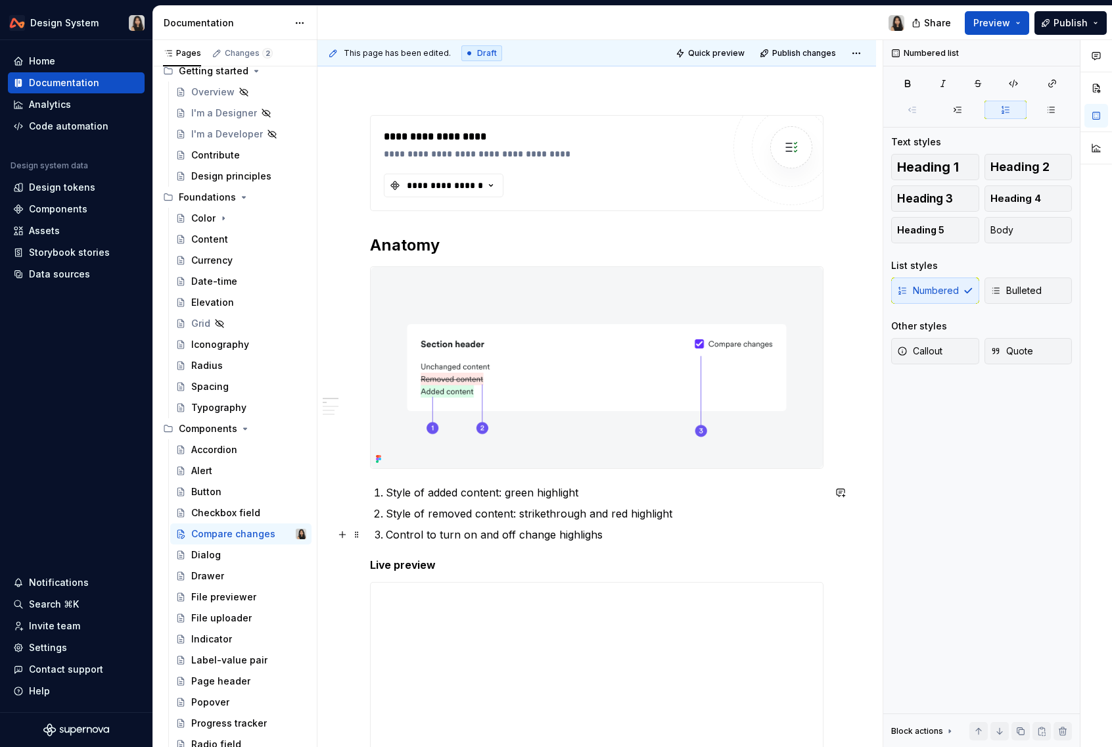
click at [619, 534] on p "Control to turn on and off change highlighs" at bounding box center [605, 534] width 438 height 16
click at [570, 532] on p "Control to turn on and off change highlight" at bounding box center [605, 534] width 438 height 16
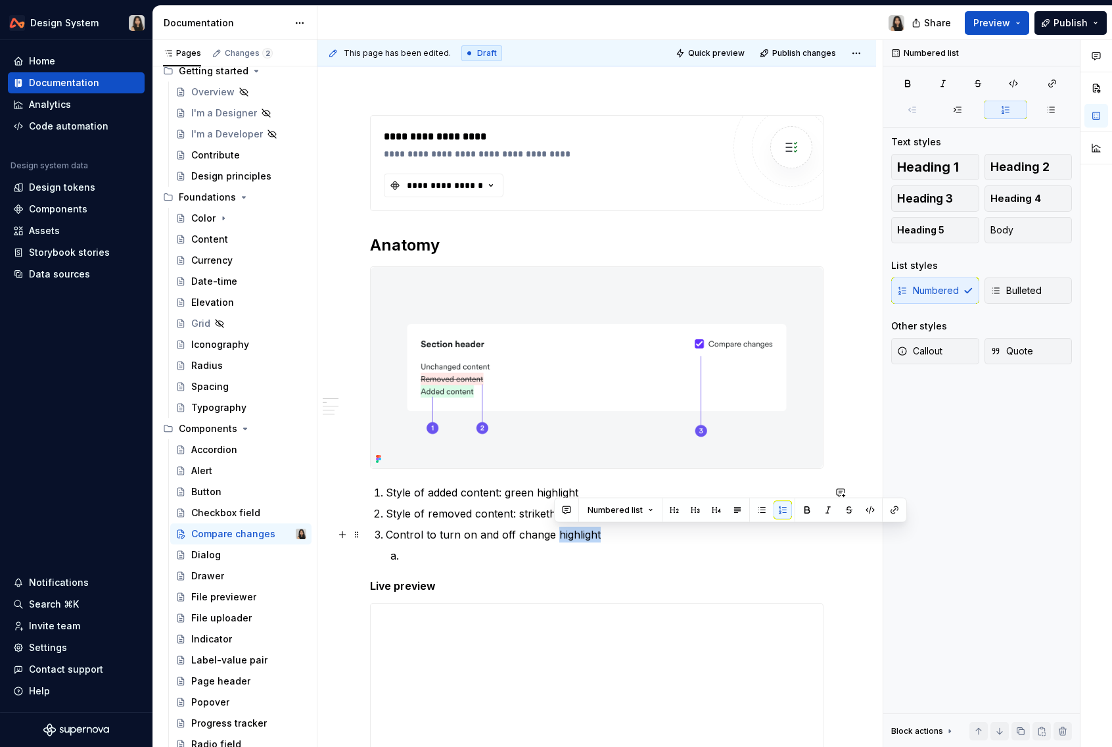
click at [570, 532] on p "Control to turn on and off change highlight" at bounding box center [605, 534] width 438 height 16
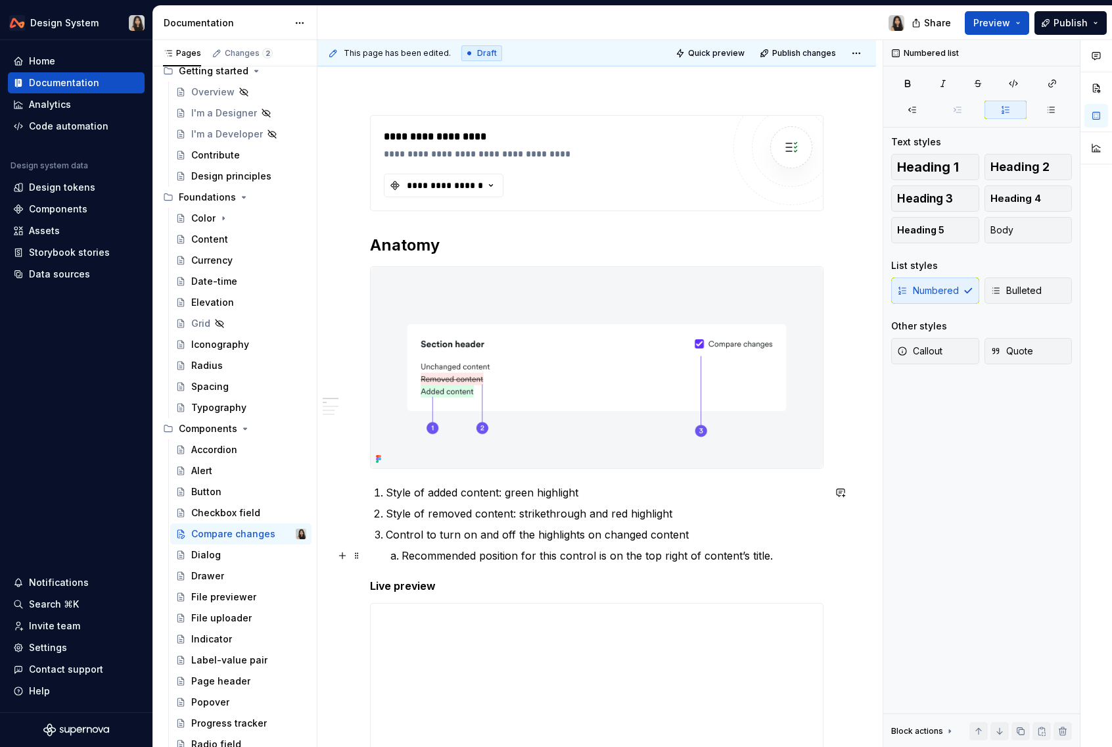
click at [580, 552] on p "Recommended position for this control is on the top right of content’s title." at bounding box center [613, 555] width 422 height 16
click at [642, 557] on p "Recommended position for this control is on the top right of content’s title." at bounding box center [613, 555] width 422 height 16
click at [718, 555] on strong "top right of content’s title." at bounding box center [711, 555] width 139 height 13
click at [728, 559] on strong "top right of content’s title." at bounding box center [711, 555] width 139 height 13
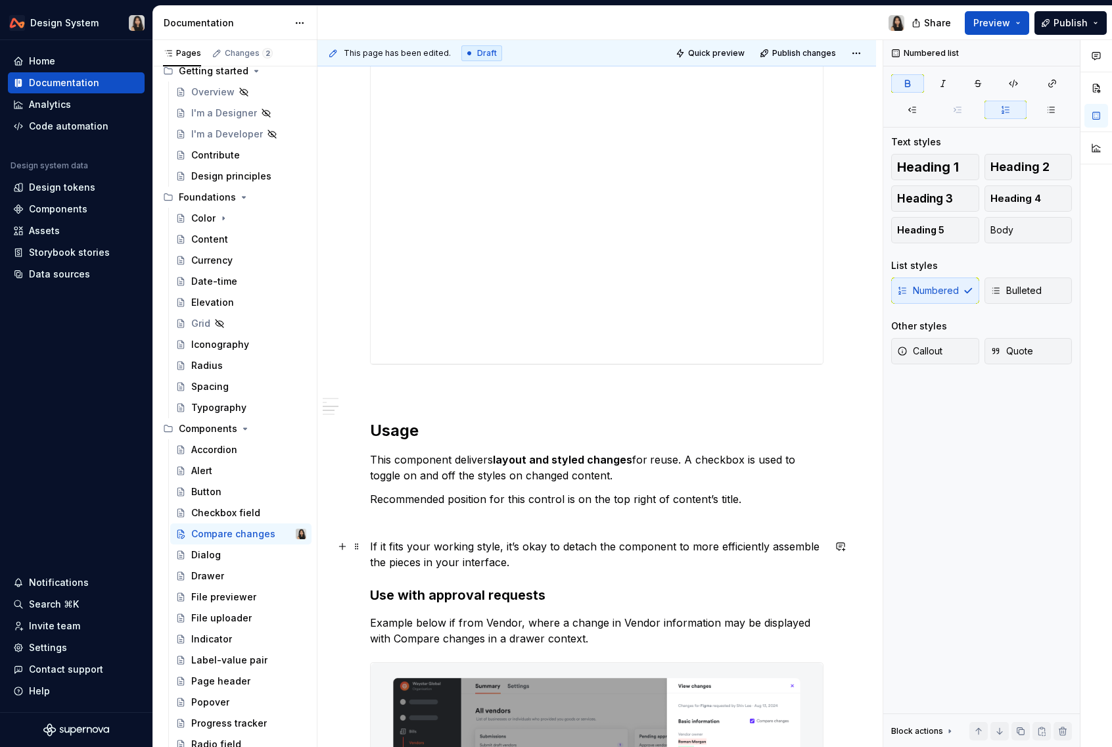
scroll to position [883, 0]
click at [547, 503] on p "Recommended position for this control is on the top right of content’s title." at bounding box center [596, 500] width 453 height 16
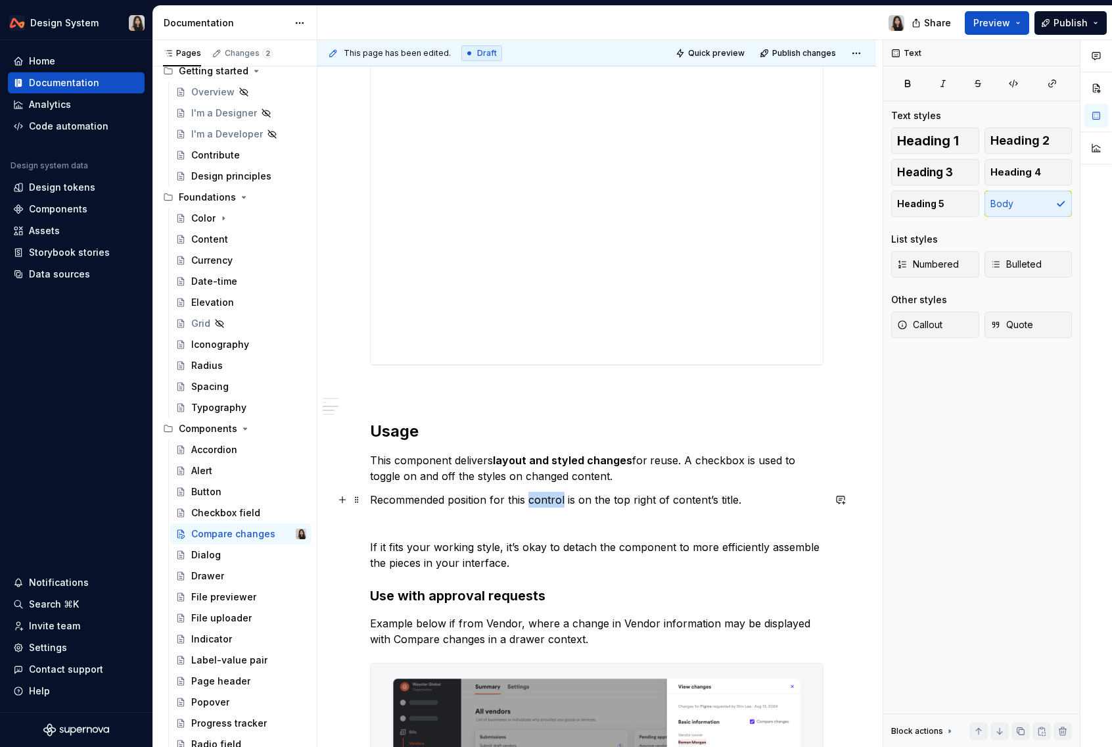
click at [547, 503] on p "Recommended position for this control is on the top right of content’s title." at bounding box center [596, 500] width 453 height 16
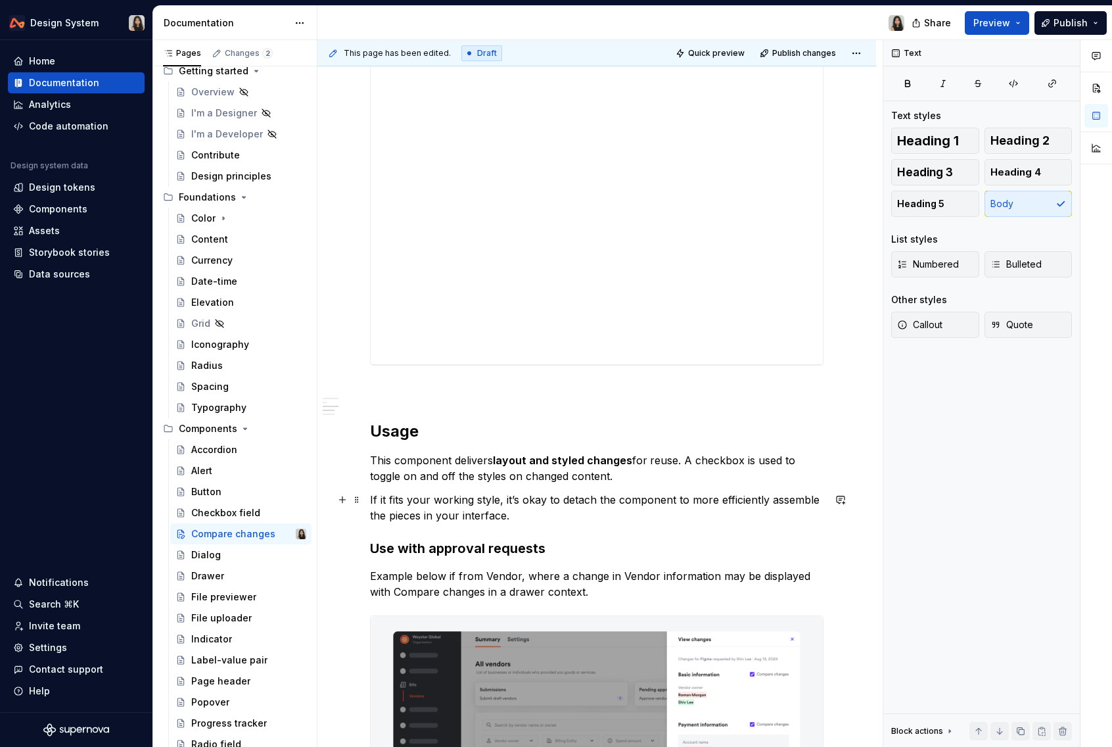
click at [403, 512] on p "If it fits your working style, it’s okay to detach the component to more effici…" at bounding box center [596, 508] width 453 height 32
click at [460, 530] on div "**********" at bounding box center [596, 347] width 453 height 1915
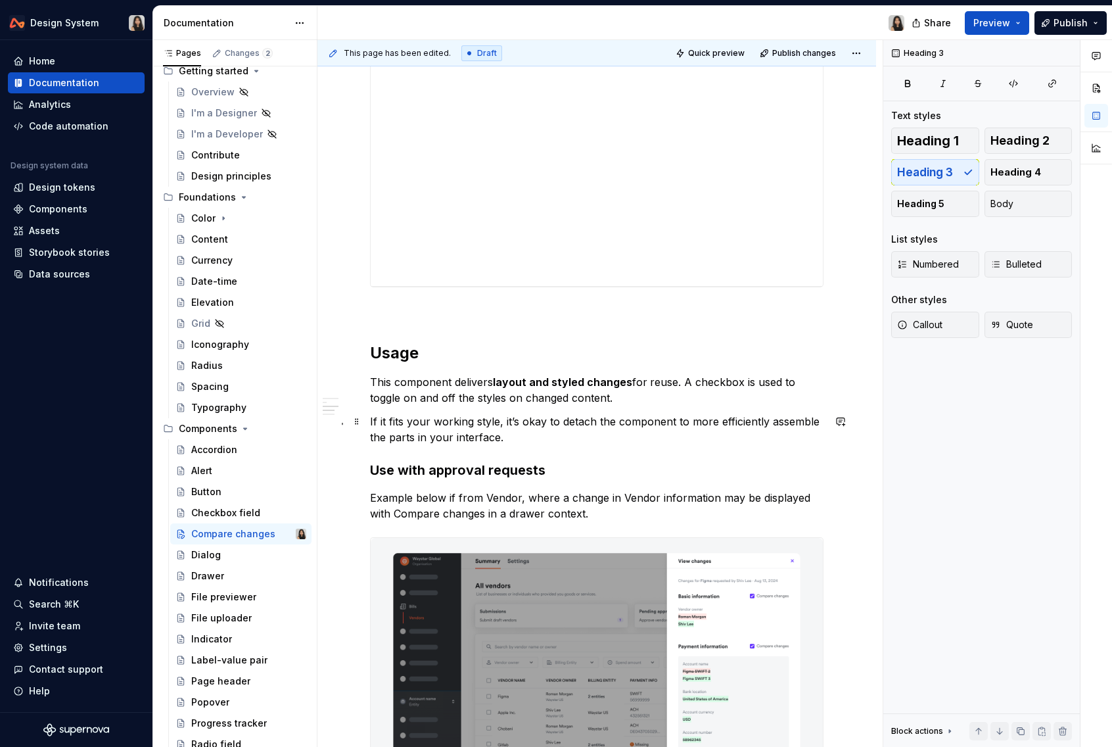
scroll to position [977, 0]
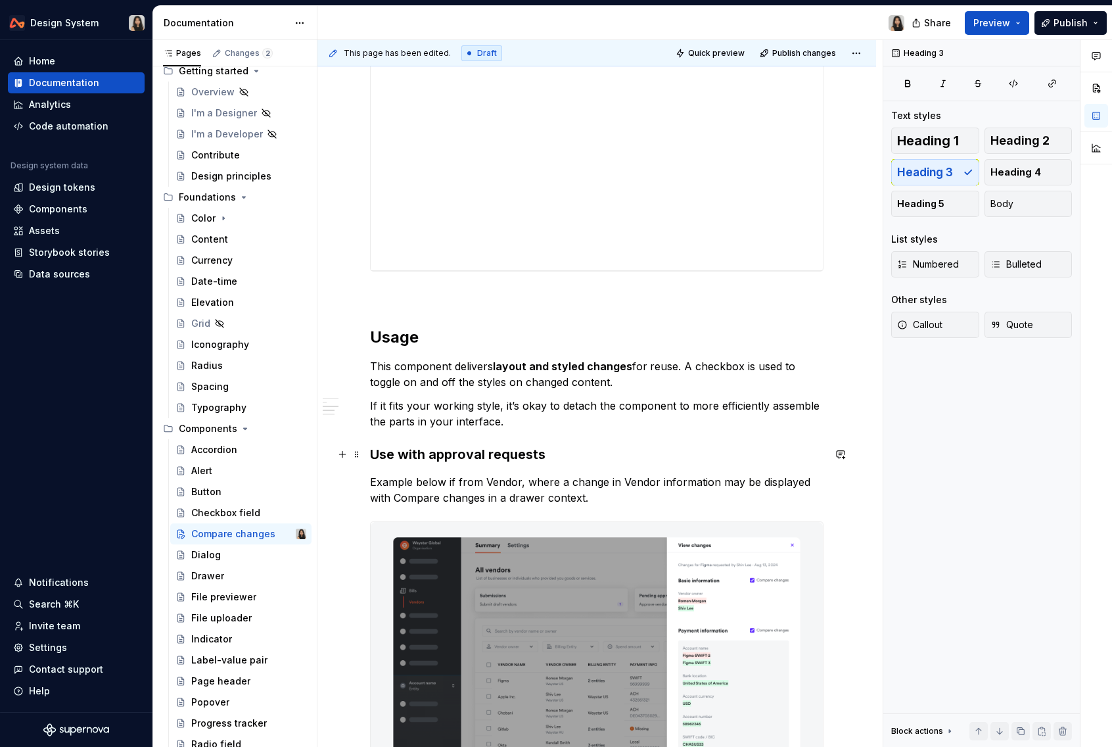
click at [407, 455] on h3 "Use with approval requests" at bounding box center [596, 454] width 453 height 18
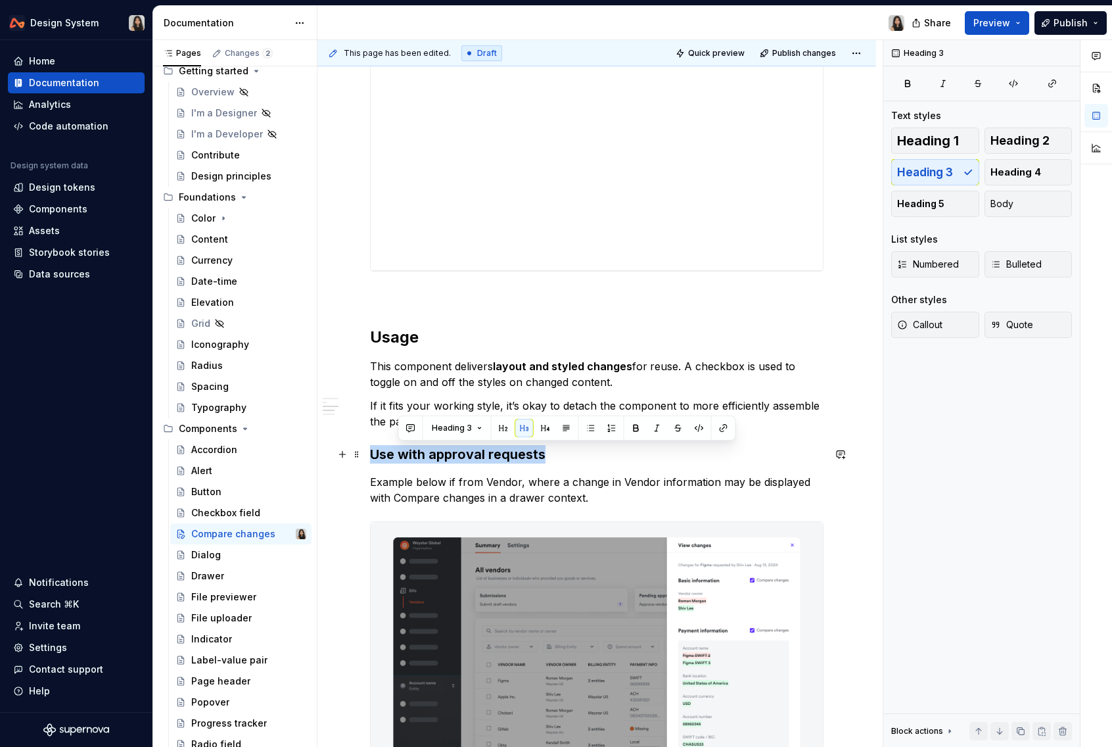
click at [407, 455] on h3 "Use with approval requests" at bounding box center [596, 454] width 453 height 18
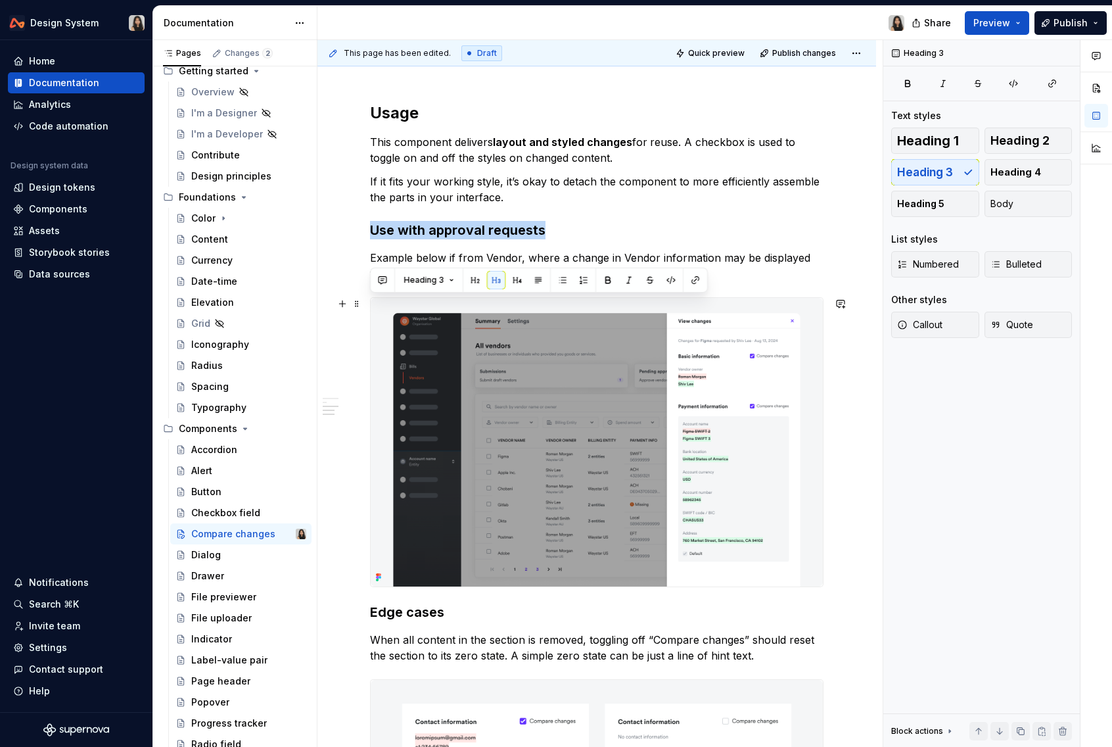
scroll to position [1281, 0]
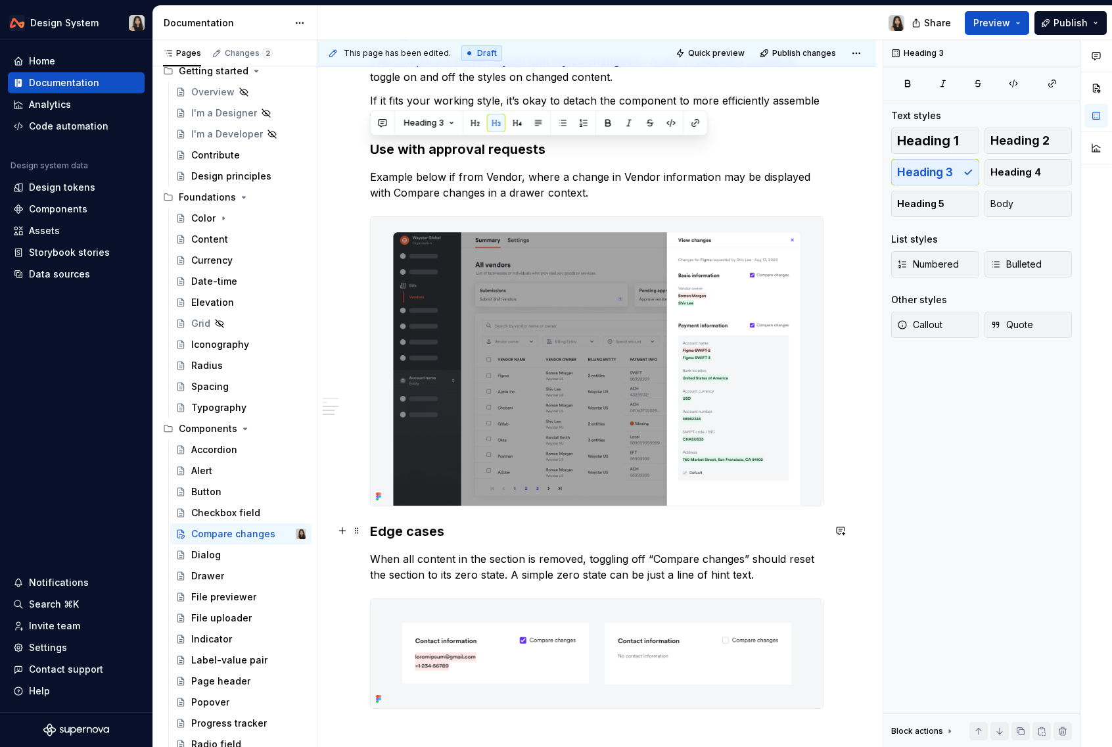
click at [424, 528] on h3 "Edge cases" at bounding box center [596, 531] width 453 height 18
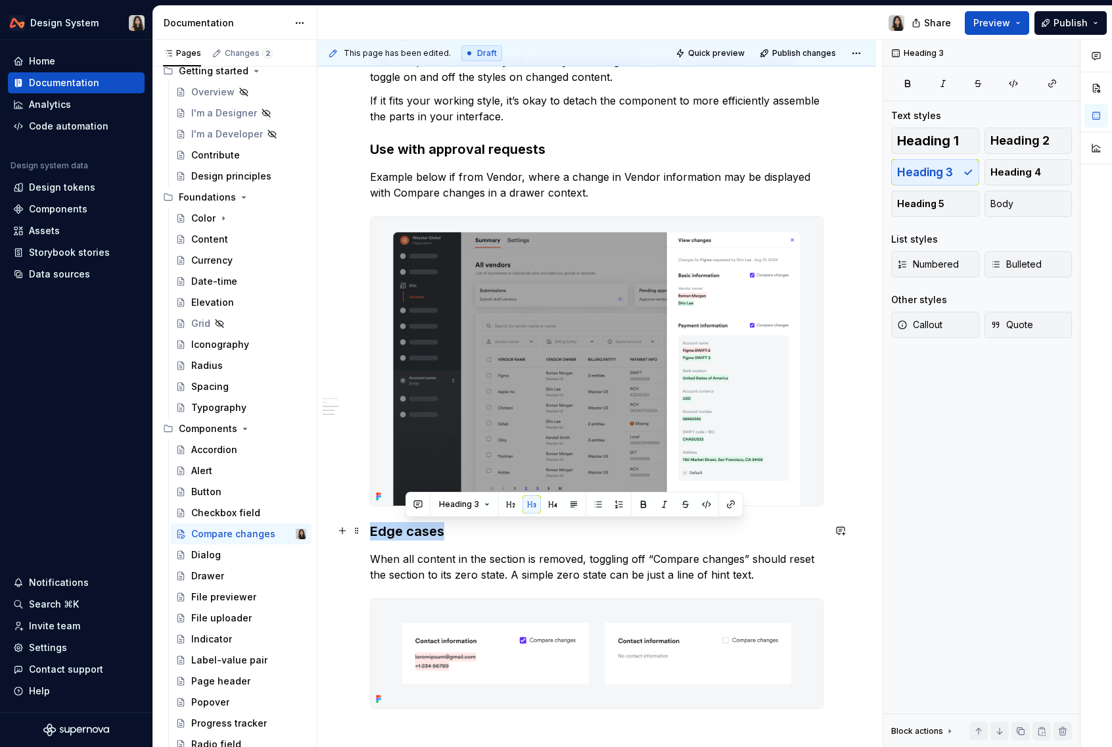
click at [424, 528] on h3 "Edge cases" at bounding box center [596, 531] width 453 height 18
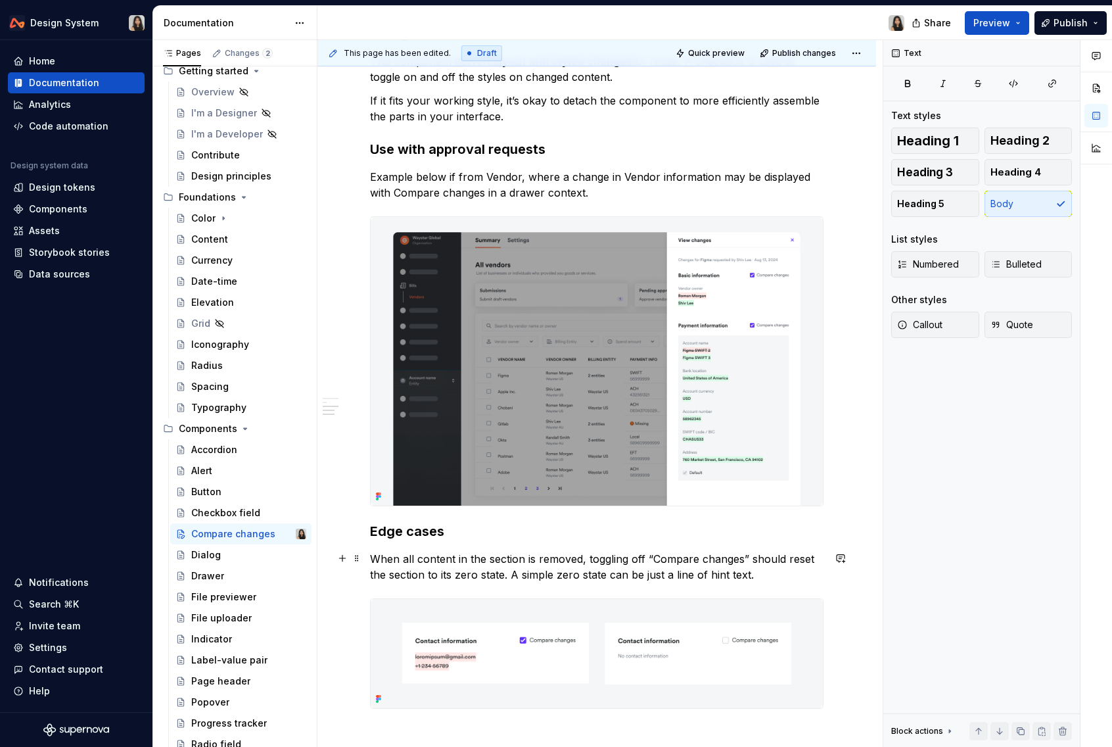
click at [436, 575] on p "When all content in the section is removed, toggling off “Compare changes” shou…" at bounding box center [596, 567] width 453 height 32
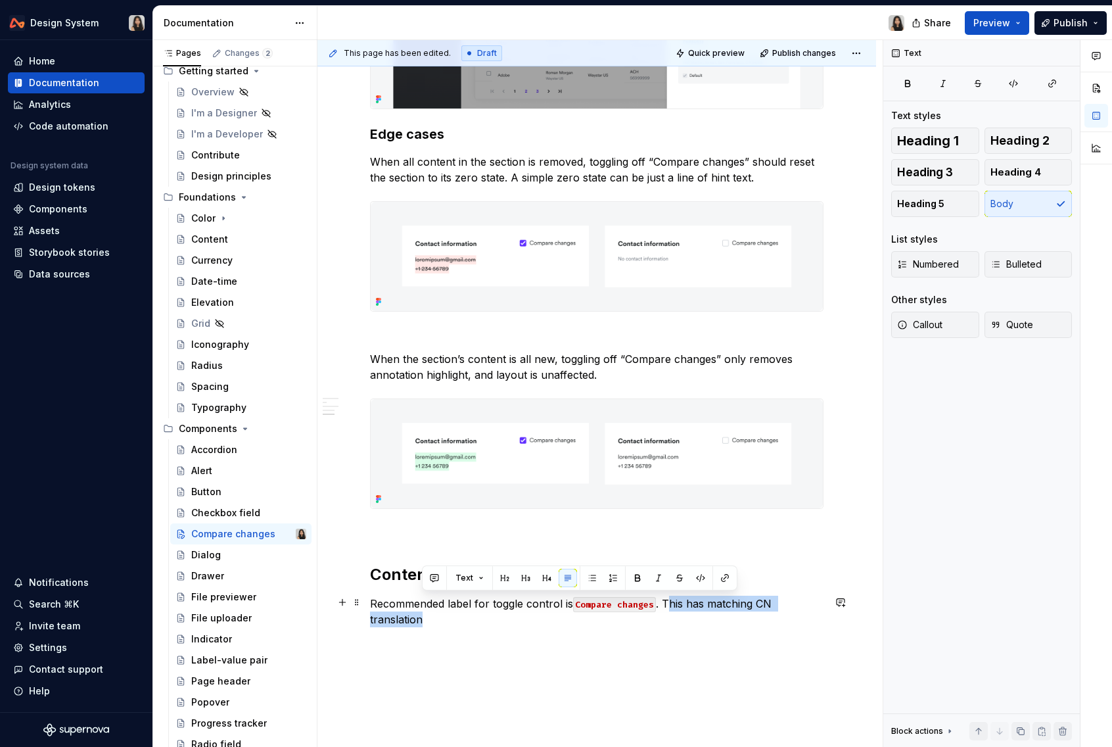
drag, startPoint x: 666, startPoint y: 603, endPoint x: 666, endPoint y: 619, distance: 16.4
click at [666, 619] on p "Recommended label for toggle control is Compare changes . This has matching CN …" at bounding box center [596, 611] width 453 height 32
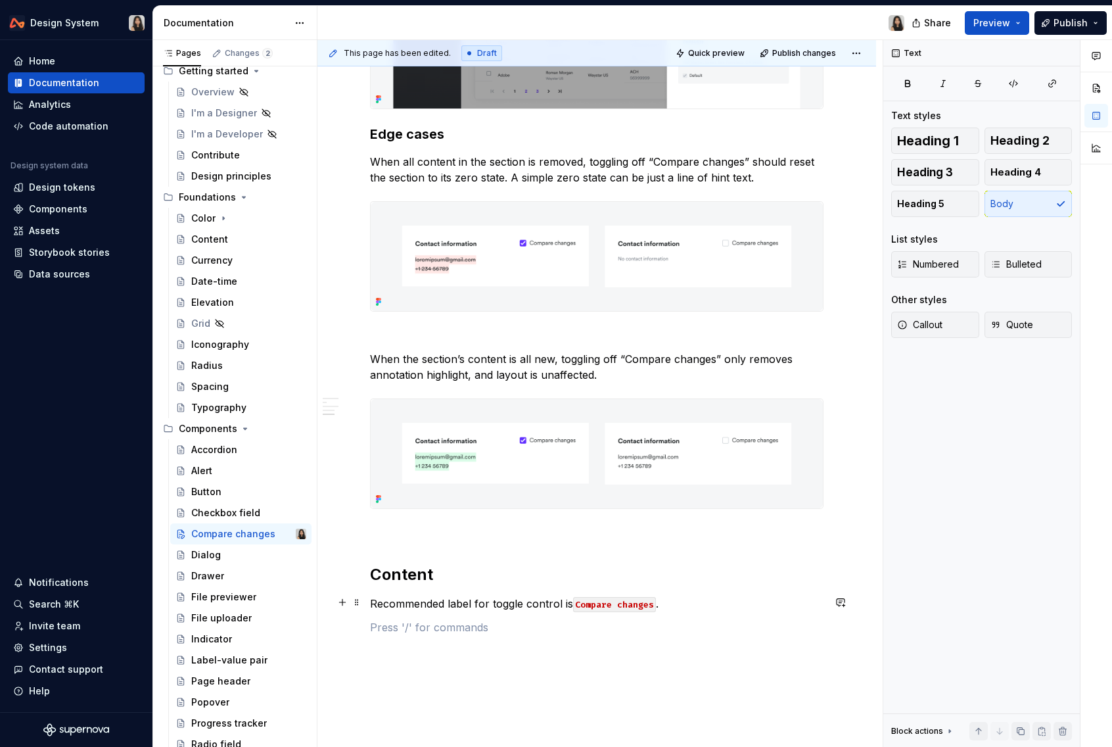
click at [430, 605] on p "Recommended label for toggle control is Compare changes ." at bounding box center [596, 603] width 453 height 16
click at [675, 601] on p "Standardised label for toggle control is Compare changes ." at bounding box center [596, 603] width 453 height 16
click at [668, 605] on p "Standardised label for toggle control is Compare changes . Align with DS team o…" at bounding box center [596, 611] width 453 height 32
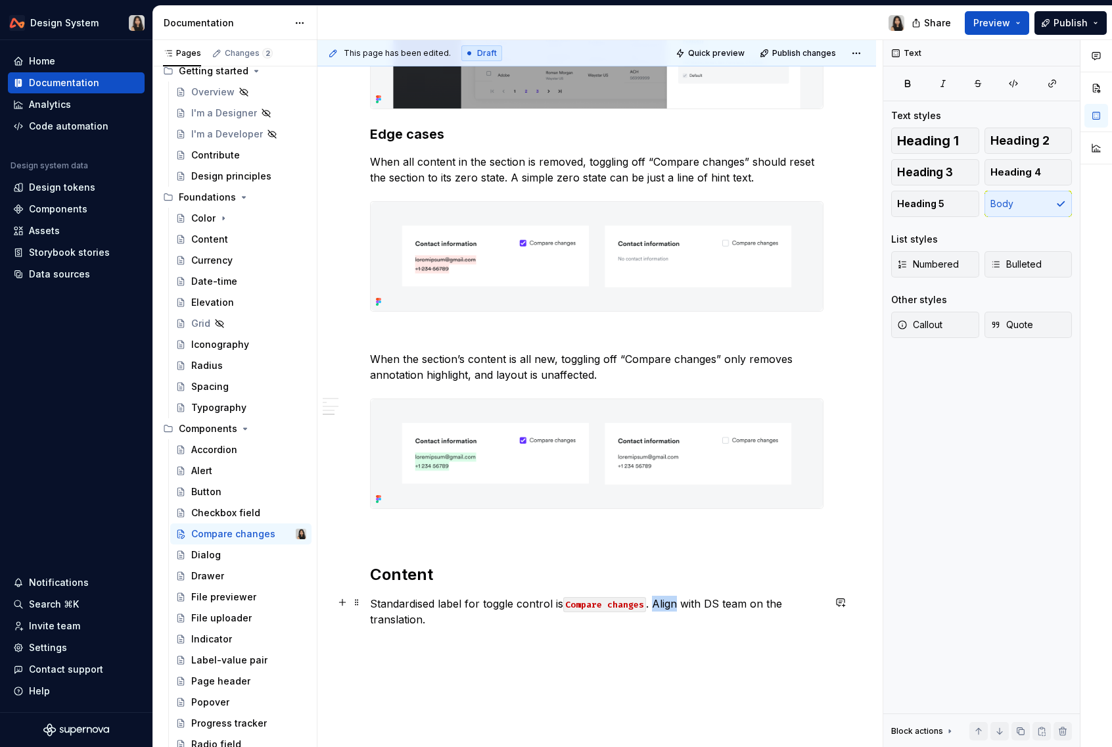
click at [668, 605] on p "Standardised label for toggle control is Compare changes . Align with DS team o…" at bounding box center [596, 611] width 453 height 32
click at [662, 605] on p "Standardised label for toggle control is Compare changes . Align with DS team o…" at bounding box center [596, 611] width 453 height 32
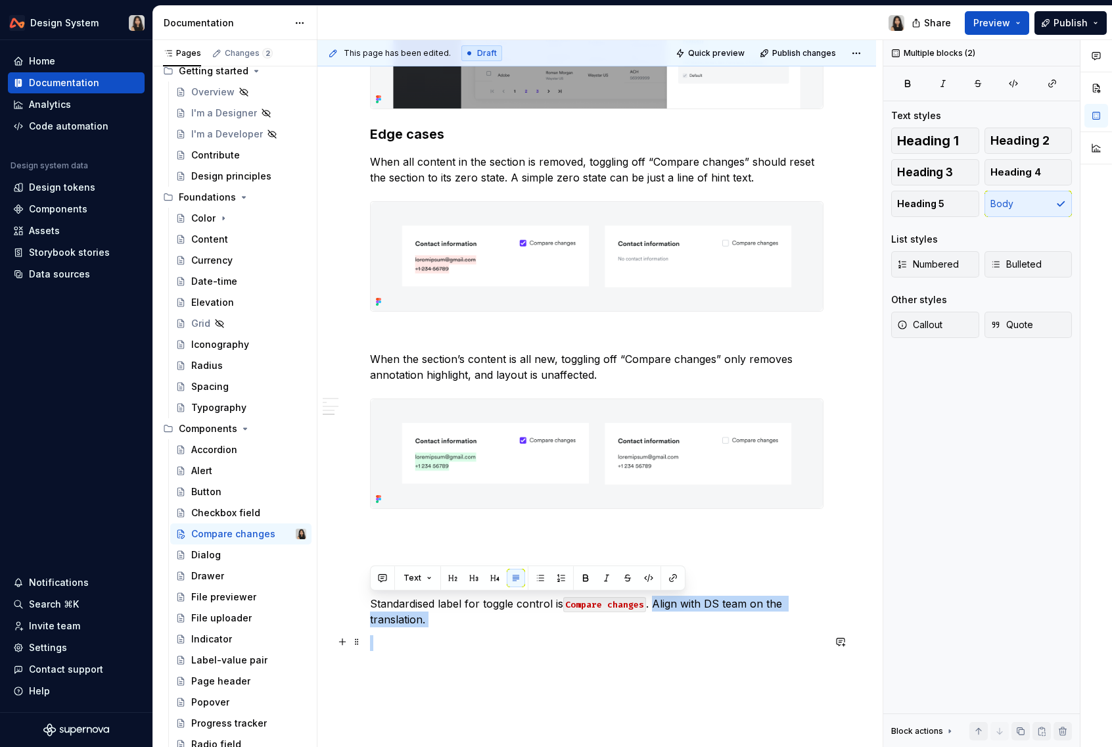
drag, startPoint x: 653, startPoint y: 603, endPoint x: 662, endPoint y: 636, distance: 34.1
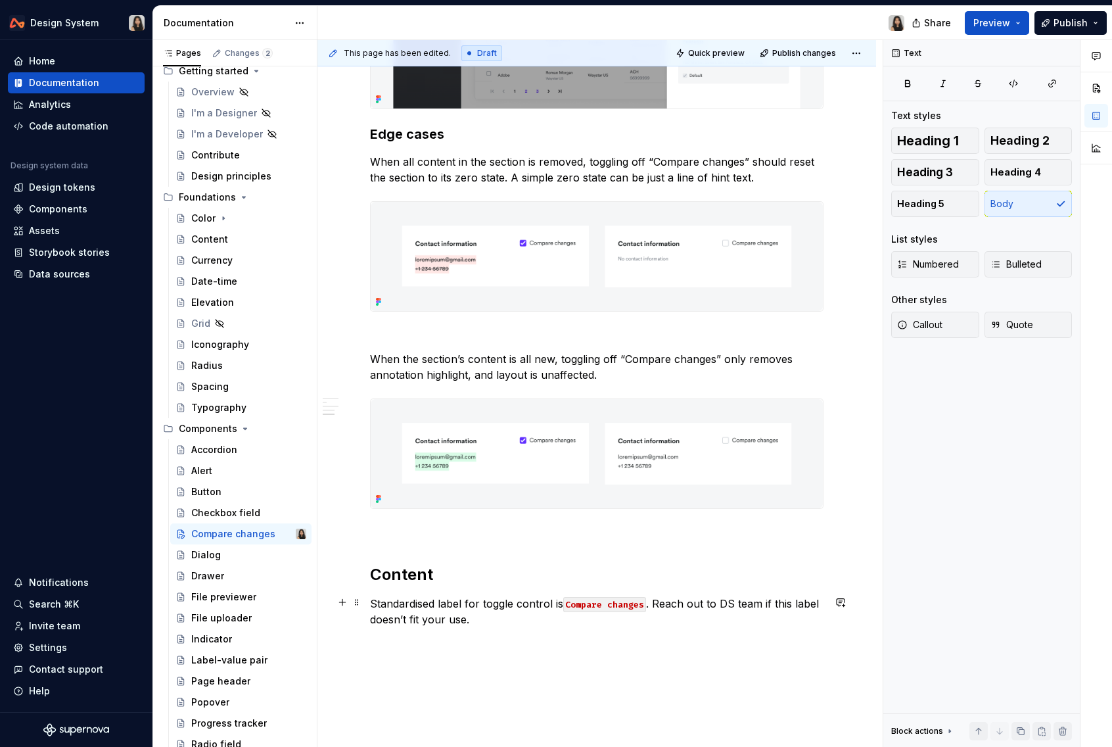
click at [455, 620] on p "Standardised label for toggle control is Compare changes . Reach out to DS team…" at bounding box center [596, 611] width 453 height 32
click at [1059, 24] on span "Publish" at bounding box center [1070, 22] width 34 height 13
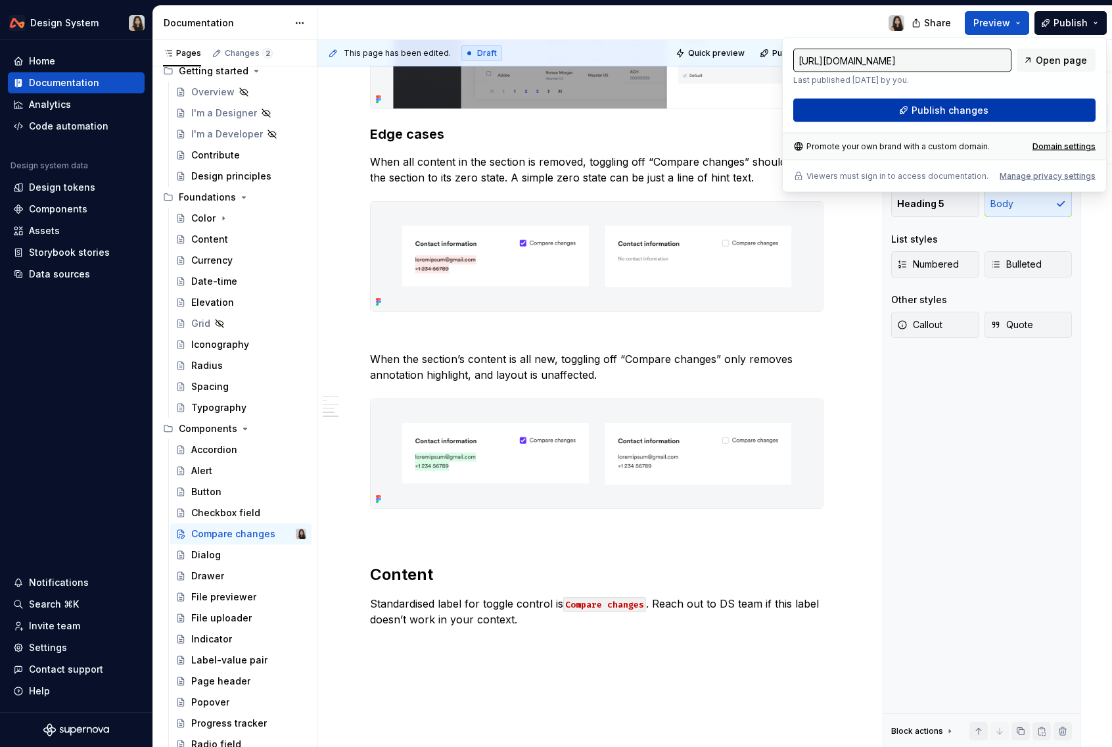
click at [988, 112] on button "Publish changes" at bounding box center [944, 111] width 302 height 24
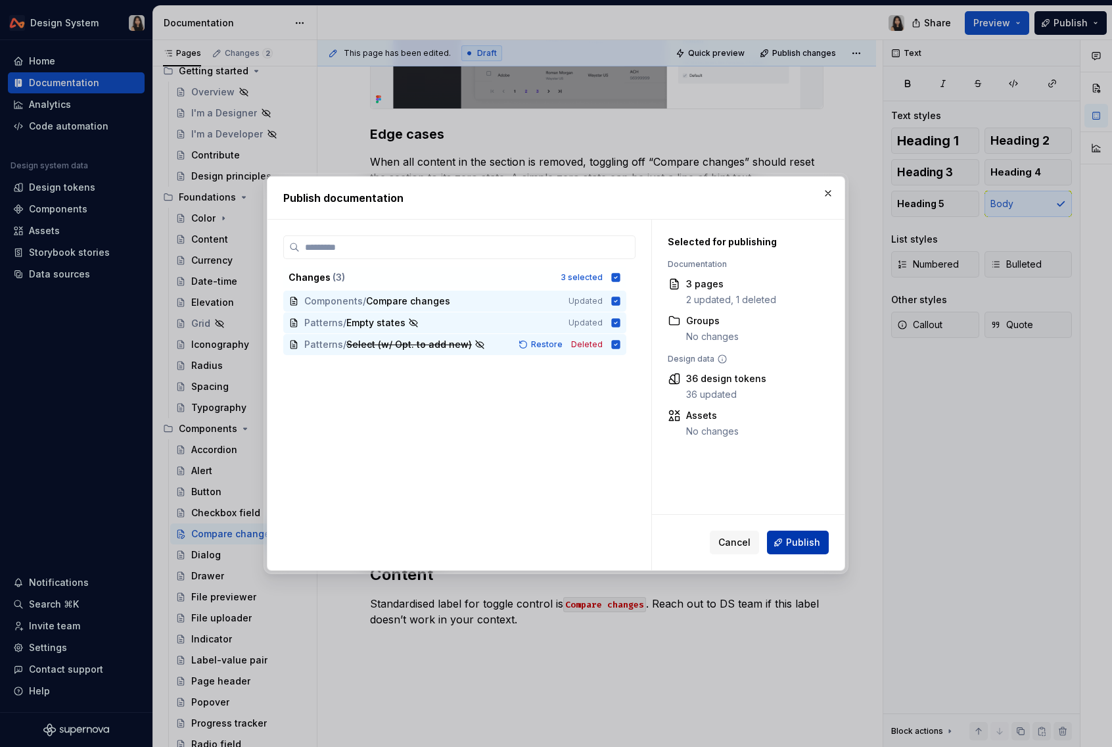
click at [798, 545] on span "Publish" at bounding box center [803, 542] width 34 height 13
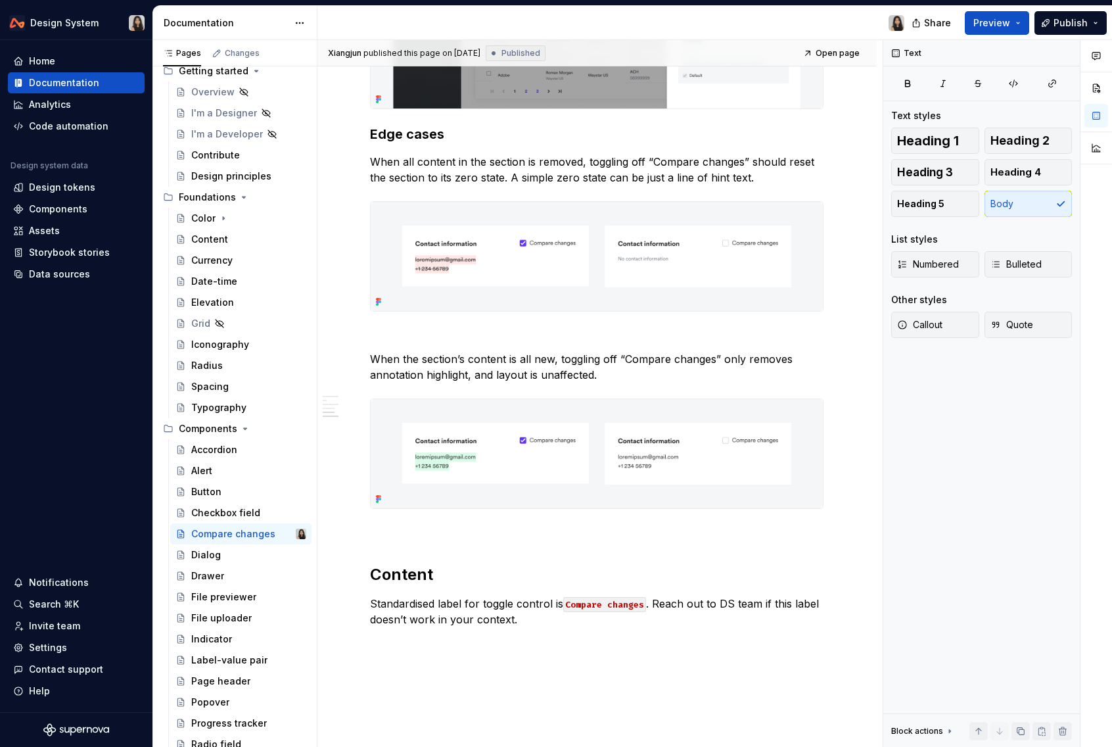
type textarea "*"
